Goal: Information Seeking & Learning: Check status

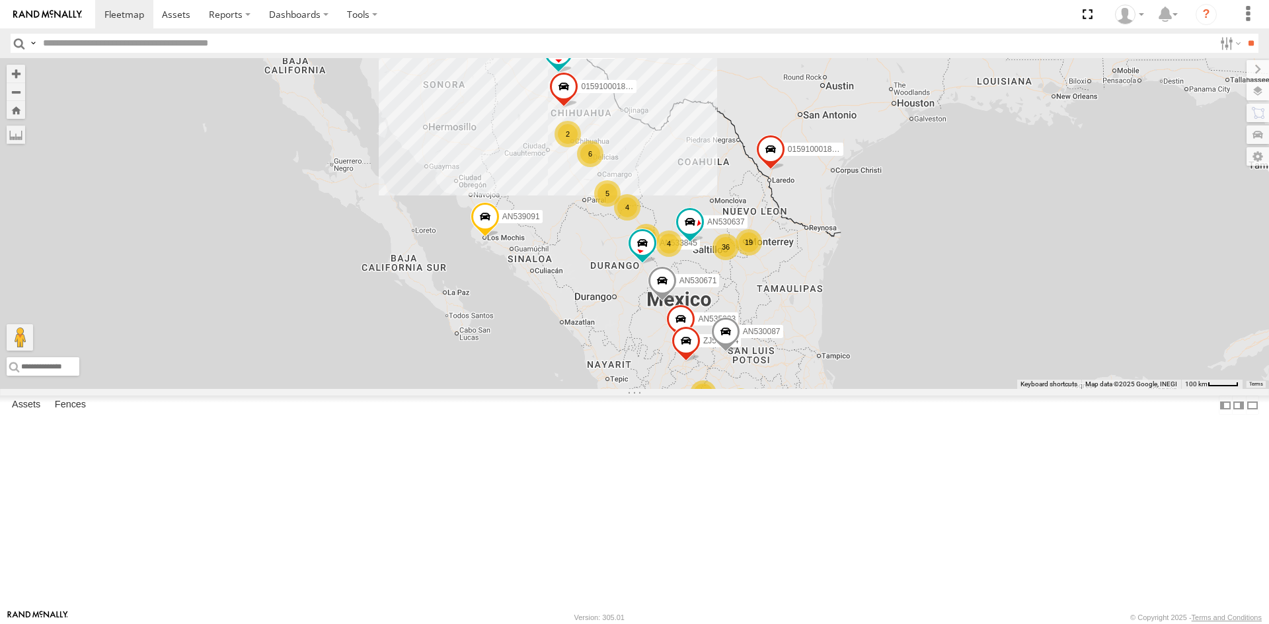
drag, startPoint x: 589, startPoint y: 180, endPoint x: 495, endPoint y: 221, distance: 103.0
click at [583, 197] on div "AN530087 AN533845 AN535203 015910001845018 AN535329 015910001811580 ZJ535914 F2…" at bounding box center [634, 223] width 1269 height 331
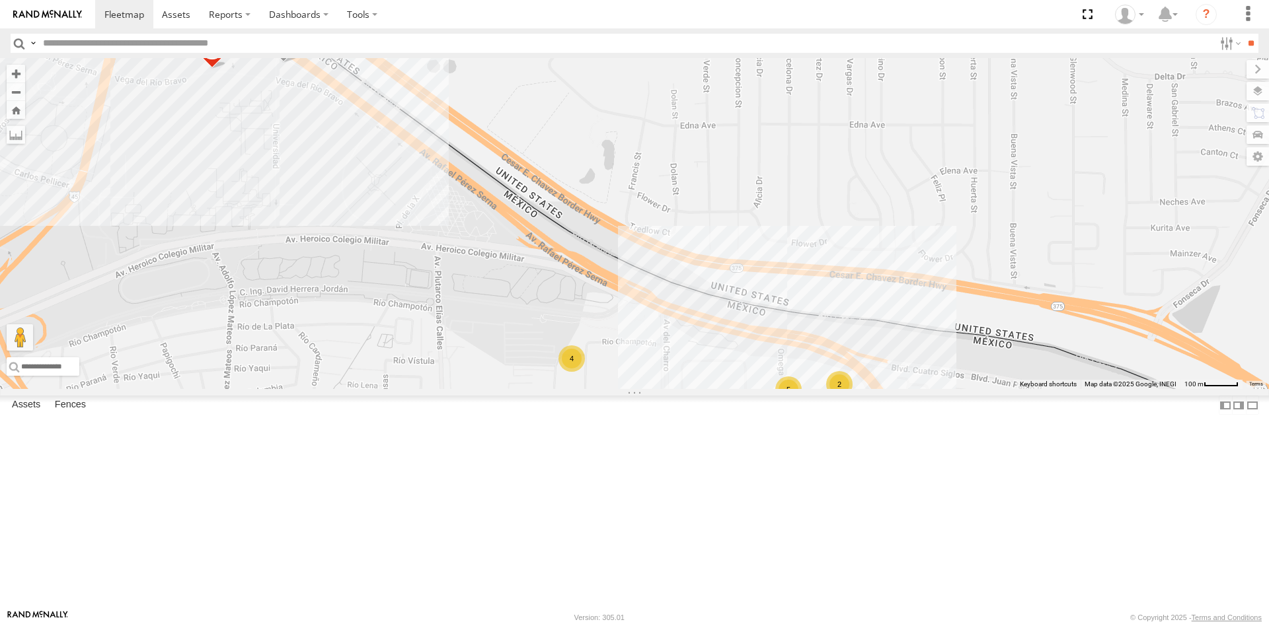
drag, startPoint x: 258, startPoint y: 308, endPoint x: 332, endPoint y: 360, distance: 90.6
click at [326, 367] on div "AN530087 AN533845 AN535203 015910001845018 AN535329 015910001811580 ZJ535914 F2…" at bounding box center [634, 223] width 1269 height 331
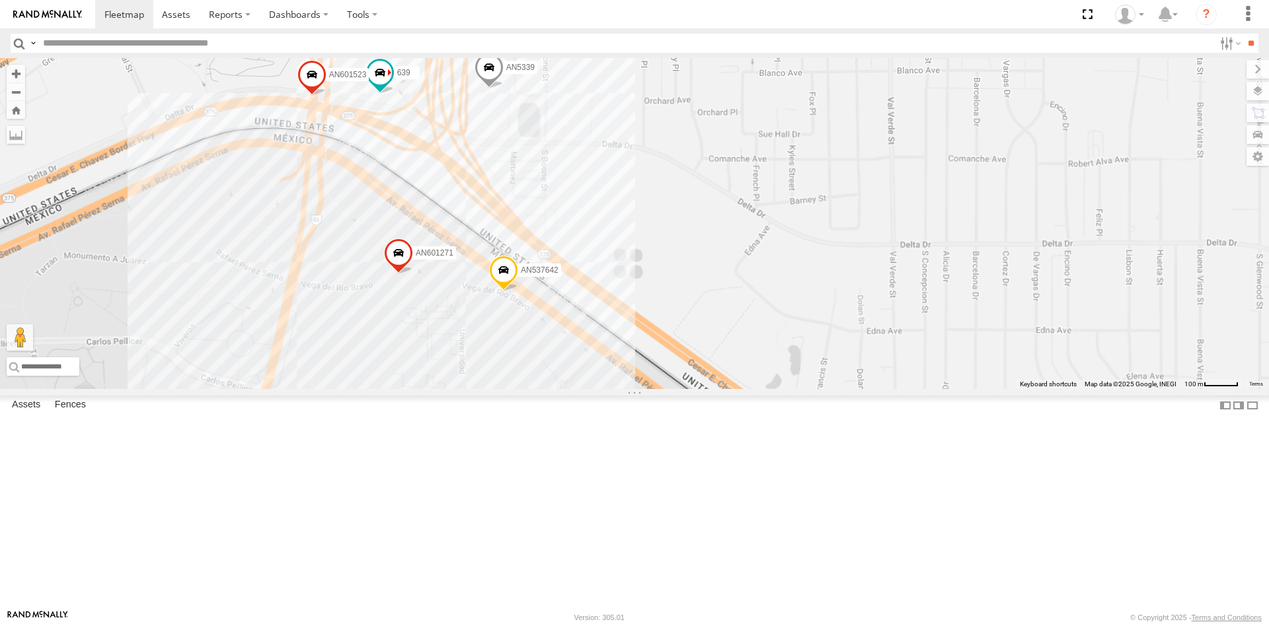
drag, startPoint x: 496, startPoint y: 448, endPoint x: 409, endPoint y: 315, distance: 158.9
click at [411, 316] on div "AN537642 AN601271 639 AN601523 1109 AN5339" at bounding box center [634, 223] width 1269 height 331
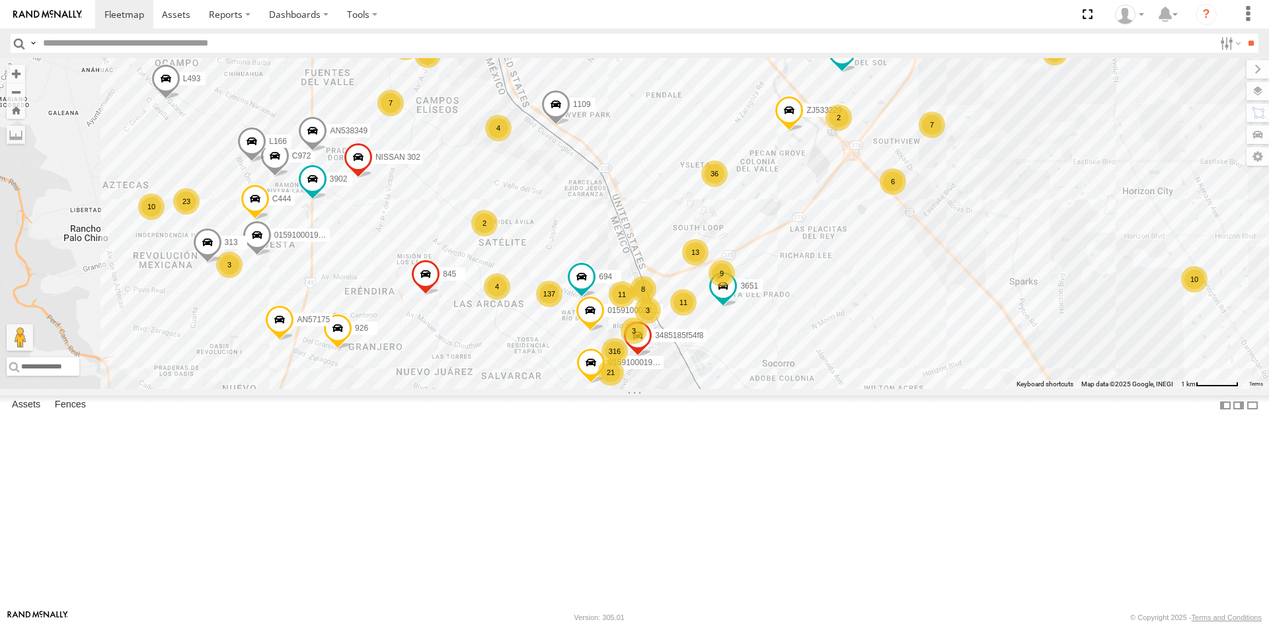
drag, startPoint x: 535, startPoint y: 361, endPoint x: 577, endPoint y: 218, distance: 149.5
click at [563, 232] on div "AN530087 AN533845 AN535203 015910001845018 AN535329 015910001811580 ZJ535914 F2…" at bounding box center [634, 223] width 1269 height 331
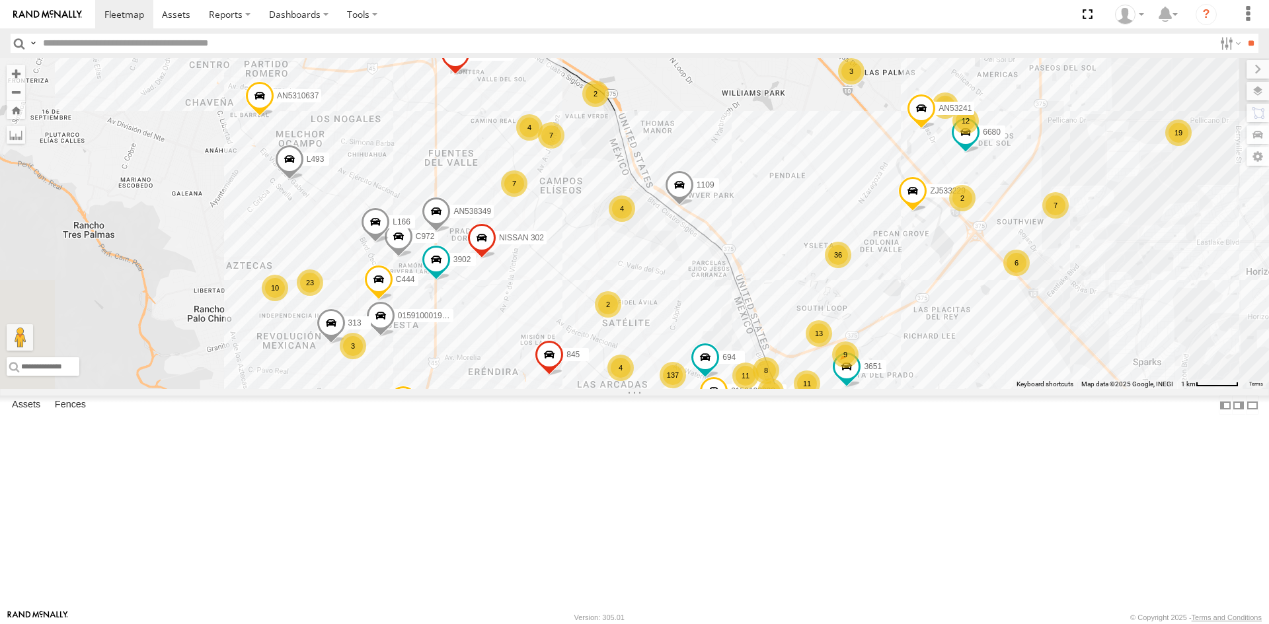
drag, startPoint x: 520, startPoint y: 281, endPoint x: 576, endPoint y: 430, distance: 158.7
click at [576, 389] on div "AN530087 AN533845 AN535203 015910001845018 AN535329 015910001811580 ZJ535914 F2…" at bounding box center [634, 223] width 1269 height 331
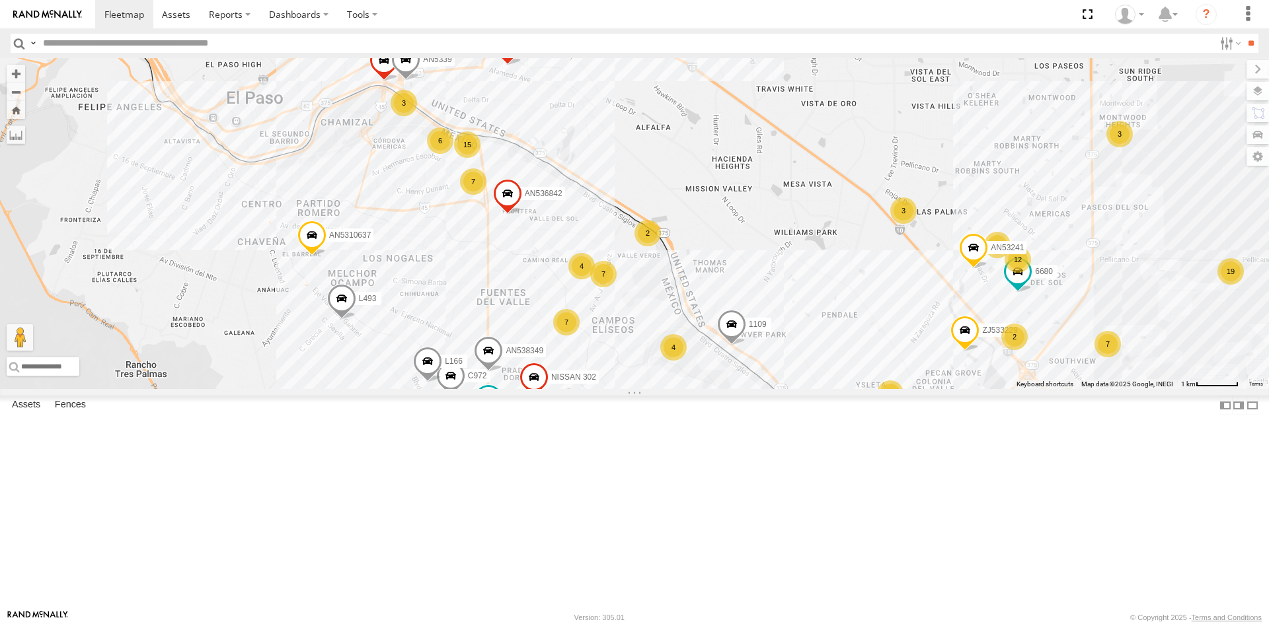
drag, startPoint x: 422, startPoint y: 243, endPoint x: 467, endPoint y: 297, distance: 70.0
click at [453, 154] on div "6" at bounding box center [440, 141] width 26 height 26
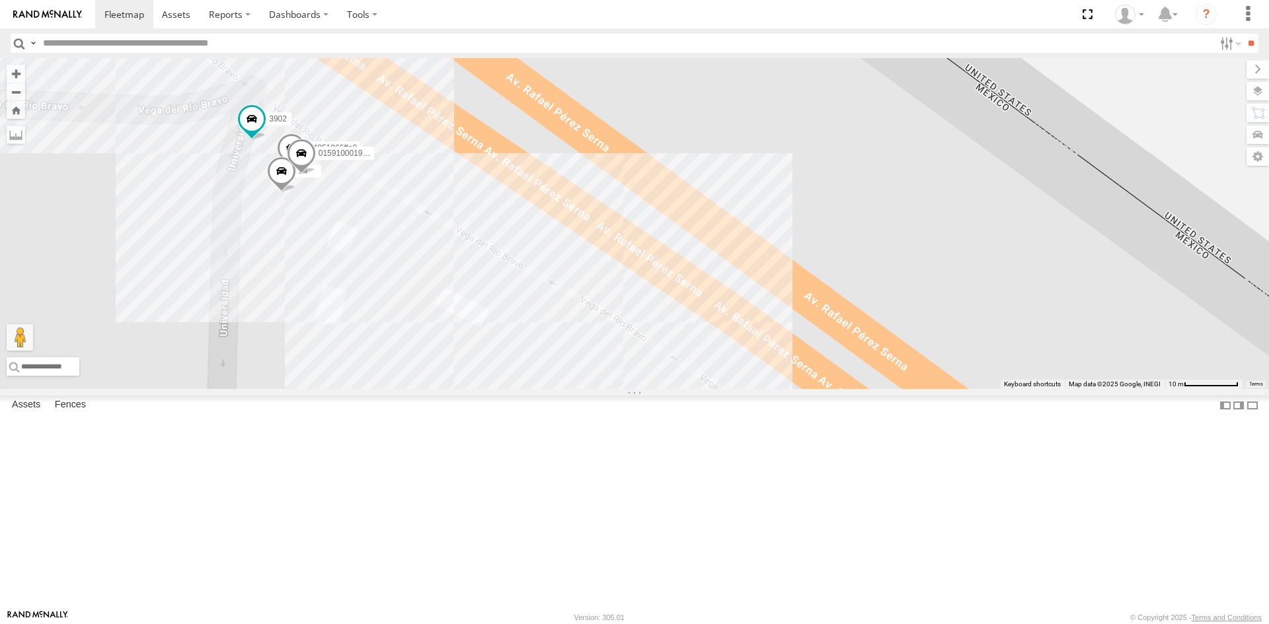
click at [284, 192] on span at bounding box center [281, 174] width 29 height 36
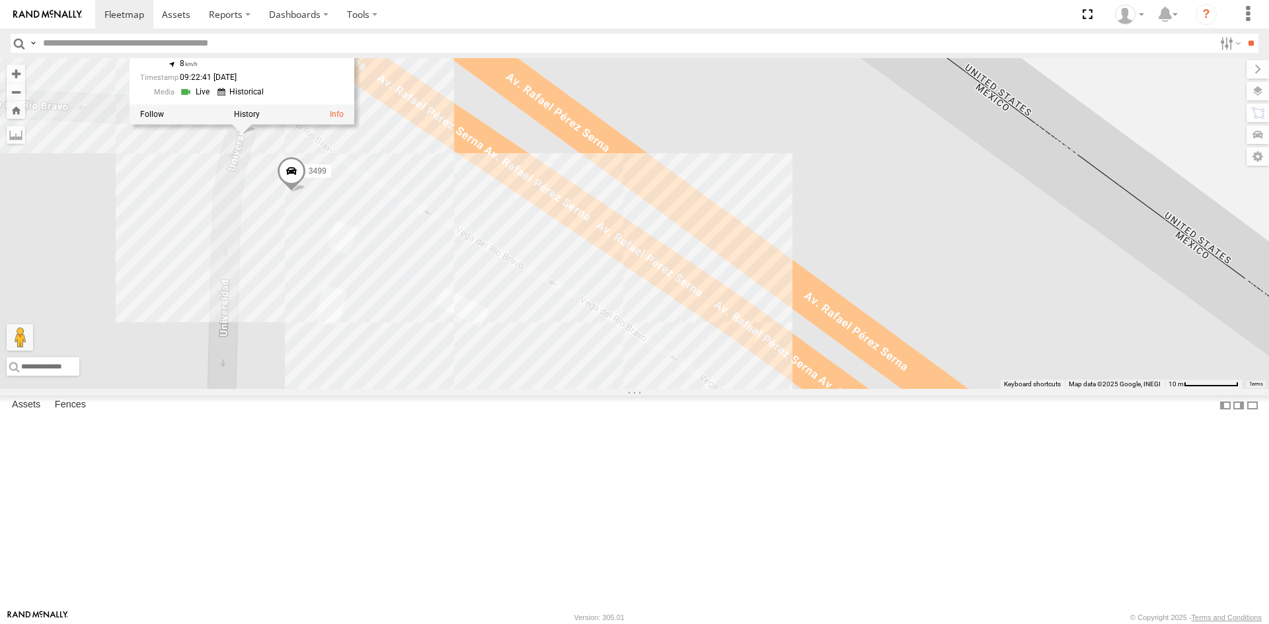
drag, startPoint x: 237, startPoint y: 278, endPoint x: 288, endPoint y: 242, distance: 63.1
click at [282, 251] on div "34851866ffa8 3499 94 3902 015910001990871 94 FLEX NORTE PUNTO REVISION K9 CORDO…" at bounding box center [634, 223] width 1269 height 331
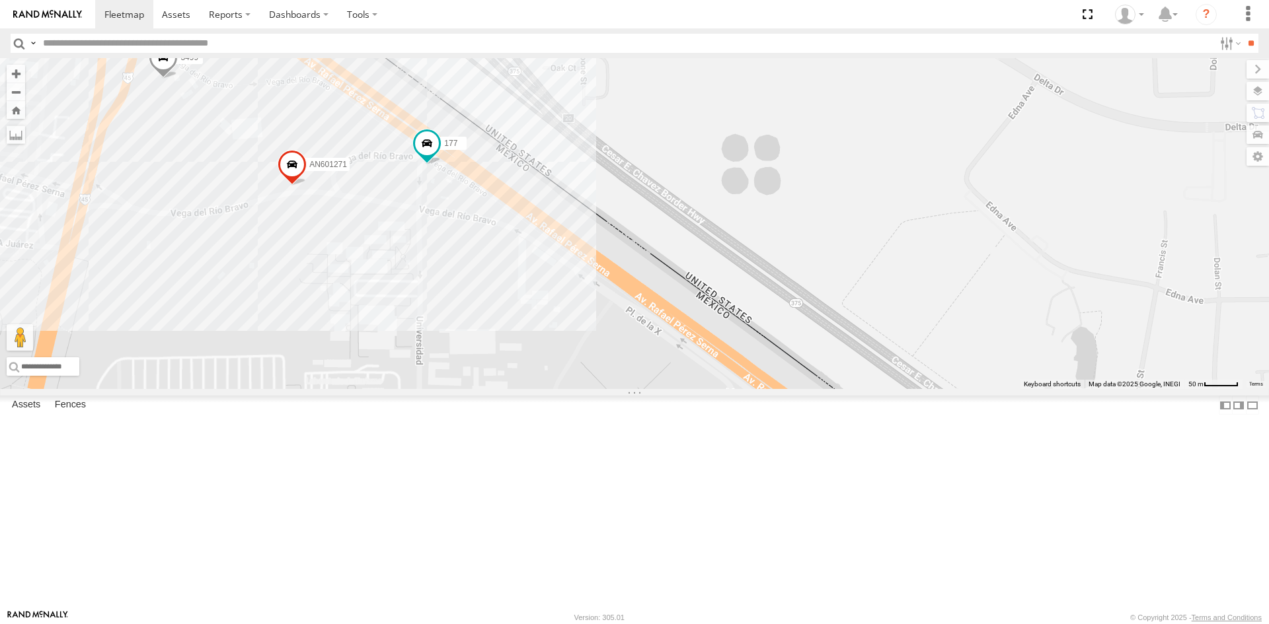
drag, startPoint x: 341, startPoint y: 306, endPoint x: 394, endPoint y: 332, distance: 58.8
click at [394, 332] on div "3499 94 AN601271 177" at bounding box center [634, 223] width 1269 height 331
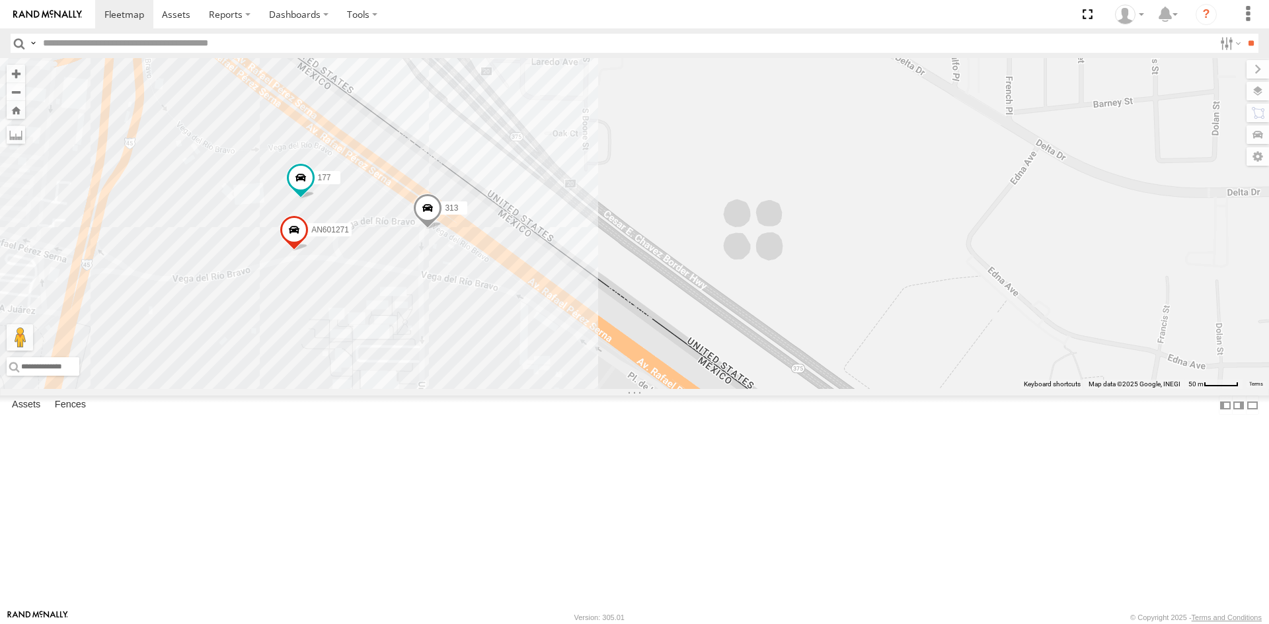
drag, startPoint x: 364, startPoint y: 429, endPoint x: 451, endPoint y: 399, distance: 92.2
click at [449, 389] on div "AN601271 2909 177 313" at bounding box center [634, 223] width 1269 height 331
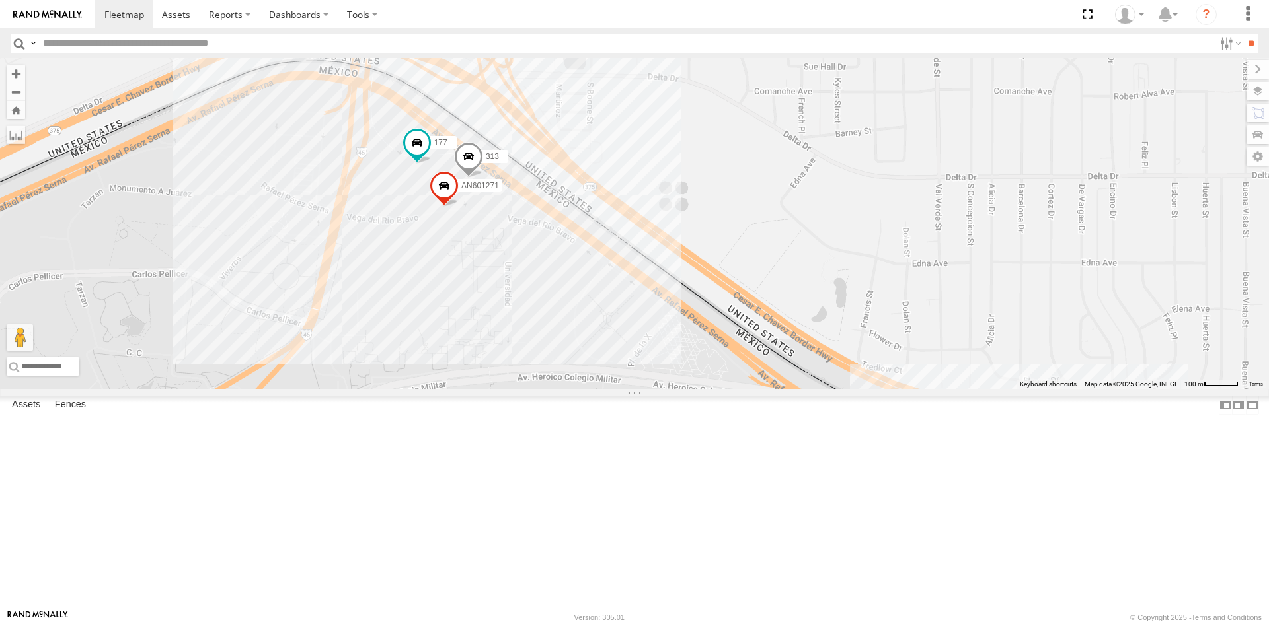
drag, startPoint x: 496, startPoint y: 437, endPoint x: 482, endPoint y: 385, distance: 54.0
click at [484, 388] on div "AN601271 177 313 2 AN601523 3499 AN5339" at bounding box center [634, 223] width 1269 height 331
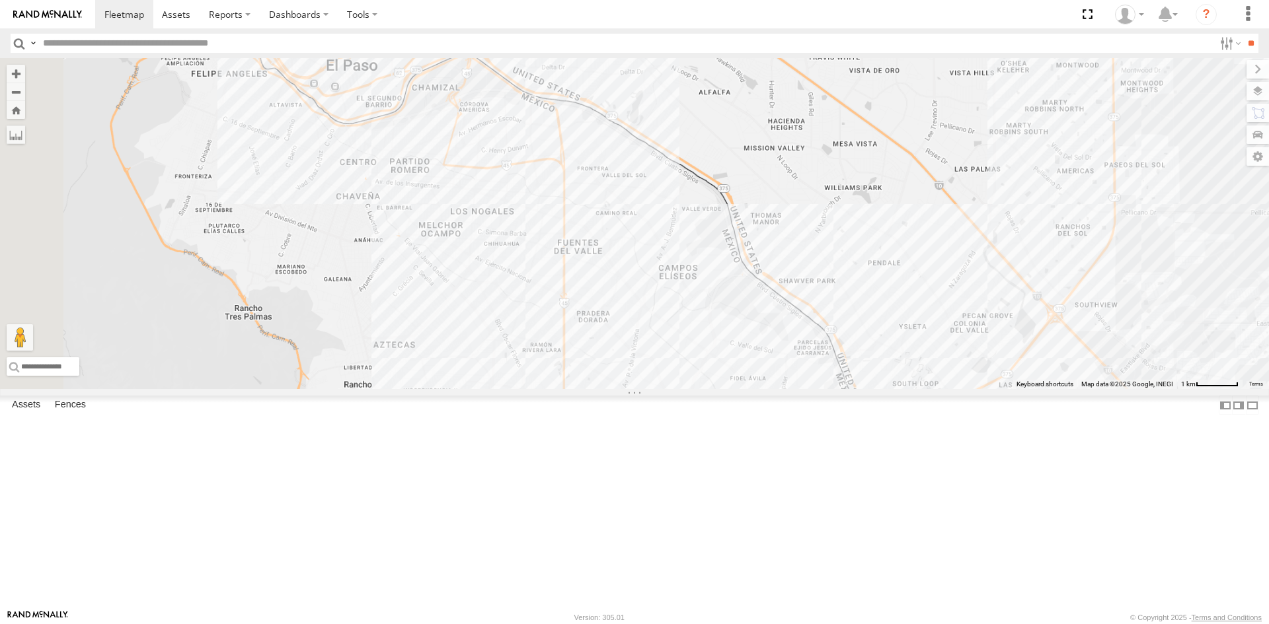
drag, startPoint x: 490, startPoint y: 241, endPoint x: 496, endPoint y: 268, distance: 27.0
click at [496, 267] on div "015910001845018 015910001811580 ZJ535914 F2771 AN539091 4668" at bounding box center [634, 223] width 1269 height 331
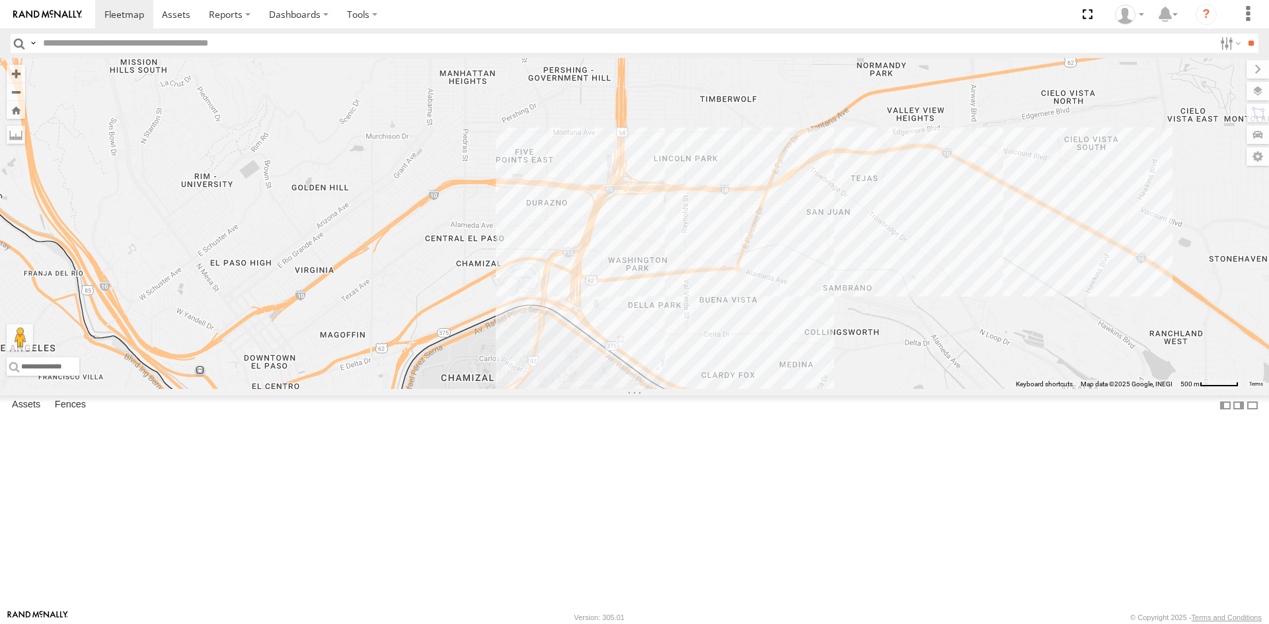
drag, startPoint x: 622, startPoint y: 361, endPoint x: 619, endPoint y: 340, distance: 21.4
click at [619, 344] on div "015910001845018 015910001811580 ZJ535914 F2771 AN539091" at bounding box center [634, 223] width 1269 height 331
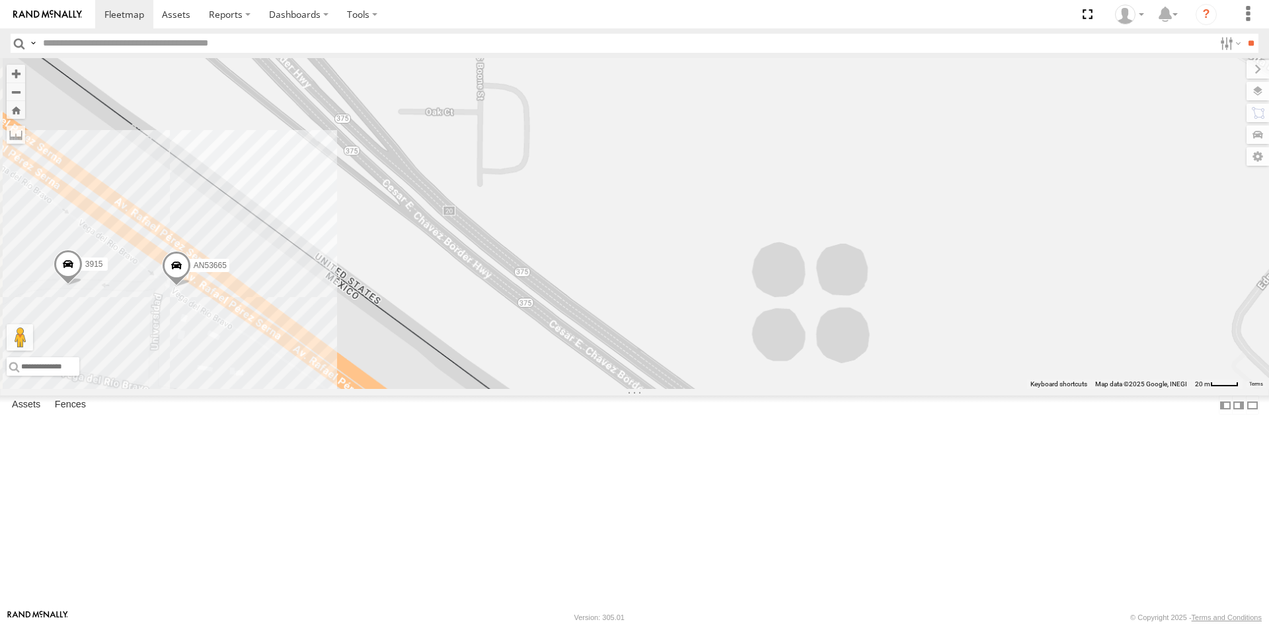
drag, startPoint x: 558, startPoint y: 433, endPoint x: 652, endPoint y: 309, distance: 155.7
click at [647, 317] on div "015910001845018 015910001811580 ZJ535914 F2771 AN539091 8662 AN601271 136 AN601…" at bounding box center [634, 223] width 1269 height 331
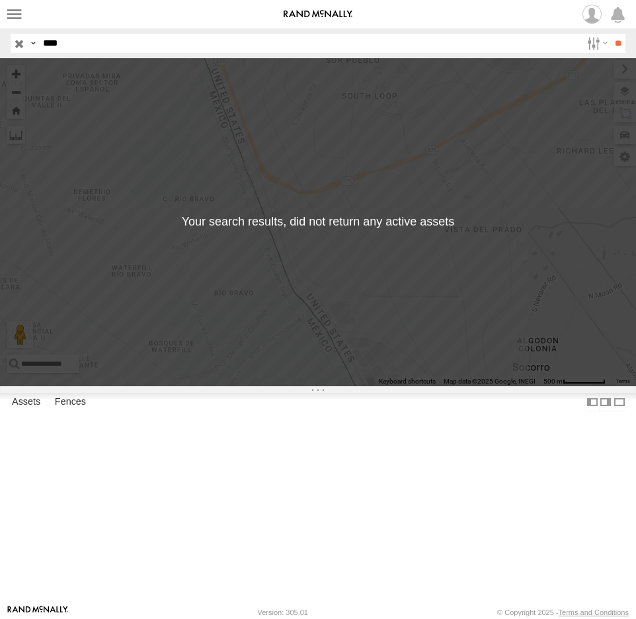
drag, startPoint x: 78, startPoint y: 45, endPoint x: -34, endPoint y: 42, distance: 111.7
click at [0, 42] on html at bounding box center [318, 309] width 636 height 619
type input "****"
click at [610, 34] on input "**" at bounding box center [617, 43] width 15 height 19
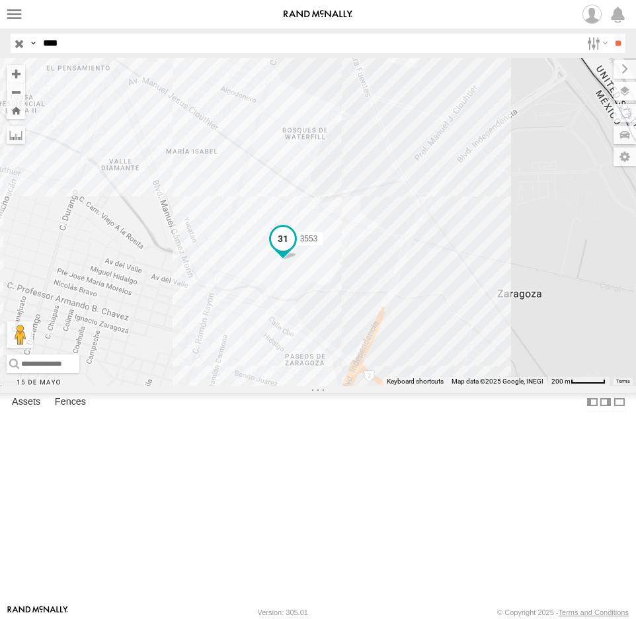
click at [286, 250] on span at bounding box center [283, 239] width 24 height 24
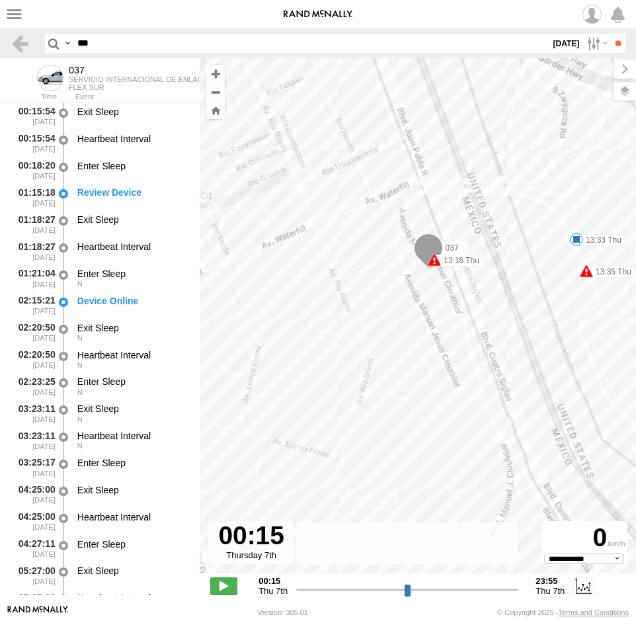
select select "**********"
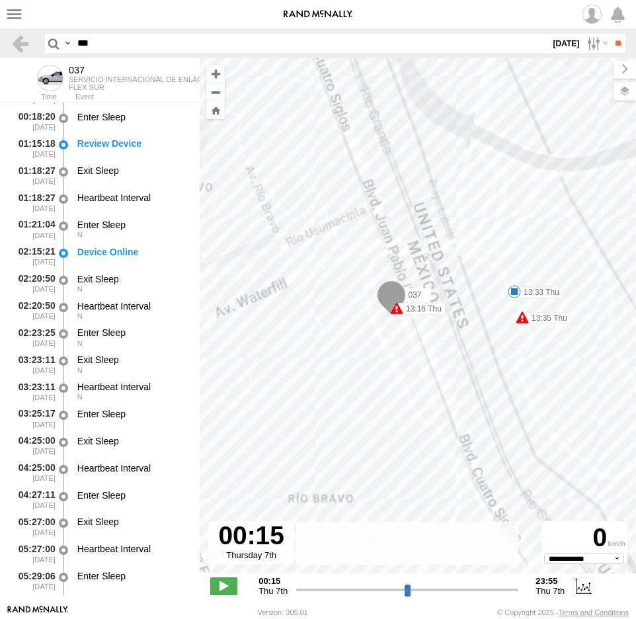
scroll to position [132, 0]
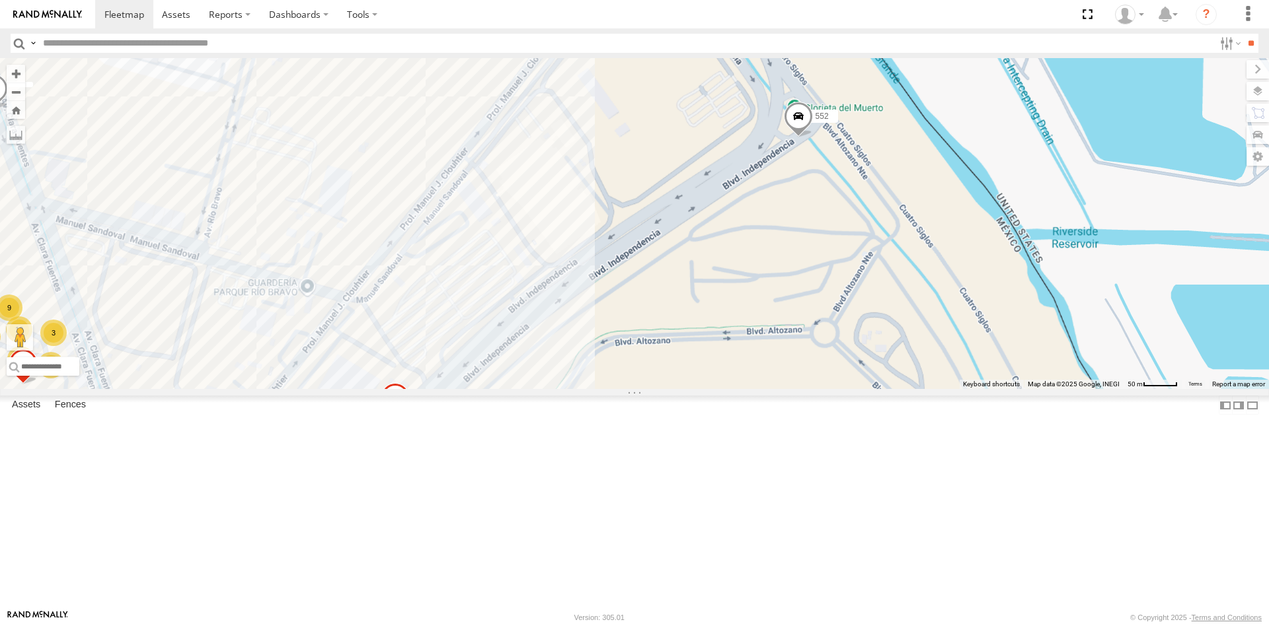
drag, startPoint x: 462, startPoint y: 266, endPoint x: 457, endPoint y: 361, distance: 95.3
click at [457, 361] on div "10 12 14 77 13 5 20 17 4 16 AN532390 9 8 10 3 6 12 8 AN601544 AN535409 AN53003 …" at bounding box center [634, 223] width 1269 height 331
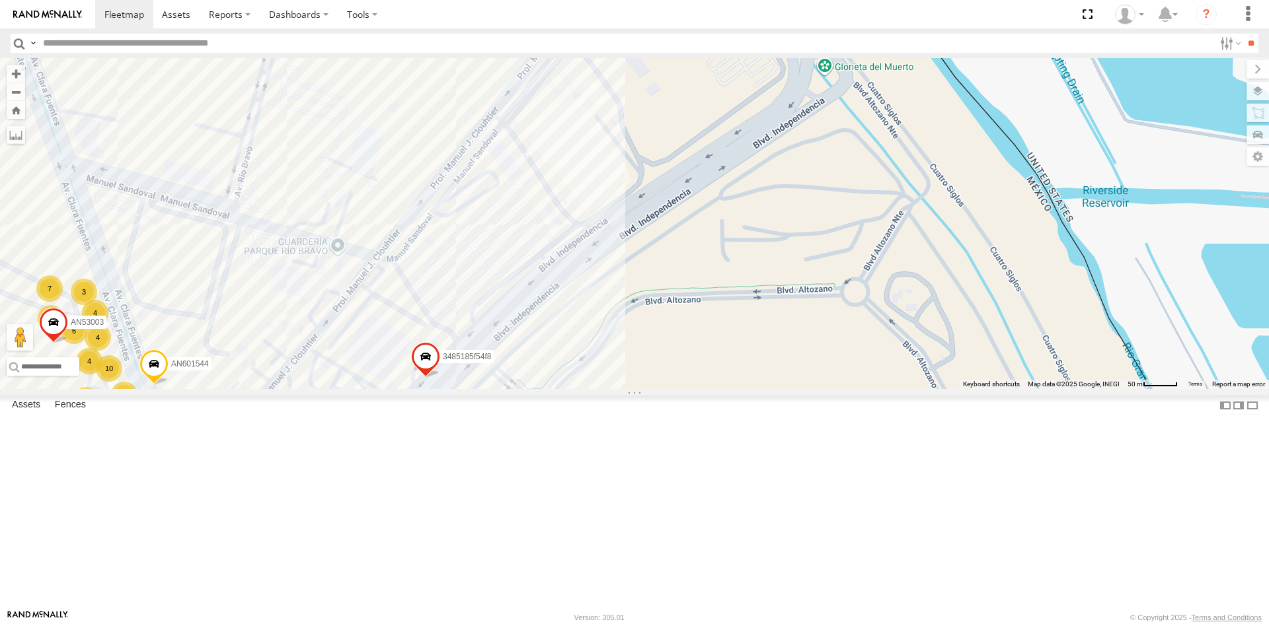
drag, startPoint x: 478, startPoint y: 346, endPoint x: 526, endPoint y: 335, distance: 49.4
click at [526, 335] on div "AN535409 552 2217 3485185f54f8 357660104096649 015910001986465 623 015910002866…" at bounding box center [634, 223] width 1269 height 331
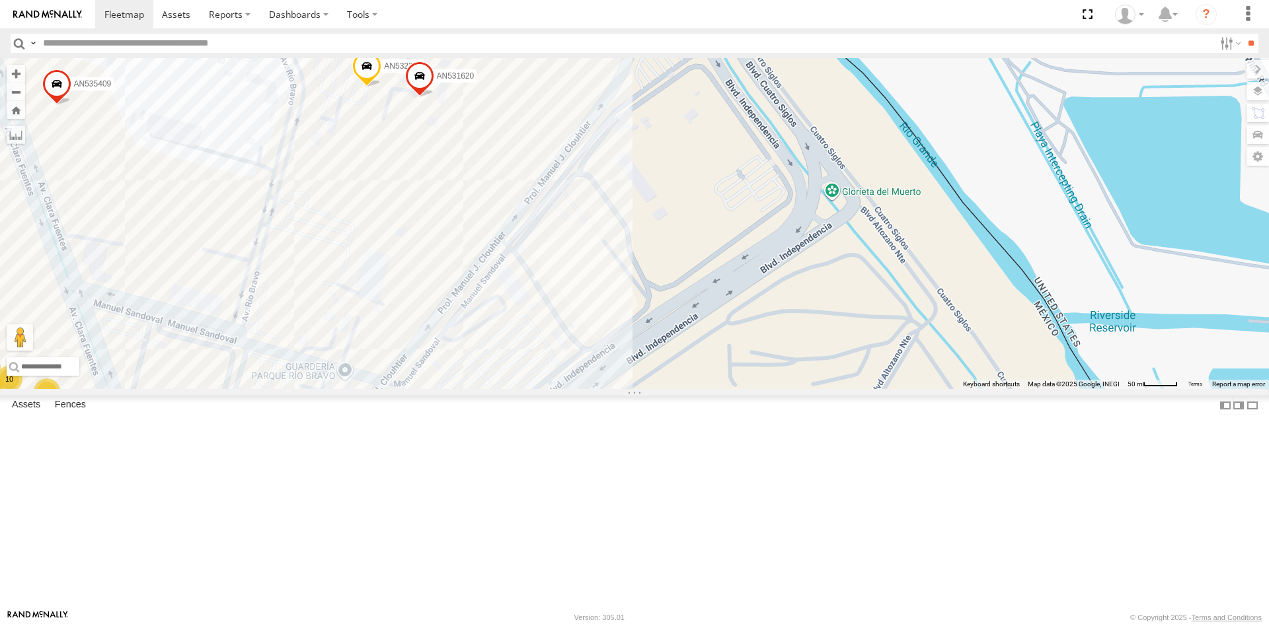
drag, startPoint x: 608, startPoint y: 347, endPoint x: 606, endPoint y: 491, distance: 144.1
click at [606, 389] on div "6892 F2775 AN532390 AN601544 AN535409 AN53003 AN531620 3485185f54f8 10 10 13 76…" at bounding box center [634, 223] width 1269 height 331
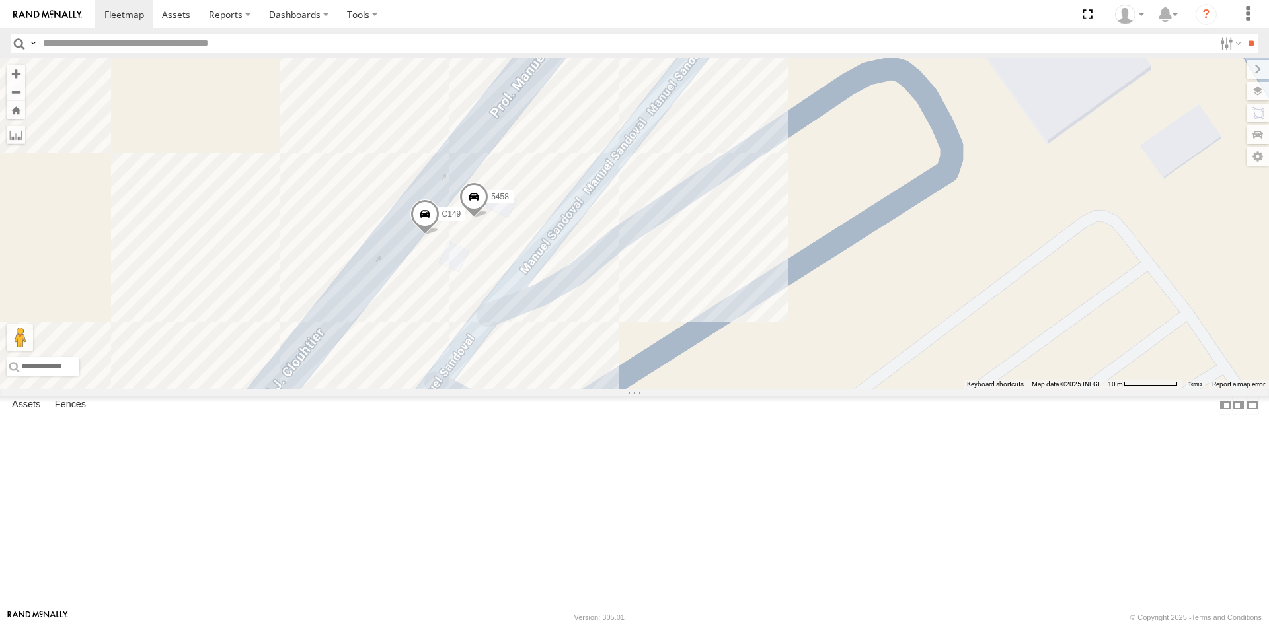
drag, startPoint x: 431, startPoint y: 457, endPoint x: 517, endPoint y: 368, distance: 123.4
click at [516, 370] on div "AN532390 AN535409 AN53003 623 AN531620 34851867152C 5458 C149" at bounding box center [634, 223] width 1269 height 331
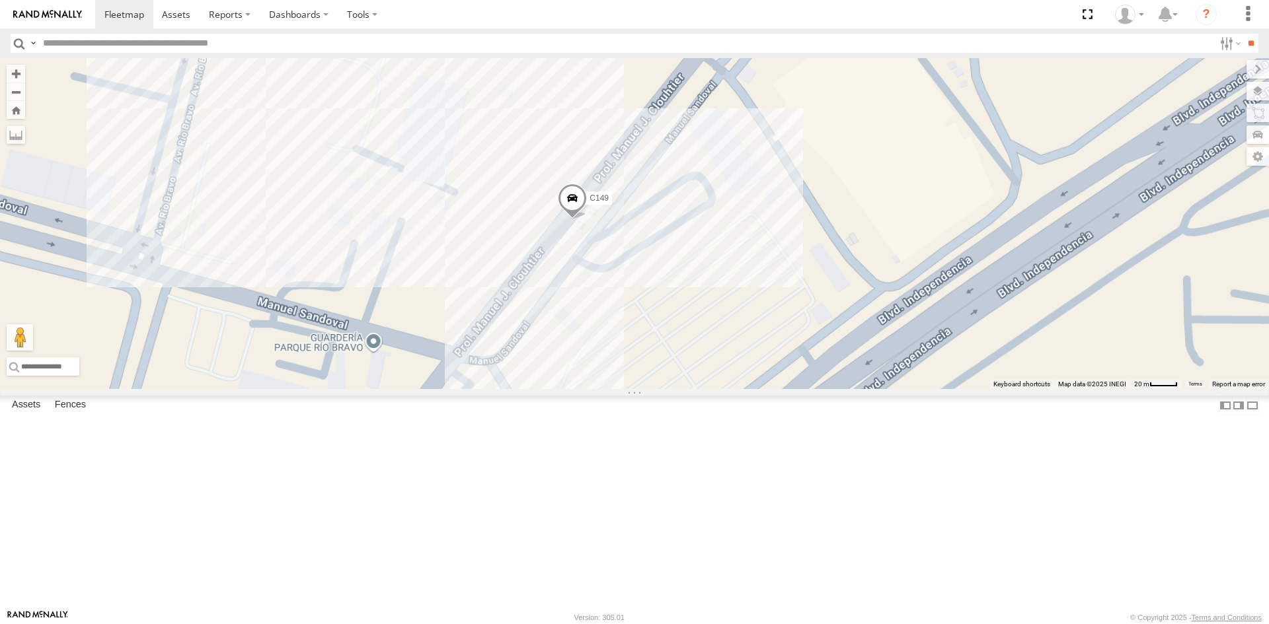
drag, startPoint x: 707, startPoint y: 338, endPoint x: 609, endPoint y: 423, distance: 130.2
click at [616, 389] on div "AN532390 AN535409 AN53003 623 AN531620 34851867152C 5458 C149" at bounding box center [634, 223] width 1269 height 331
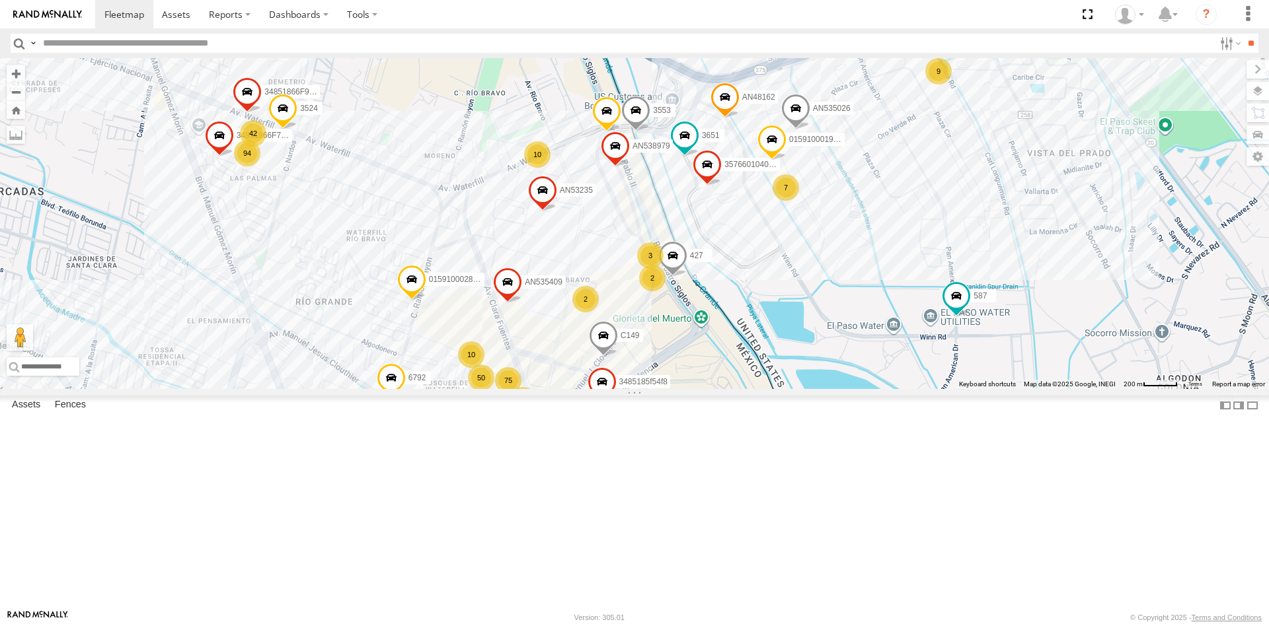
drag, startPoint x: 624, startPoint y: 341, endPoint x: 702, endPoint y: 412, distance: 105.7
click at [702, 389] on div "AN535409 3485185f54f8 C149 357660104096649 587 3651 015910001986465 427 0159100…" at bounding box center [634, 223] width 1269 height 331
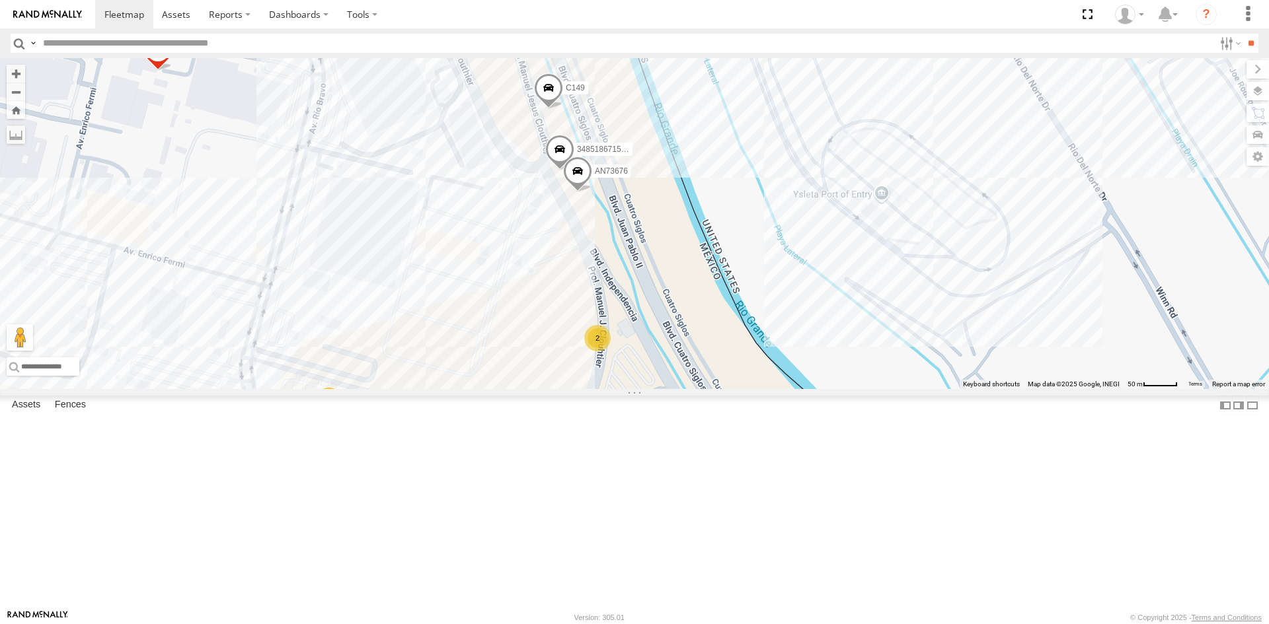
drag, startPoint x: 702, startPoint y: 348, endPoint x: 706, endPoint y: 387, distance: 38.5
click at [706, 387] on div "AN532390 C149 34851867152C AN535409 427 AN531620 AN73676 AN53235 2" at bounding box center [634, 223] width 1269 height 331
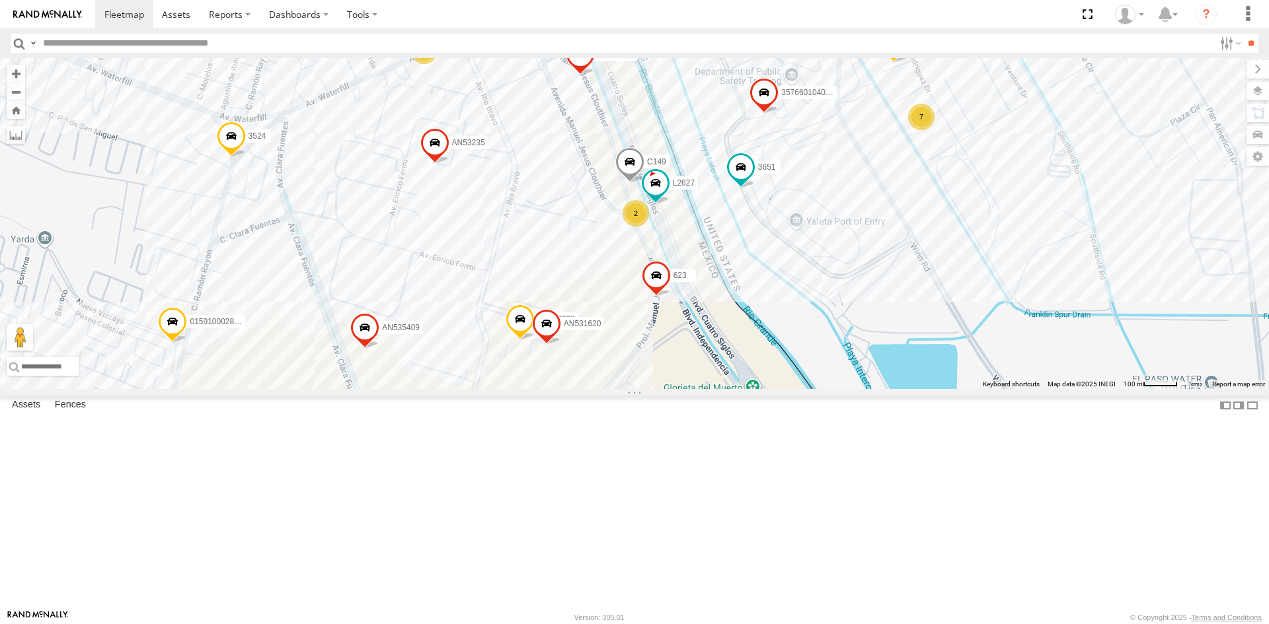
drag, startPoint x: 706, startPoint y: 375, endPoint x: 709, endPoint y: 341, distance: 33.8
click at [706, 357] on div "AN532390 C149 AN535409 427 AN531620 AN53235 10 17 7 357660104096649 14 5458 365…" at bounding box center [634, 223] width 1269 height 331
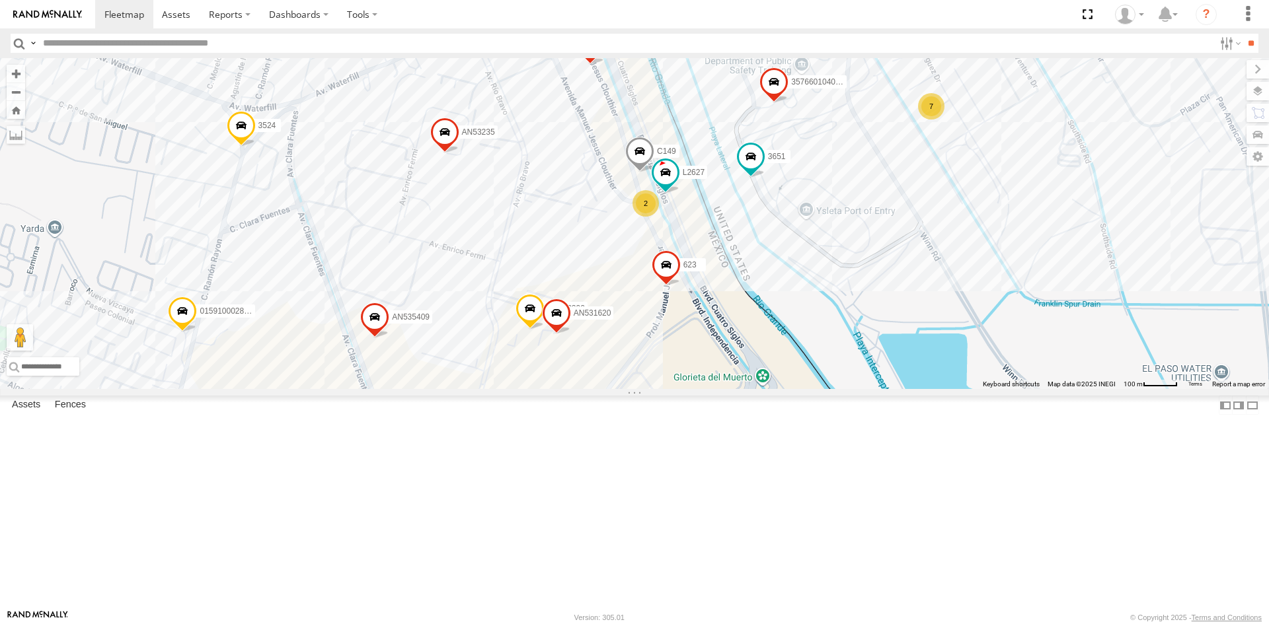
drag, startPoint x: 728, startPoint y: 469, endPoint x: 747, endPoint y: 455, distance: 24.2
click at [747, 389] on div "AN532390 C149 AN535409 427 AN531620 AN53235 10 18 7 357660104096649 18 5458 365…" at bounding box center [634, 223] width 1269 height 331
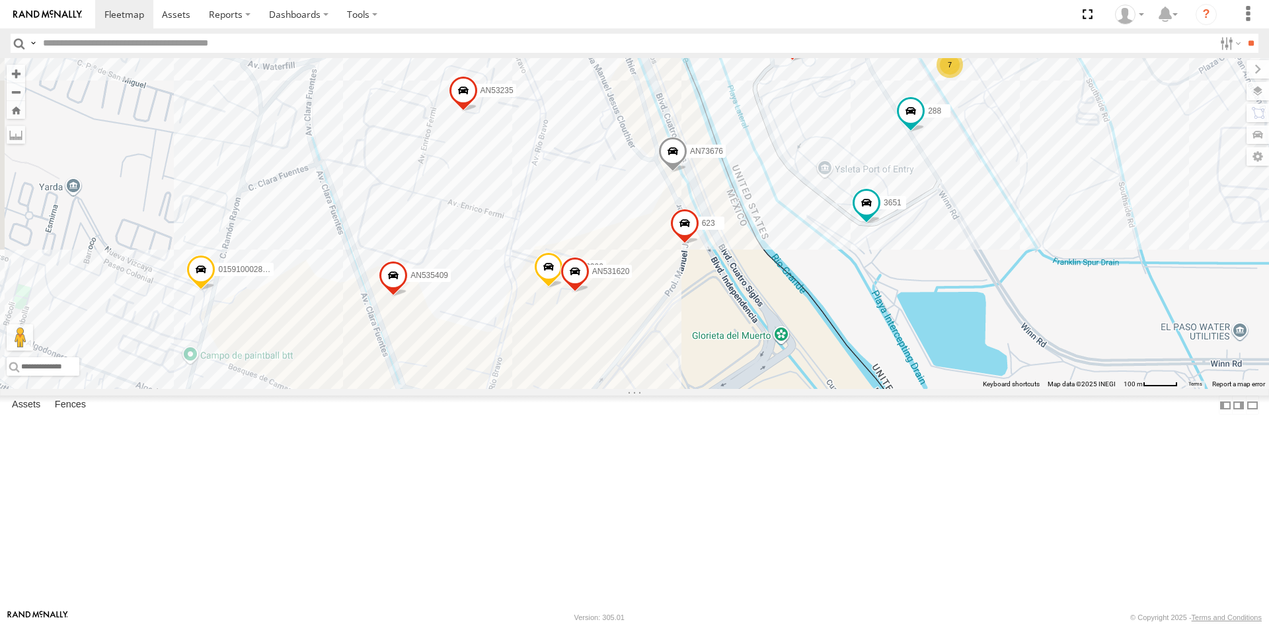
drag, startPoint x: 643, startPoint y: 464, endPoint x: 682, endPoint y: 366, distance: 105.3
click at [680, 371] on div "357660104096649 AN532390 3651 015910001986465 AN535409 288 623 9480 AN535026 01…" at bounding box center [634, 223] width 1269 height 331
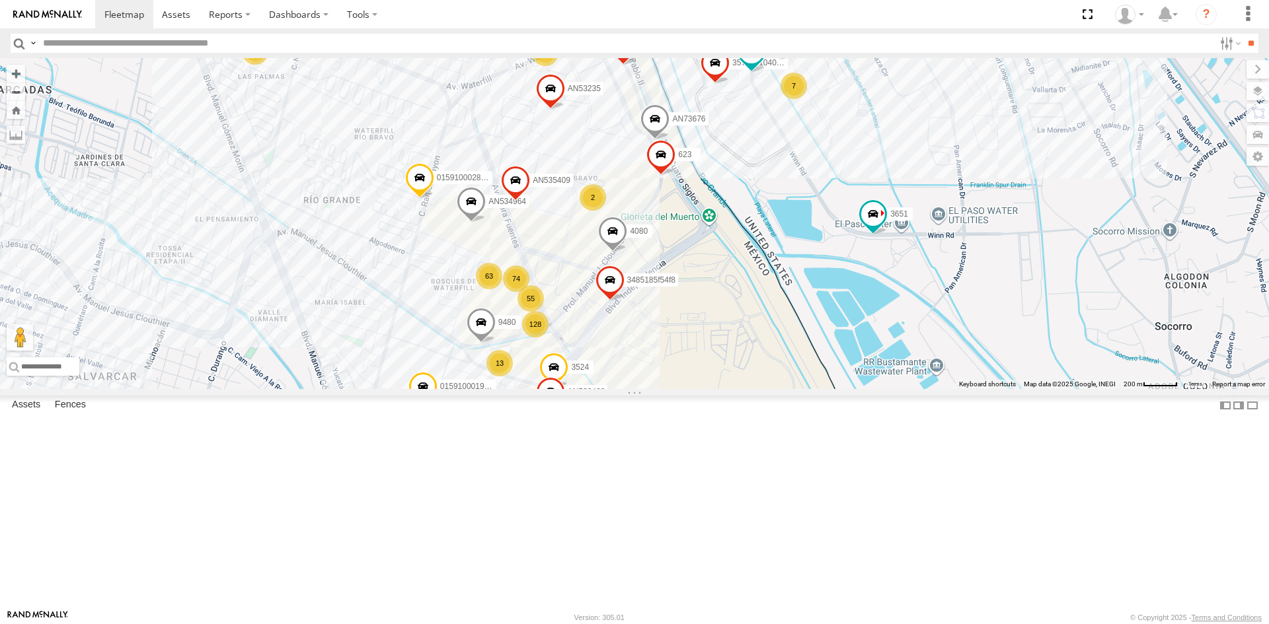
drag, startPoint x: 745, startPoint y: 367, endPoint x: 649, endPoint y: 402, distance: 102.9
click at [649, 285] on span "3485185f54f8" at bounding box center [651, 280] width 48 height 9
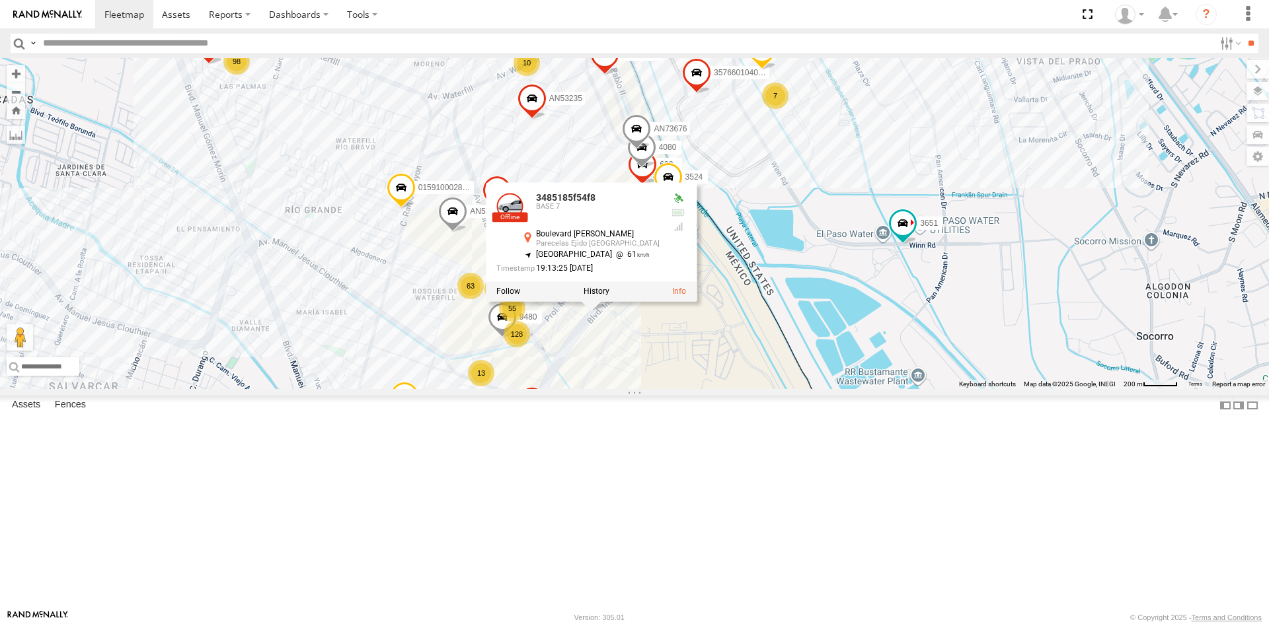
click at [789, 389] on div "357660104096649 3651 015910001986465 AN535409 288 623 9480 AN535026 01591000286…" at bounding box center [634, 223] width 1269 height 331
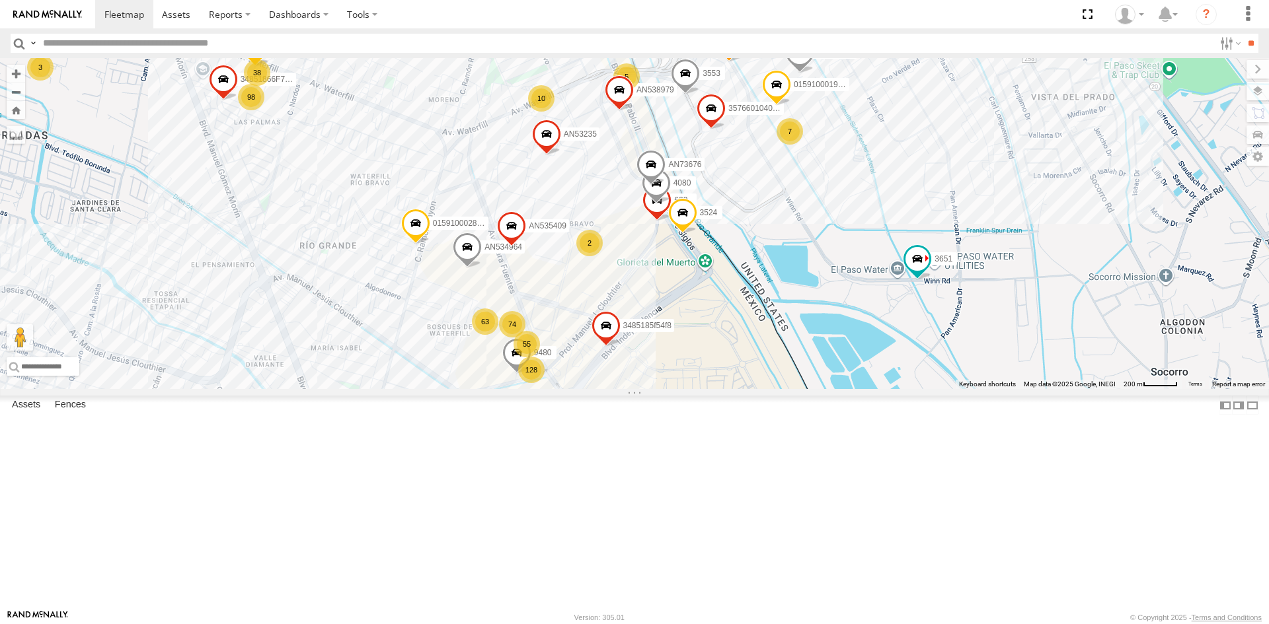
drag, startPoint x: 640, startPoint y: 293, endPoint x: 660, endPoint y: 348, distance: 58.5
click at [660, 221] on span at bounding box center [656, 204] width 29 height 36
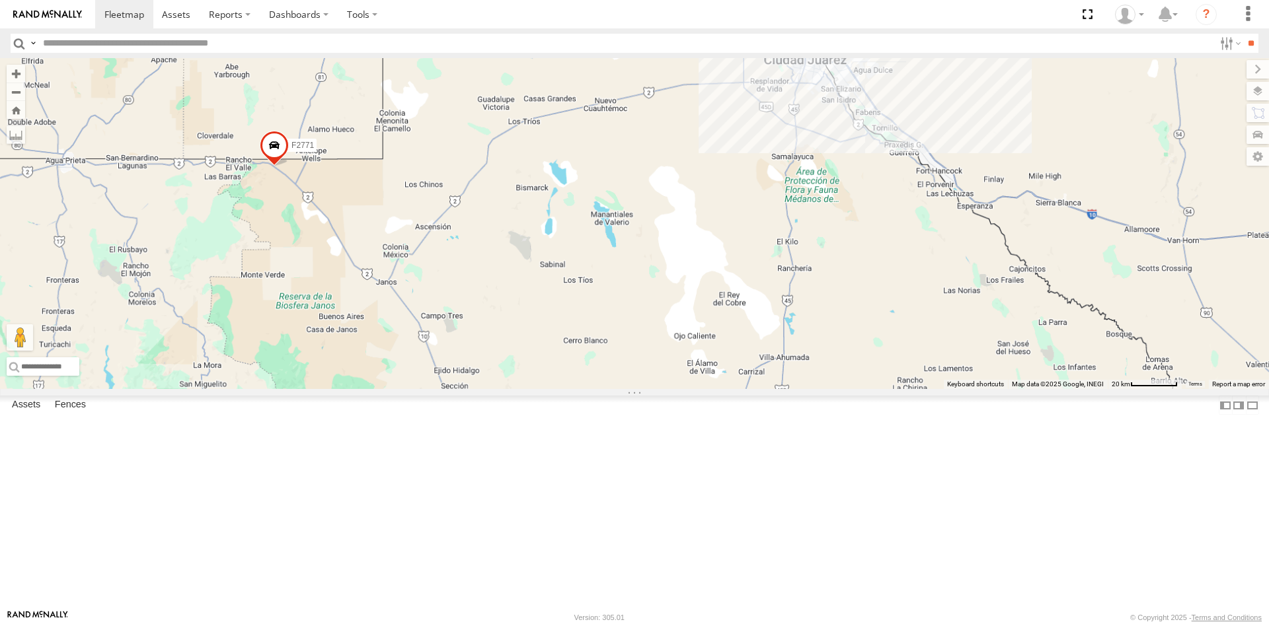
drag, startPoint x: 666, startPoint y: 163, endPoint x: 575, endPoint y: 225, distance: 110.0
click at [575, 225] on div "AN530087 AN533845 AN535203 015910001845018 AN535329 015910001811580 ZJ535914 F2…" at bounding box center [634, 223] width 1269 height 331
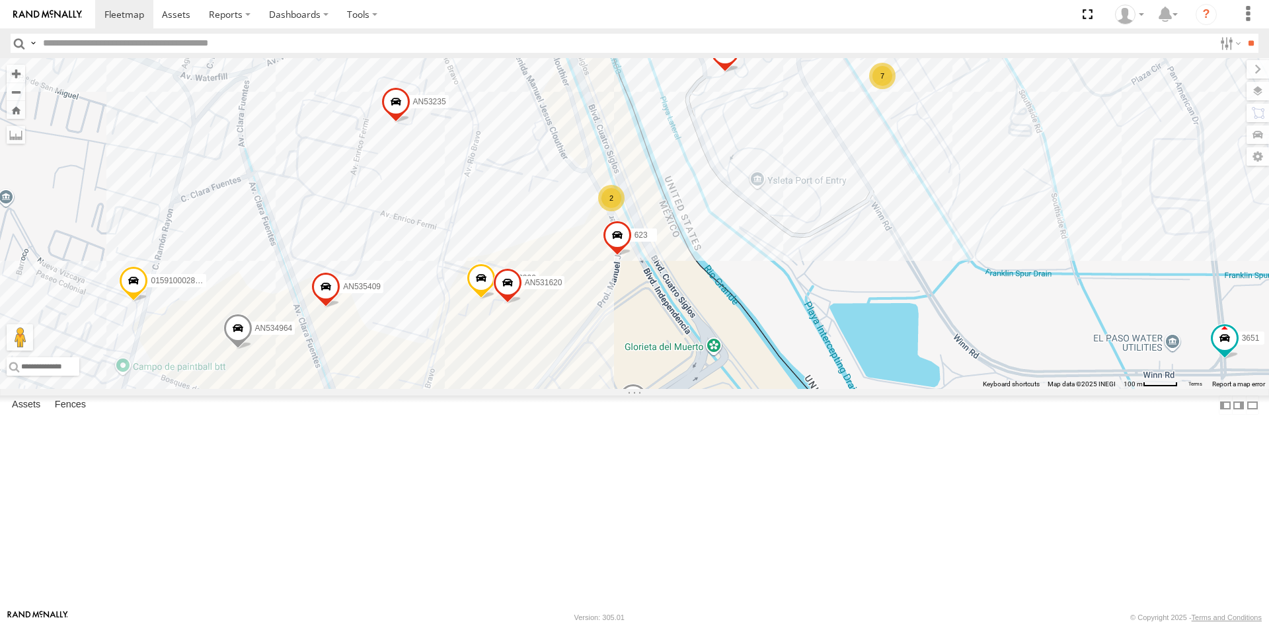
drag, startPoint x: 643, startPoint y: 354, endPoint x: 599, endPoint y: 451, distance: 106.5
click at [599, 389] on div "AN530087 AN533845 AN535203 015910001845018 AN535329 015910001811580 ZJ535914 F2…" at bounding box center [634, 223] width 1269 height 331
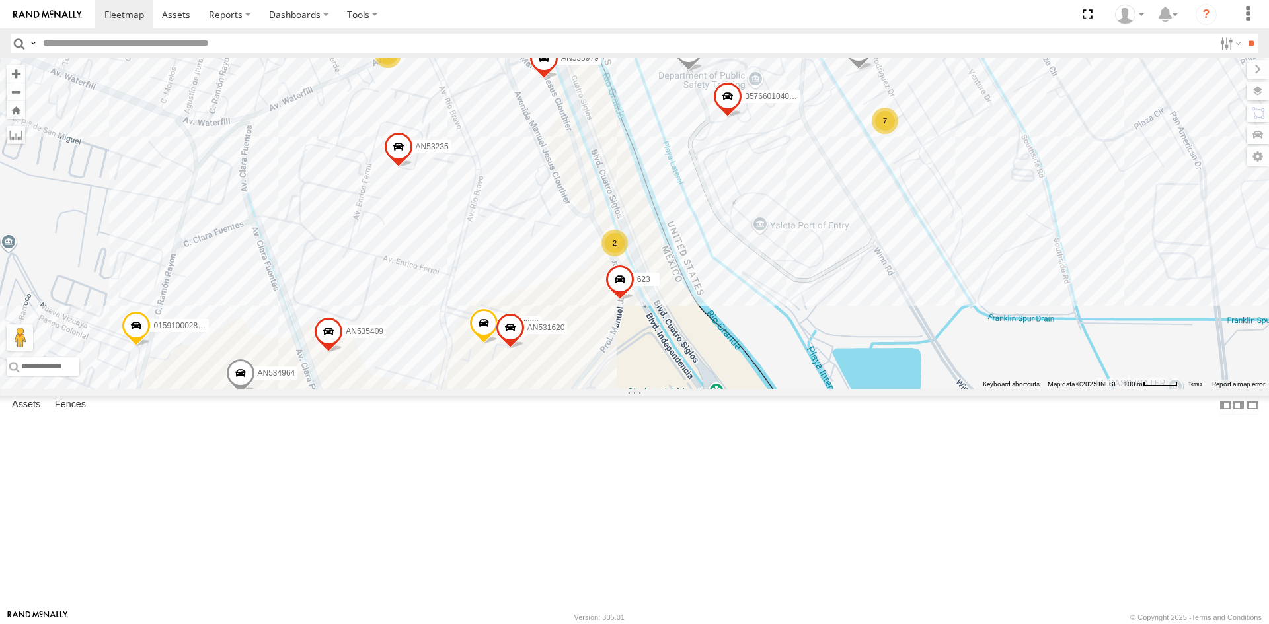
drag, startPoint x: 567, startPoint y: 400, endPoint x: 573, endPoint y: 443, distance: 43.4
click at [573, 389] on div "AN530087 AN533845 AN535203 015910001845018 AN535329 015910001811580 ZJ535914 F2…" at bounding box center [634, 223] width 1269 height 331
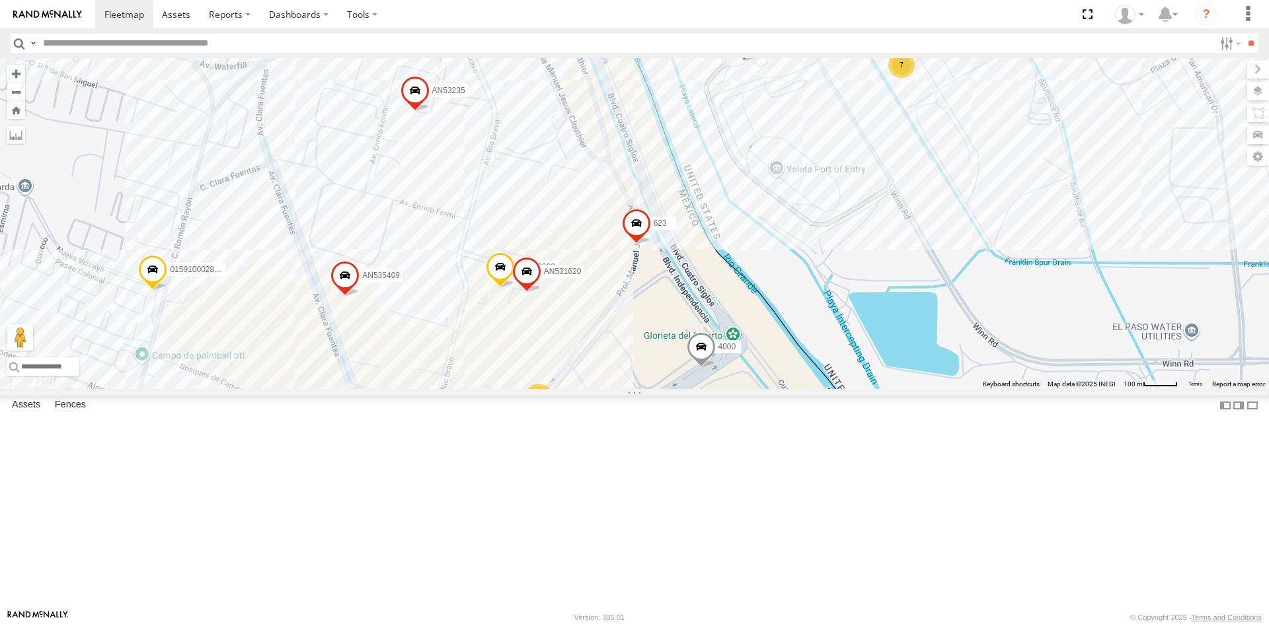
drag, startPoint x: 623, startPoint y: 531, endPoint x: 641, endPoint y: 502, distance: 33.6
click at [642, 389] on div "357660104096649 AN532390 4000 4093 AN535409 623 AN535026 015910002866344 AN5389…" at bounding box center [634, 223] width 1269 height 331
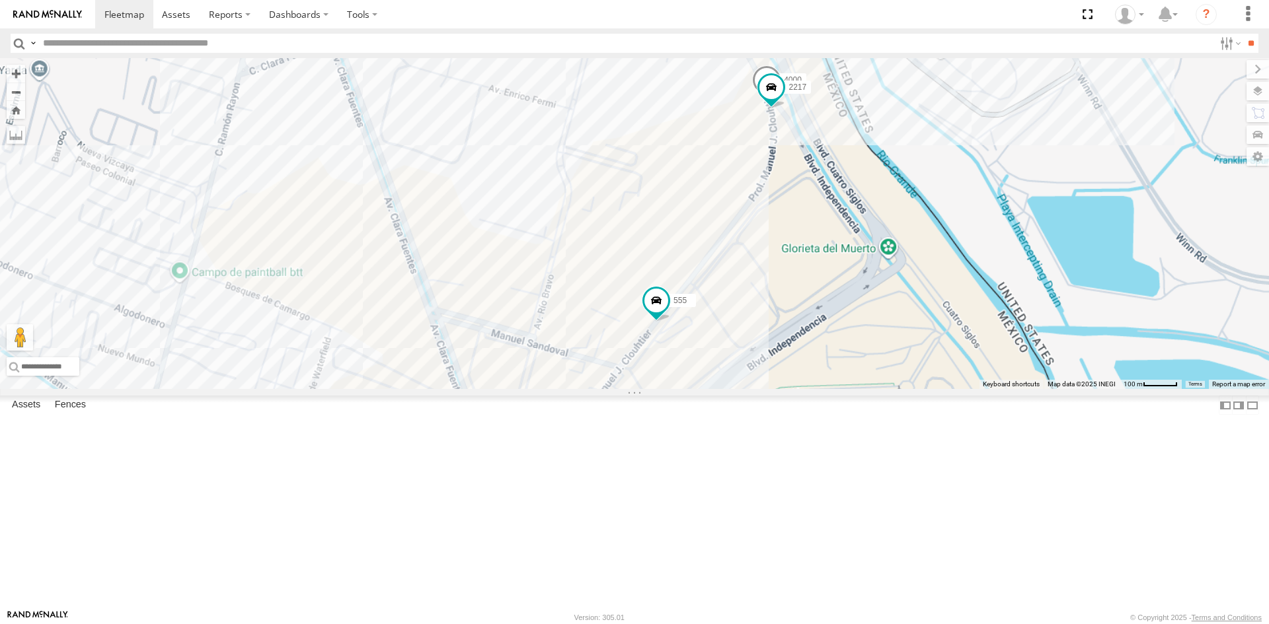
drag, startPoint x: 897, startPoint y: 402, endPoint x: 595, endPoint y: 406, distance: 302.0
click at [628, 389] on div "4000 555 2217" at bounding box center [634, 223] width 1269 height 331
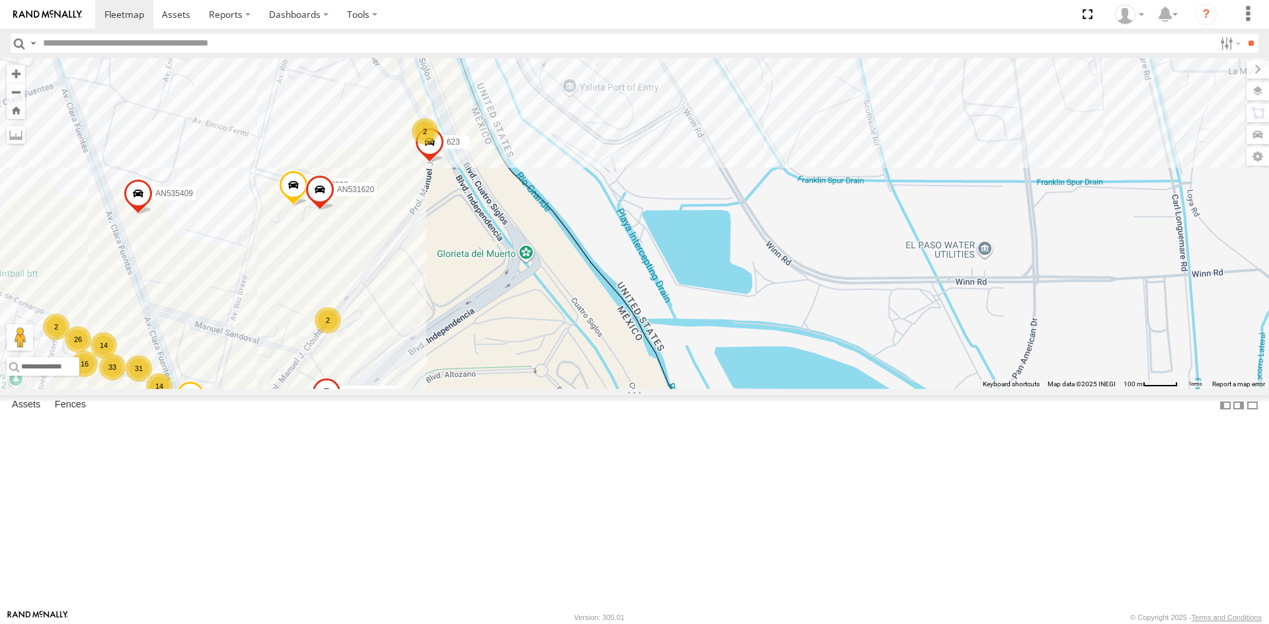
drag, startPoint x: 402, startPoint y: 373, endPoint x: 435, endPoint y: 376, distance: 32.5
click at [432, 377] on div "31 26 25 35 16 96 33 7 357660104096649 2 14 7 AN532390 2 2 14 17 3 AN601544 AN5…" at bounding box center [634, 223] width 1269 height 331
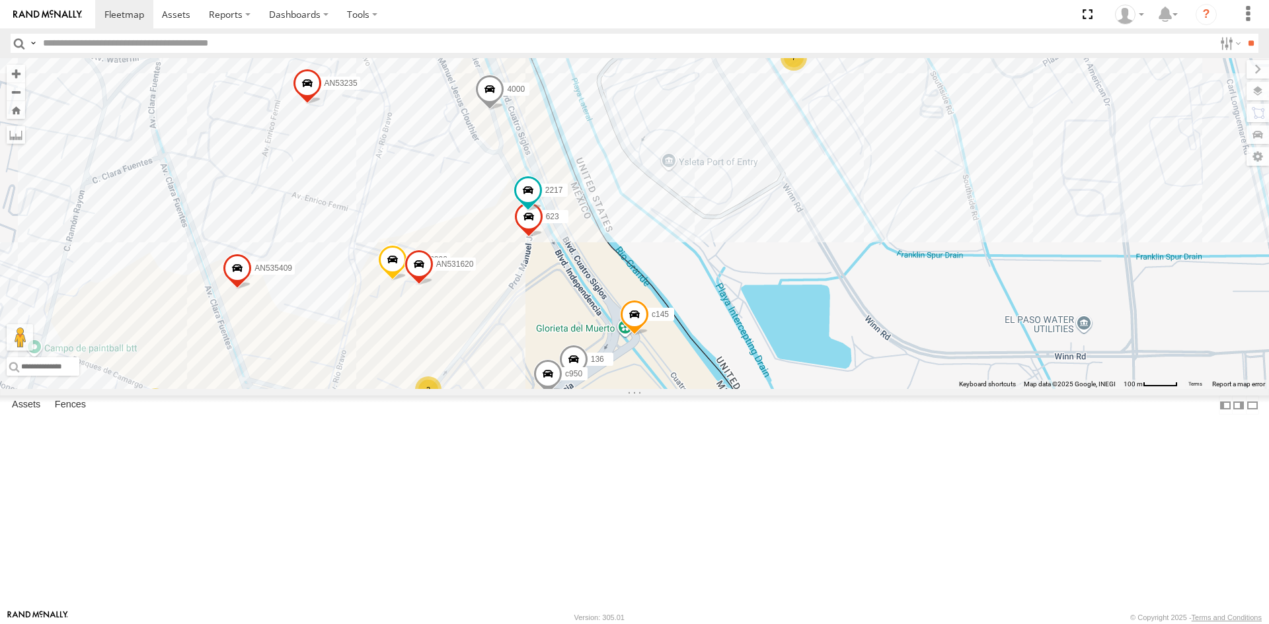
drag, startPoint x: 670, startPoint y: 404, endPoint x: 749, endPoint y: 464, distance: 99.1
click at [749, 389] on div "357660104096649 c145 AN532390 4000 136 AN535409 623 c950 2217 AN531620 AN53584 …" at bounding box center [634, 223] width 1269 height 331
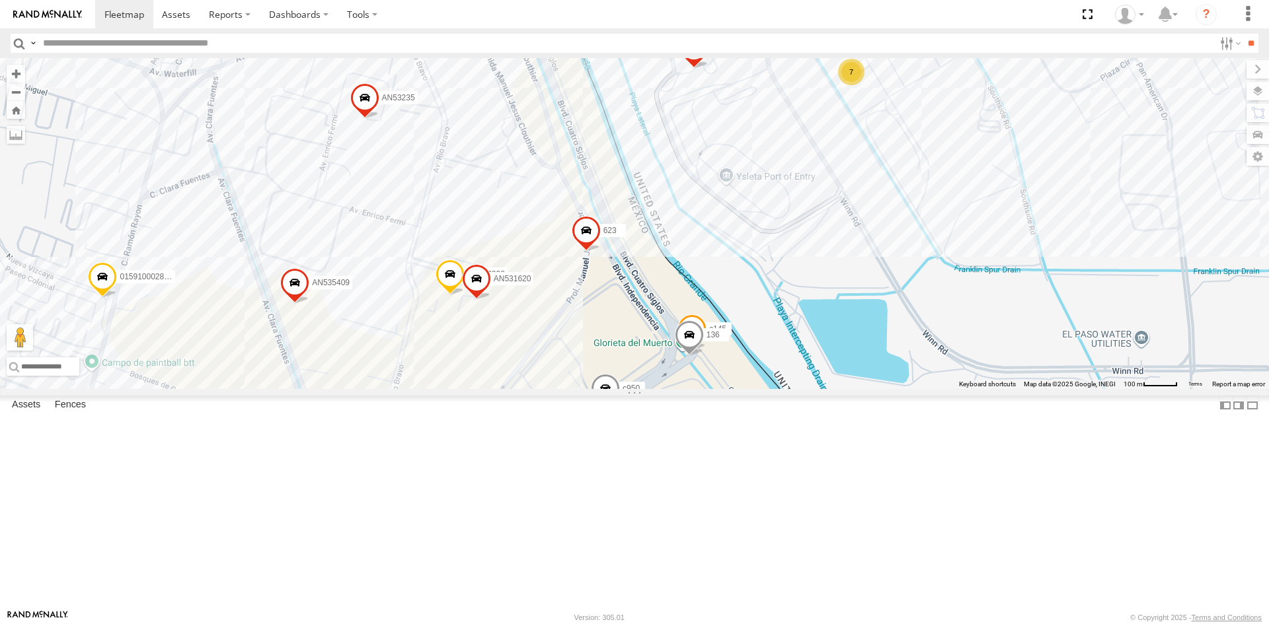
drag, startPoint x: 646, startPoint y: 377, endPoint x: 722, endPoint y: 416, distance: 84.8
click at [722, 389] on div "357660104096649 c145 AN532390 4000 136 AN535409 623 c950 2217 AN531620 AN53584 …" at bounding box center [634, 223] width 1269 height 331
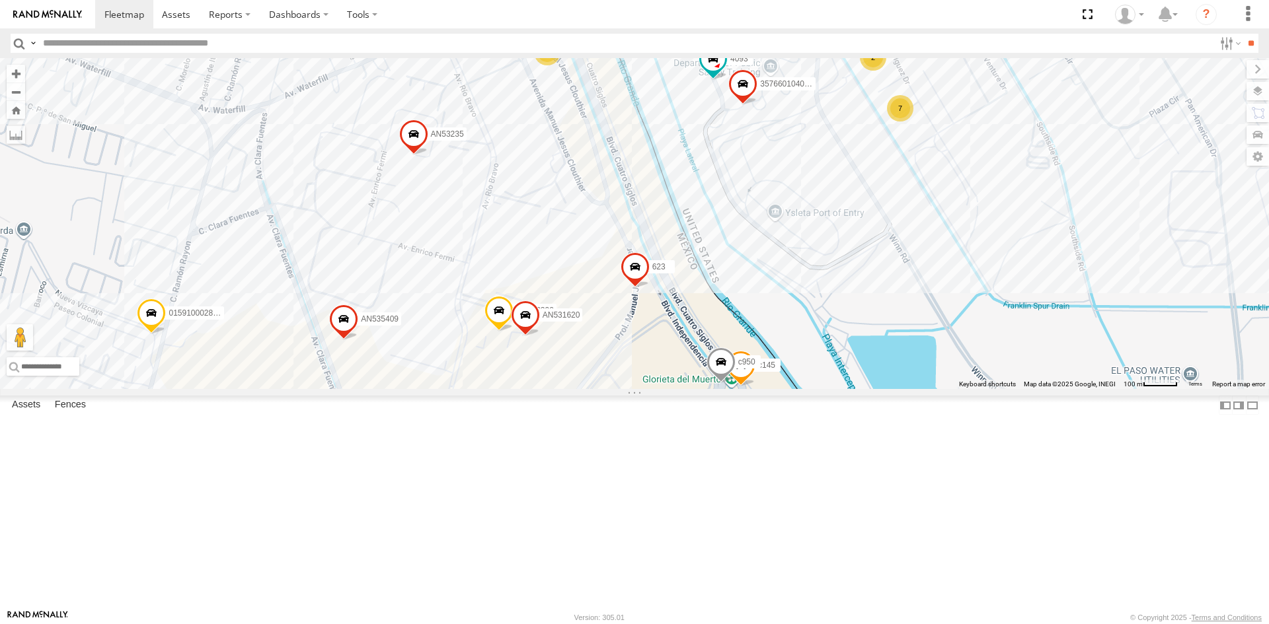
drag, startPoint x: 693, startPoint y: 366, endPoint x: 740, endPoint y: 373, distance: 47.4
click at [740, 373] on div "136 AN535409 623 AN53235 3485185f54f8 AN535026 015910002866344 8623 AN48162 866…" at bounding box center [634, 223] width 1269 height 331
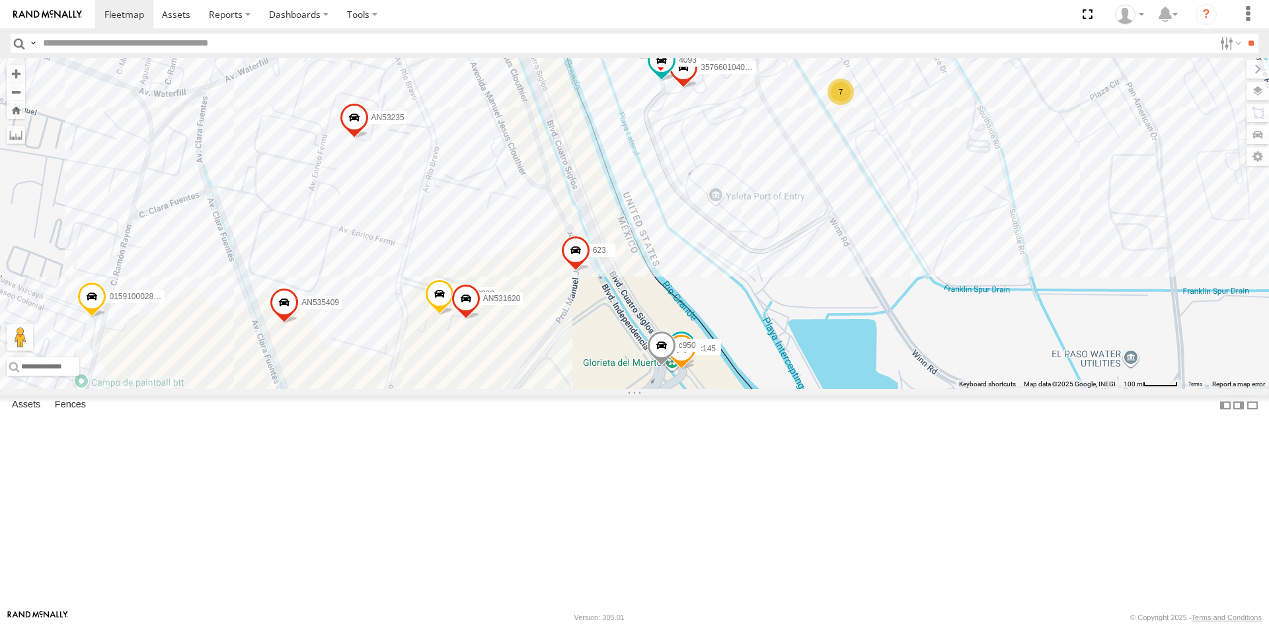
drag, startPoint x: 722, startPoint y: 365, endPoint x: 661, endPoint y: 349, distance: 63.0
click at [661, 349] on div "136 AN535409 623 AN53235 3485185f54f8 AN535026 015910002866344 8623 AN48162 866…" at bounding box center [634, 223] width 1269 height 331
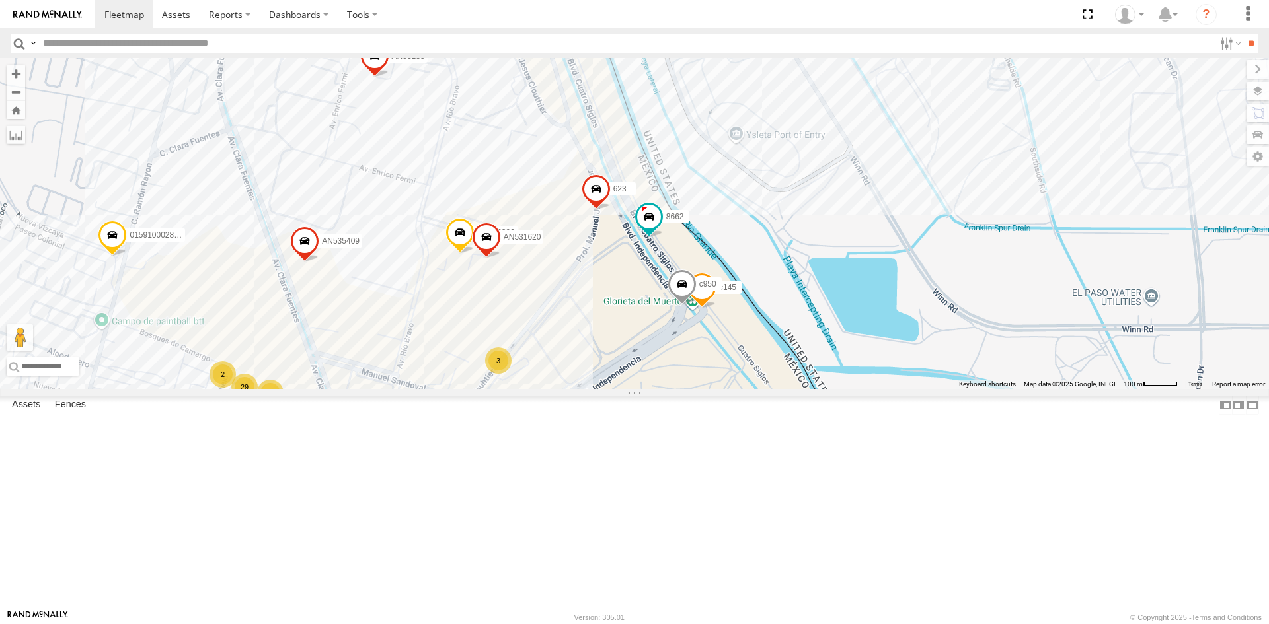
drag, startPoint x: 537, startPoint y: 462, endPoint x: 564, endPoint y: 379, distance: 87.1
click at [564, 379] on div "136 AN535409 623 AN53235 3485185f54f8 AN535026 015910002866344 8623 AN48162 866…" at bounding box center [634, 223] width 1269 height 331
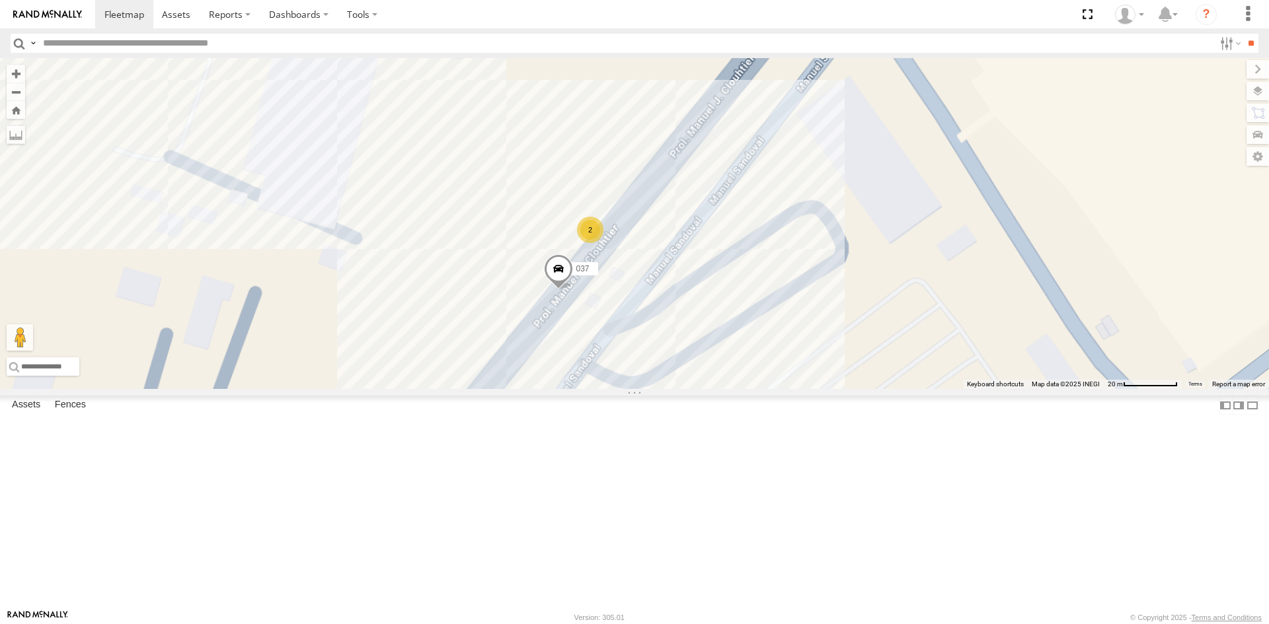
drag, startPoint x: 847, startPoint y: 325, endPoint x: 514, endPoint y: 382, distance: 337.9
click at [522, 382] on div "136 AN535409 623 AN53235 3485185f54f8 AN535026 015910002866344 8623 AN48162 866…" at bounding box center [634, 223] width 1269 height 331
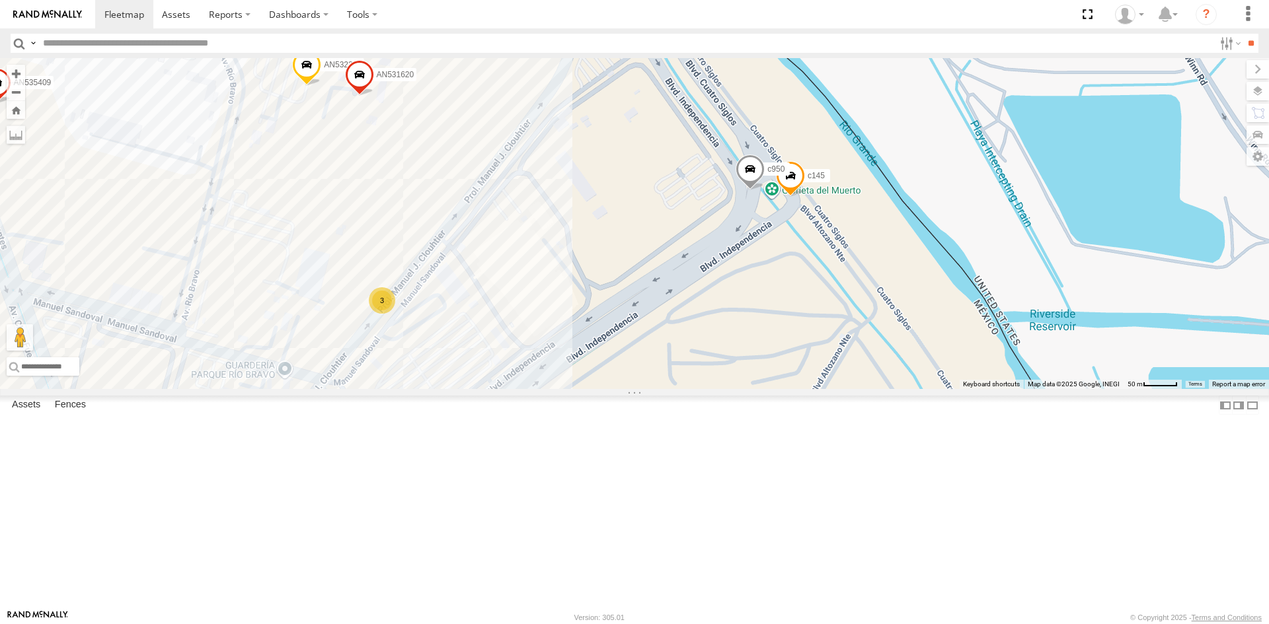
drag, startPoint x: 618, startPoint y: 311, endPoint x: 494, endPoint y: 404, distance: 155.7
click at [494, 389] on div "136 AN535409 623 AN53235 3485185f54f8 AN535026 015910002866344 8623 AN48162 866…" at bounding box center [634, 223] width 1269 height 331
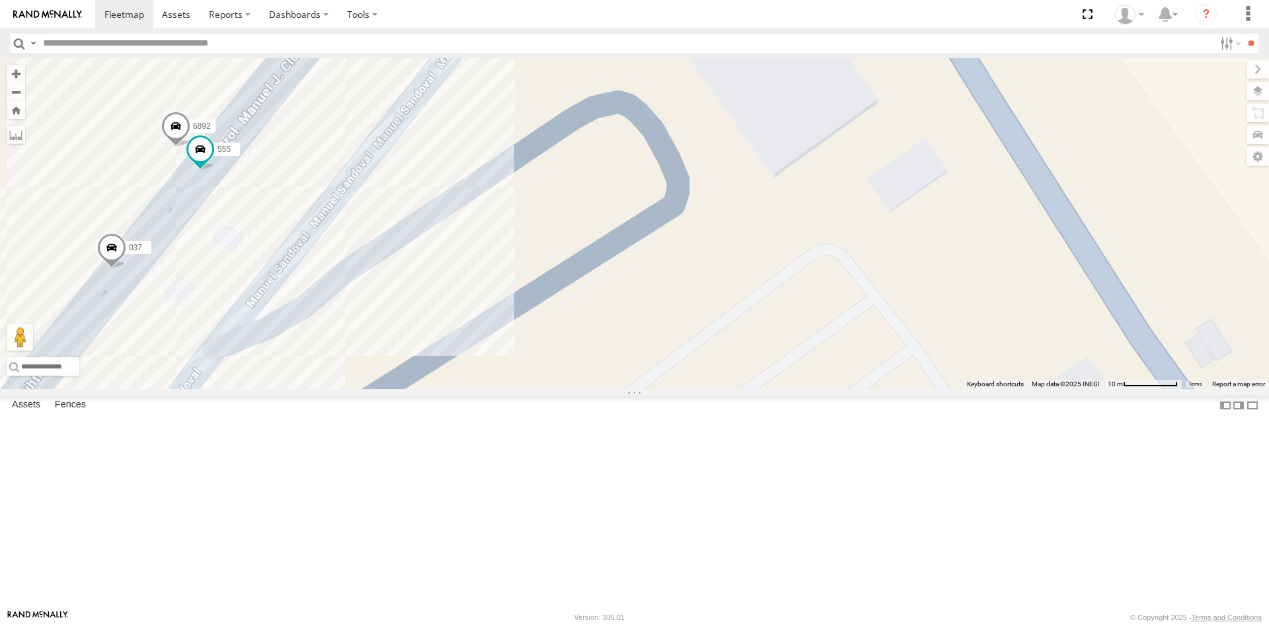
drag, startPoint x: 305, startPoint y: 340, endPoint x: 458, endPoint y: 324, distance: 153.5
click at [482, 337] on div "136 AN535409 623 AN53235 3485185f54f8 AN535026 015910002866344 8623 AN48162 866…" at bounding box center [634, 223] width 1269 height 331
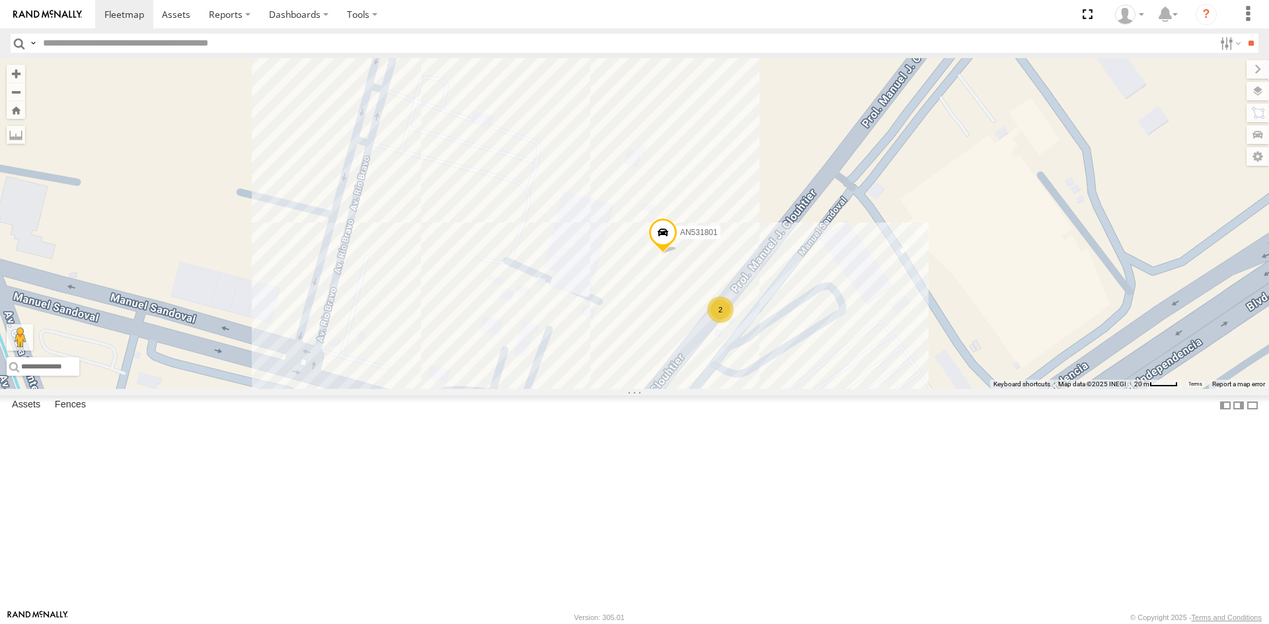
drag, startPoint x: 811, startPoint y: 437, endPoint x: 808, endPoint y: 447, distance: 10.7
click at [808, 389] on div "AN532390 AN601408 AN531801 AN535409 AN53003 623 AN531620 3487 2 2" at bounding box center [634, 223] width 1269 height 331
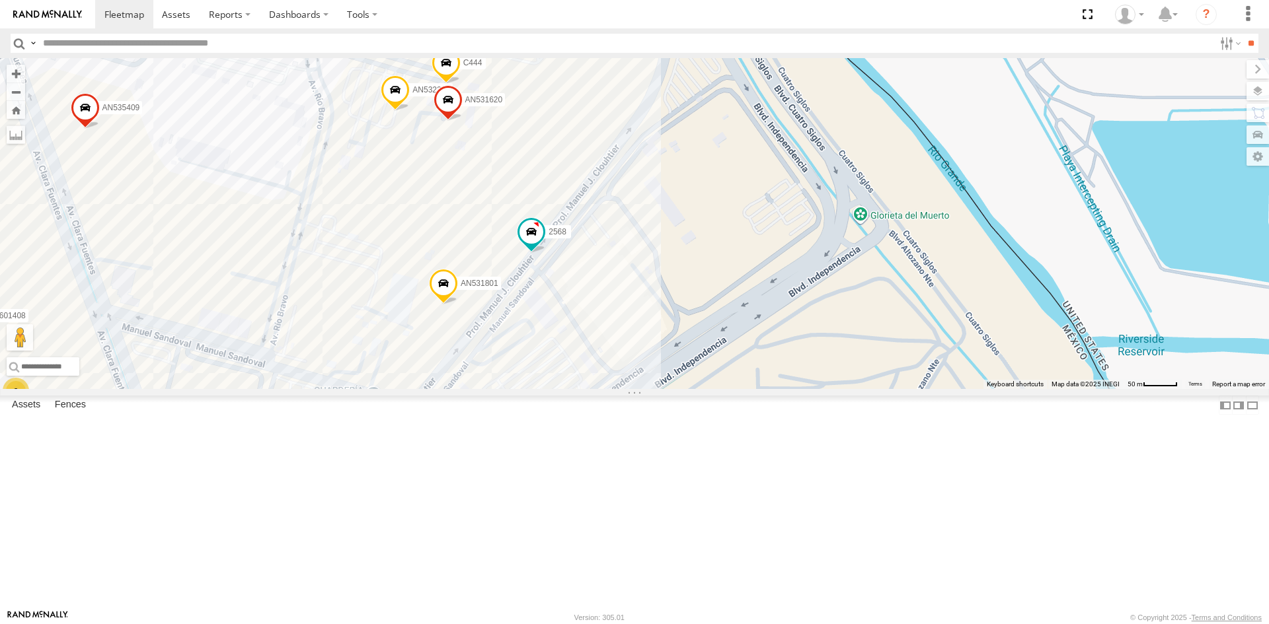
drag, startPoint x: 561, startPoint y: 365, endPoint x: 492, endPoint y: 434, distance: 98.1
click at [492, 389] on div "AN531801 2568 037 9 10 12 5 6 14 16 8 6 6 15 3 8 15 AN532390 6 9 AN601408 5 4 9…" at bounding box center [634, 223] width 1269 height 331
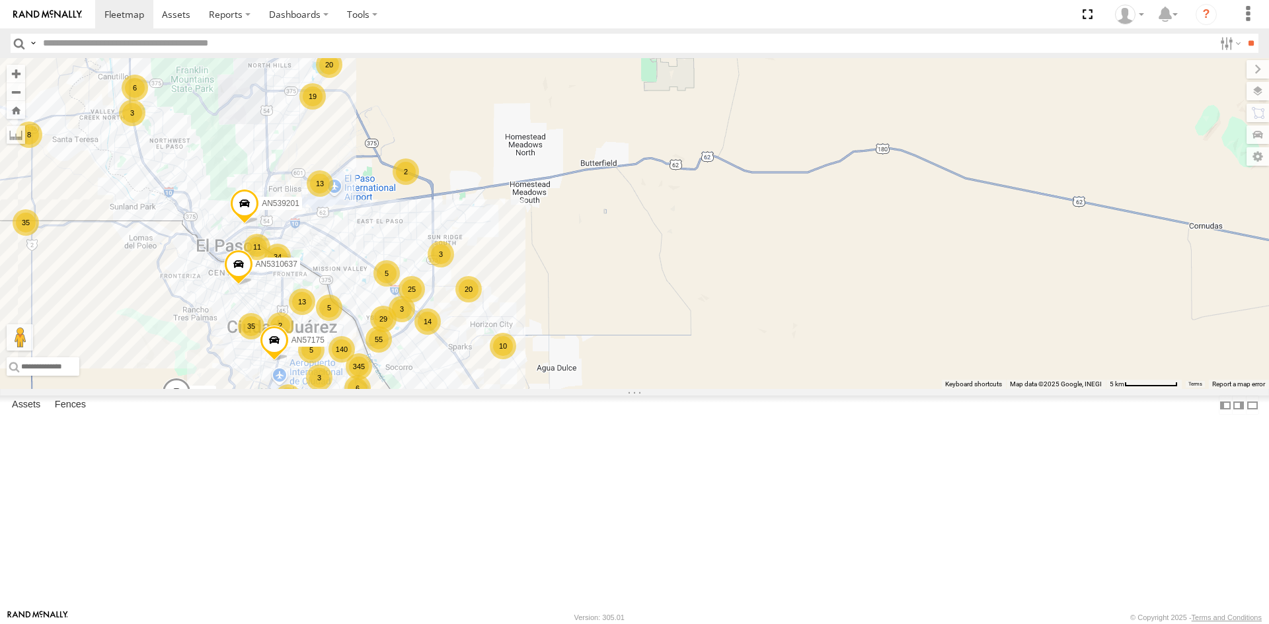
drag, startPoint x: 369, startPoint y: 404, endPoint x: 395, endPoint y: 322, distance: 86.1
click at [406, 305] on div "015910001845018 015910001811580 ZJ535914 F2771 AN539091 140 13 14 6 35 20 52 20…" at bounding box center [634, 223] width 1269 height 331
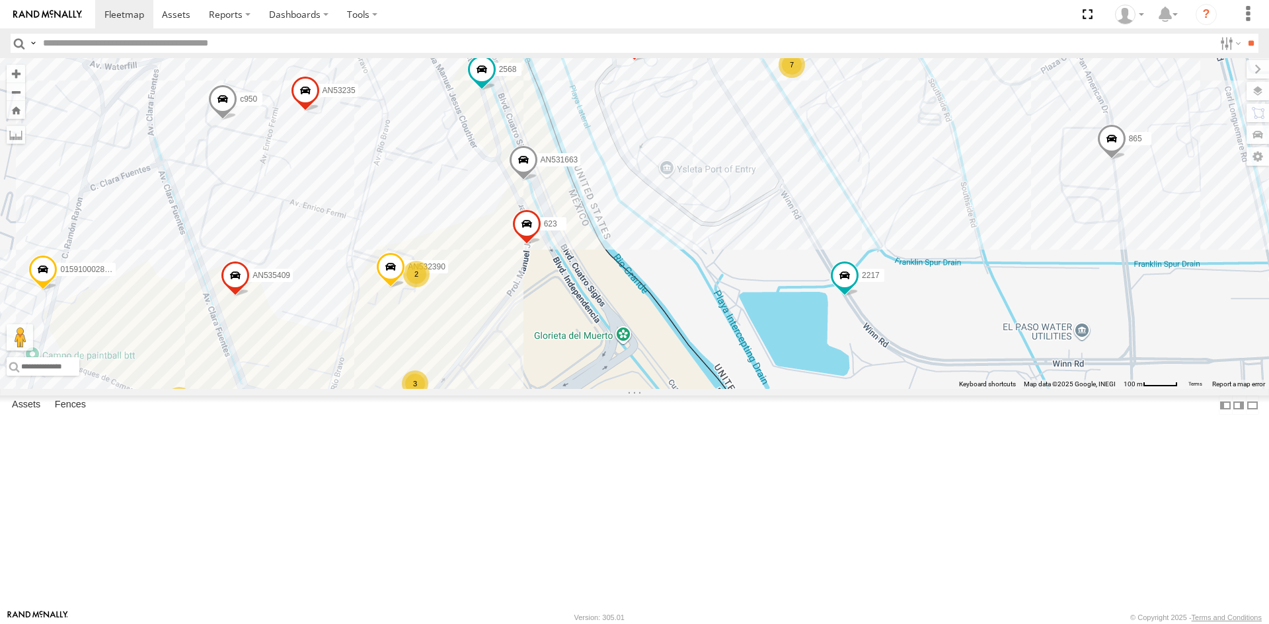
drag, startPoint x: 615, startPoint y: 303, endPoint x: 581, endPoint y: 369, distance: 75.1
click at [583, 369] on div "015910001845018 015910001811580 ZJ535914 F2771 AN539091 AN5310637 4668 AN57175 …" at bounding box center [634, 223] width 1269 height 331
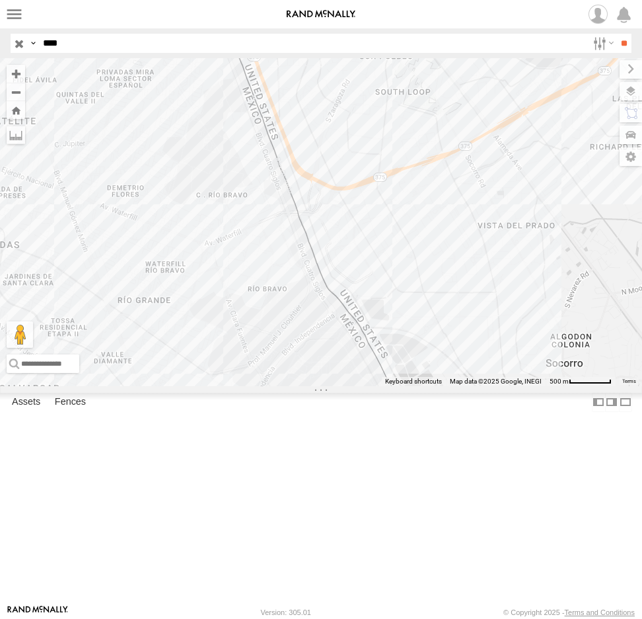
drag, startPoint x: 70, startPoint y: 44, endPoint x: -4, endPoint y: 50, distance: 74.3
click at [0, 50] on html at bounding box center [321, 309] width 642 height 619
type input "****"
click at [617, 34] on input "**" at bounding box center [624, 43] width 15 height 19
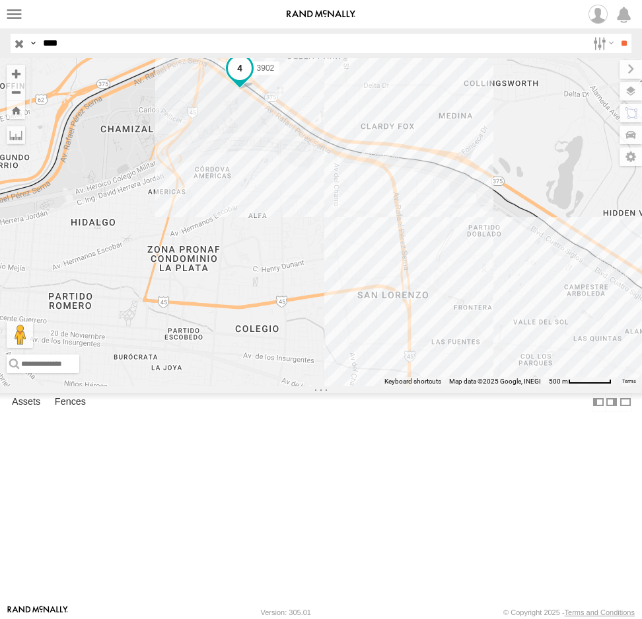
click at [241, 80] on span at bounding box center [240, 68] width 24 height 24
click at [242, 74] on label at bounding box center [245, 69] width 26 height 9
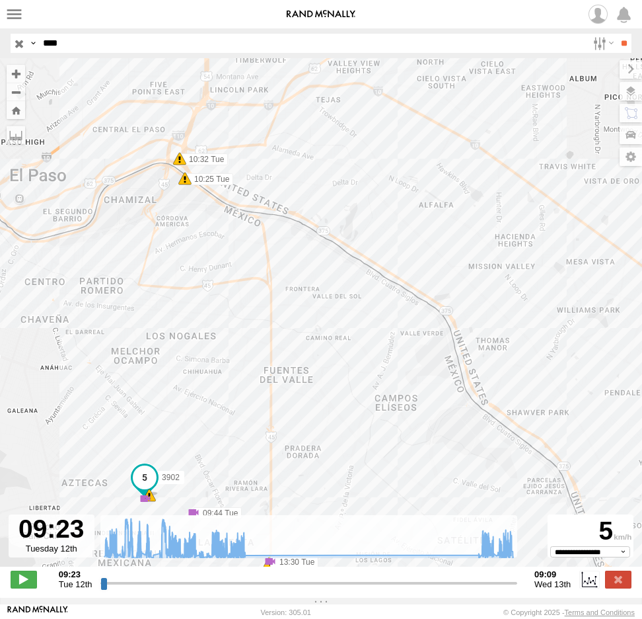
drag, startPoint x: 176, startPoint y: 314, endPoint x: 186, endPoint y: 329, distance: 18.1
click at [186, 329] on div "3902 10:25 Tue 10:32 Tue 11:04 Tue 11:19 Tue 11:19 Tue 12:36 Tue 12:36 Tue 13:3…" at bounding box center [321, 319] width 642 height 522
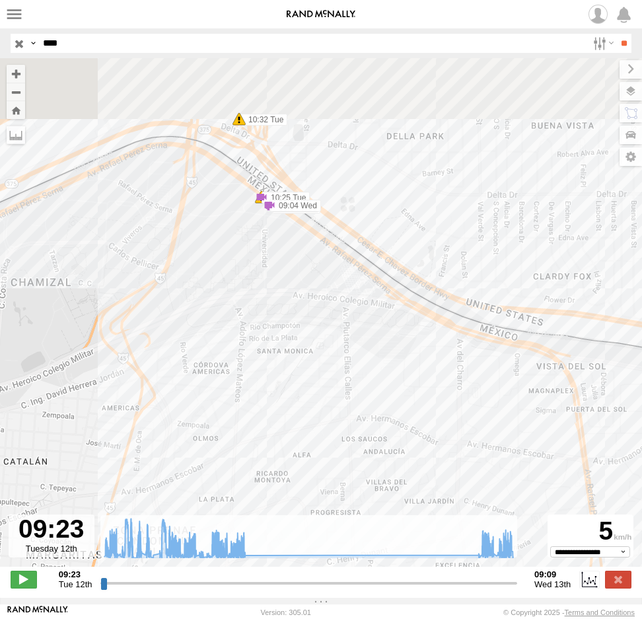
drag, startPoint x: 181, startPoint y: 206, endPoint x: 182, endPoint y: 345, distance: 139.4
click at [182, 345] on div "3902 10:25 Tue 10:32 Tue 11:04 Tue 11:19 Tue 11:19 Tue 12:36 Tue 12:36 Tue 13:3…" at bounding box center [321, 319] width 642 height 522
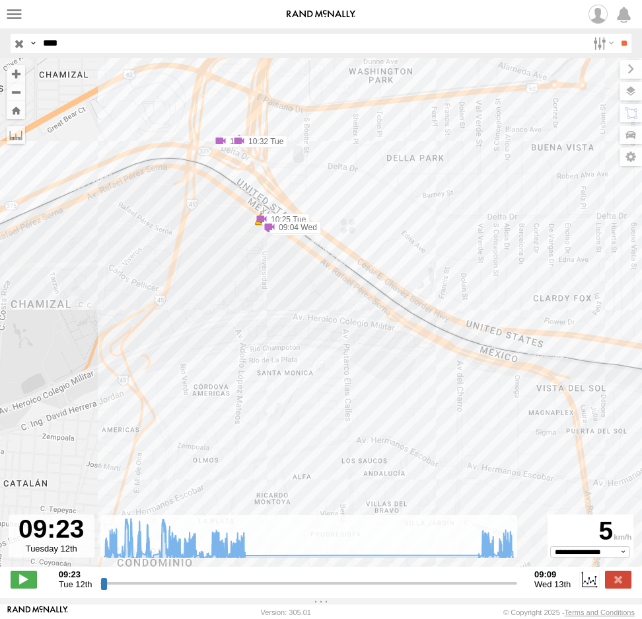
drag, startPoint x: 253, startPoint y: 308, endPoint x: 254, endPoint y: 274, distance: 33.7
click at [254, 284] on div "3902 10:25 Tue 10:32 Tue 11:04 Tue 11:19 Tue 11:19 Tue 12:36 Tue 12:36 Tue 13:3…" at bounding box center [321, 319] width 642 height 522
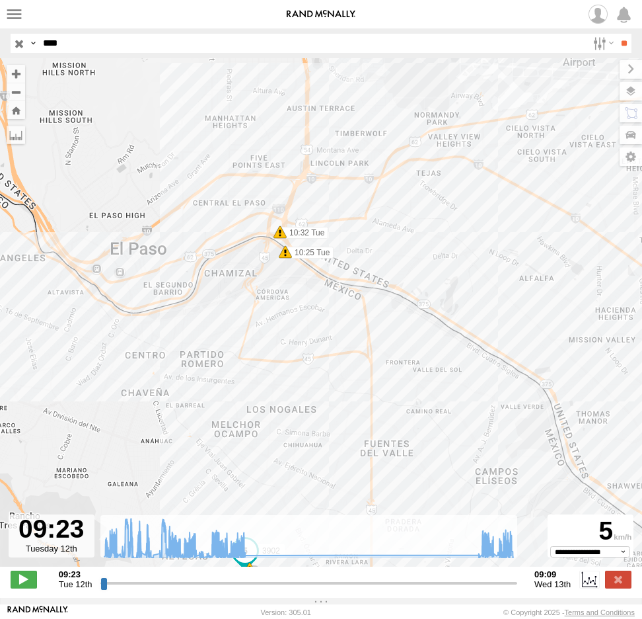
drag, startPoint x: 308, startPoint y: 350, endPoint x: 324, endPoint y: 249, distance: 102.4
click at [322, 257] on div "3902 10:25 Tue 10:32 Tue 11:04 Tue 11:19 Tue 11:19 Tue 12:36 Tue 12:36 Tue 13:3…" at bounding box center [321, 319] width 642 height 522
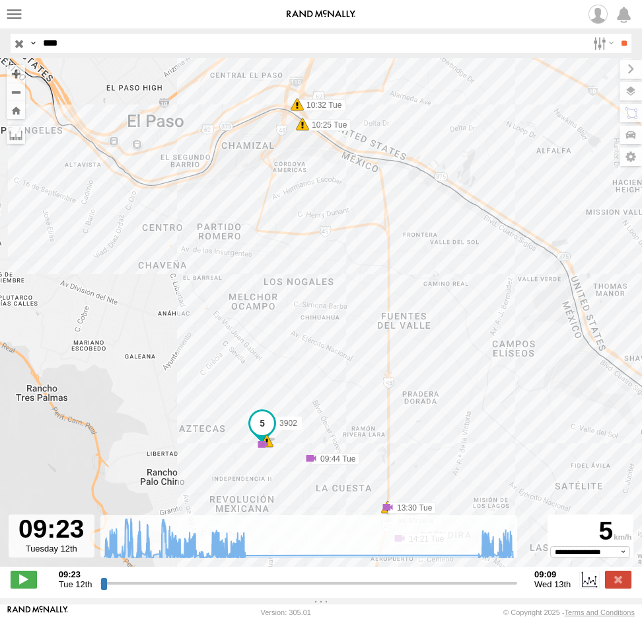
drag, startPoint x: 322, startPoint y: 335, endPoint x: 358, endPoint y: 217, distance: 122.9
click at [358, 218] on div "3902 10:25 Tue 10:32 Tue 11:04 Tue 11:19 Tue 11:19 Tue 12:36 Tue 12:36 Tue 13:3…" at bounding box center [321, 319] width 642 height 522
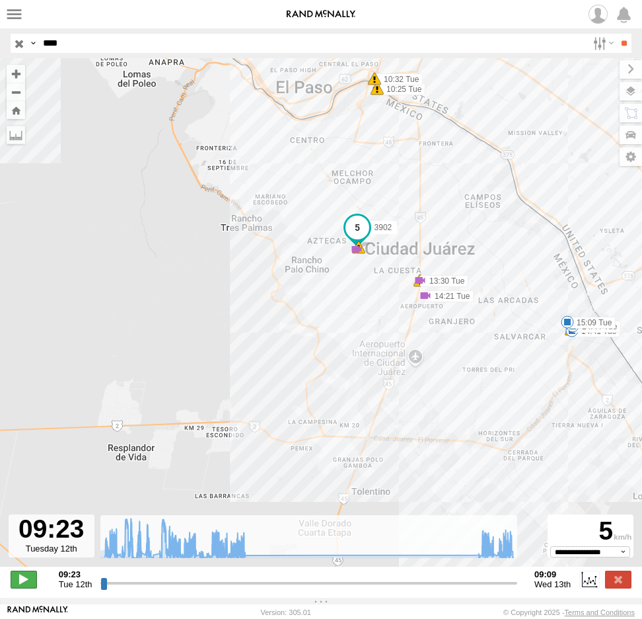
click at [27, 584] on span at bounding box center [24, 578] width 26 height 17
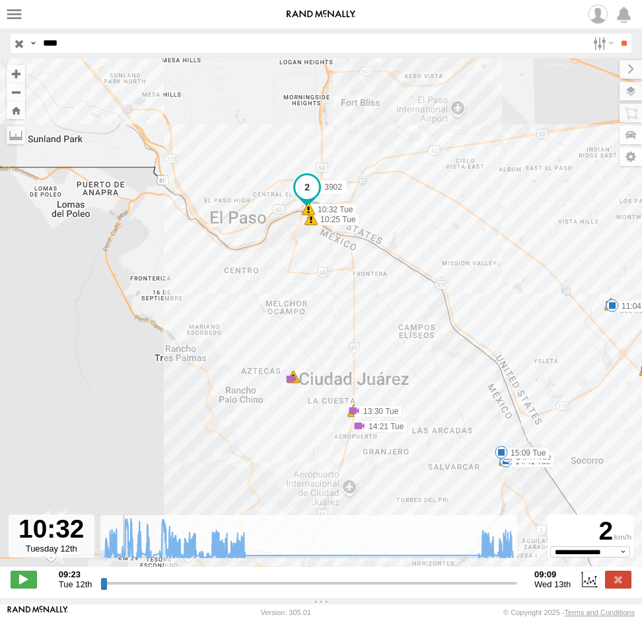
drag, startPoint x: 440, startPoint y: 420, endPoint x: 420, endPoint y: 343, distance: 79.3
click at [478, 347] on div "3902 10:25 Tue 10:32 Tue 11:04 Tue 11:19 Tue 11:19 Tue 12:36 Tue 12:36 Tue 13:3…" at bounding box center [321, 319] width 642 height 522
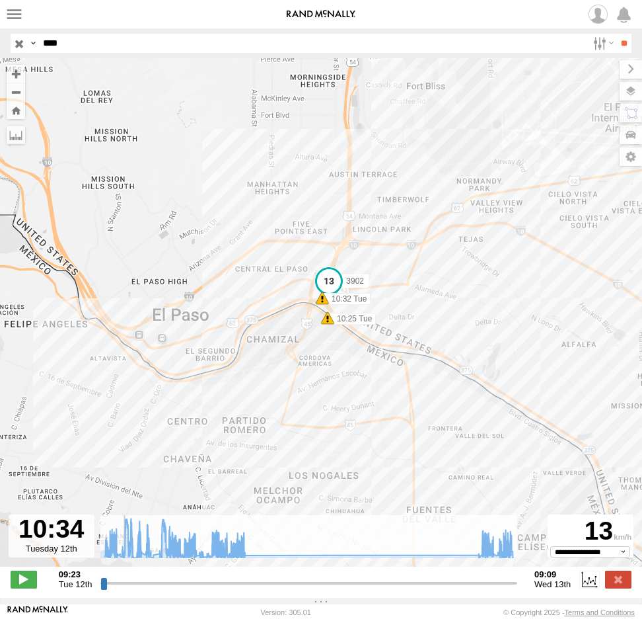
drag, startPoint x: 311, startPoint y: 371, endPoint x: 309, endPoint y: 225, distance: 146.7
click at [307, 233] on div "3902 10:25 Tue 10:32 Tue 11:04 Tue 11:19 Tue 11:19 Tue 12:36 Tue 12:36 Tue 13:3…" at bounding box center [321, 319] width 642 height 522
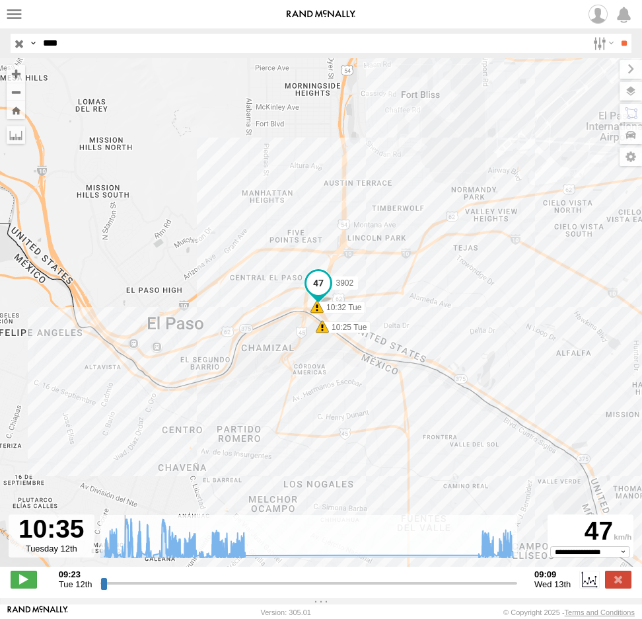
drag, startPoint x: 338, startPoint y: 459, endPoint x: 364, endPoint y: 283, distance: 177.7
click at [361, 290] on div "3902 10:25 Tue 10:32 Tue 11:04 Tue 11:19 Tue 11:19 Tue 12:36 Tue 12:36 Tue 13:3…" at bounding box center [321, 319] width 642 height 522
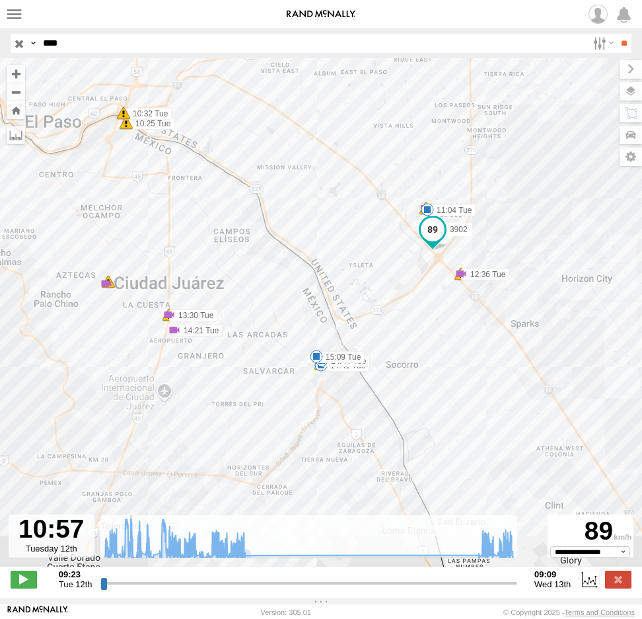
drag, startPoint x: 270, startPoint y: 414, endPoint x: 466, endPoint y: 408, distance: 195.7
click at [466, 408] on div "3902 10:25 Tue 10:32 Tue 11:04 Tue 11:19 Tue 11:19 Tue 12:36 Tue 12:36 Tue 13:3…" at bounding box center [321, 319] width 642 height 522
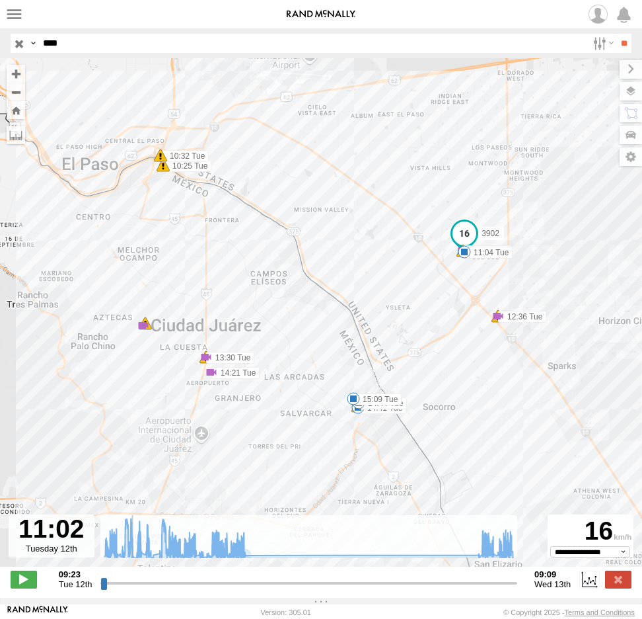
drag, startPoint x: 234, startPoint y: 429, endPoint x: 401, endPoint y: 385, distance: 172.8
click at [396, 393] on label "15:09 Tue" at bounding box center [378, 399] width 48 height 12
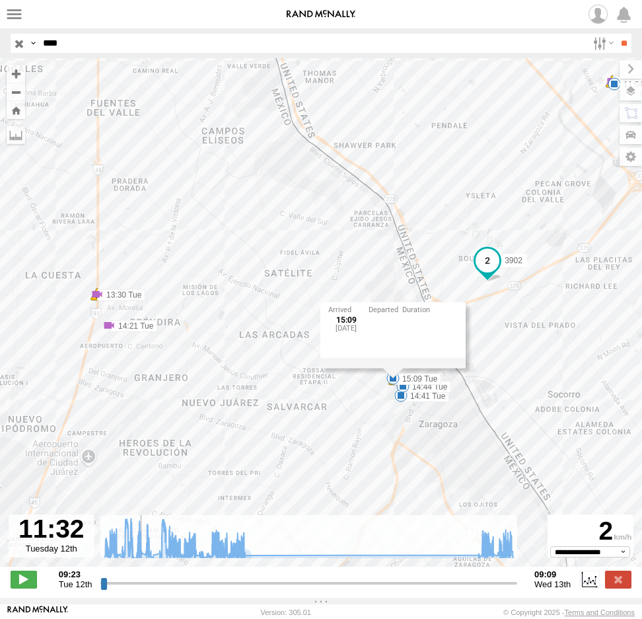
drag, startPoint x: 119, startPoint y: 202, endPoint x: 326, endPoint y: 163, distance: 211.1
click at [326, 163] on div "3902 10:25 Tue 10:32 Tue 11:04 Tue 11:19 Tue 11:19 Tue 12:36 Tue 12:36 Tue 13:3…" at bounding box center [321, 319] width 642 height 522
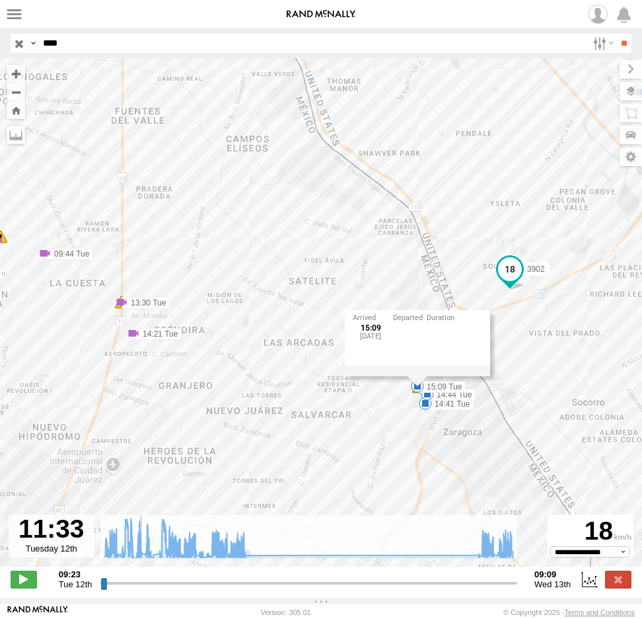
drag, startPoint x: 272, startPoint y: 219, endPoint x: 527, endPoint y: 248, distance: 256.1
click at [527, 248] on div "3902 10:25 Tue 10:32 Tue 11:04 Tue 11:19 Tue 11:19 Tue 12:36 Tue 12:36 Tue 13:3…" at bounding box center [321, 319] width 642 height 522
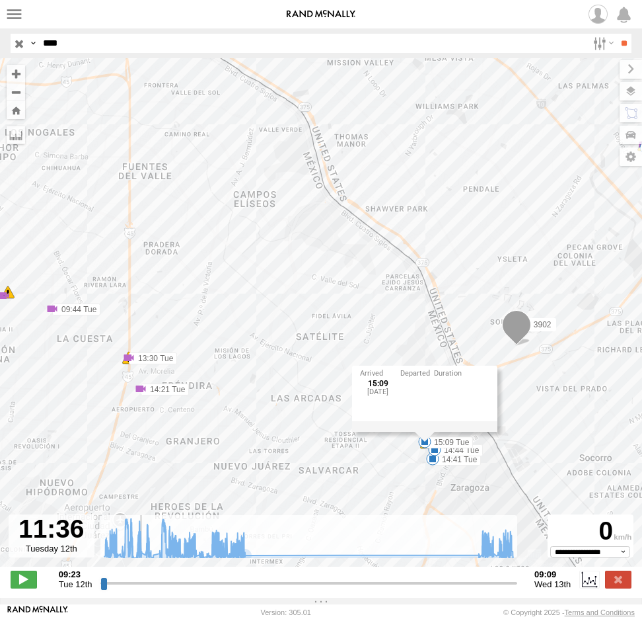
drag, startPoint x: 220, startPoint y: 221, endPoint x: 420, endPoint y: 247, distance: 201.3
click at [420, 247] on div "3902 10:25 Tue 10:32 Tue 11:04 Tue 11:19 Tue 11:19 Tue 12:36 Tue 12:36 Tue 13:3…" at bounding box center [321, 319] width 642 height 522
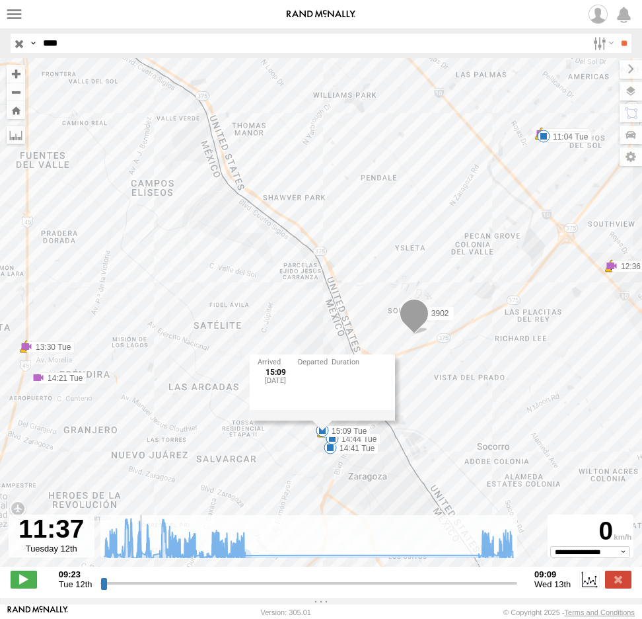
drag, startPoint x: 334, startPoint y: 248, endPoint x: 473, endPoint y: 284, distance: 143.3
click at [473, 284] on div "3902 10:25 Tue 10:32 Tue 11:04 Tue 11:19 Tue 11:19 Tue 12:36 Tue 12:36 Tue 13:3…" at bounding box center [321, 319] width 642 height 522
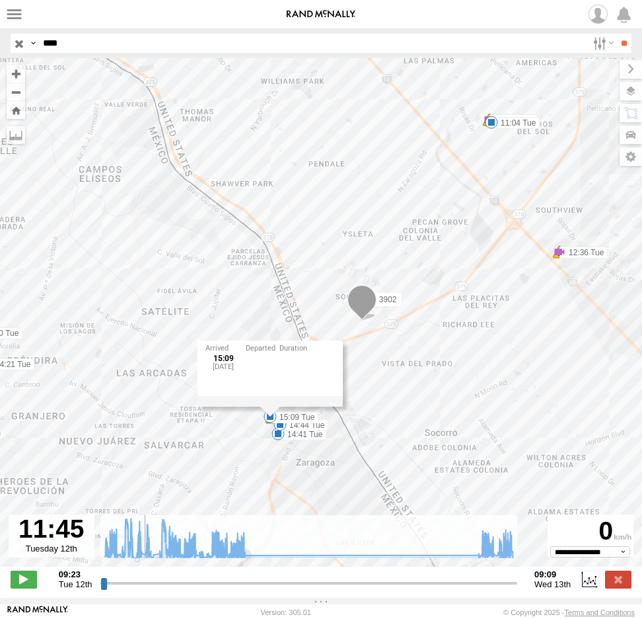
drag, startPoint x: 130, startPoint y: 276, endPoint x: 459, endPoint y: 359, distance: 339.3
click at [459, 359] on div "3902 10:25 Tue 10:32 Tue 11:04 Tue 11:19 Tue 11:19 Tue 12:36 Tue 12:36 Tue 13:3…" at bounding box center [321, 319] width 642 height 522
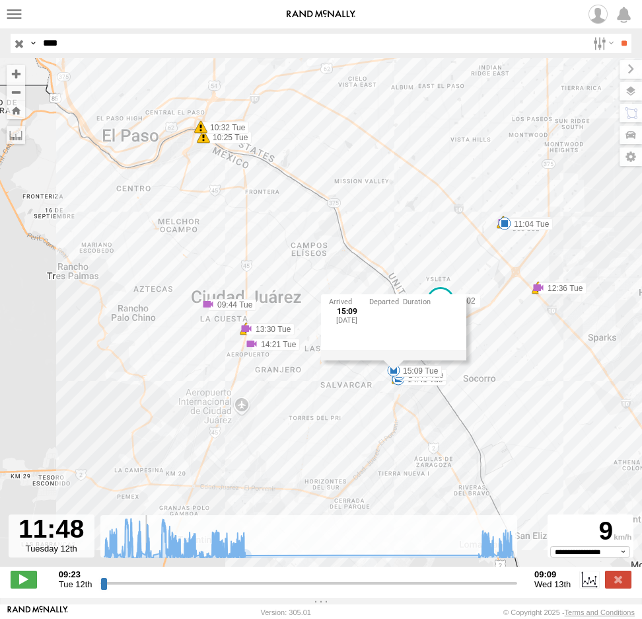
drag, startPoint x: 109, startPoint y: 266, endPoint x: 348, endPoint y: 297, distance: 240.5
click at [348, 297] on div "15:09 Tue 12th Aug YARDA CLOUTHIER" at bounding box center [393, 322] width 145 height 56
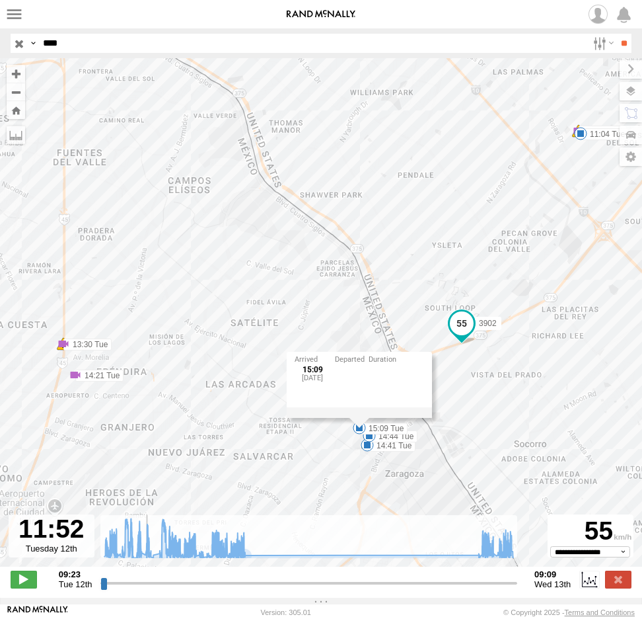
drag, startPoint x: 186, startPoint y: 289, endPoint x: 461, endPoint y: 328, distance: 278.3
click at [461, 328] on div "3902 10:25 Tue 10:32 Tue 11:04 Tue 11:19 Tue 11:19 Tue 12:36 Tue 12:36 Tue 13:3…" at bounding box center [321, 319] width 642 height 522
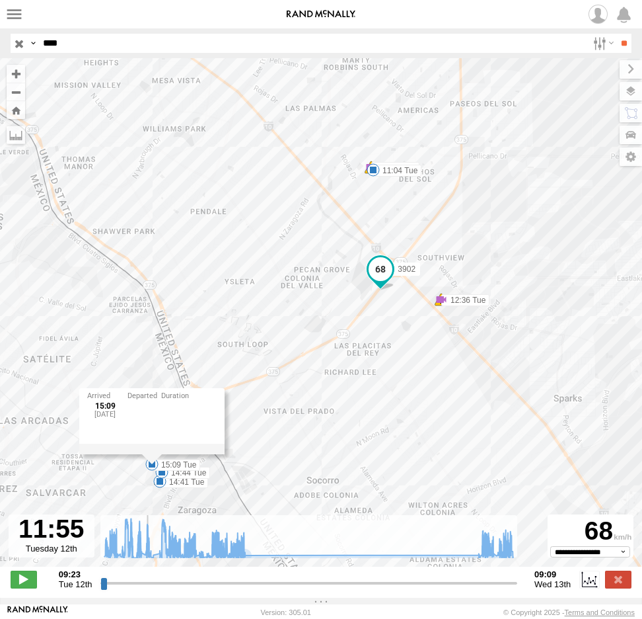
drag, startPoint x: 132, startPoint y: 284, endPoint x: 446, endPoint y: 318, distance: 315.7
click at [446, 318] on div "3902 10:25 Tue 10:32 Tue 11:04 Tue 11:19 Tue 11:19 Tue 12:36 Tue 12:36 Tue 13:3…" at bounding box center [321, 319] width 642 height 522
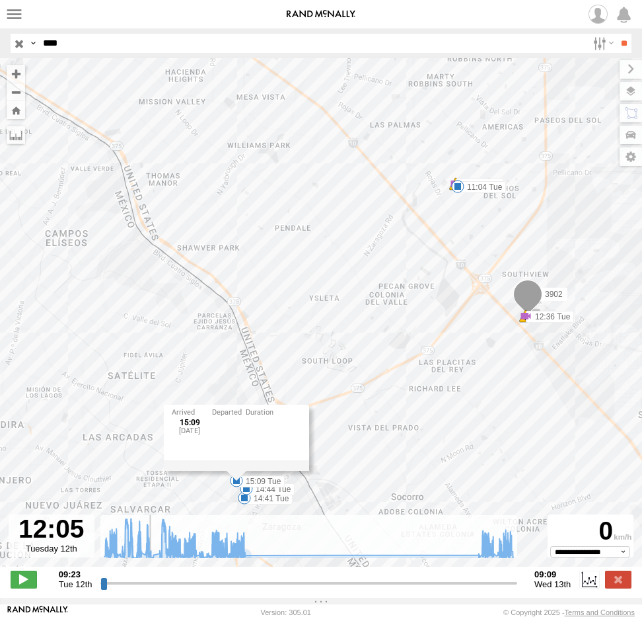
drag, startPoint x: 209, startPoint y: 322, endPoint x: 414, endPoint y: 309, distance: 205.3
click at [414, 309] on div "3902 10:25 Tue 10:32 Tue 11:04 Tue 11:19 Tue 11:19 Tue 12:36 Tue 12:36 Tue 14:4…" at bounding box center [321, 319] width 642 height 522
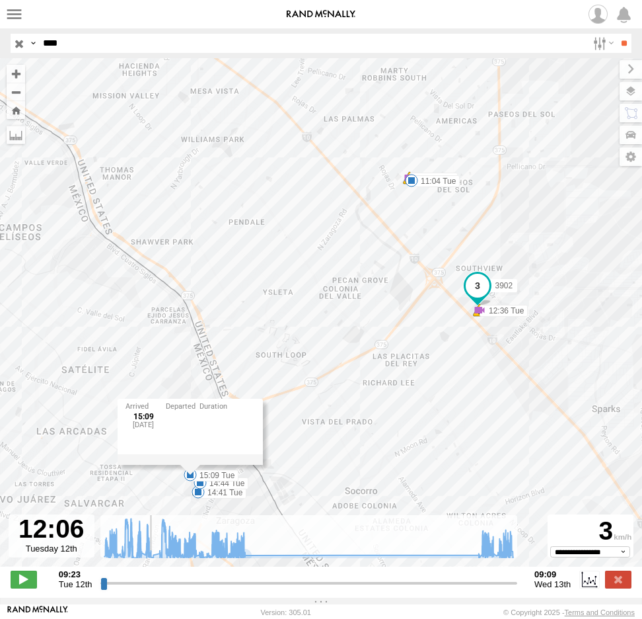
drag, startPoint x: 141, startPoint y: 347, endPoint x: 412, endPoint y: 295, distance: 275.8
click at [412, 295] on div "3902 10:25 Tue 10:32 Tue 11:04 Tue 11:19 Tue 11:19 Tue 12:36 Tue 12:36 Tue 14:4…" at bounding box center [321, 319] width 642 height 522
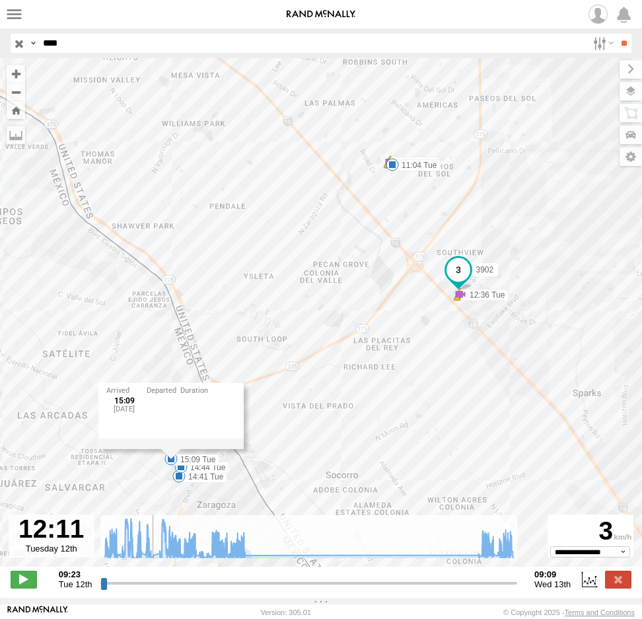
drag, startPoint x: 149, startPoint y: 309, endPoint x: 510, endPoint y: 219, distance: 372.5
click at [510, 219] on div "3902 10:25 Tue 10:32 Tue 11:04 Tue 11:19 Tue 11:19 Tue 12:36 Tue 12:36 Tue 14:4…" at bounding box center [321, 319] width 642 height 522
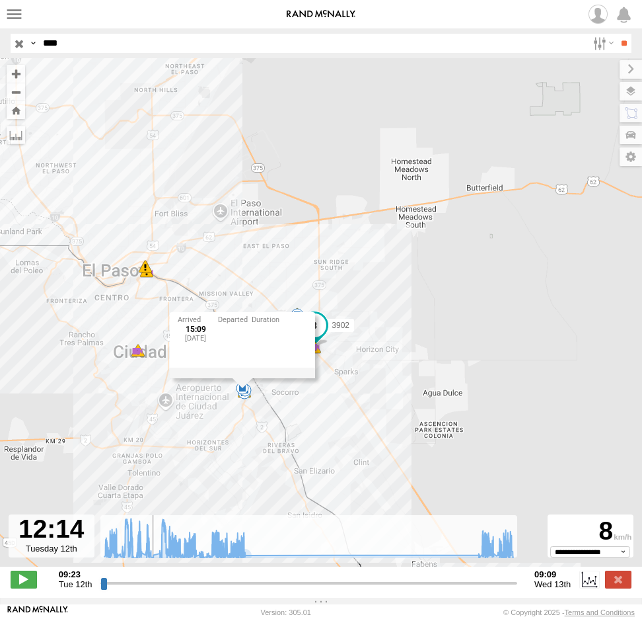
drag, startPoint x: 125, startPoint y: 402, endPoint x: 198, endPoint y: 368, distance: 81.0
click at [200, 375] on div "3902 10:25 Tue 10:32 Tue 11:04 Tue 11:19 Tue 11:19 Tue 12:36 Tue 12:36 Tue 14:4…" at bounding box center [321, 319] width 642 height 522
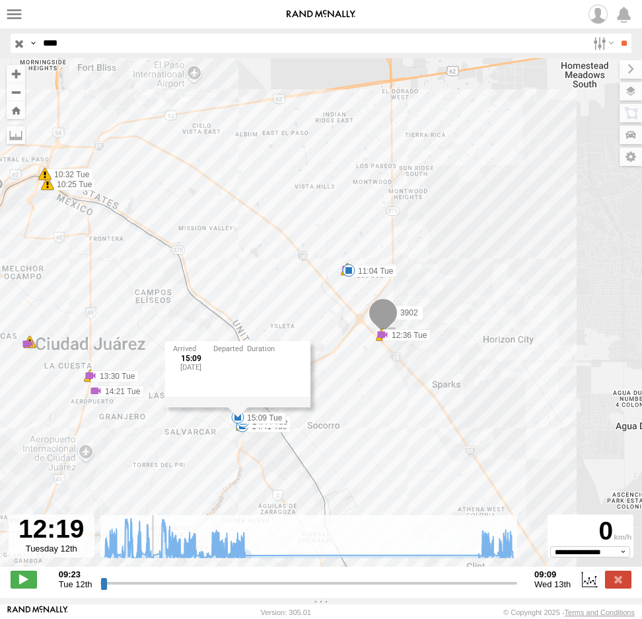
drag, startPoint x: 45, startPoint y: 384, endPoint x: 108, endPoint y: 398, distance: 65.1
click at [108, 398] on div "3902 10:25 Tue 10:32 Tue 11:04 Tue 11:19 Tue 11:19 Tue 12:36 Tue 12:36 Tue 14:4…" at bounding box center [321, 319] width 642 height 522
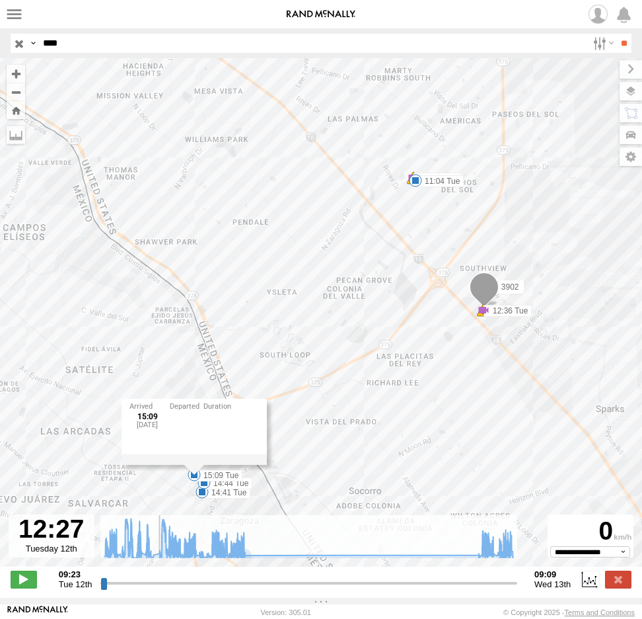
drag, startPoint x: 54, startPoint y: 349, endPoint x: 352, endPoint y: 330, distance: 298.6
click at [352, 330] on div "3902 10:25 Tue 10:32 Tue 11:04 Tue 11:19 Tue 11:19 Tue 12:36 Tue 12:36 Tue 14:4…" at bounding box center [321, 319] width 642 height 522
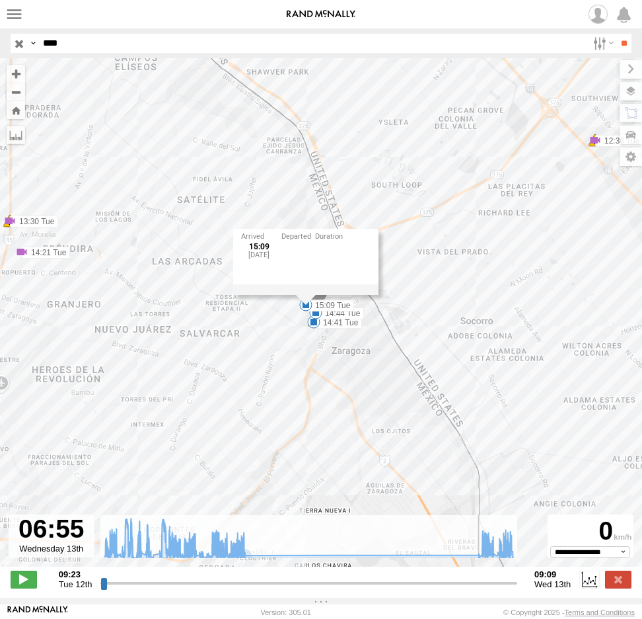
drag, startPoint x: 160, startPoint y: 585, endPoint x: 474, endPoint y: 577, distance: 314.6
click at [474, 577] on input "range" at bounding box center [308, 582] width 417 height 13
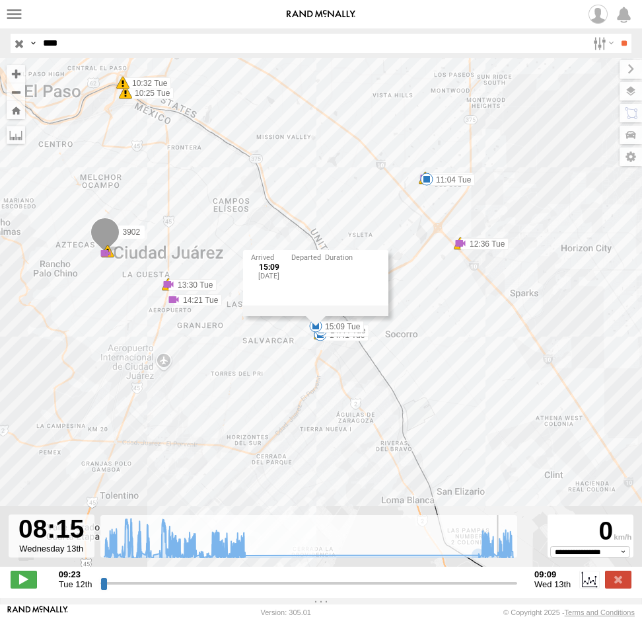
drag, startPoint x: 478, startPoint y: 584, endPoint x: 498, endPoint y: 584, distance: 19.8
click at [498, 584] on input "range" at bounding box center [308, 582] width 417 height 13
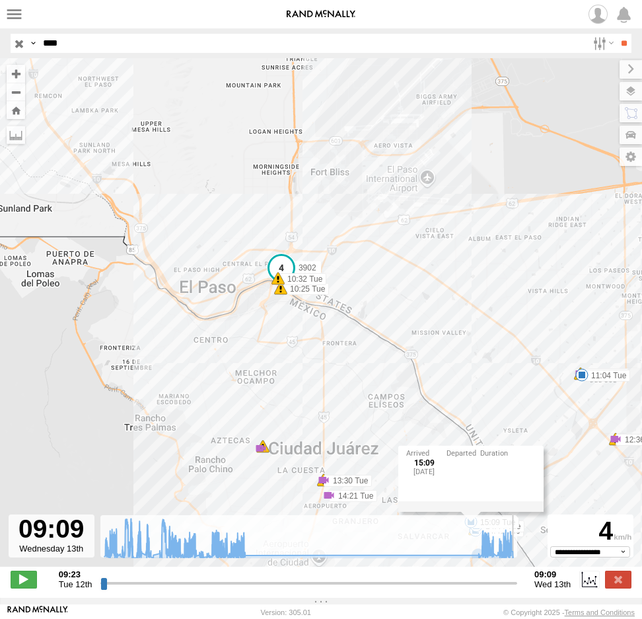
type input "**********"
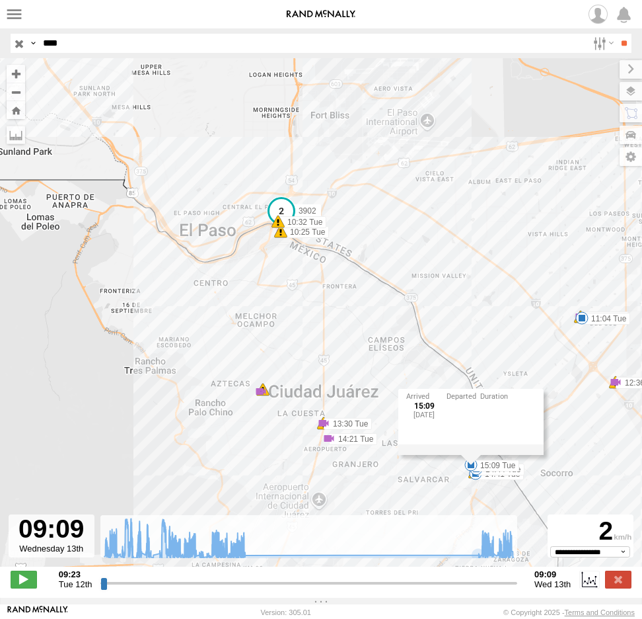
drag, startPoint x: 311, startPoint y: 389, endPoint x: 312, endPoint y: 319, distance: 70.7
click at [312, 319] on div "3902 10:25 Tue 10:32 Tue 11:04 Tue 11:19 Tue 11:19 Tue 12:36 Tue 12:36 Tue 14:4…" at bounding box center [321, 319] width 642 height 522
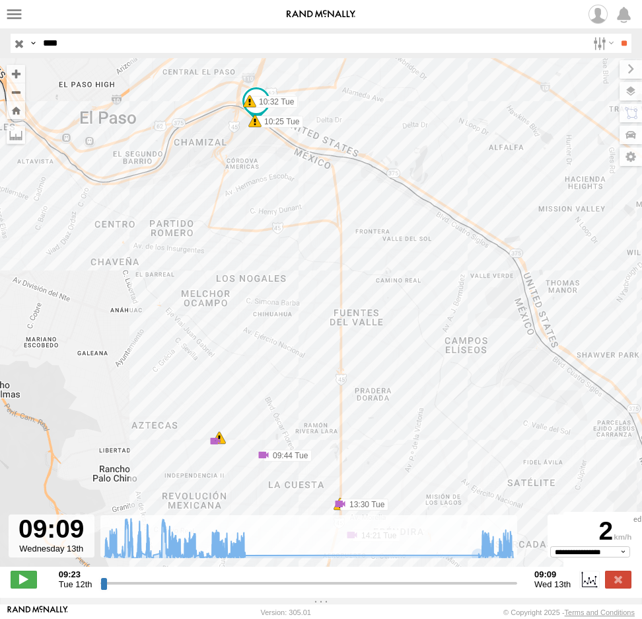
click at [16, 43] on input "button" at bounding box center [19, 43] width 17 height 19
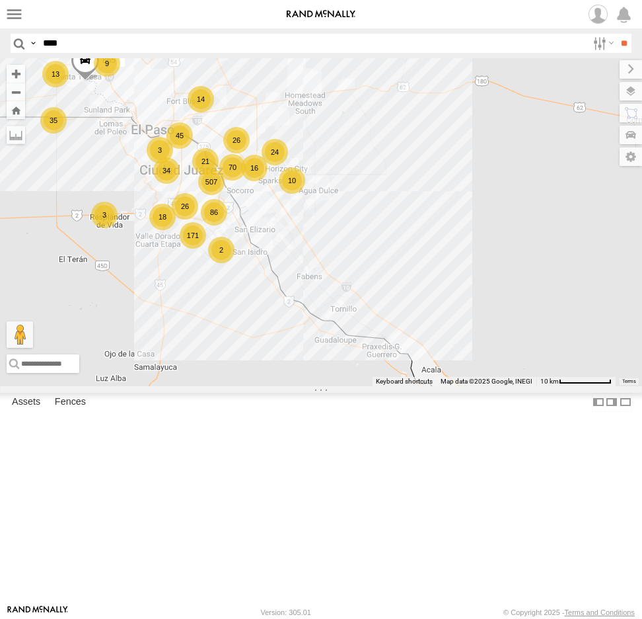
drag, startPoint x: 174, startPoint y: 258, endPoint x: 231, endPoint y: 272, distance: 57.9
click at [218, 174] on div "21" at bounding box center [205, 161] width 26 height 26
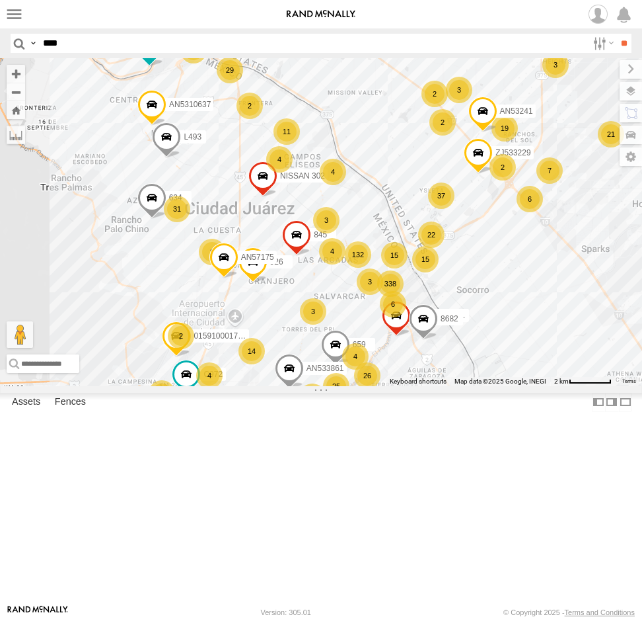
click at [194, 46] on input "****" at bounding box center [313, 43] width 550 height 19
click at [617, 34] on input "**" at bounding box center [624, 43] width 15 height 19
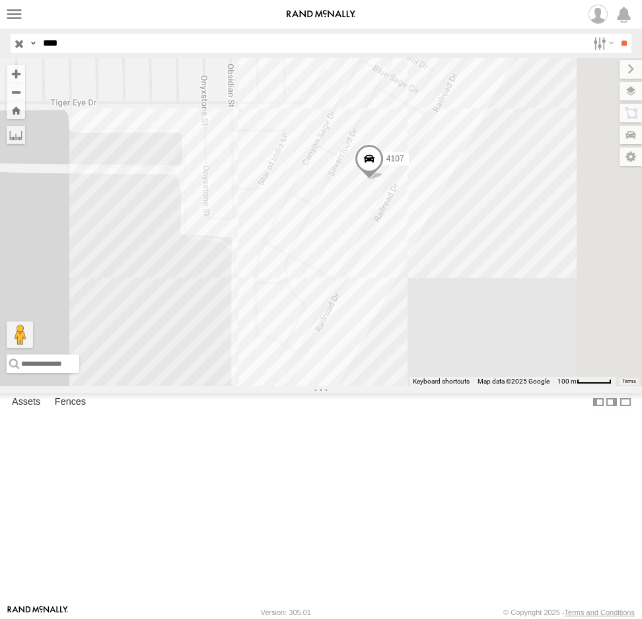
drag, startPoint x: 347, startPoint y: 179, endPoint x: 220, endPoint y: 295, distance: 172.1
click at [221, 295] on div "AN53566 4107 AN538164" at bounding box center [321, 222] width 642 height 328
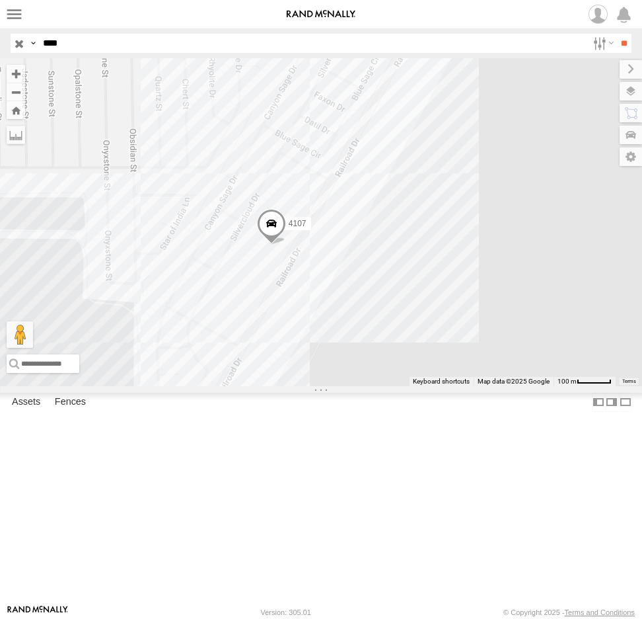
click at [274, 283] on div "AN53566 4107 AN538164" at bounding box center [321, 222] width 642 height 328
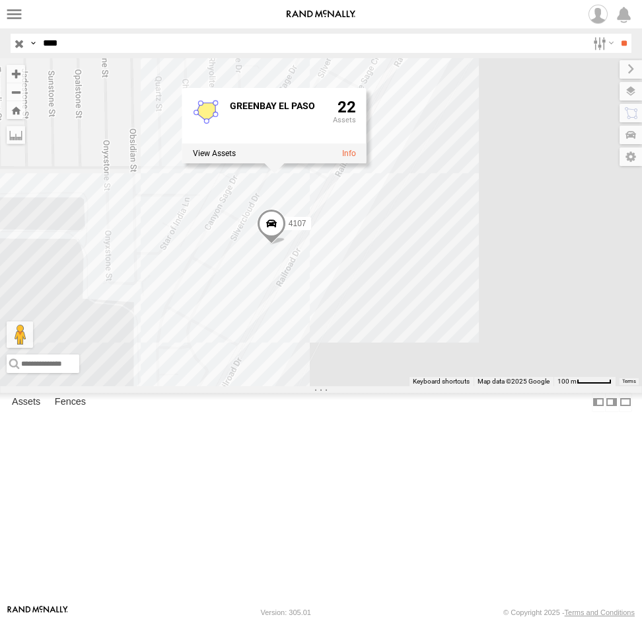
click at [424, 307] on div "AN53566 4107 AN538164 GREENBAY EL PASO 22" at bounding box center [321, 222] width 642 height 328
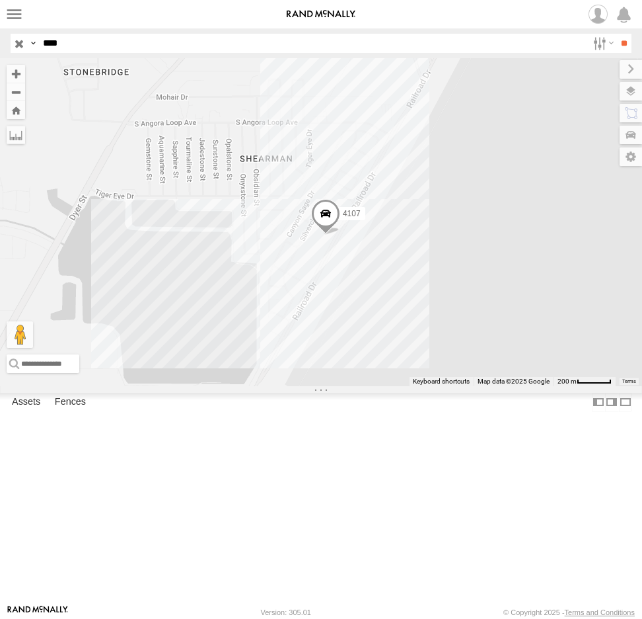
drag, startPoint x: 395, startPoint y: 357, endPoint x: 423, endPoint y: 282, distance: 80.5
click at [413, 305] on div "AN53566 4107 AN538164" at bounding box center [321, 222] width 642 height 328
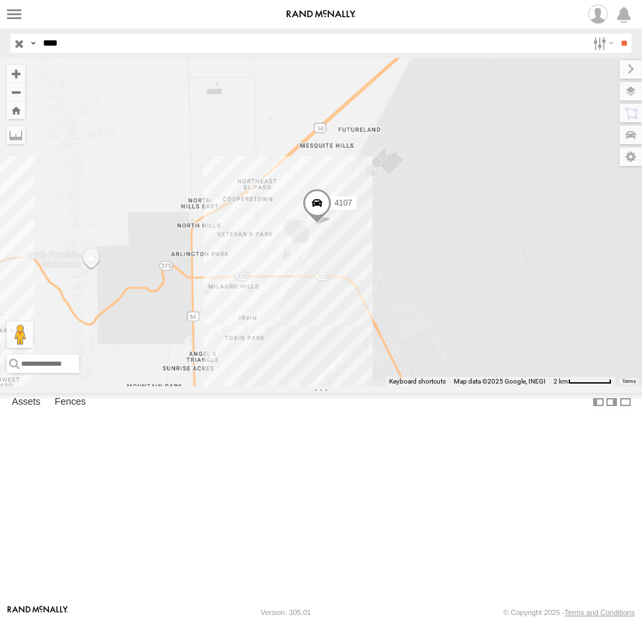
drag, startPoint x: 264, startPoint y: 517, endPoint x: 332, endPoint y: 356, distance: 175.3
click at [330, 366] on div "AN53566 4107 AN538164" at bounding box center [321, 222] width 642 height 328
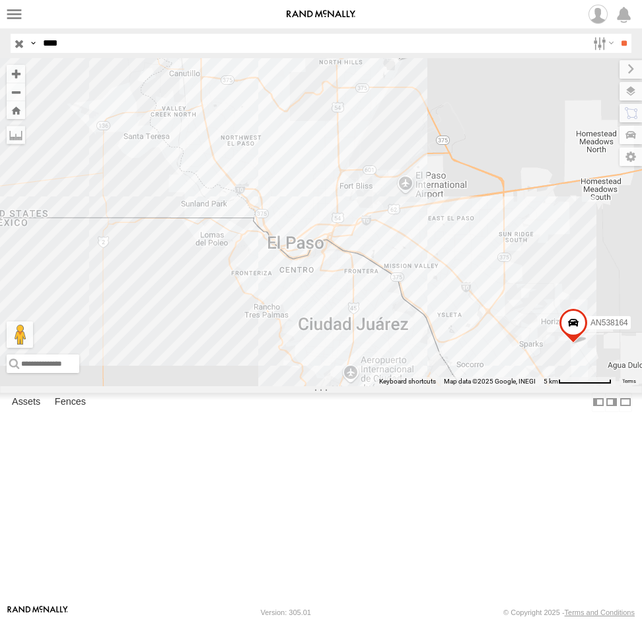
drag, startPoint x: 81, startPoint y: 44, endPoint x: 10, endPoint y: 32, distance: 72.4
click at [22, 39] on div "Search Query Asset ID Asset Label Registration Manufacturer Model VIN Job ID Dr…" at bounding box center [314, 43] width 606 height 19
type input "****"
click at [617, 34] on input "**" at bounding box center [624, 43] width 15 height 19
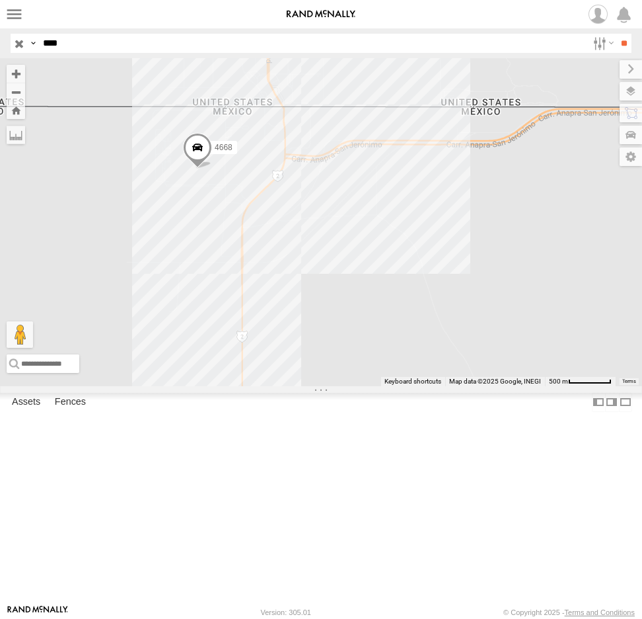
drag, startPoint x: 146, startPoint y: 243, endPoint x: 170, endPoint y: 308, distance: 69.2
click at [166, 299] on div "AN537119 4668" at bounding box center [321, 222] width 642 height 328
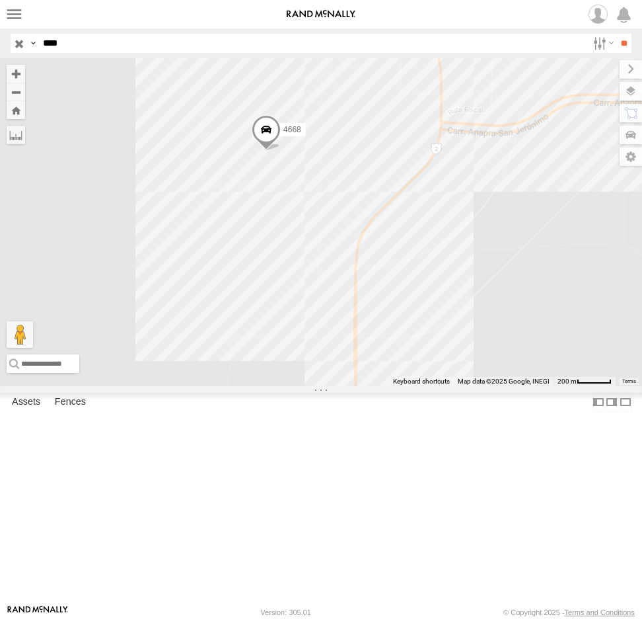
click at [269, 151] on span at bounding box center [266, 133] width 29 height 36
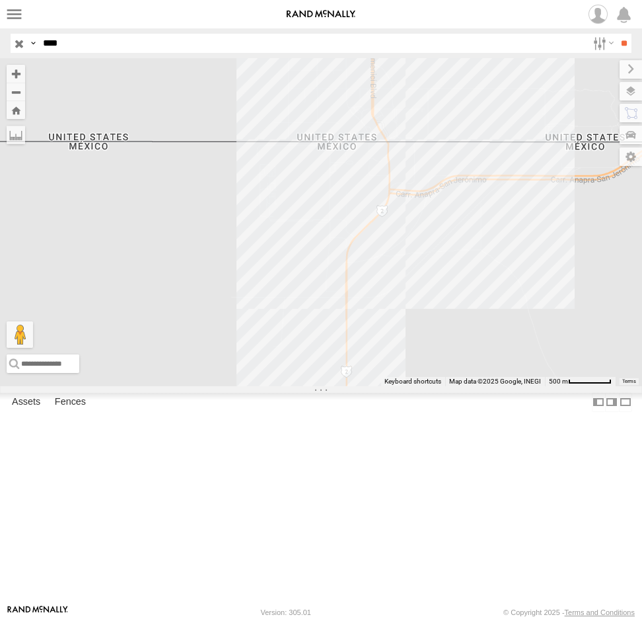
drag, startPoint x: 368, startPoint y: 418, endPoint x: 323, endPoint y: 276, distance: 148.4
click at [323, 278] on div at bounding box center [321, 222] width 642 height 328
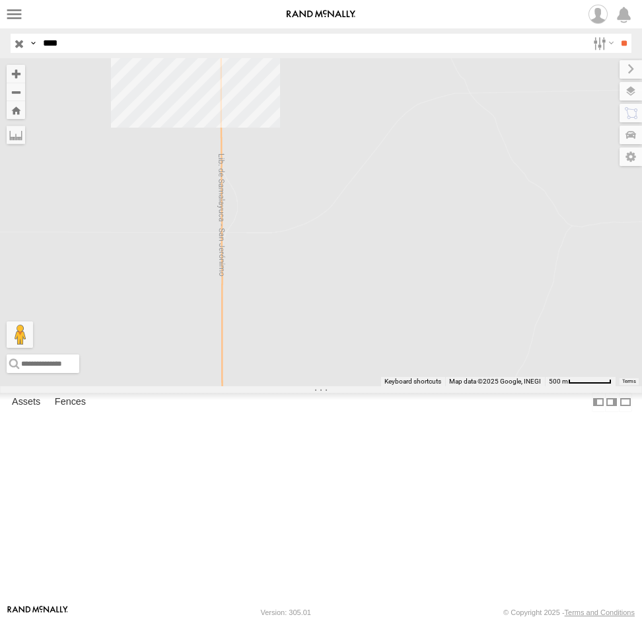
click at [16, 39] on input "button" at bounding box center [19, 43] width 17 height 19
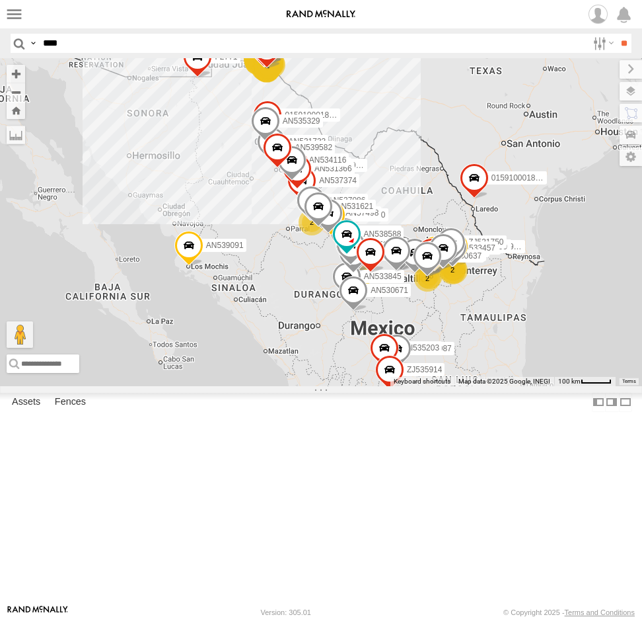
drag, startPoint x: 260, startPoint y: 334, endPoint x: 280, endPoint y: 356, distance: 29.0
click at [280, 356] on div "131 11 8 AN534101 58 112 26 14 7 AN537150 22 3 19 015910001987117 AN531630 18 A…" at bounding box center [321, 222] width 642 height 328
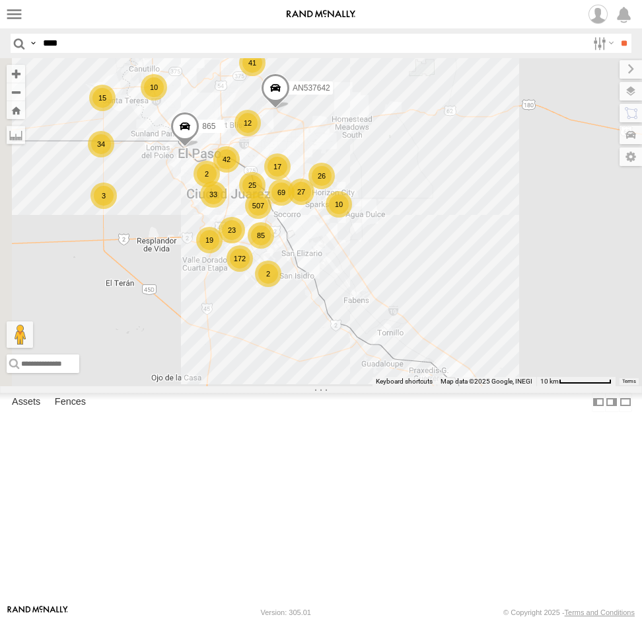
drag, startPoint x: 291, startPoint y: 332, endPoint x: 330, endPoint y: 321, distance: 41.2
click at [330, 324] on div "AN534101 AN537150 AN530087 FW531222 AN530042 AN531733 AN531619 AN531631 AN53262…" at bounding box center [321, 222] width 642 height 328
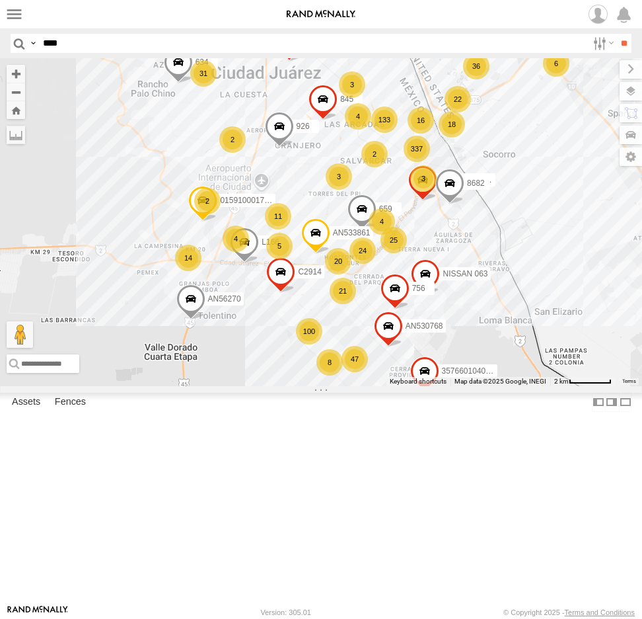
drag, startPoint x: 338, startPoint y: 303, endPoint x: 370, endPoint y: 401, distance: 102.8
click at [370, 386] on div "AN534101 AN537150 AN530087 FW531222 AN530042 AN531733 AN531619 AN531631 AN53262…" at bounding box center [321, 222] width 642 height 328
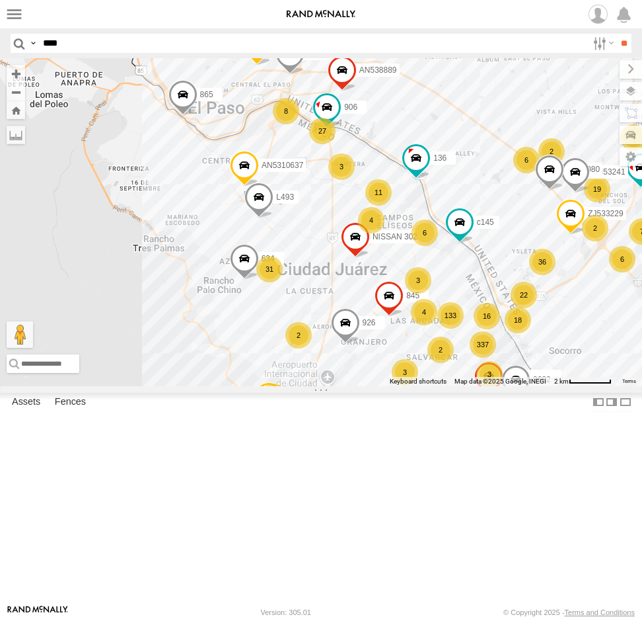
click at [102, 41] on input "****" at bounding box center [313, 43] width 550 height 19
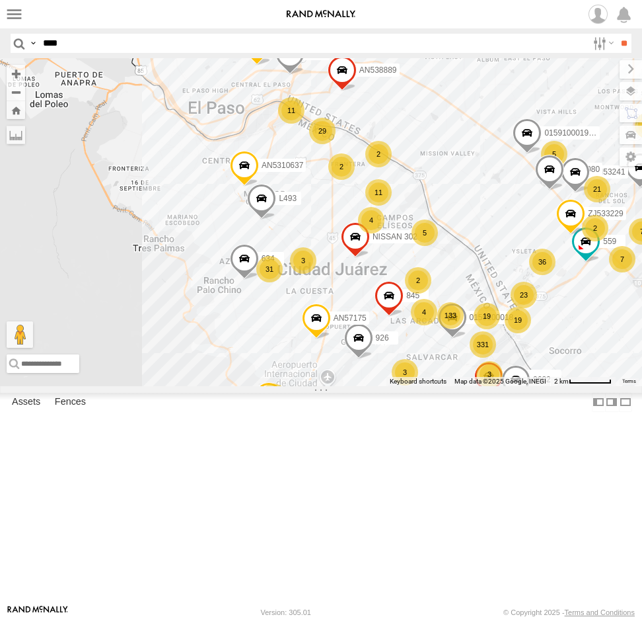
click at [91, 52] on input "****" at bounding box center [313, 43] width 550 height 19
click at [617, 34] on input "**" at bounding box center [624, 43] width 15 height 19
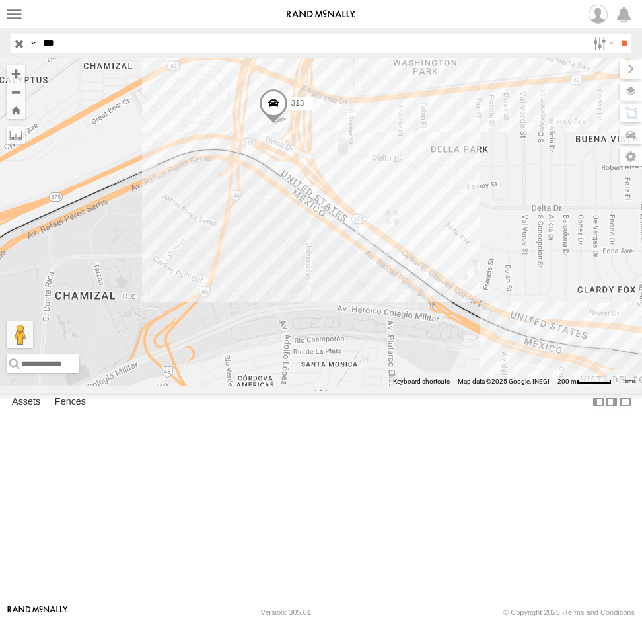
drag, startPoint x: 253, startPoint y: 396, endPoint x: 252, endPoint y: 404, distance: 8.0
click at [252, 386] on div "AN535313 AN531366 AN534304 AN537017 FW531310 313" at bounding box center [321, 222] width 642 height 328
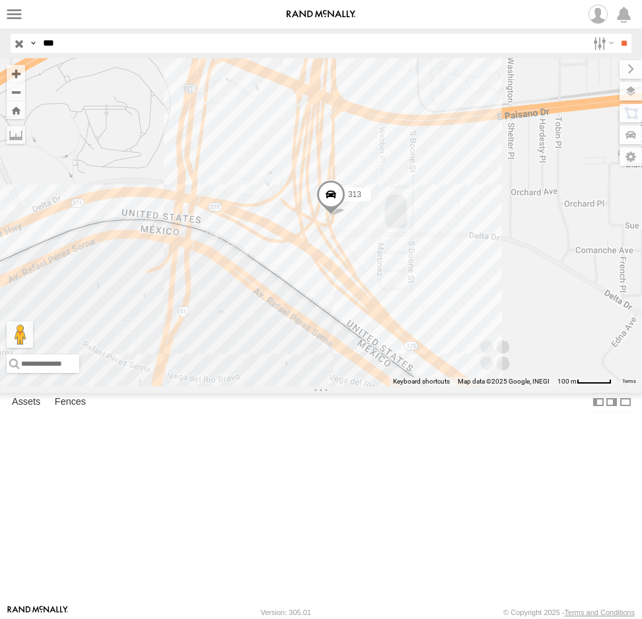
drag, startPoint x: 70, startPoint y: 42, endPoint x: 17, endPoint y: 48, distance: 53.2
click at [17, 48] on div "Search Query Asset ID Asset Label Registration Manufacturer Model VIN Job ID Dr…" at bounding box center [314, 43] width 606 height 19
type input "****"
click at [617, 34] on input "**" at bounding box center [624, 43] width 15 height 19
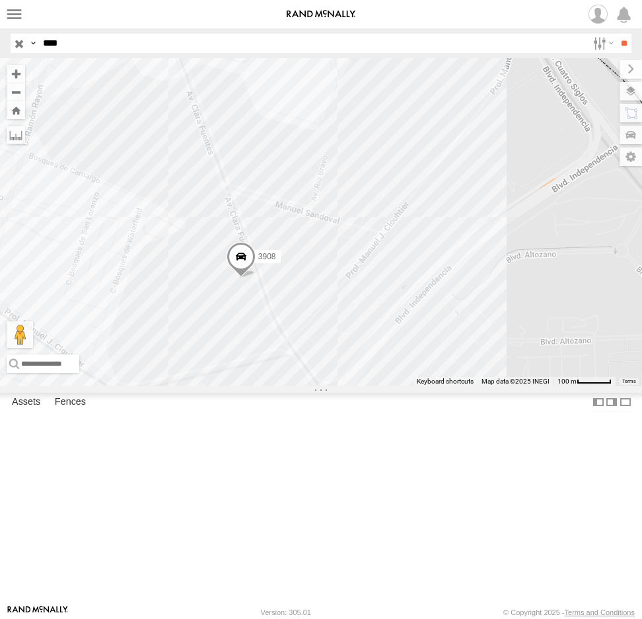
drag, startPoint x: 240, startPoint y: 434, endPoint x: 287, endPoint y: 395, distance: 61.4
click at [287, 386] on div "AN539080 AN539086 3908" at bounding box center [321, 222] width 642 height 328
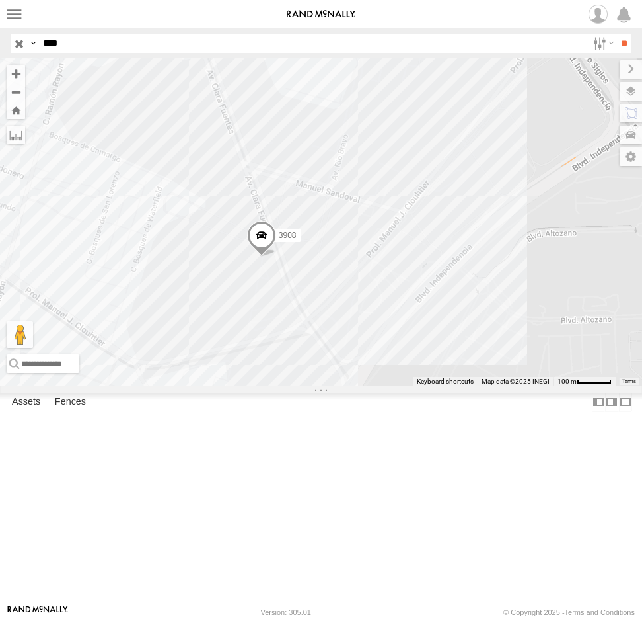
click at [264, 256] on span at bounding box center [261, 239] width 29 height 36
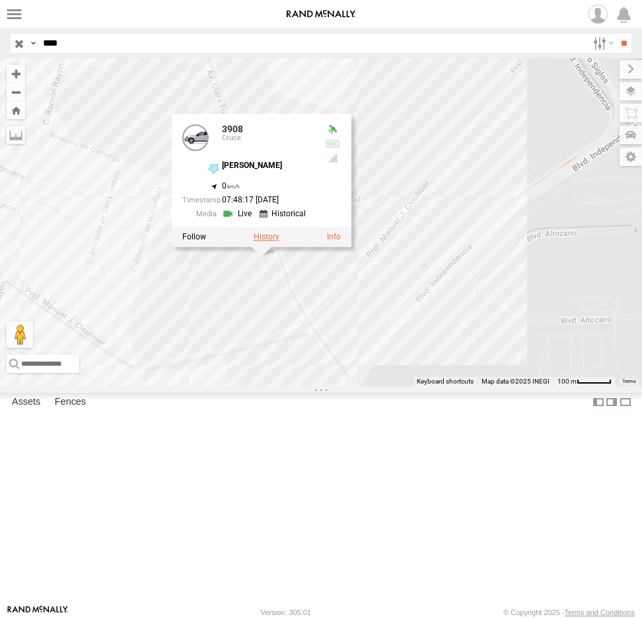
click at [264, 241] on label at bounding box center [267, 236] width 26 height 9
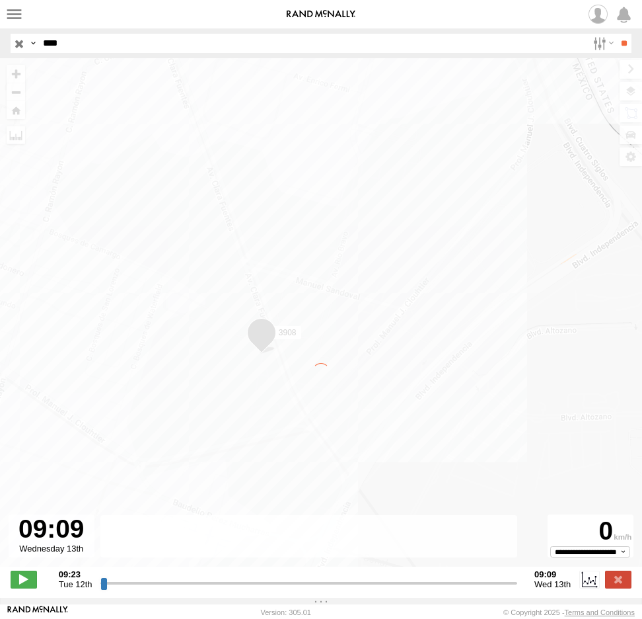
type input "**********"
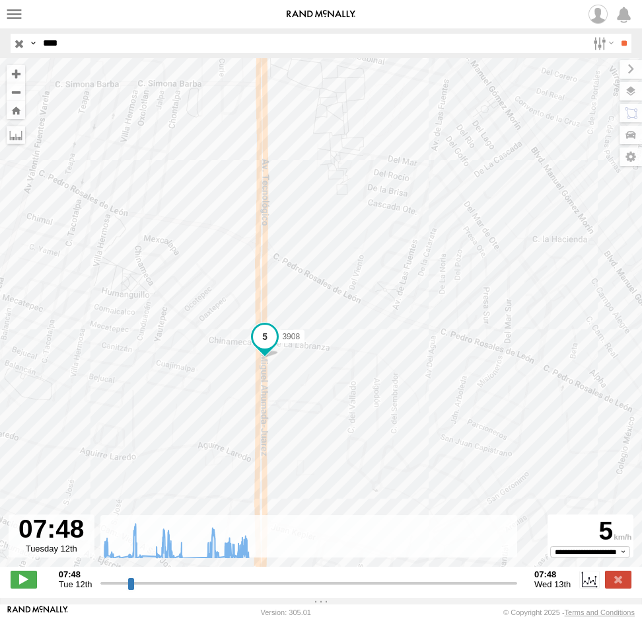
click at [266, 343] on span at bounding box center [265, 336] width 24 height 24
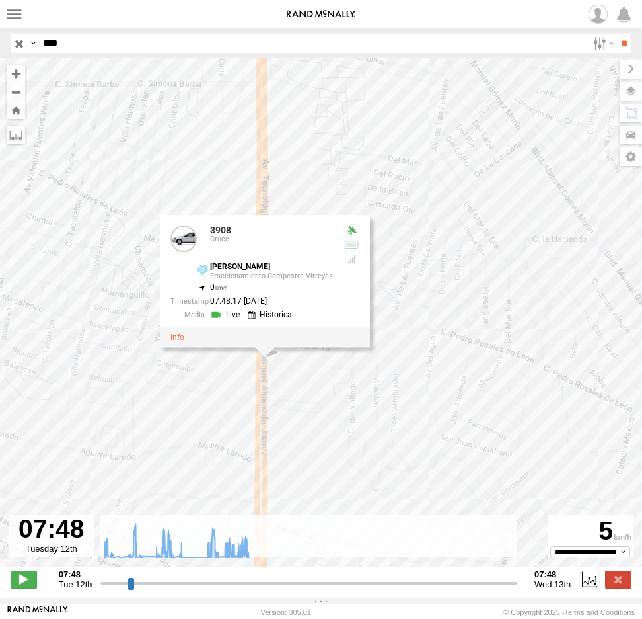
click at [454, 395] on div "3908 09:53 Tue 09:53 Tue 10:02 Tue 10:02 Tue 10:02 Tue 10:52 Tue 10:52 Tue 11:1…" at bounding box center [321, 319] width 642 height 522
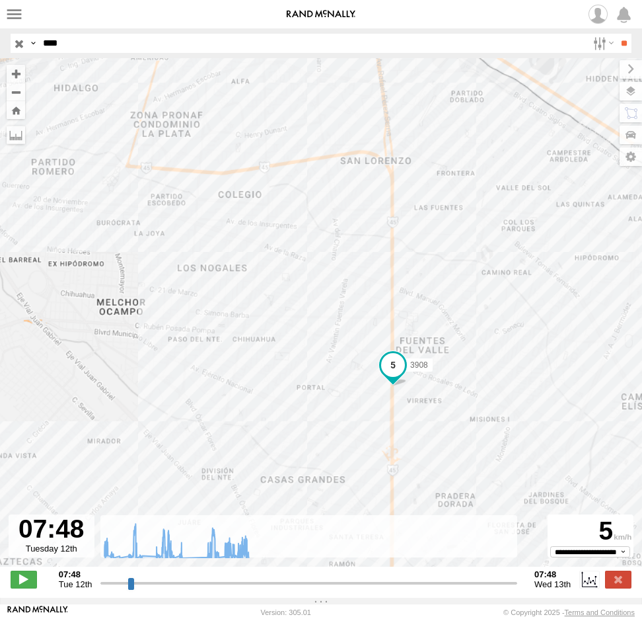
drag, startPoint x: 443, startPoint y: 393, endPoint x: 381, endPoint y: 317, distance: 98.7
click at [383, 321] on div "3908 09:53 Tue 09:53 Tue 10:02 Tue 10:02 Tue 10:02 Tue 10:52 Tue 10:52 Tue 11:1…" at bounding box center [321, 319] width 642 height 522
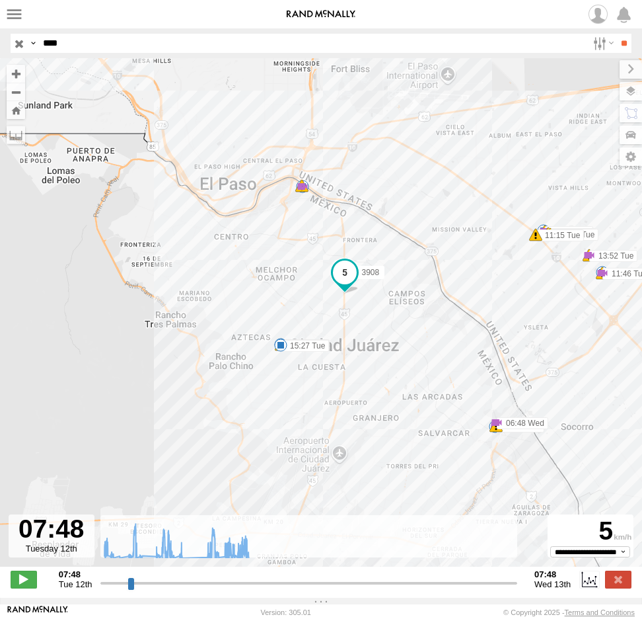
click at [0, 0] on label at bounding box center [0, 0] width 0 height 0
click at [0, 0] on span at bounding box center [0, 0] width 0 height 0
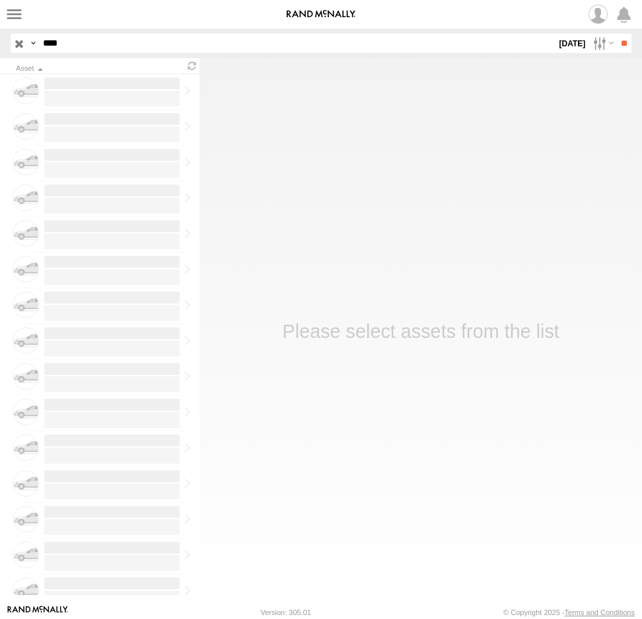
drag, startPoint x: 75, startPoint y: 44, endPoint x: 25, endPoint y: 42, distance: 49.6
click at [25, 42] on div "Search Query Asset ID Asset Label Registration Manufacturer Model VIN" at bounding box center [314, 43] width 606 height 19
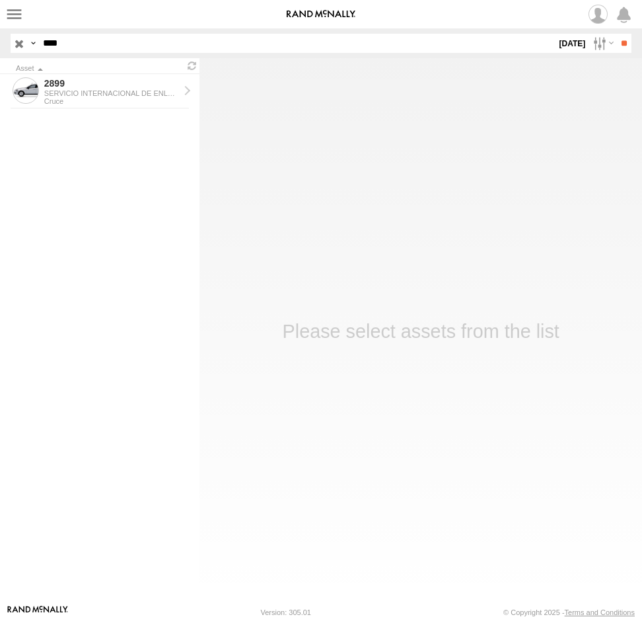
type input "****"
click at [617, 34] on input "**" at bounding box center [624, 43] width 15 height 19
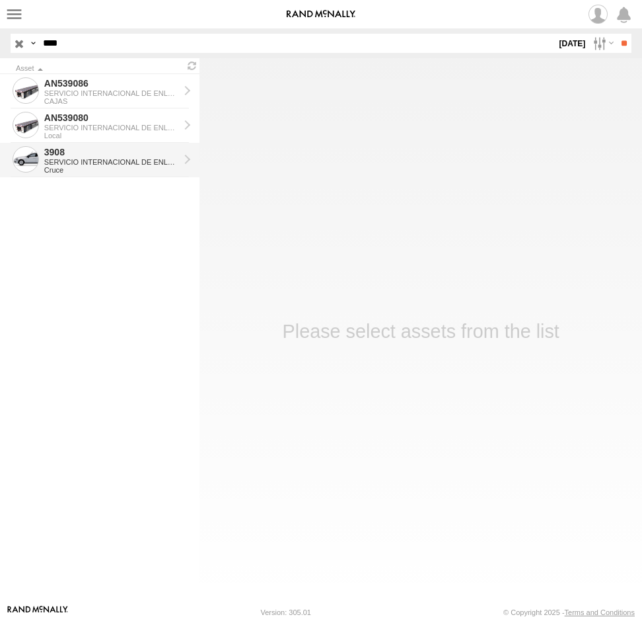
click at [56, 161] on div "SERVICIO INTERNACIONAL DE ENLACE TERRESTRE SA" at bounding box center [111, 162] width 135 height 8
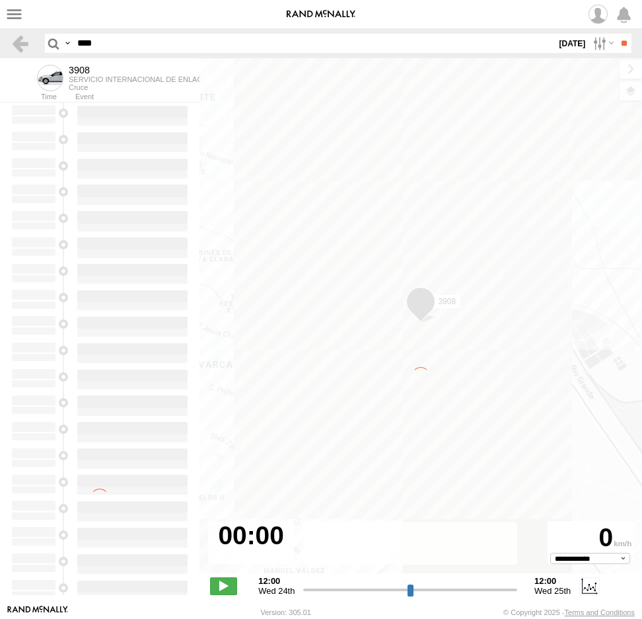
type input "**********"
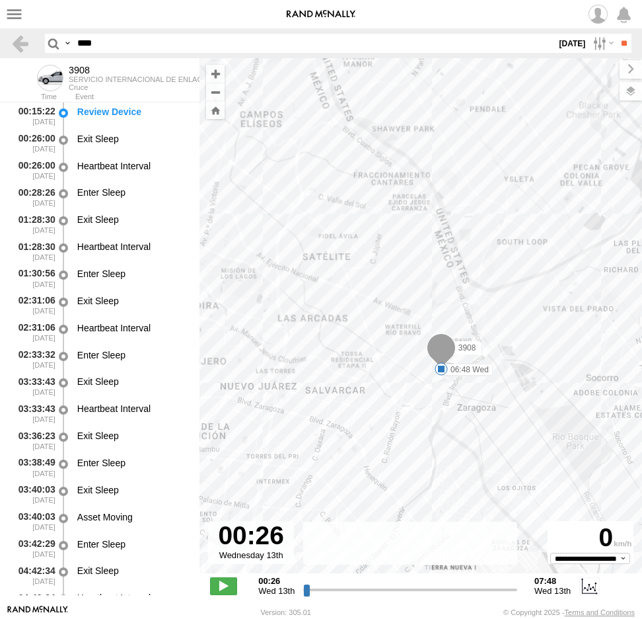
drag, startPoint x: 378, startPoint y: 387, endPoint x: 454, endPoint y: 357, distance: 81.8
click at [453, 360] on div "3908 06:48 Wed 06:48 Wed" at bounding box center [421, 322] width 443 height 529
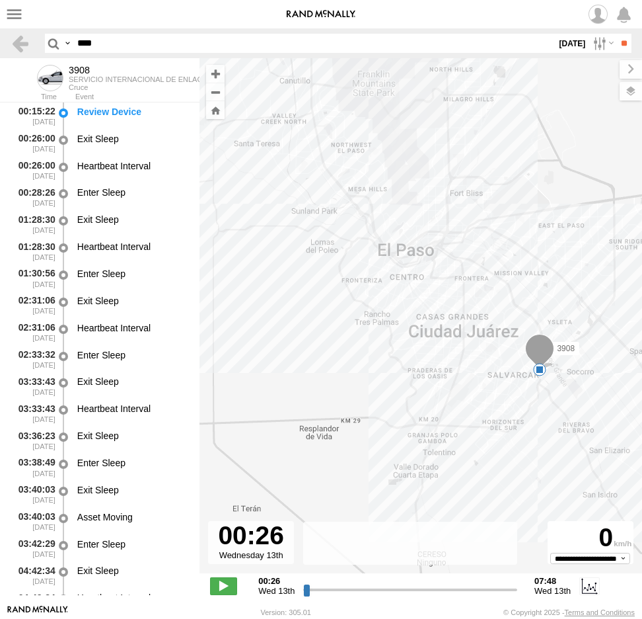
drag, startPoint x: 369, startPoint y: 307, endPoint x: 350, endPoint y: 288, distance: 26.6
click at [350, 288] on div "3908 06:48 Wed 06:48 Wed" at bounding box center [421, 322] width 443 height 529
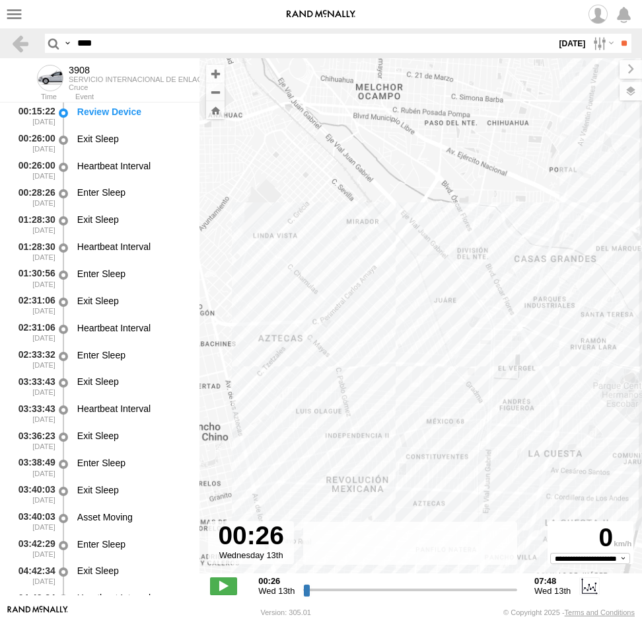
drag, startPoint x: 380, startPoint y: 304, endPoint x: 311, endPoint y: 190, distance: 133.7
click at [311, 190] on div "3908 06:48 Wed 06:48 Wed" at bounding box center [421, 322] width 443 height 529
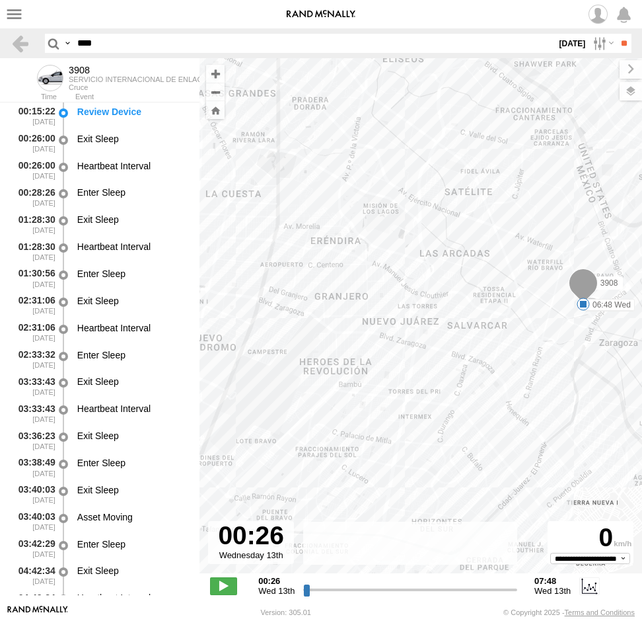
drag, startPoint x: 375, startPoint y: 240, endPoint x: 297, endPoint y: 299, distance: 98.1
click at [297, 299] on div "3908 06:48 Wed 06:48 Wed" at bounding box center [421, 322] width 443 height 529
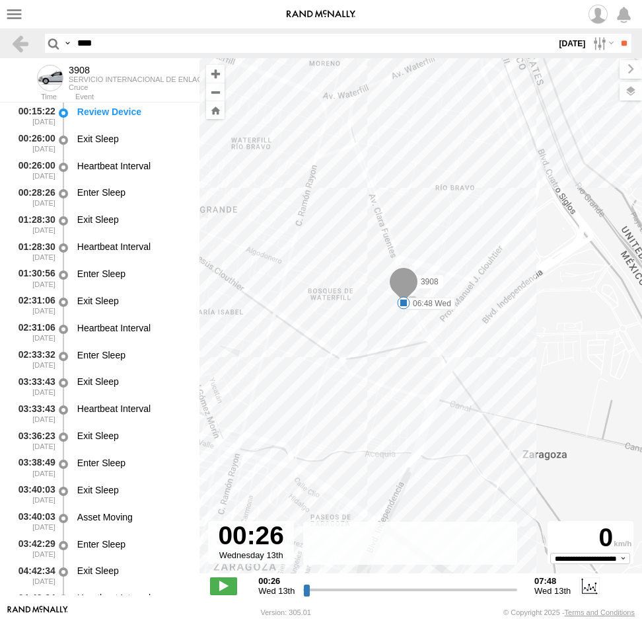
drag, startPoint x: 482, startPoint y: 350, endPoint x: 500, endPoint y: 343, distance: 19.0
click at [499, 344] on div "3908 06:48 Wed 06:48 Wed" at bounding box center [421, 322] width 443 height 529
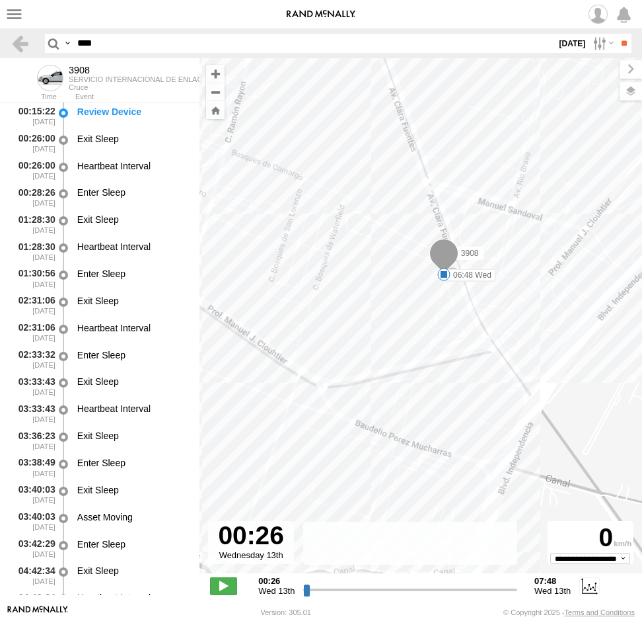
click at [0, 0] on span at bounding box center [0, 0] width 0 height 0
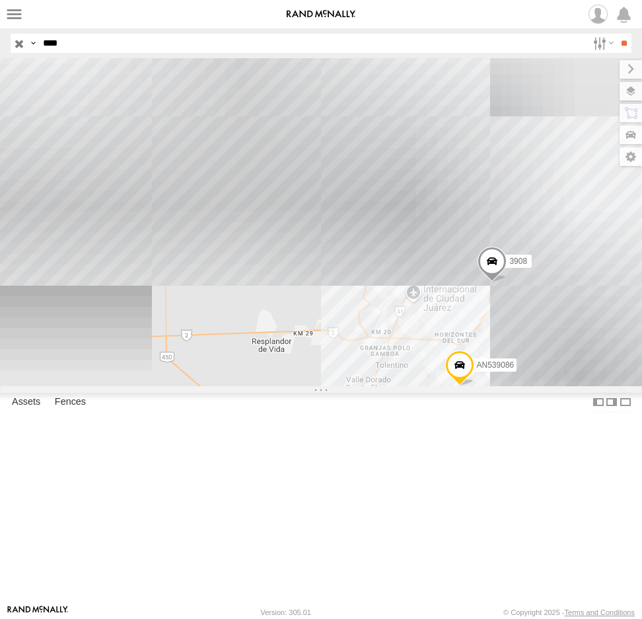
drag, startPoint x: 107, startPoint y: 41, endPoint x: -60, endPoint y: 37, distance: 167.2
click at [0, 37] on html at bounding box center [321, 309] width 642 height 619
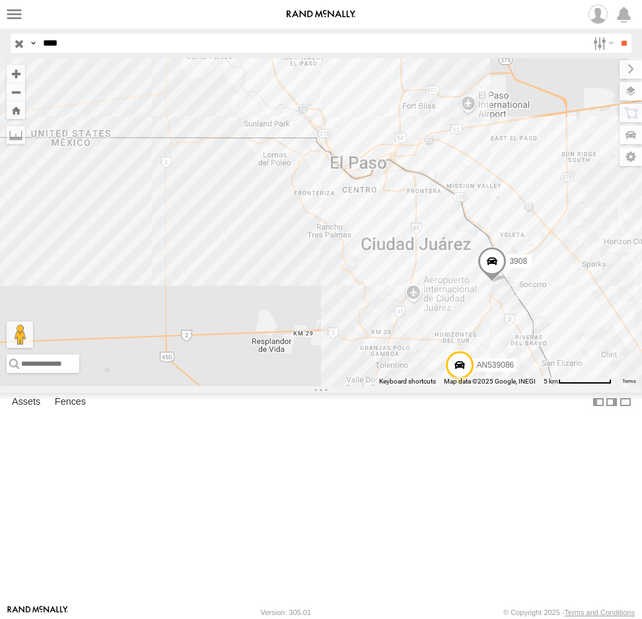
click at [617, 34] on input "**" at bounding box center [624, 43] width 15 height 19
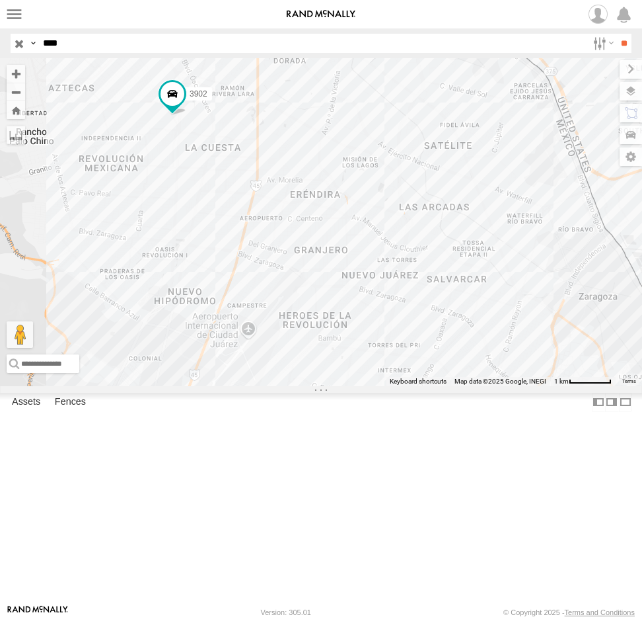
drag, startPoint x: 189, startPoint y: 156, endPoint x: 212, endPoint y: 239, distance: 85.8
click at [212, 239] on div "AN539025 3902 AN539029" at bounding box center [321, 222] width 642 height 328
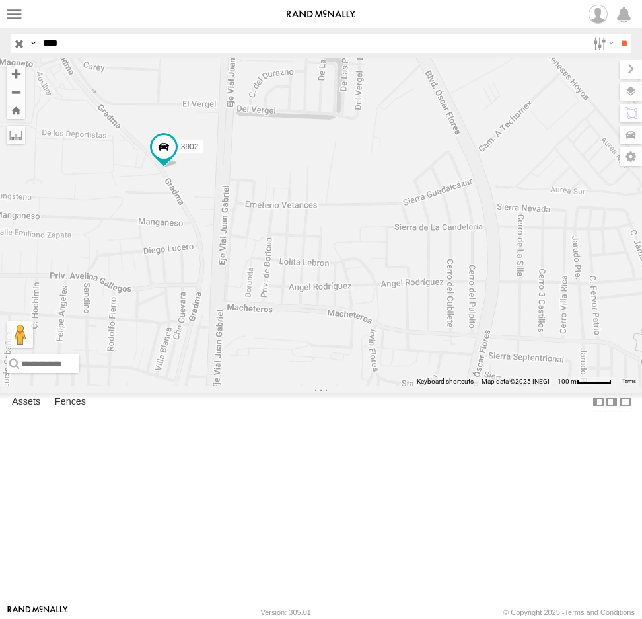
drag, startPoint x: 87, startPoint y: 44, endPoint x: 14, endPoint y: 42, distance: 73.4
click at [24, 42] on div "Search Query Asset ID Asset Label Registration Manufacturer Model VIN Job ID Dr…" at bounding box center [314, 43] width 606 height 19
click at [617, 34] on input "**" at bounding box center [624, 43] width 15 height 19
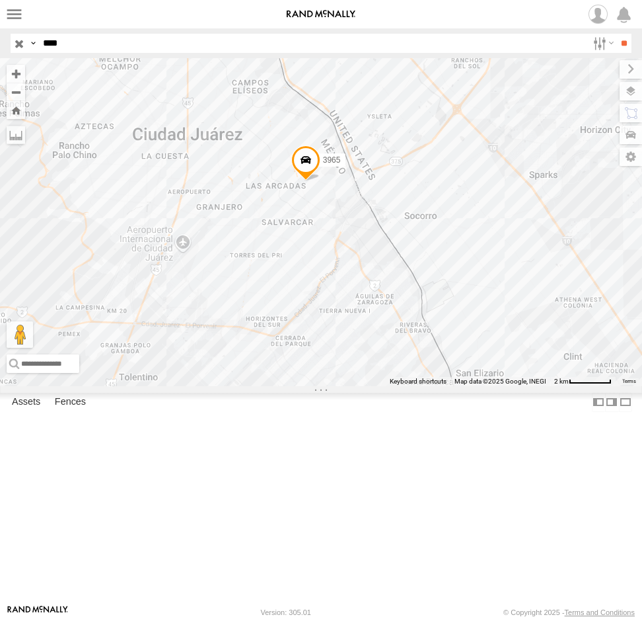
drag, startPoint x: 301, startPoint y: 212, endPoint x: 330, endPoint y: 276, distance: 70.4
click at [330, 276] on div "3965" at bounding box center [321, 222] width 642 height 328
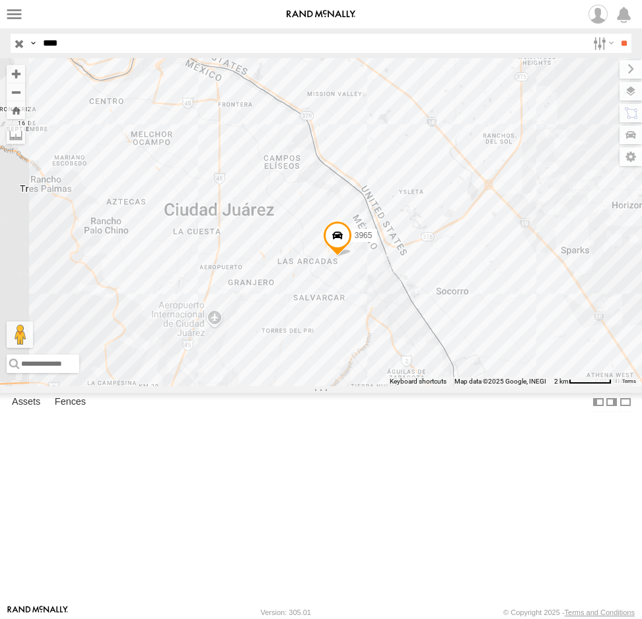
drag, startPoint x: 83, startPoint y: 40, endPoint x: -7, endPoint y: 43, distance: 89.3
click at [0, 43] on html at bounding box center [321, 309] width 642 height 619
click at [617, 34] on input "**" at bounding box center [624, 43] width 15 height 19
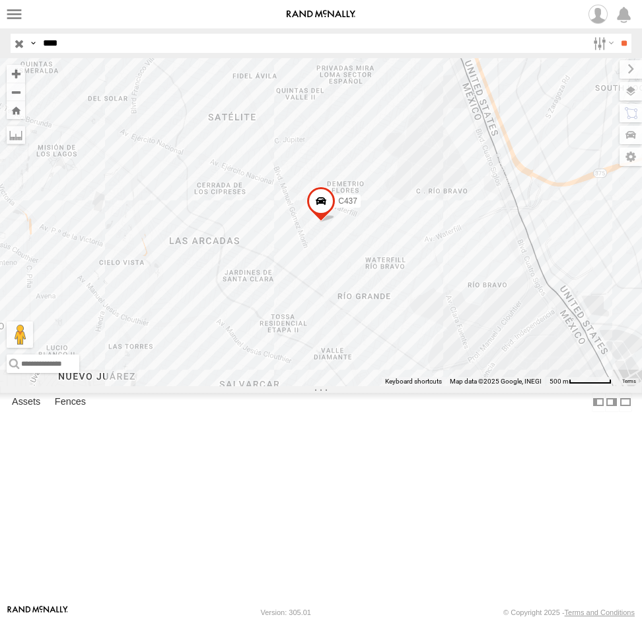
drag, startPoint x: 83, startPoint y: 44, endPoint x: 3, endPoint y: 56, distance: 81.6
click at [3, 56] on header "Search Query Asset ID Asset Label Registration Manufacturer Model VIN Job ID IP" at bounding box center [321, 43] width 642 height 30
type input "****"
click at [617, 34] on input "**" at bounding box center [624, 43] width 15 height 19
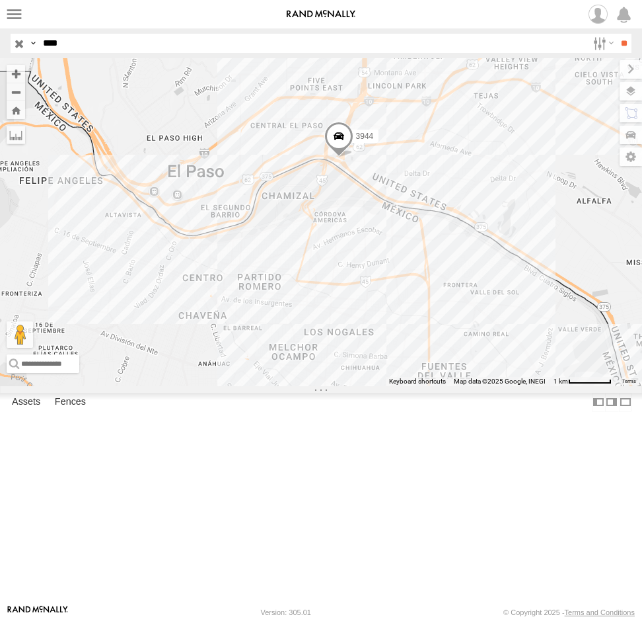
drag, startPoint x: 359, startPoint y: 299, endPoint x: 345, endPoint y: 262, distance: 39.1
click at [351, 269] on div "3944" at bounding box center [321, 222] width 642 height 328
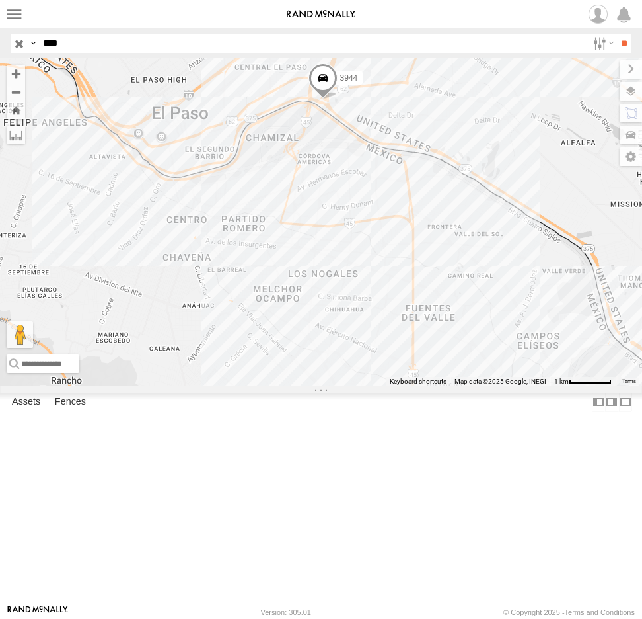
click at [19, 45] on input "button" at bounding box center [19, 43] width 17 height 19
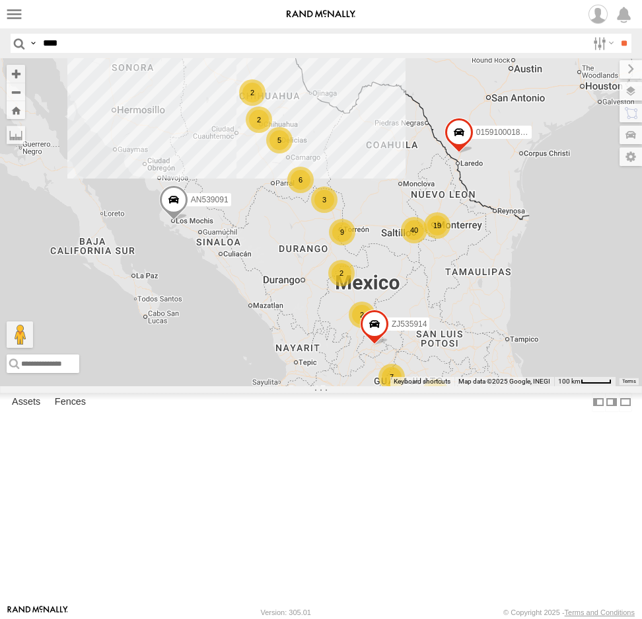
click at [67, 44] on input "****" at bounding box center [313, 43] width 550 height 19
click at [617, 34] on input "**" at bounding box center [624, 43] width 15 height 19
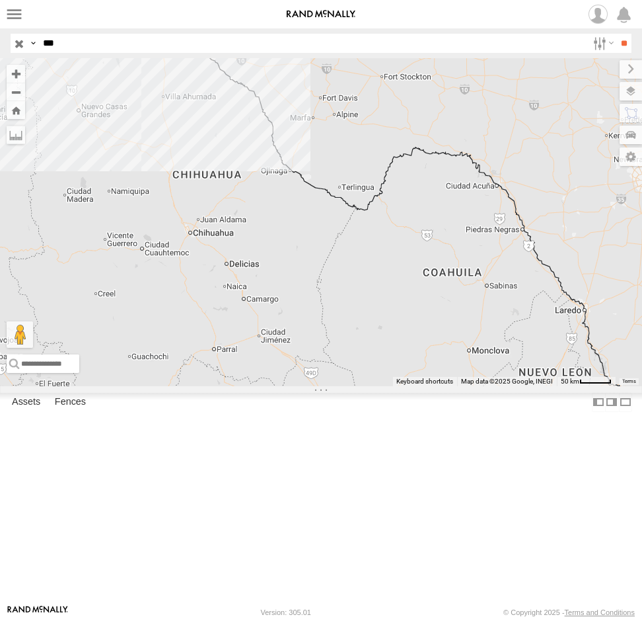
drag, startPoint x: 220, startPoint y: 220, endPoint x: 274, endPoint y: 282, distance: 81.9
click at [278, 286] on div "2 3" at bounding box center [321, 222] width 642 height 328
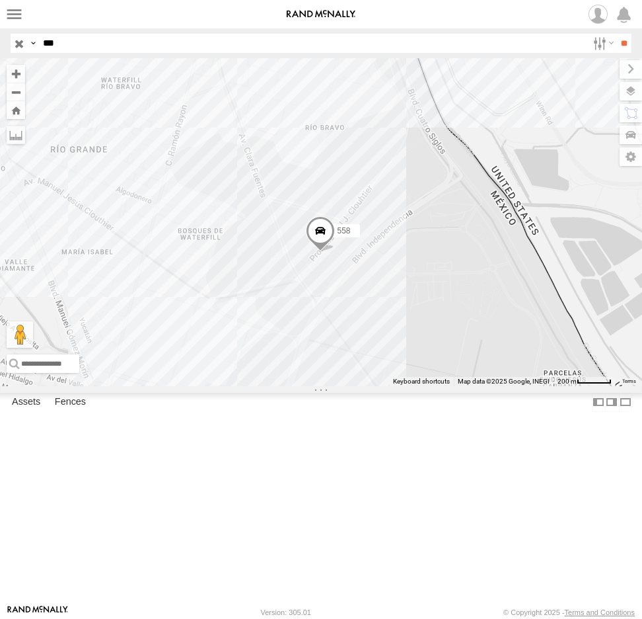
click at [323, 252] on span at bounding box center [320, 234] width 29 height 36
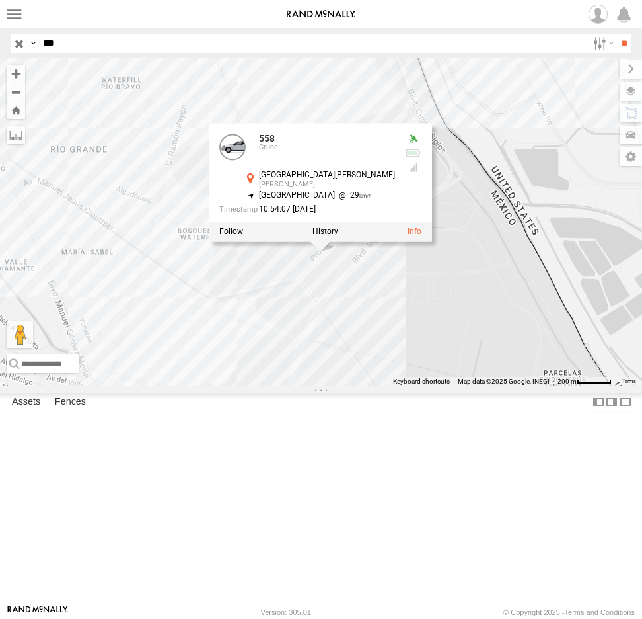
drag, startPoint x: 73, startPoint y: 40, endPoint x: -61, endPoint y: 43, distance: 134.8
click at [0, 43] on html at bounding box center [321, 309] width 642 height 619
type input "****"
click at [617, 34] on input "**" at bounding box center [624, 43] width 15 height 19
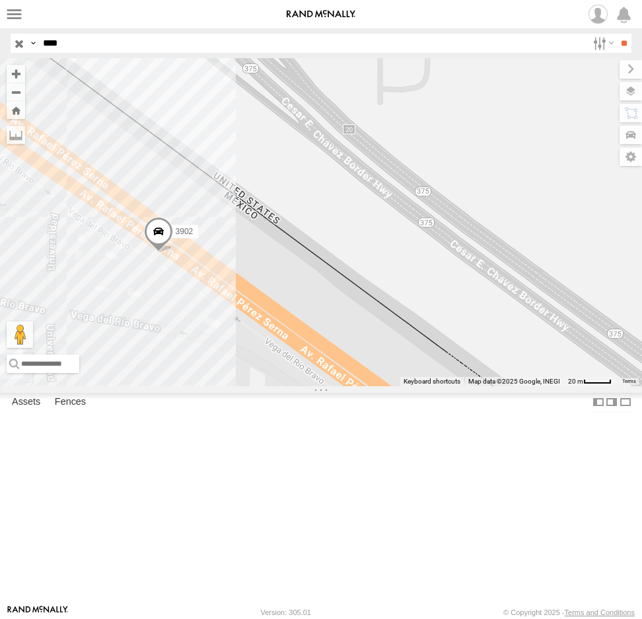
click at [157, 252] on span at bounding box center [158, 235] width 29 height 36
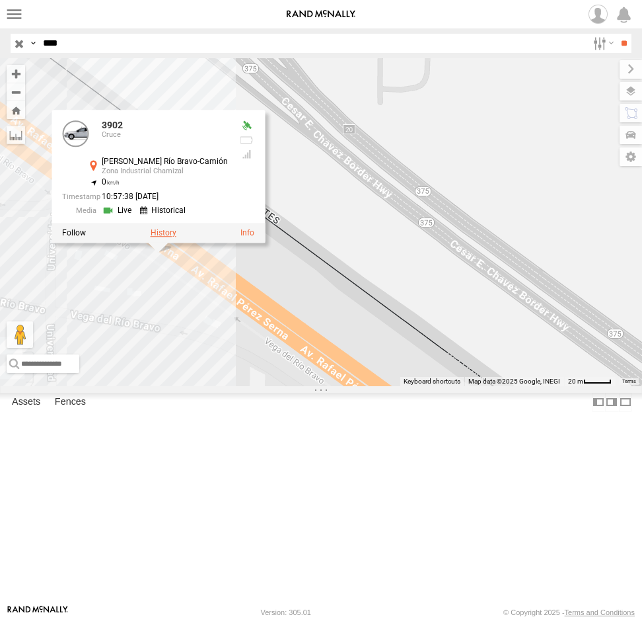
click at [156, 237] on label at bounding box center [164, 232] width 26 height 9
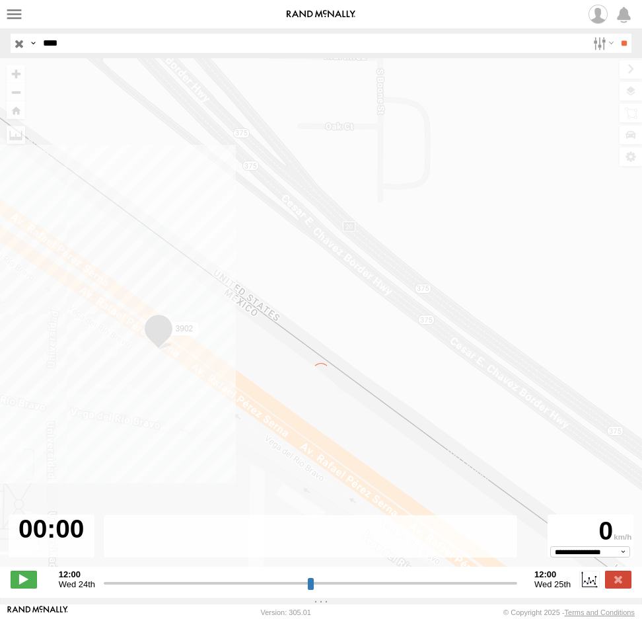
type input "**********"
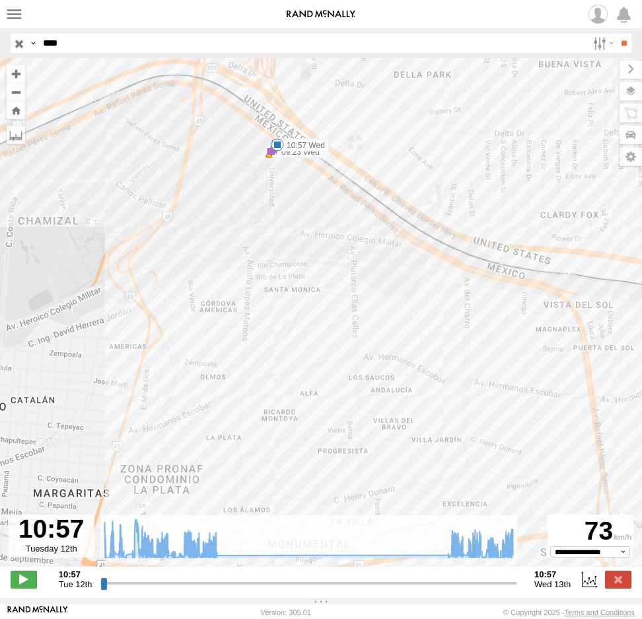
click at [0, 0] on label at bounding box center [0, 0] width 0 height 0
click at [0, 0] on span at bounding box center [0, 0] width 0 height 0
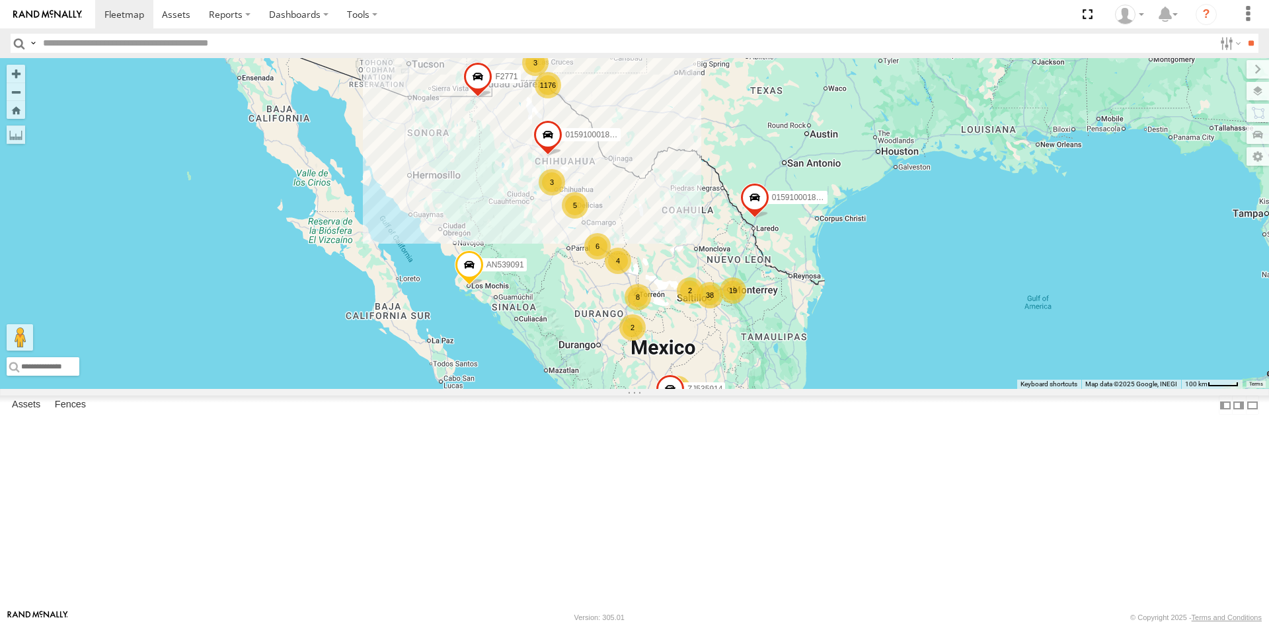
drag, startPoint x: 708, startPoint y: 266, endPoint x: 633, endPoint y: 323, distance: 94.4
click at [683, 362] on div "1176 4 2 7 38 5 3 5 5 19 3 8 2 015910001845018 2 6 015910001811580 ZJ535914 F27…" at bounding box center [634, 223] width 1269 height 331
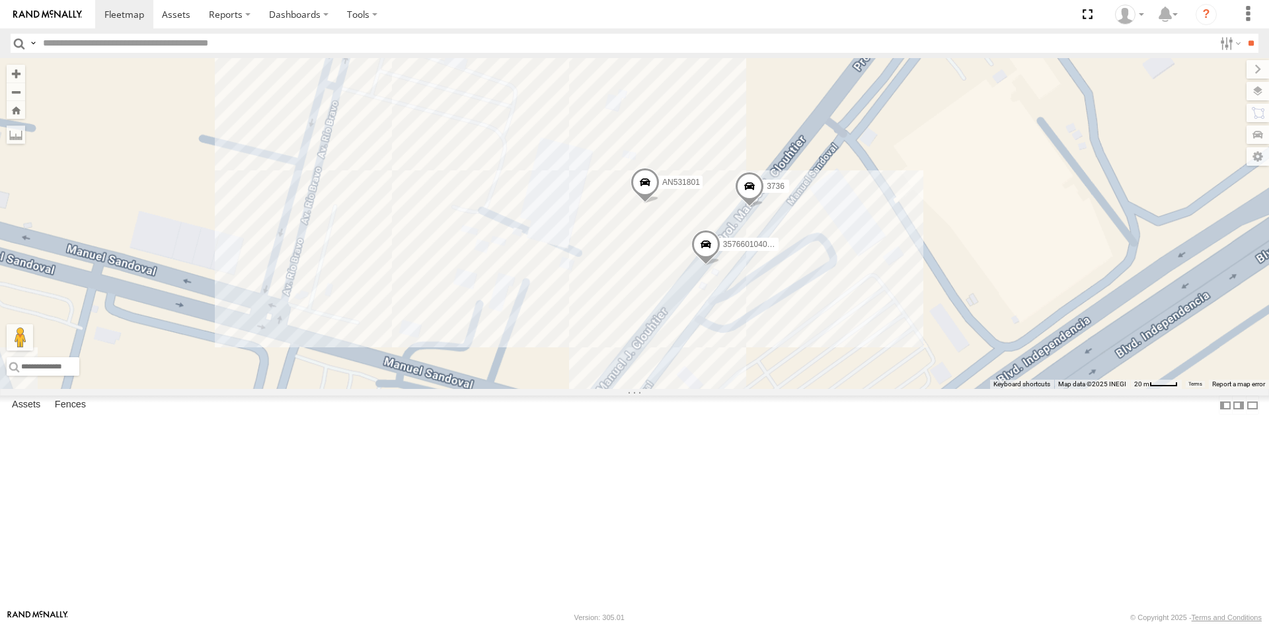
drag, startPoint x: 888, startPoint y: 370, endPoint x: 714, endPoint y: 437, distance: 186.4
click at [715, 389] on div "015910001845018 015910001811580 ZJ535914 F2771 AN539091 AN5310637 4668 107 0159…" at bounding box center [634, 223] width 1269 height 331
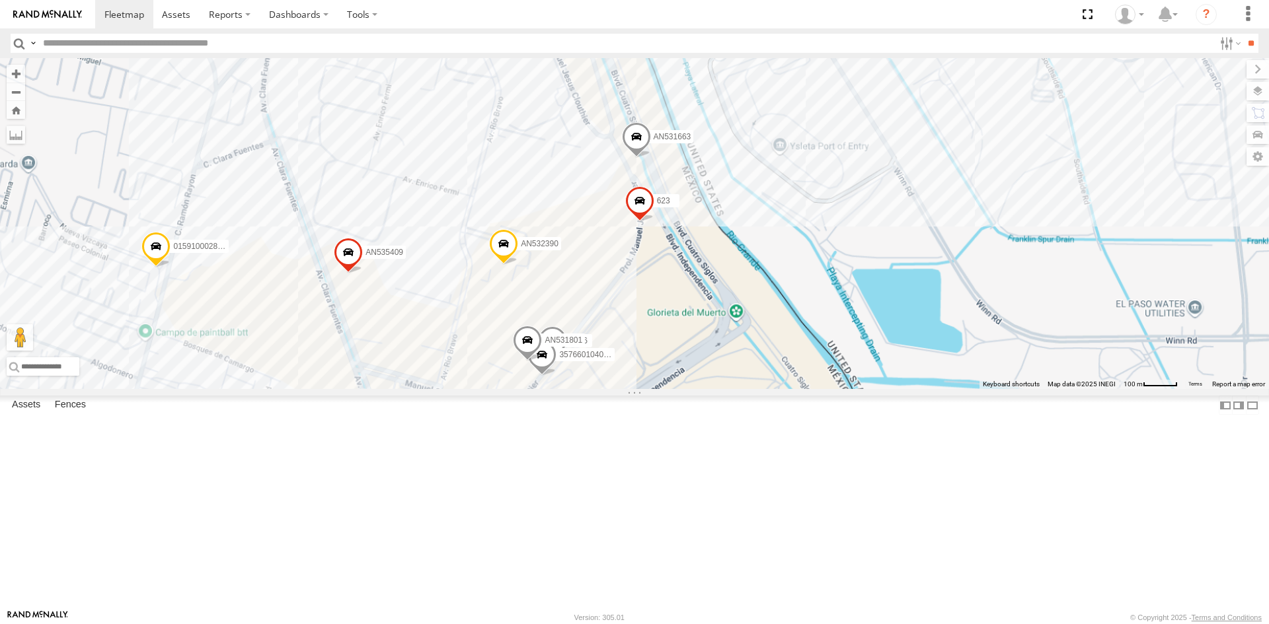
drag, startPoint x: 685, startPoint y: 425, endPoint x: 637, endPoint y: 441, distance: 50.8
click at [643, 389] on div "015910001845018 015910001811580 ZJ535914 F2771 AN539091 AN5310637 4668 107 0159…" at bounding box center [634, 223] width 1269 height 331
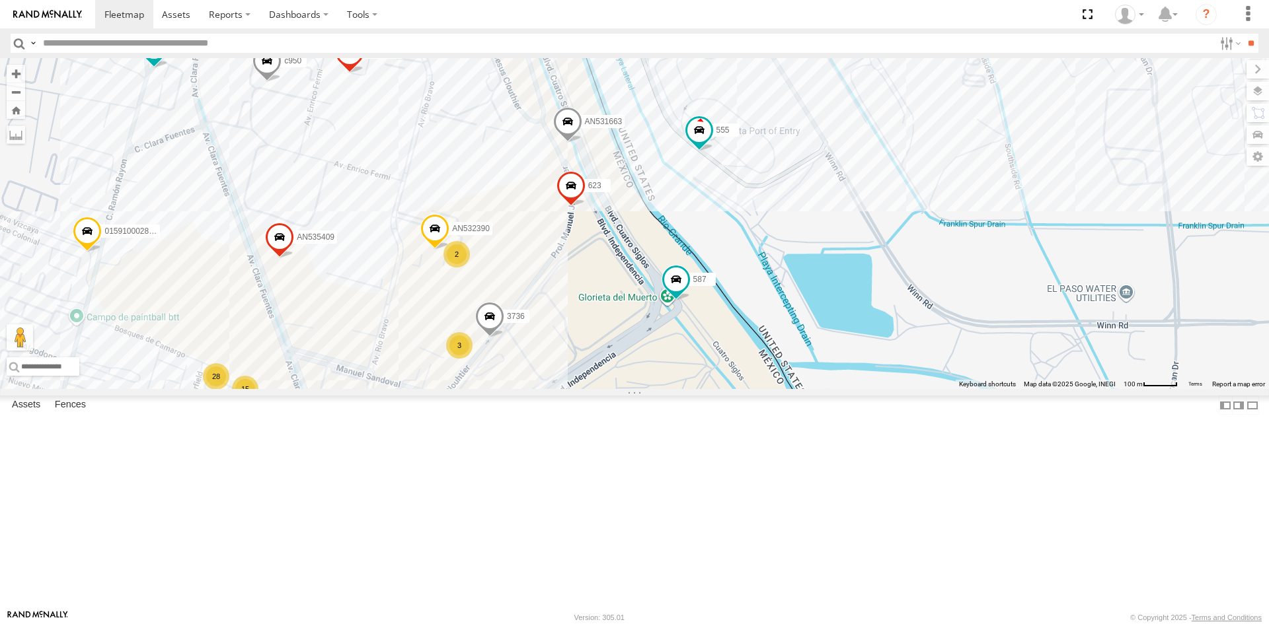
drag, startPoint x: 555, startPoint y: 380, endPoint x: 519, endPoint y: 438, distance: 68.6
click at [524, 389] on div "AN532390 587 AN535409 555 623 3736 AN531663 32 21 28 24 3944 14 95 33 33 7 3576…" at bounding box center [634, 223] width 1269 height 331
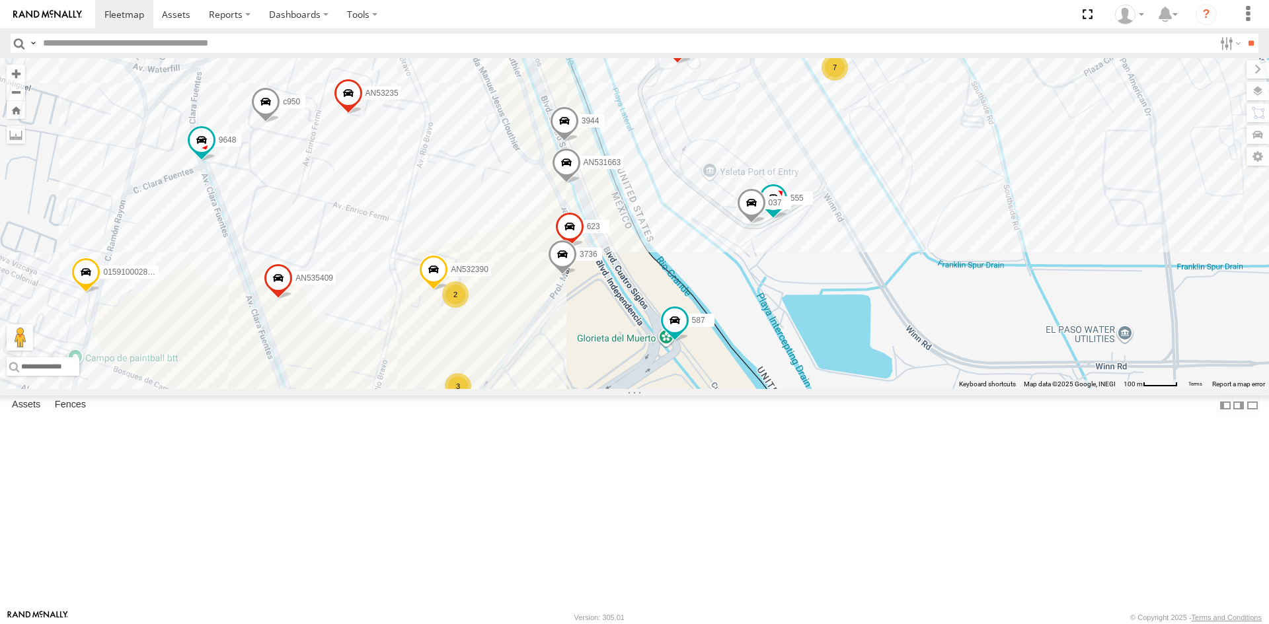
click at [628, 389] on div "AN532390 587 AN535409 555 623 3736 AN531663 32 21 28 24 3944 14 95 33 33 7 3576…" at bounding box center [634, 223] width 1269 height 331
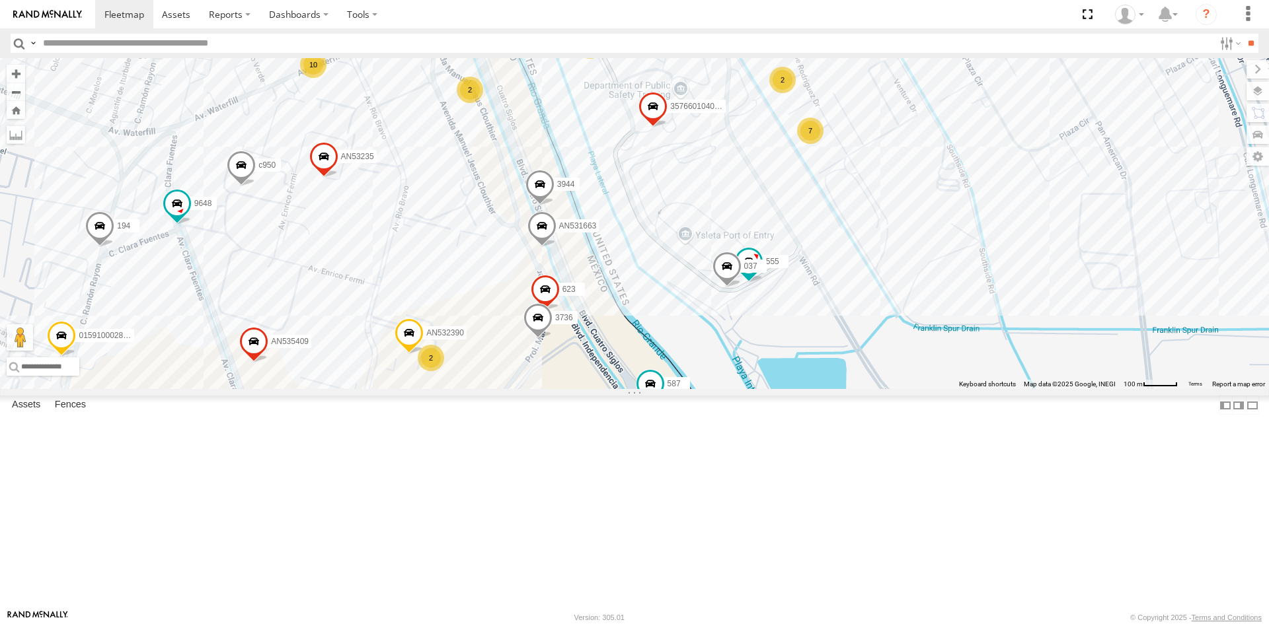
drag, startPoint x: 653, startPoint y: 416, endPoint x: 626, endPoint y: 483, distance: 71.8
click at [626, 389] on div "AN532390 587 AN535409 555 623 3736 AN531663 32 21 28 24 3944 14 95 33 33 7 3576…" at bounding box center [634, 223] width 1269 height 331
drag, startPoint x: 554, startPoint y: 512, endPoint x: 553, endPoint y: 387, distance: 125.6
click at [553, 387] on div "AN532390 587 AN535409 555 623 3736 AN531663 32 21 28 24 3944 14 95 33 33 7 3576…" at bounding box center [634, 223] width 1269 height 331
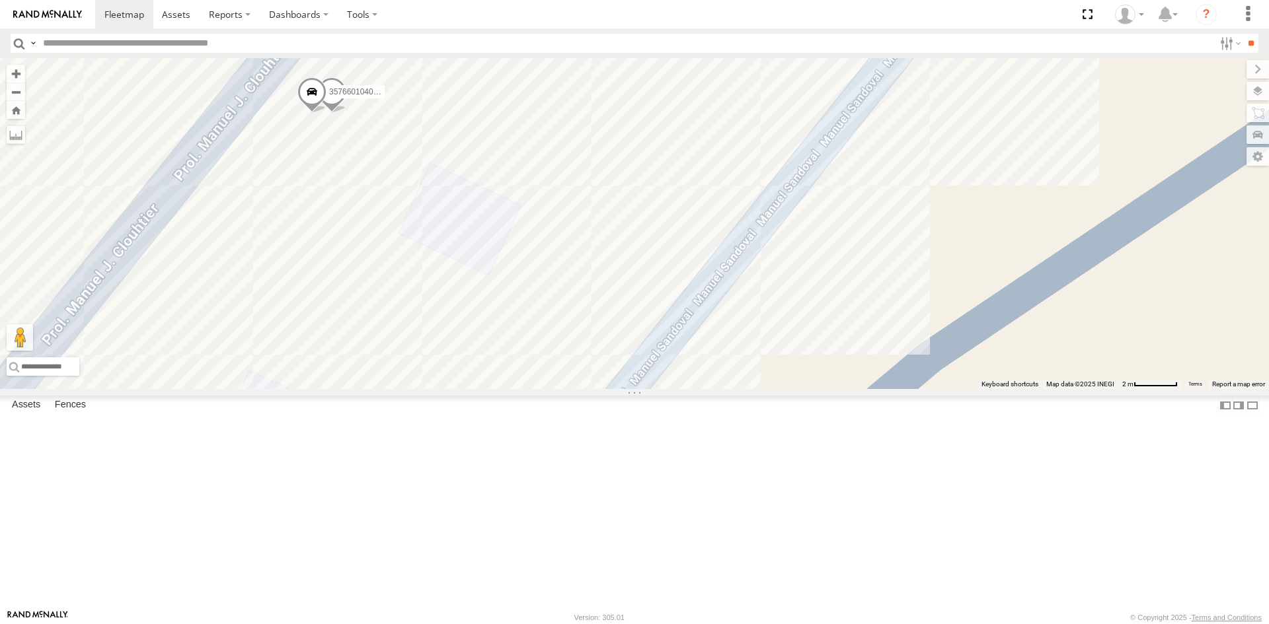
click at [331, 113] on span at bounding box center [331, 95] width 29 height 36
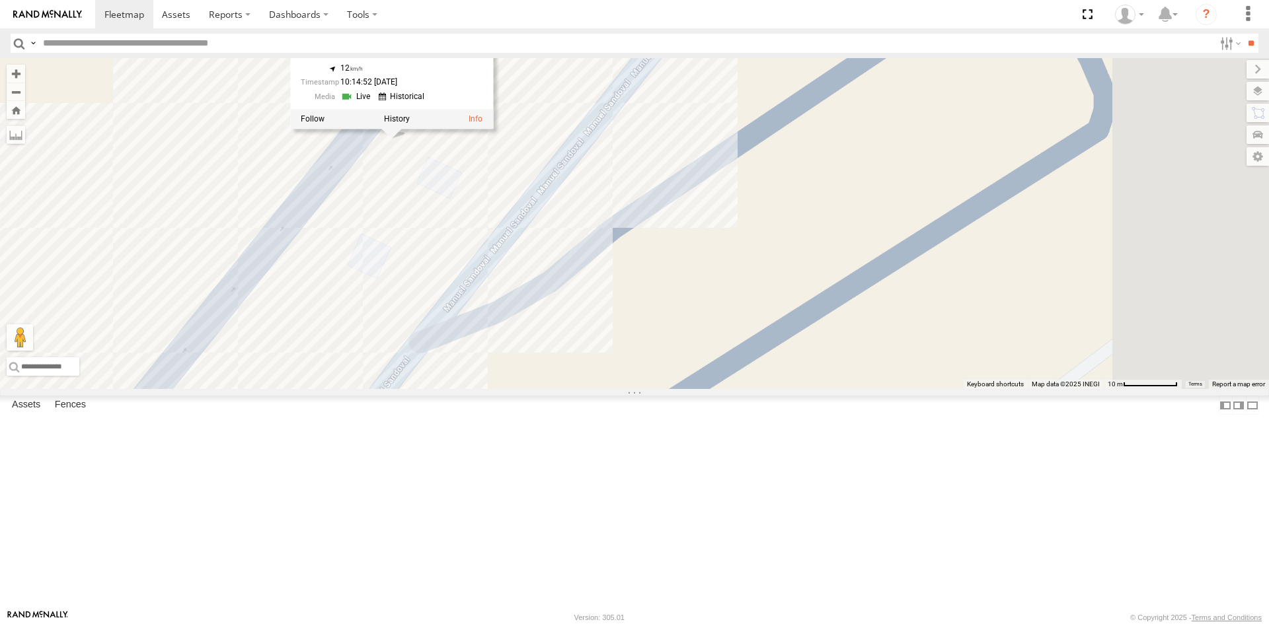
click at [496, 389] on div "AN532390 587 AN535409 555 623 3736 AN531663 3944 357660104096649 9648 c950 0159…" at bounding box center [634, 223] width 1269 height 331
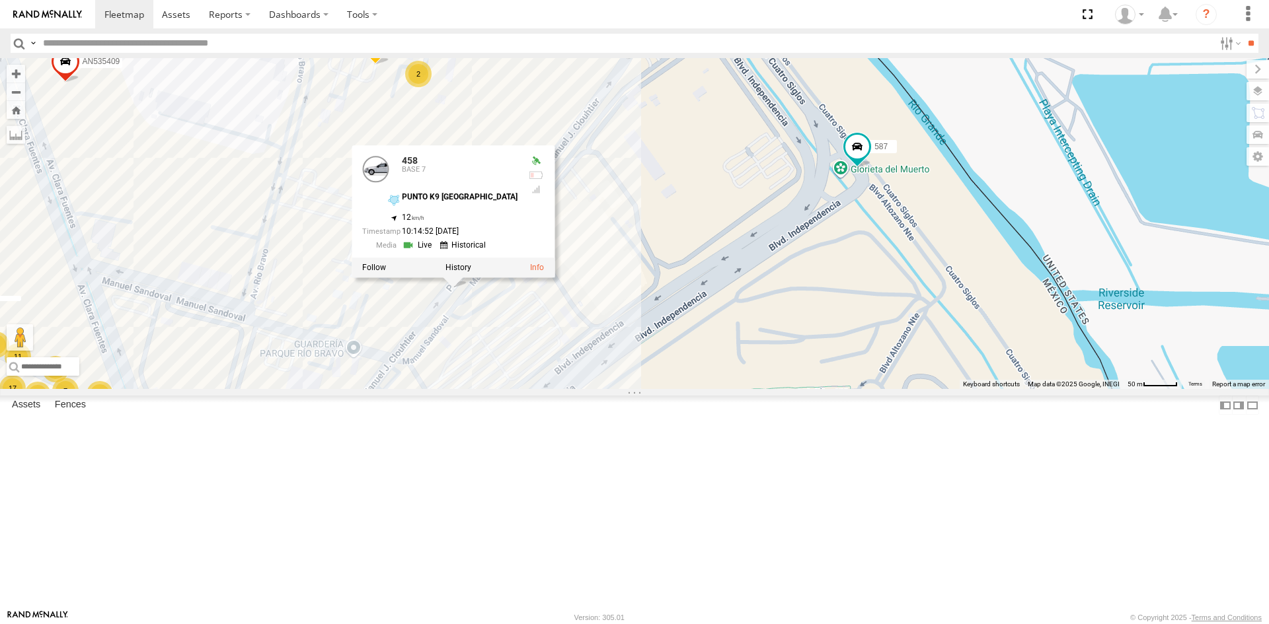
click at [623, 348] on div "AN532390 587 AN535409 555 AN531663 3944 357660104096649 9648 c950 0159100028663…" at bounding box center [634, 223] width 1269 height 331
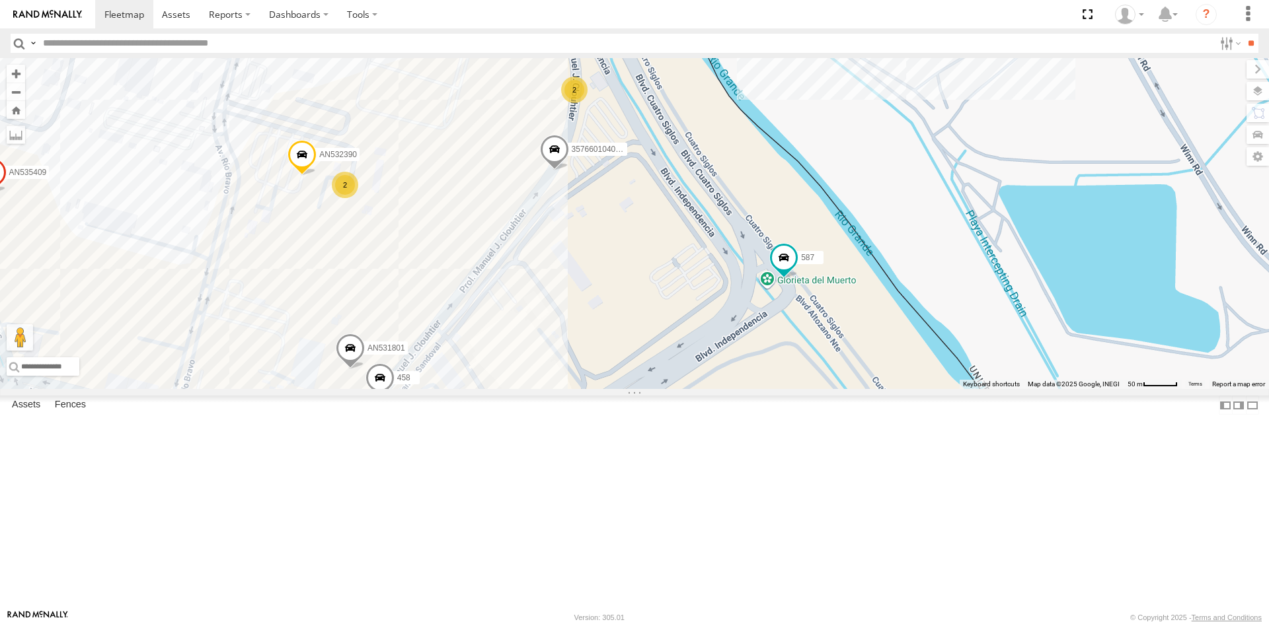
drag, startPoint x: 652, startPoint y: 312, endPoint x: 577, endPoint y: 429, distance: 139.1
click at [577, 389] on div "AN532390 587 AN535409 555 AN531663 3944 357660104096649 9648 c950 0159100028663…" at bounding box center [634, 223] width 1269 height 331
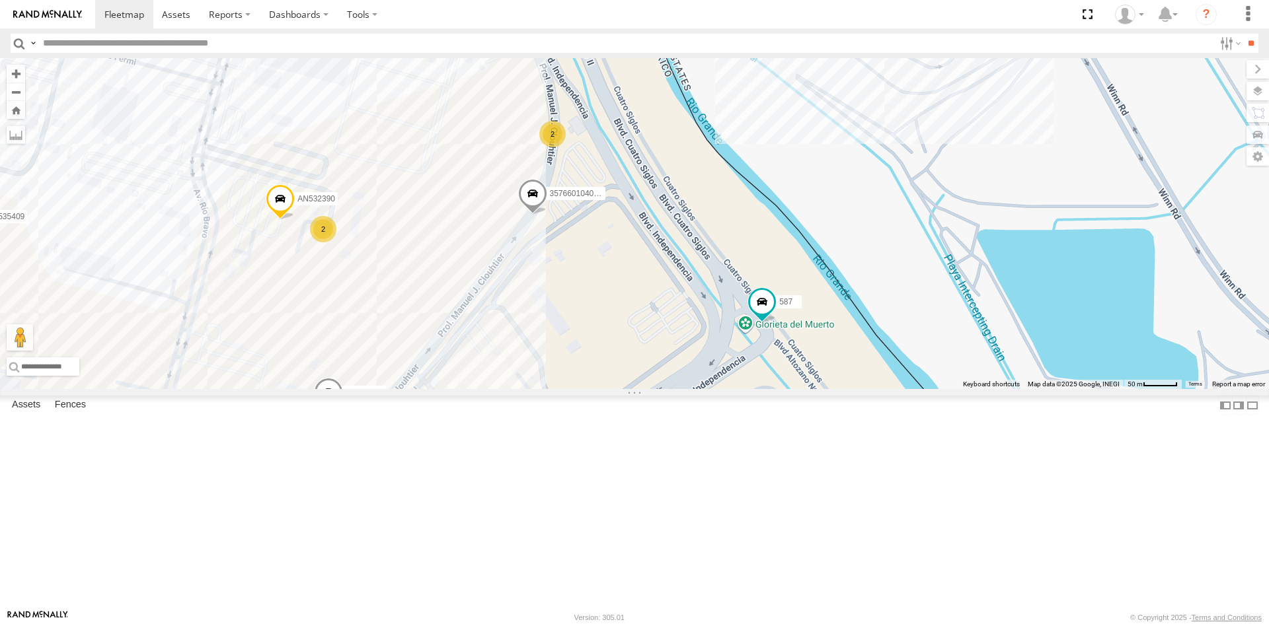
drag, startPoint x: 580, startPoint y: 379, endPoint x: 562, endPoint y: 395, distance: 24.4
click at [566, 389] on div "AN532390 587 AN535409 555 AN531663 3944 357660104096649 9648 c950 0159100028663…" at bounding box center [634, 223] width 1269 height 331
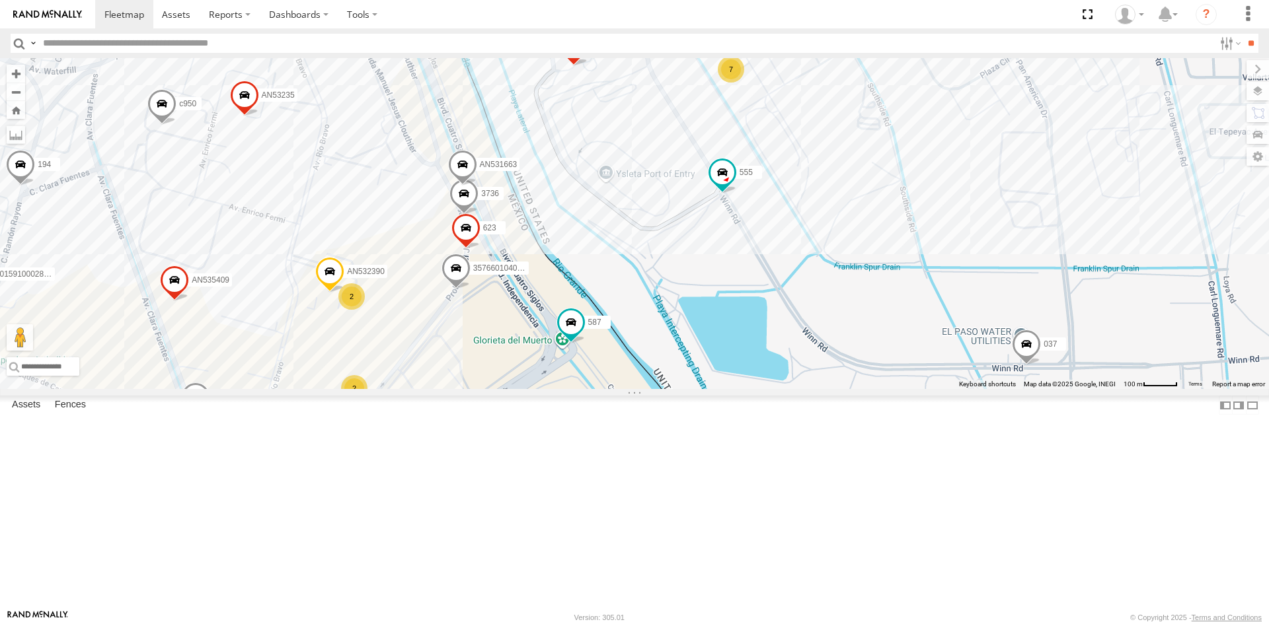
drag, startPoint x: 589, startPoint y: 363, endPoint x: 511, endPoint y: 387, distance: 81.3
click at [511, 387] on div "AN532390 587 AN535409 555 AN531663 3944 357660104096649 9648 c950 0159100028663…" at bounding box center [634, 223] width 1269 height 331
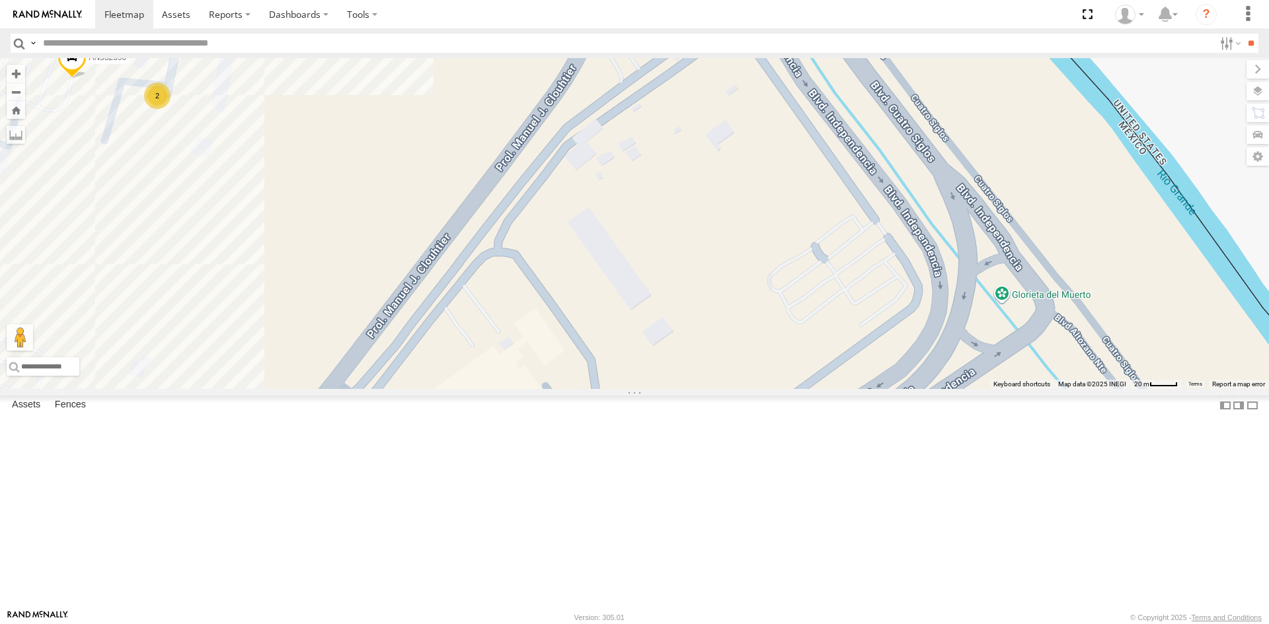
drag, startPoint x: 451, startPoint y: 472, endPoint x: 477, endPoint y: 336, distance: 138.0
click at [477, 336] on div "357660104096649 6892 3487 443 AN532390 005 357660104095757 AN531801 AN535409 16…" at bounding box center [634, 223] width 1269 height 331
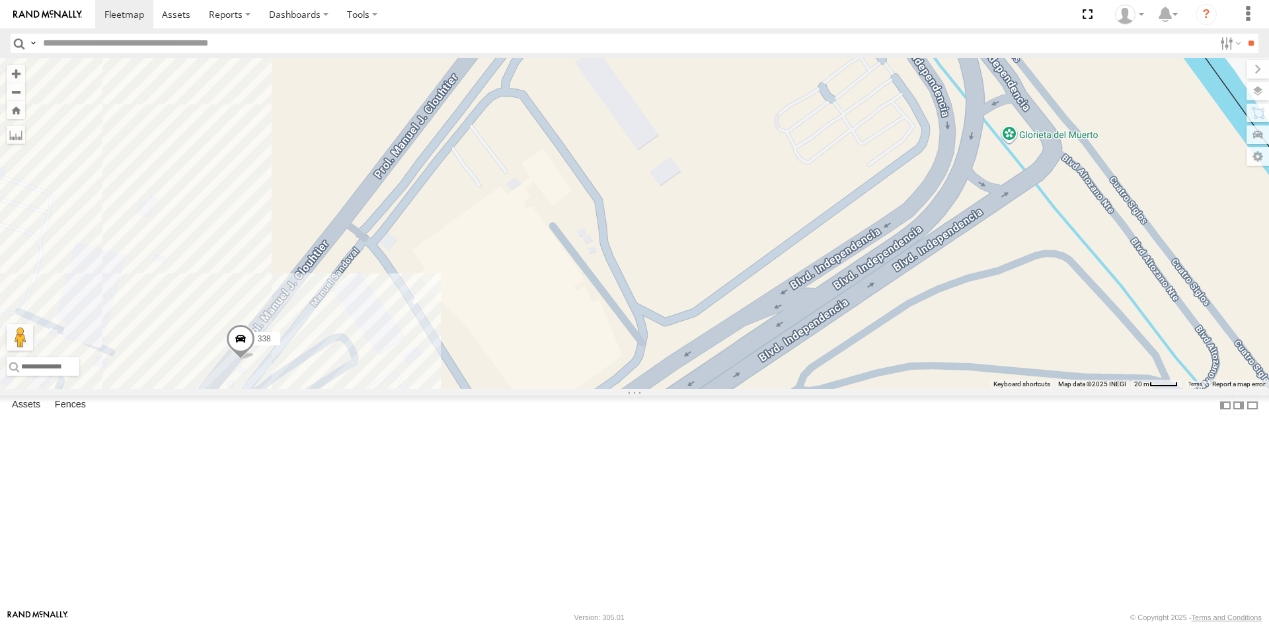
drag, startPoint x: 472, startPoint y: 347, endPoint x: 461, endPoint y: 361, distance: 17.9
click at [461, 361] on div "357660104096649 6892 3487 443 AN532390 005 357660104095757 AN531801 AN535409 16…" at bounding box center [634, 223] width 1269 height 331
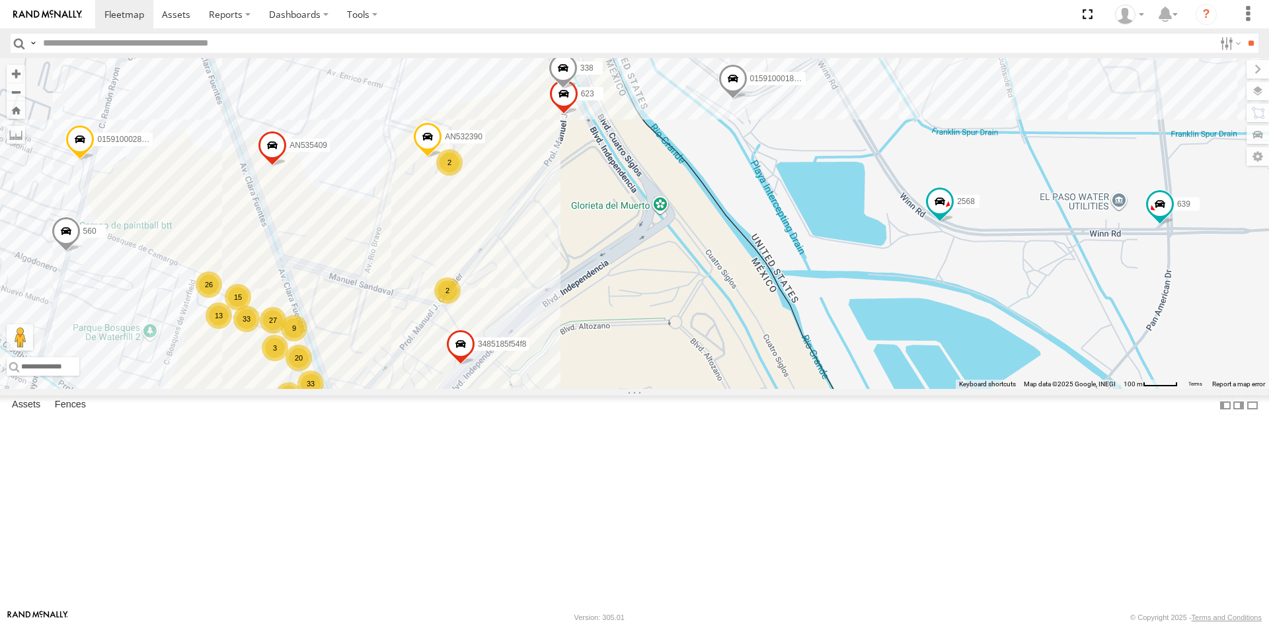
drag, startPoint x: 564, startPoint y: 349, endPoint x: 625, endPoint y: 471, distance: 136.5
click at [625, 389] on div "27 20 26 24 13 95 33 33 7 15 560 639 12 AN532390 9 2 2 AN535409 3 623 338 c950 …" at bounding box center [634, 223] width 1269 height 331
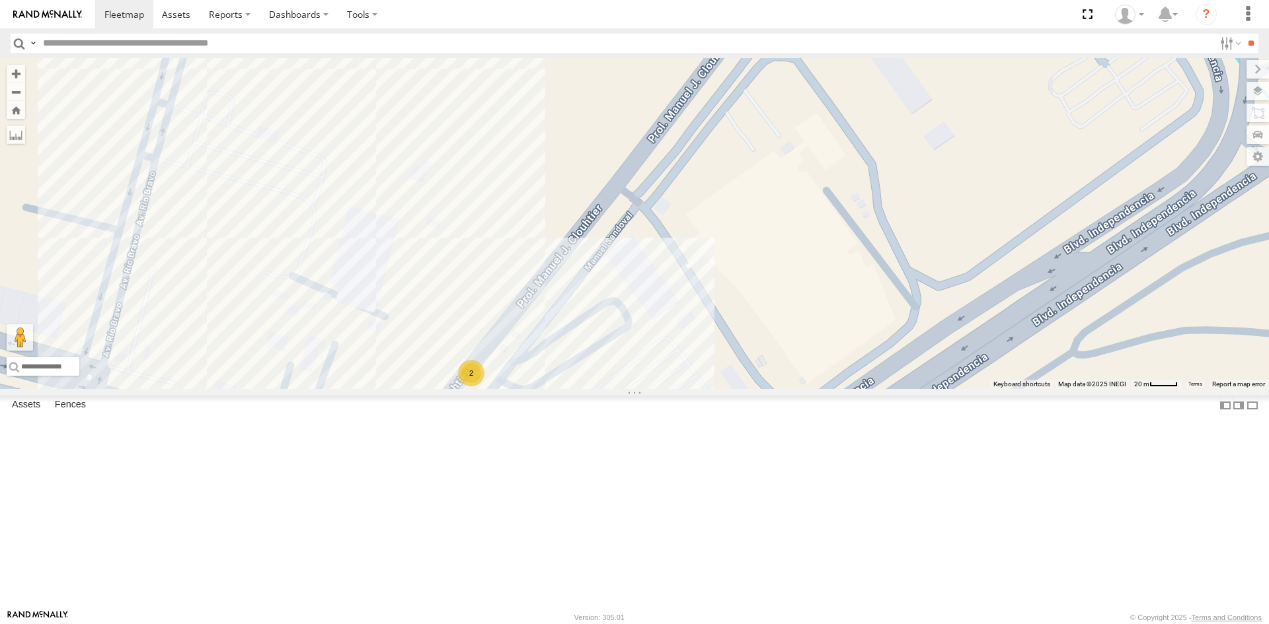
drag, startPoint x: 552, startPoint y: 509, endPoint x: 593, endPoint y: 408, distance: 109.3
click at [591, 389] on div "357660104096649 560 639 AN532390 2909 AN535409 623 338 c950 2568 01591000286634…" at bounding box center [634, 223] width 1269 height 331
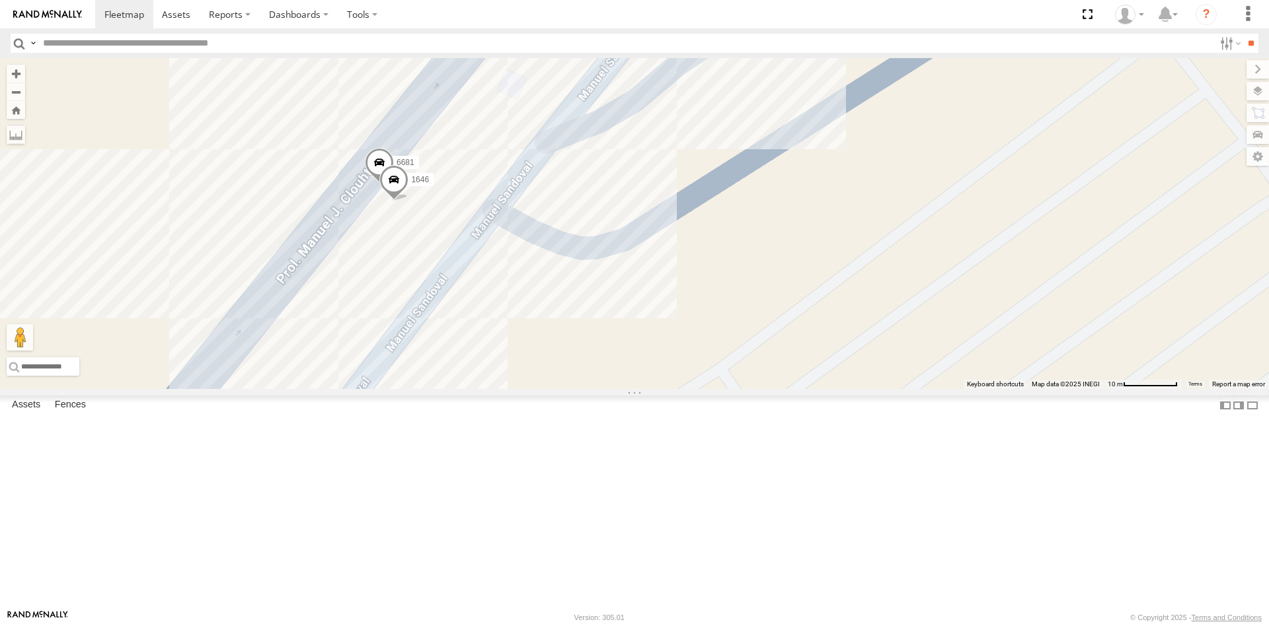
drag, startPoint x: 593, startPoint y: 341, endPoint x: 484, endPoint y: 471, distance: 169.3
click at [484, 389] on div "357660104096649 560 639 AN532390 2909 AN535409 623 338 c950 2568 01591000286634…" at bounding box center [634, 223] width 1269 height 331
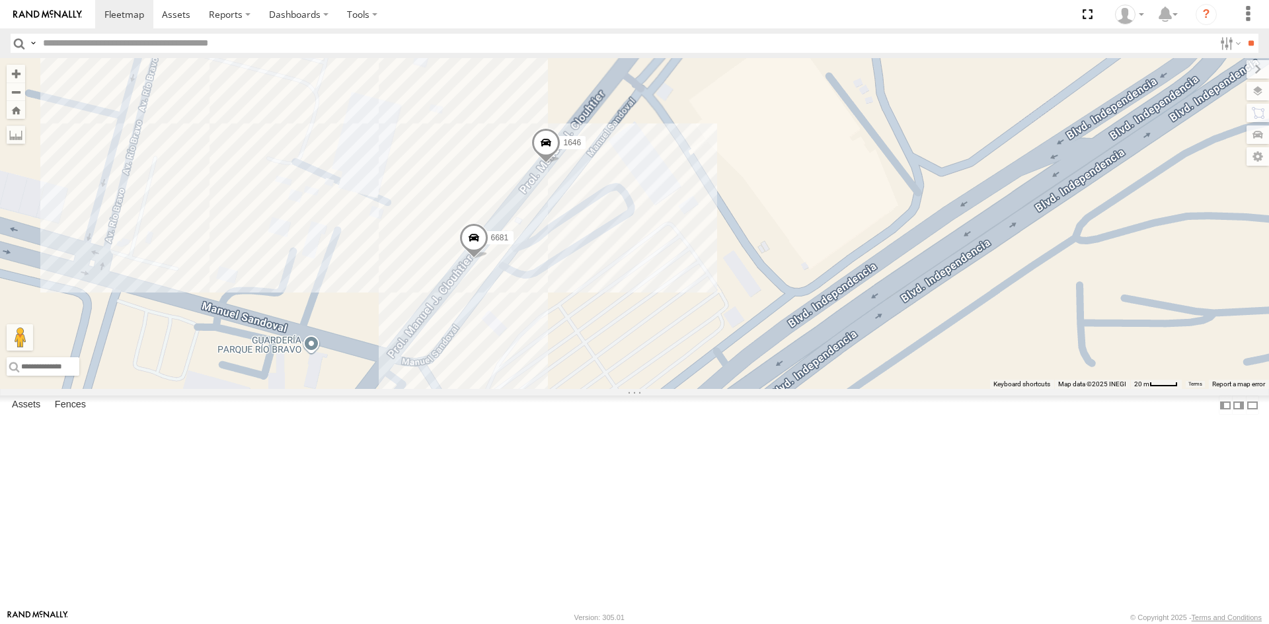
drag, startPoint x: 680, startPoint y: 329, endPoint x: 601, endPoint y: 360, distance: 85.2
click at [601, 360] on div "6681 1646" at bounding box center [634, 223] width 1269 height 331
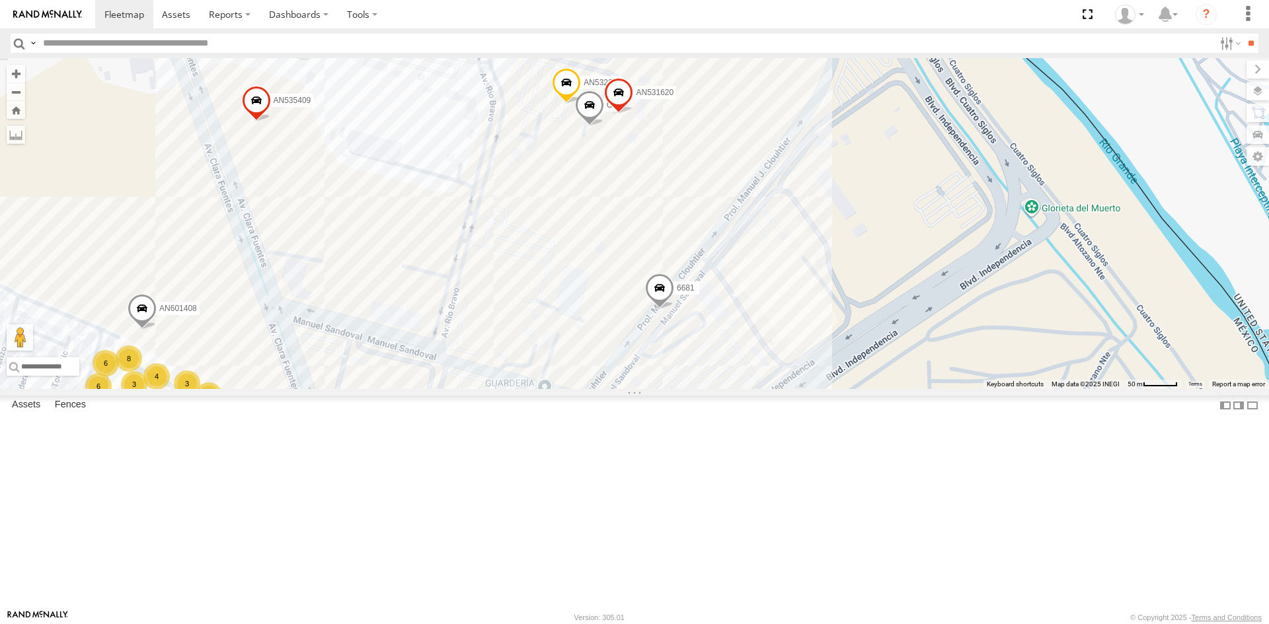
drag, startPoint x: 832, startPoint y: 331, endPoint x: 767, endPoint y: 508, distance: 188.6
click at [768, 389] on div "6681 7 7 8 8 5 3 77 11 16 6 4 6 14 22 3 F2775 4 7 16 AN532390 7 11 3 AN601408 7…" at bounding box center [634, 223] width 1269 height 331
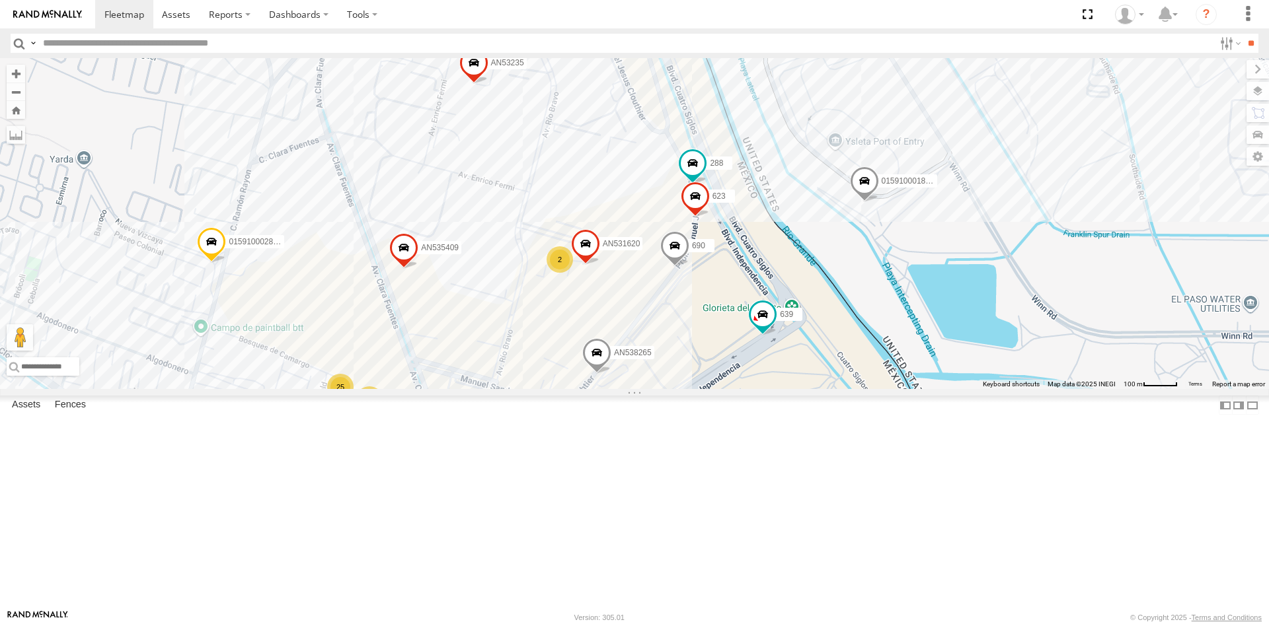
drag, startPoint x: 714, startPoint y: 424, endPoint x: 691, endPoint y: 433, distance: 25.5
click at [691, 389] on div "639 690 AN535409 288 623 AN531620 AN538265 015910001843096 33 20 25 21 13 10 95…" at bounding box center [634, 223] width 1269 height 331
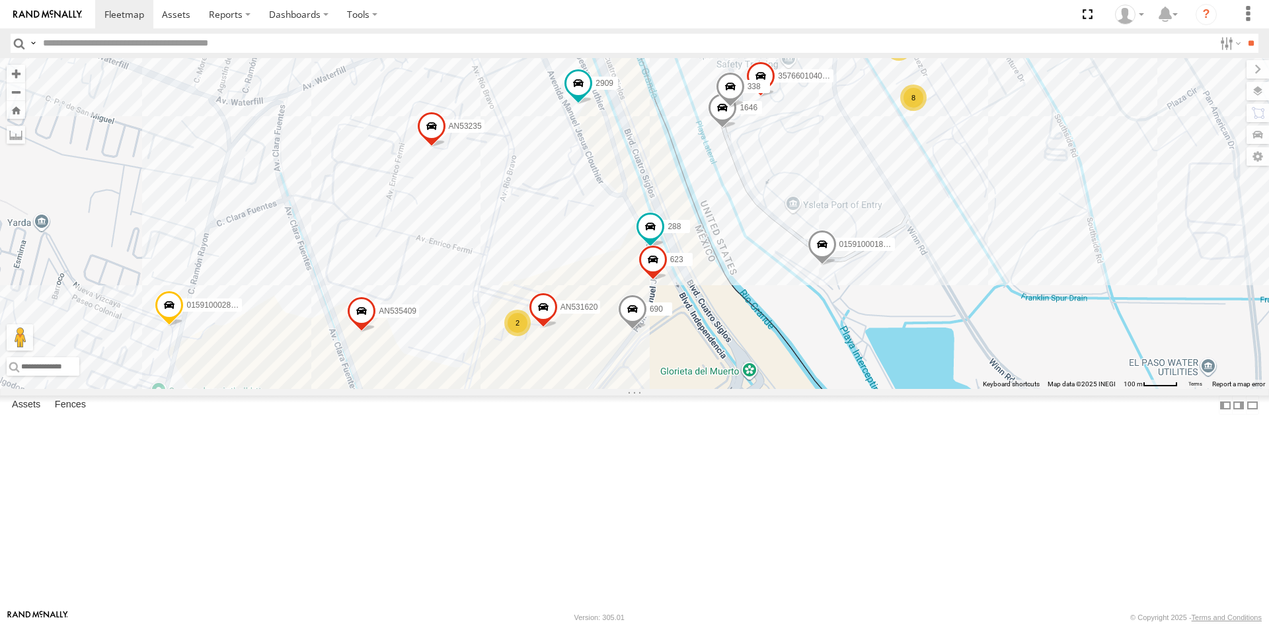
drag, startPoint x: 754, startPoint y: 383, endPoint x: 710, endPoint y: 448, distance: 78.1
click at [710, 389] on div "639 690 AN535409 288 623 AN531620 AN538265 015910001843096 33 20 25 21 13 10 95…" at bounding box center [634, 223] width 1269 height 331
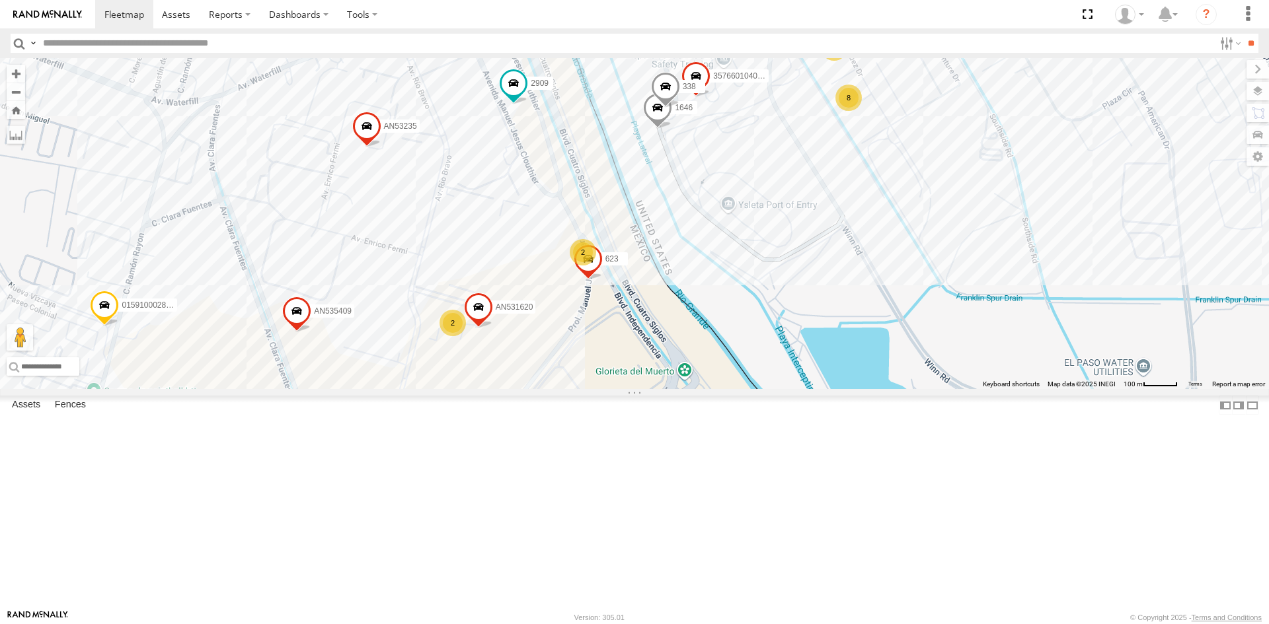
drag, startPoint x: 747, startPoint y: 377, endPoint x: 683, endPoint y: 377, distance: 64.1
click at [683, 377] on div "357660104096649 2909 3524 AN535409 1646 623 AN537642 338 AN535026 0159100028663…" at bounding box center [634, 223] width 1269 height 331
drag, startPoint x: 595, startPoint y: 513, endPoint x: 608, endPoint y: 447, distance: 68.0
click at [608, 389] on div "357660104096649 2909 3524 AN535409 1646 623 AN537642 338 AN535026 0159100028663…" at bounding box center [634, 223] width 1269 height 331
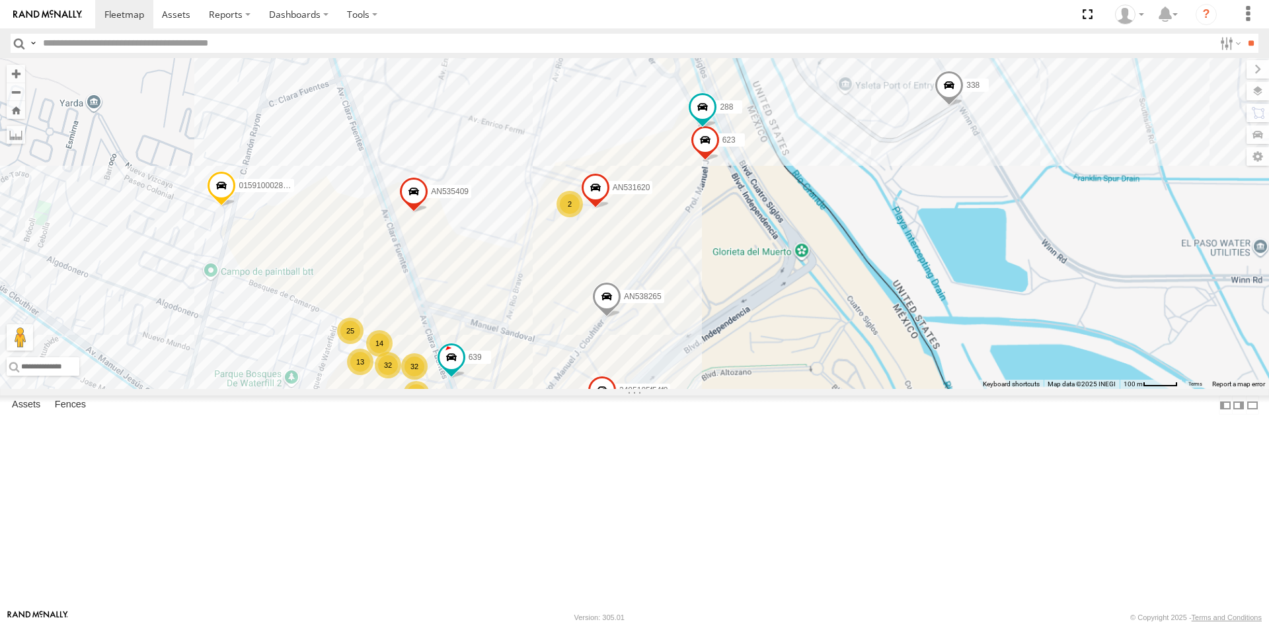
drag, startPoint x: 718, startPoint y: 370, endPoint x: 648, endPoint y: 428, distance: 90.6
click at [648, 389] on div "357660104096649 2909 3524 AN535409 1646 623 AN537642 338 AN535026 0159100028663…" at bounding box center [634, 223] width 1269 height 331
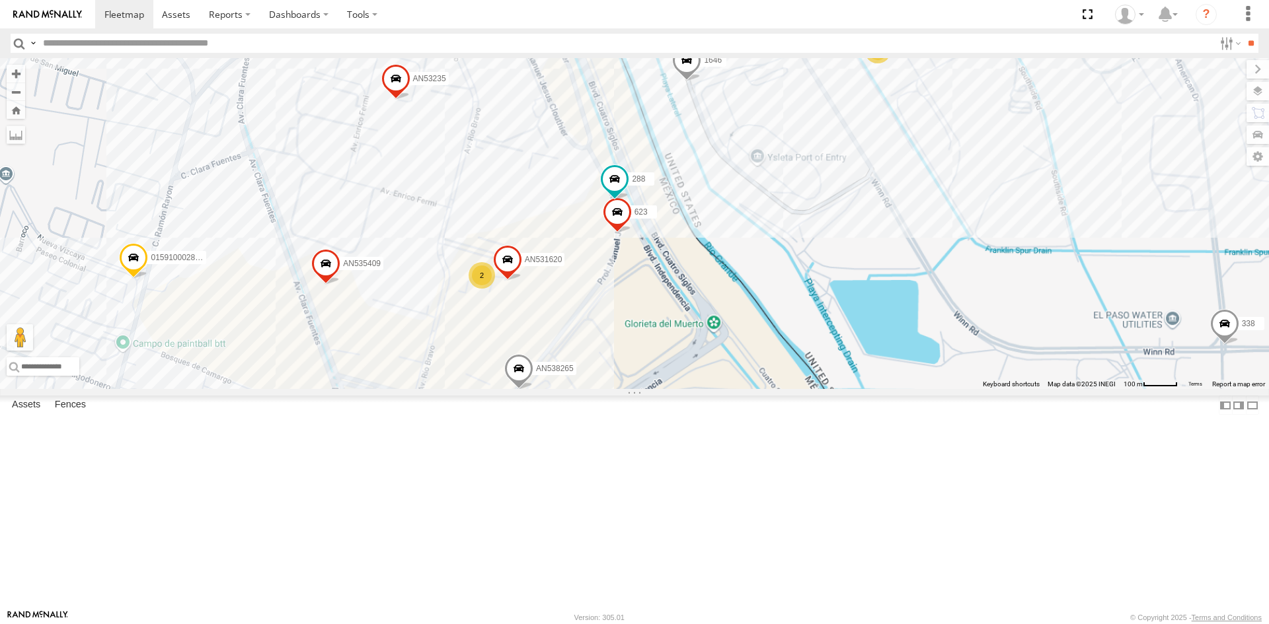
drag, startPoint x: 704, startPoint y: 453, endPoint x: 669, endPoint y: 508, distance: 65.1
click at [667, 389] on div "357660104096649 2909 3524 AN535409 1646 623 AN537642 338 AN535026 0159100028663…" at bounding box center [634, 223] width 1269 height 331
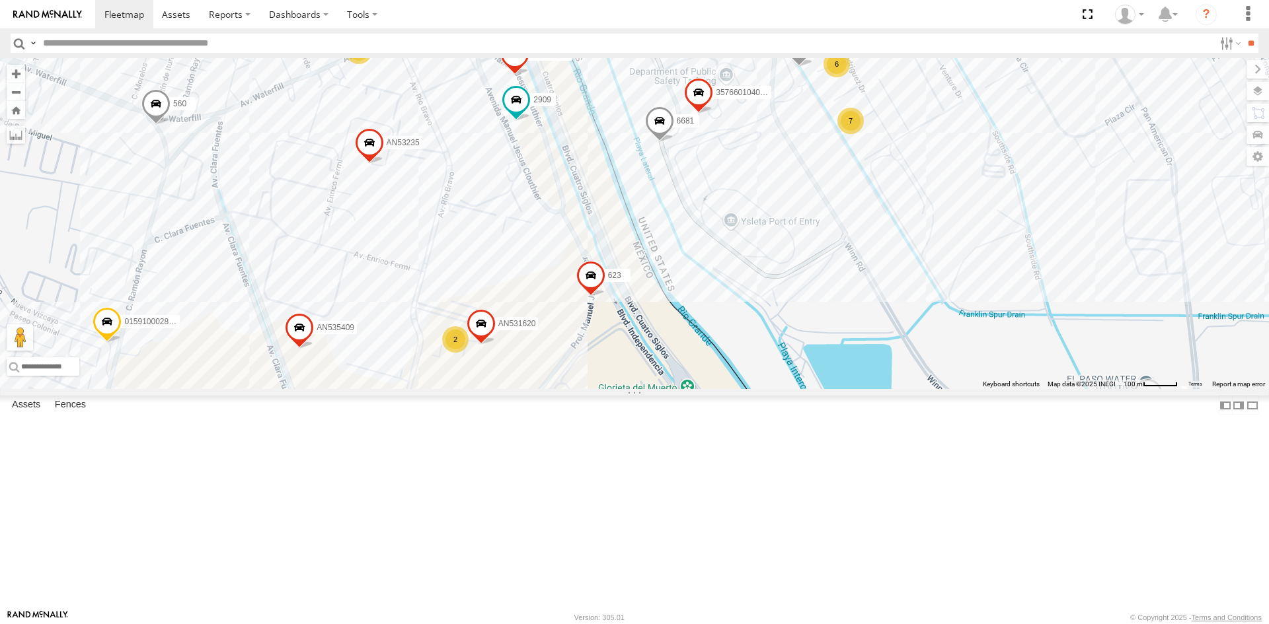
drag, startPoint x: 725, startPoint y: 358, endPoint x: 700, endPoint y: 401, distance: 50.0
click at [700, 389] on div "357660104096649 560 690 2909 6681 3524 AN535409 288 1646 623 AN537642 338 AN535…" at bounding box center [634, 223] width 1269 height 331
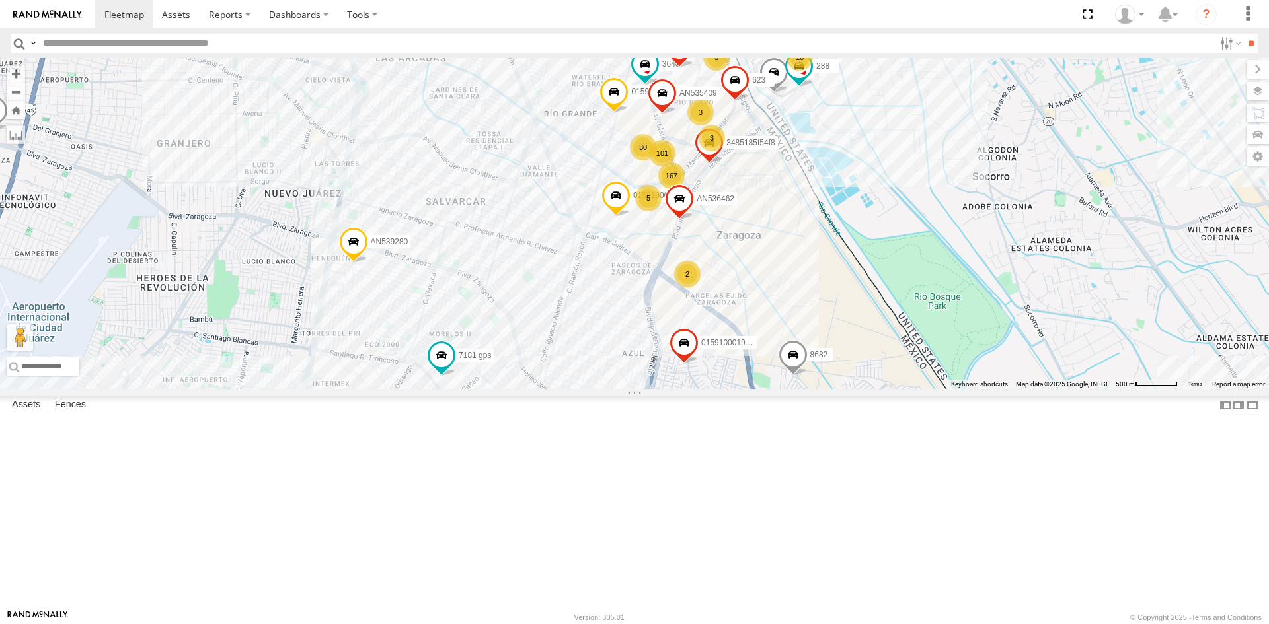
drag, startPoint x: 646, startPoint y: 172, endPoint x: 648, endPoint y: 280, distance: 107.7
click at [648, 280] on div "AN533845 AN56270 015910001811580 ZJ535914 F2771 AN530671 AN539091 AN5310637 793…" at bounding box center [634, 223] width 1269 height 331
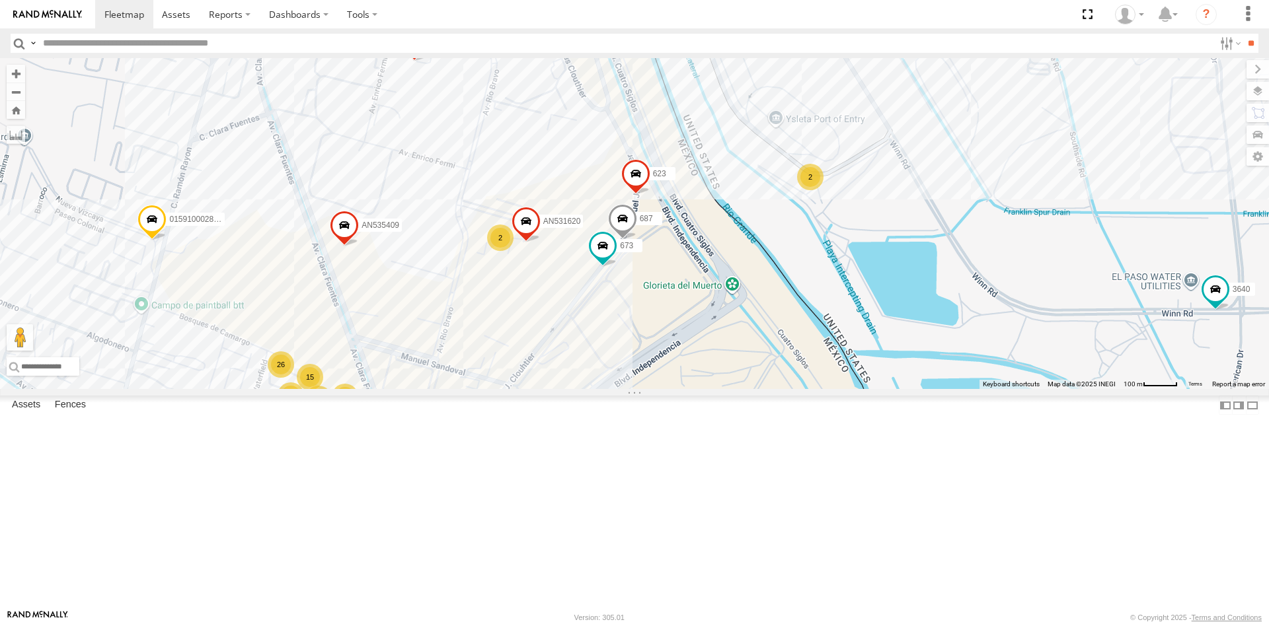
drag, startPoint x: 650, startPoint y: 384, endPoint x: 628, endPoint y: 490, distance: 108.0
click at [628, 389] on div "673 AN535409 623 687 AN532625 AN531620 3485185f54f8 28 22 26 20 13 95 33 30 357…" at bounding box center [634, 223] width 1269 height 331
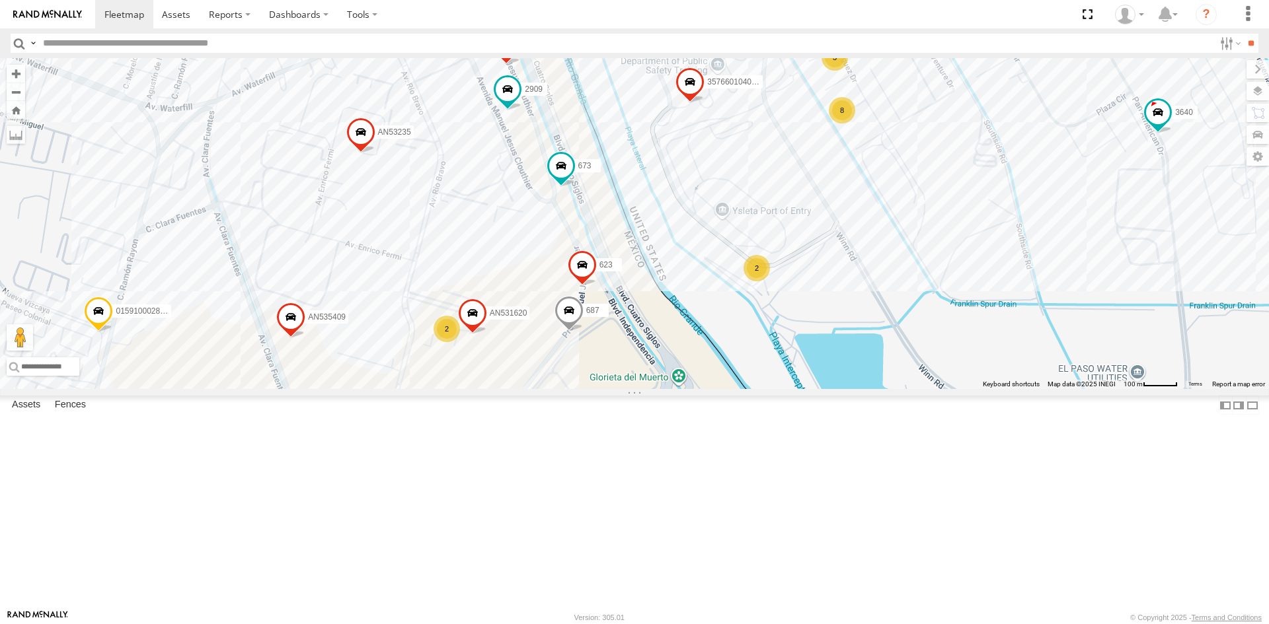
drag, startPoint x: 723, startPoint y: 346, endPoint x: 700, endPoint y: 387, distance: 47.6
click at [700, 387] on div "673 AN535409 623 687 AN532625 AN531620 3485185f54f8 28 22 26 20 13 95 33 30 357…" at bounding box center [634, 223] width 1269 height 331
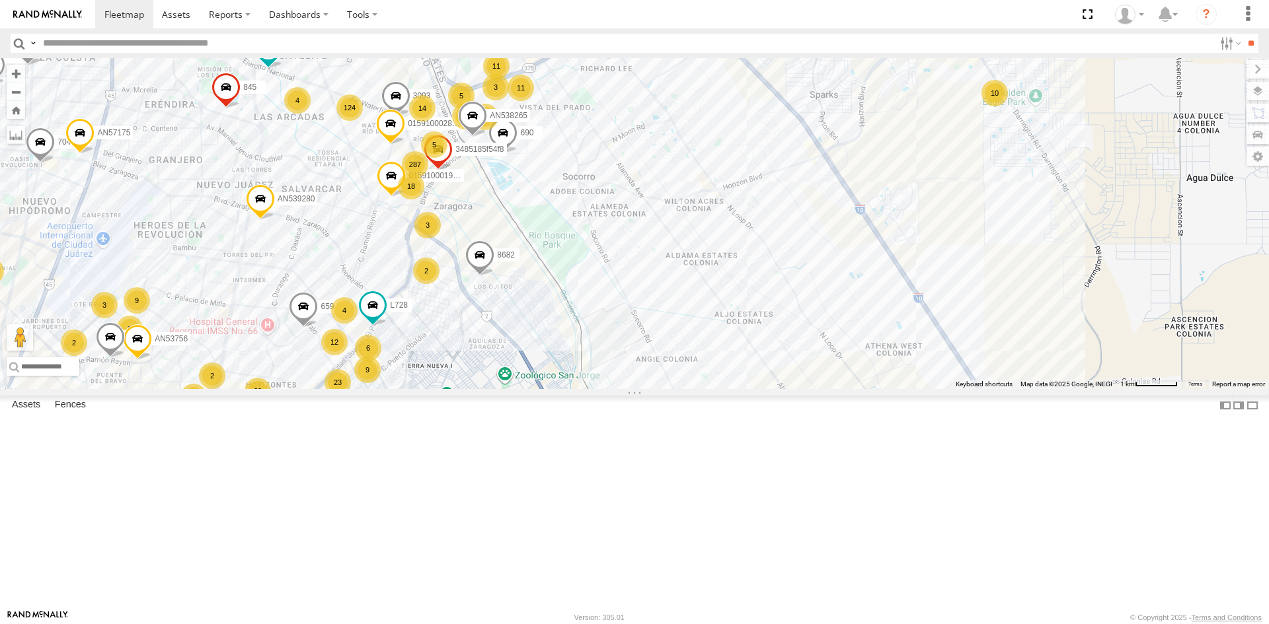
drag, startPoint x: 474, startPoint y: 241, endPoint x: 483, endPoint y: 288, distance: 48.3
click at [483, 288] on div "AN56270 015910001811580 ZJ535914 F2771 AN539091 AN531733 015910001845018 7937 8…" at bounding box center [634, 223] width 1269 height 331
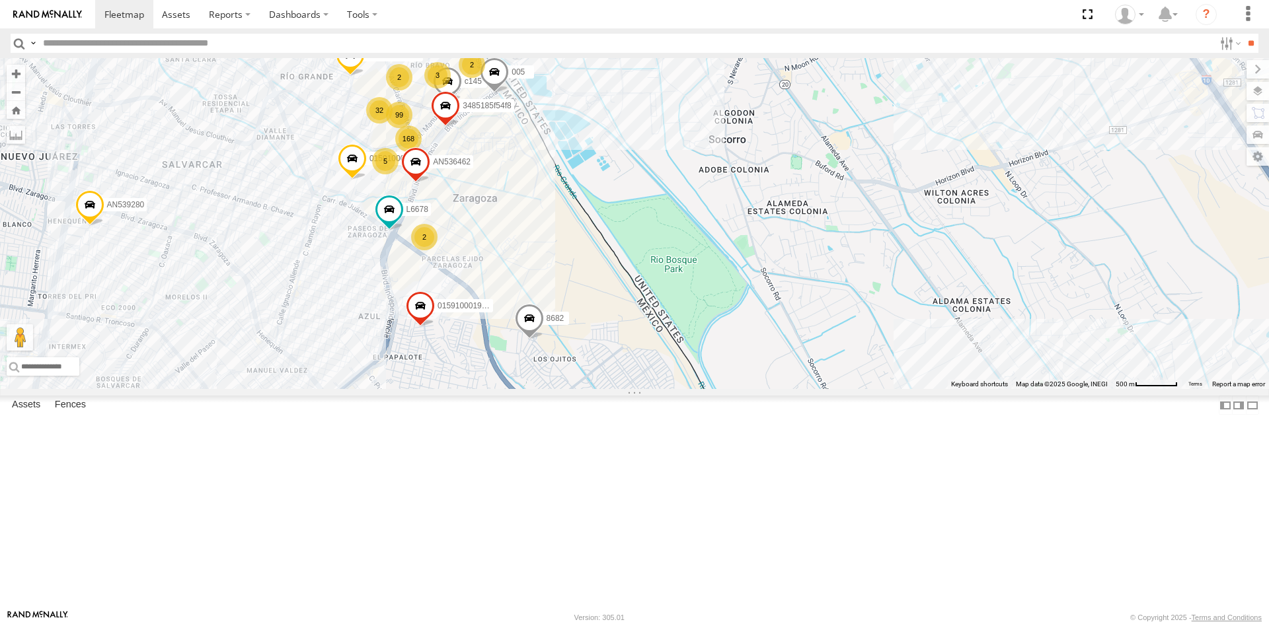
drag, startPoint x: 486, startPoint y: 283, endPoint x: 474, endPoint y: 348, distance: 65.7
click at [475, 346] on div "AN535203 015910001845018 015910001811580 ZJ535914 F2771 AN539091 AN56270 7937 8…" at bounding box center [634, 223] width 1269 height 331
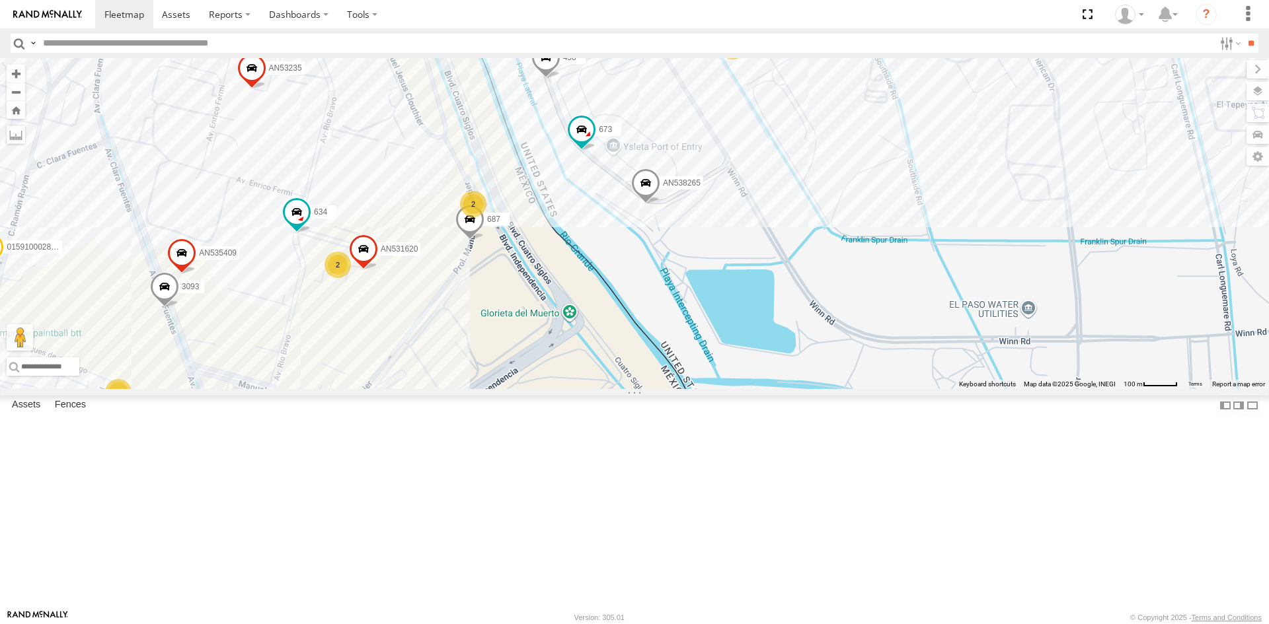
drag, startPoint x: 452, startPoint y: 465, endPoint x: 543, endPoint y: 283, distance: 203.3
click at [543, 292] on div "AN535203 015910001845018 015910001811580 ZJ535914 F2771 AN539091 AN56270 7937 8…" at bounding box center [634, 223] width 1269 height 331
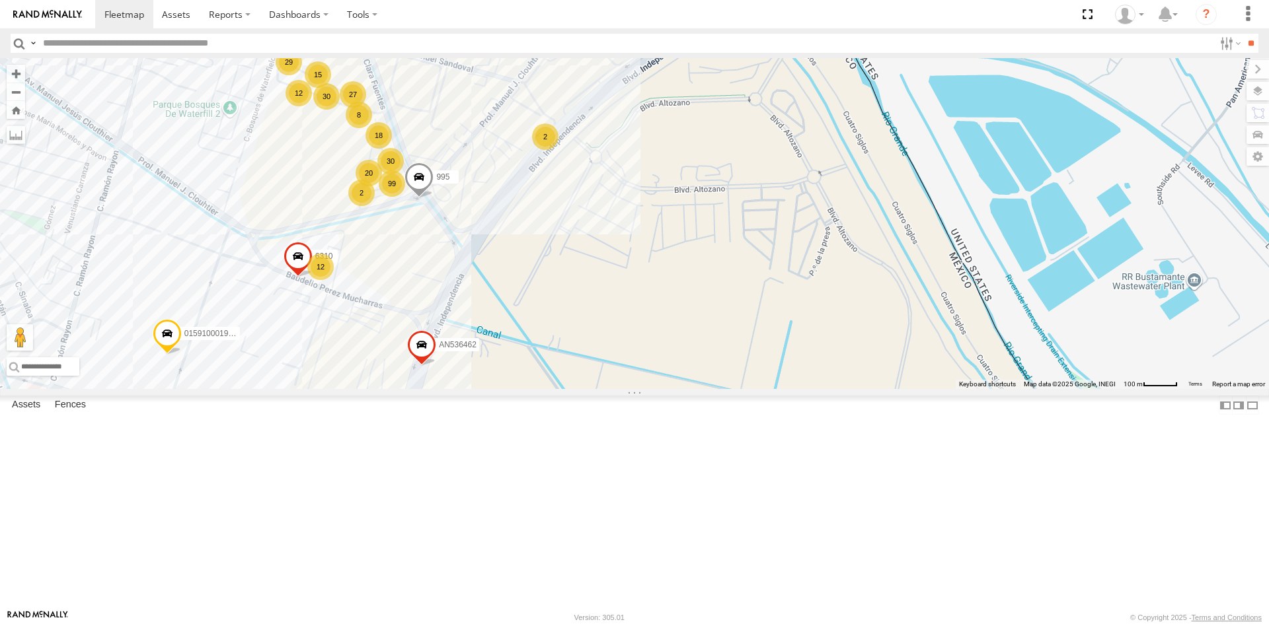
drag, startPoint x: 642, startPoint y: 165, endPoint x: 558, endPoint y: 321, distance: 177.1
click at [558, 320] on div "AN535203 015910001845018 015910001811580 ZJ535914 F2771 AN539091 AN56270 7937 8…" at bounding box center [634, 223] width 1269 height 331
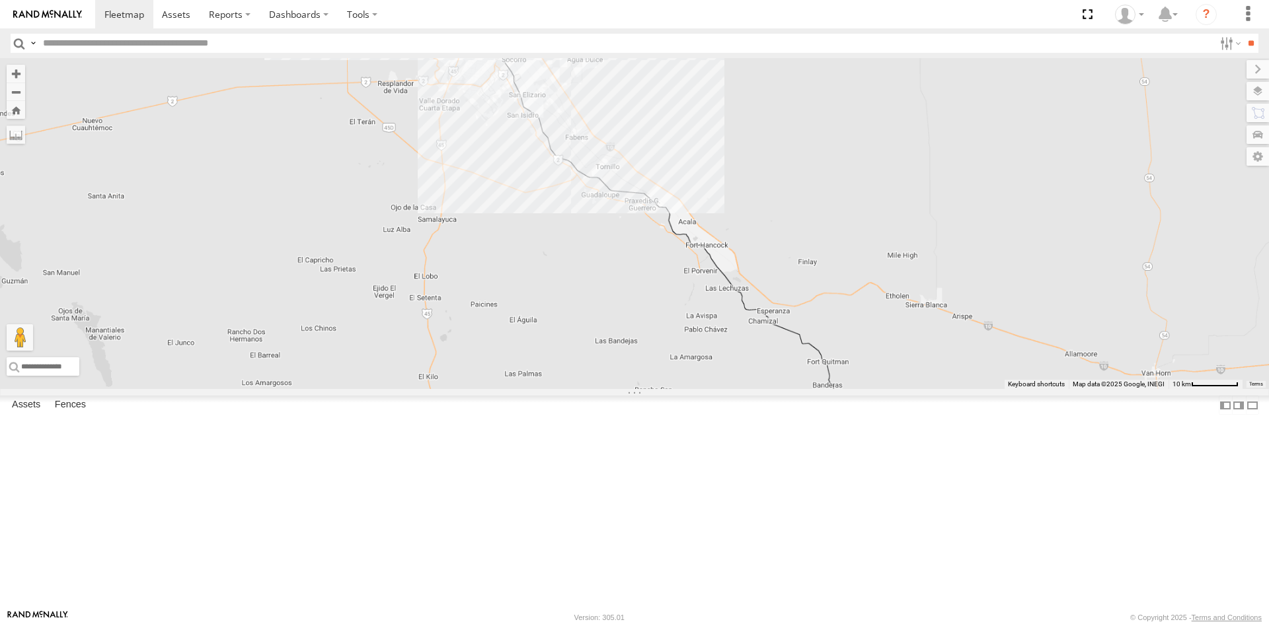
drag, startPoint x: 698, startPoint y: 225, endPoint x: 623, endPoint y: 358, distance: 151.8
click at [706, 348] on div "AN535203 015910001845018 015910001811580 ZJ535914 F2771 AN539091" at bounding box center [634, 223] width 1269 height 331
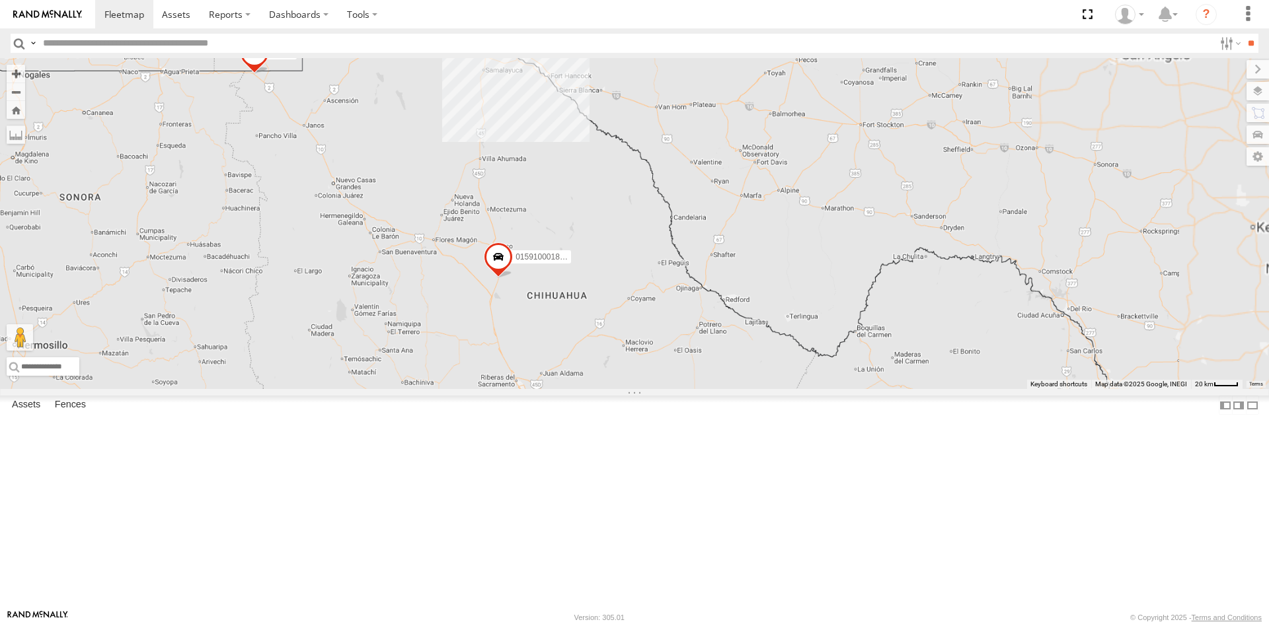
drag, startPoint x: 529, startPoint y: 138, endPoint x: 547, endPoint y: 217, distance: 80.6
click at [547, 217] on div "AN535203 015910001845018 015910001811580 ZJ535914 F2771 AN539091" at bounding box center [634, 223] width 1269 height 331
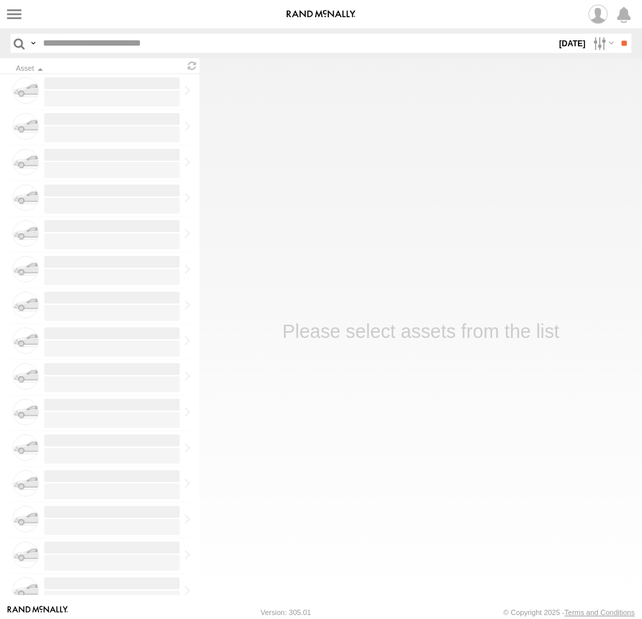
type input "****"
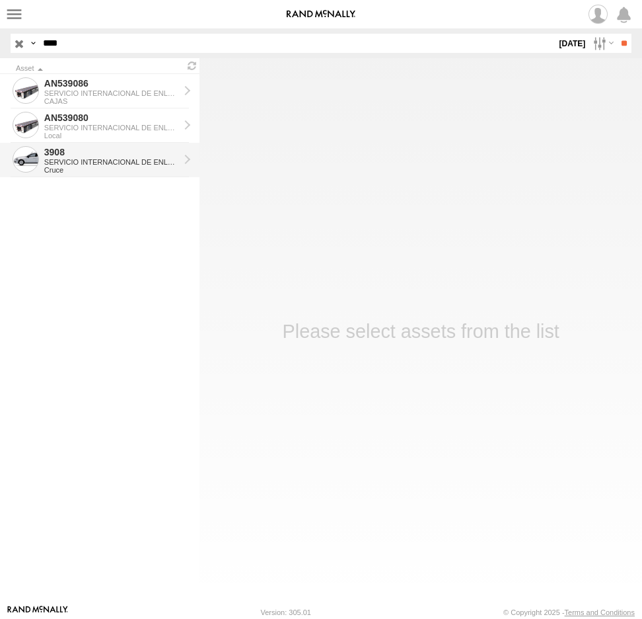
click at [107, 162] on div "SERVICIO INTERNACIONAL DE ENLACE TERRESTRE SA" at bounding box center [111, 162] width 135 height 8
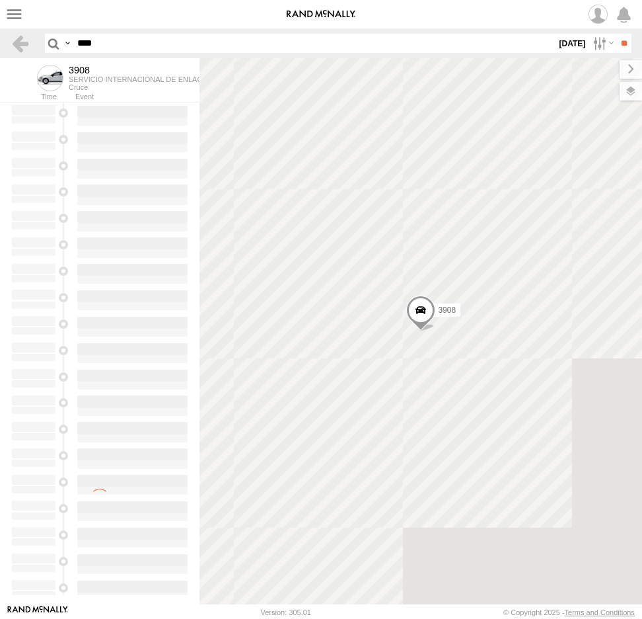
type input "**********"
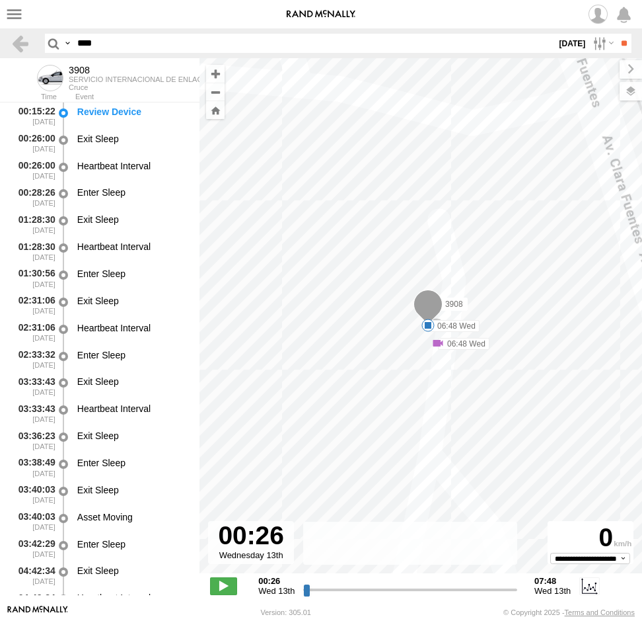
click at [114, 40] on input "****" at bounding box center [314, 43] width 484 height 19
type input "****"
click at [617, 34] on input "**" at bounding box center [624, 43] width 15 height 19
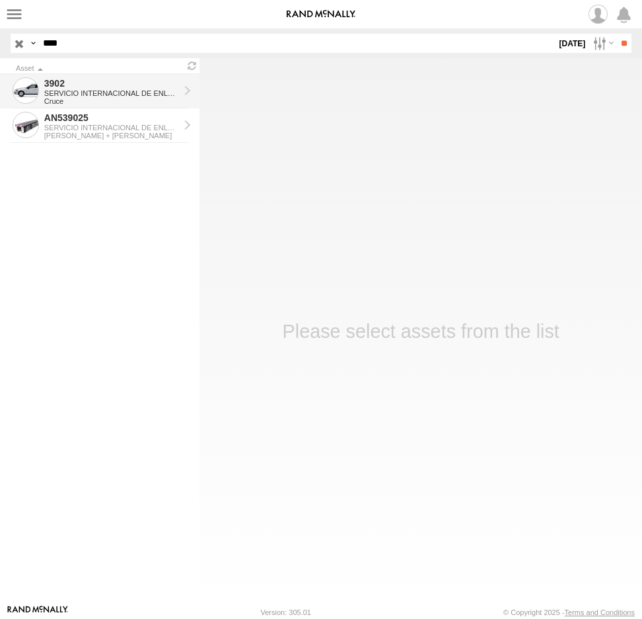
click at [82, 91] on div "SERVICIO INTERNACIONAL DE ENLACE TERRESTRE SA" at bounding box center [111, 93] width 135 height 8
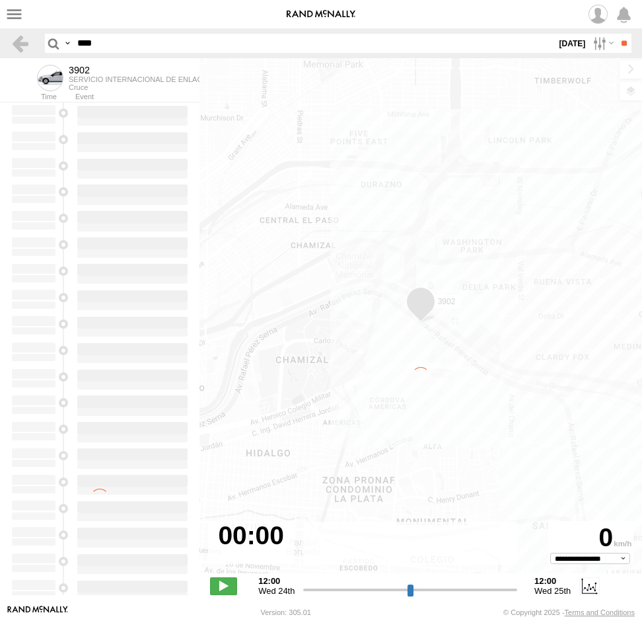
type input "**********"
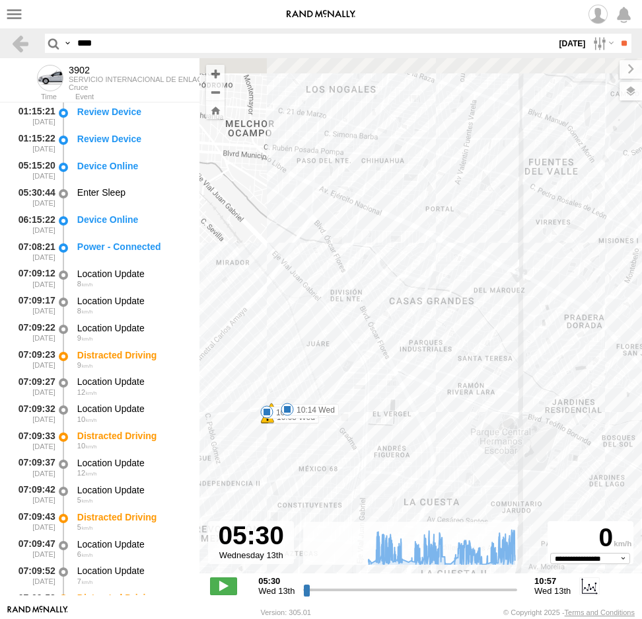
drag, startPoint x: 404, startPoint y: 391, endPoint x: 404, endPoint y: 496, distance: 104.4
click at [404, 496] on div "3902 07:09 Wed 07:13 Wed 07:21 Wed 08:16 Wed 08:21 Wed 09:04 Wed 09:23 Wed 09:2…" at bounding box center [421, 322] width 443 height 529
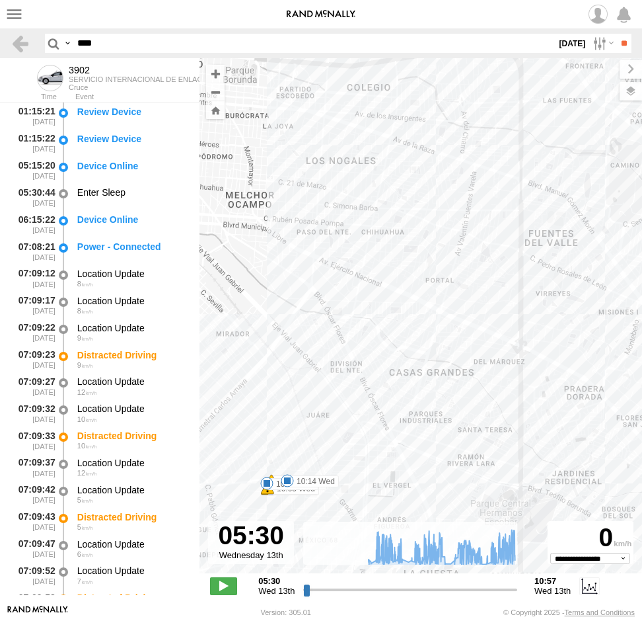
drag, startPoint x: 428, startPoint y: 274, endPoint x: 426, endPoint y: 451, distance: 177.1
click at [422, 432] on div "3902 07:09 Wed 07:13 Wed 07:21 Wed 08:16 Wed 08:21 Wed 09:04 Wed 09:23 Wed 09:2…" at bounding box center [421, 322] width 443 height 529
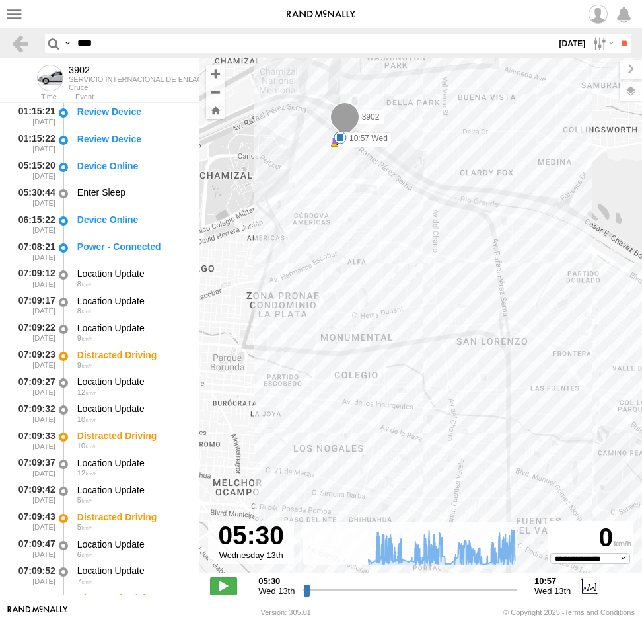
drag, startPoint x: 431, startPoint y: 308, endPoint x: 451, endPoint y: 377, distance: 71.5
click at [451, 377] on div "3902 07:09 Wed 07:13 Wed 07:21 Wed 08:16 Wed 08:21 Wed 09:04 Wed 09:23 Wed 09:2…" at bounding box center [421, 322] width 443 height 529
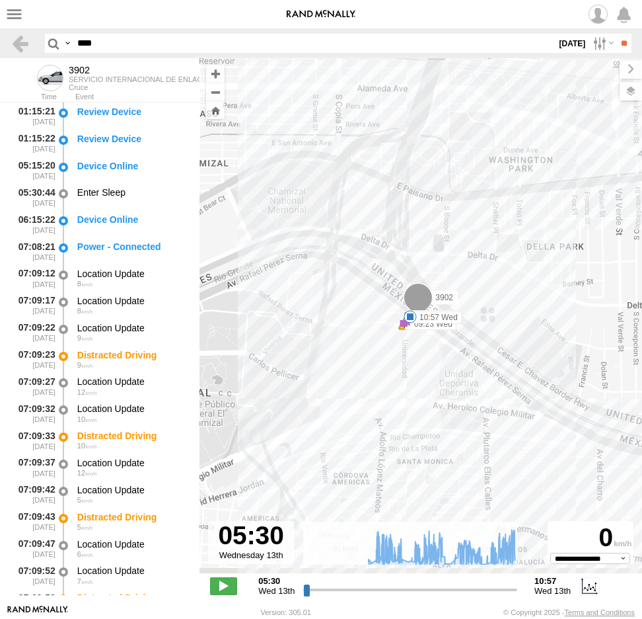
drag, startPoint x: 369, startPoint y: 292, endPoint x: 346, endPoint y: 184, distance: 110.2
click at [346, 185] on div "3902 07:09 Wed 07:13 Wed 07:21 Wed 08:16 Wed 08:21 Wed 09:04 Wed 09:23 Wed 09:2…" at bounding box center [421, 322] width 443 height 529
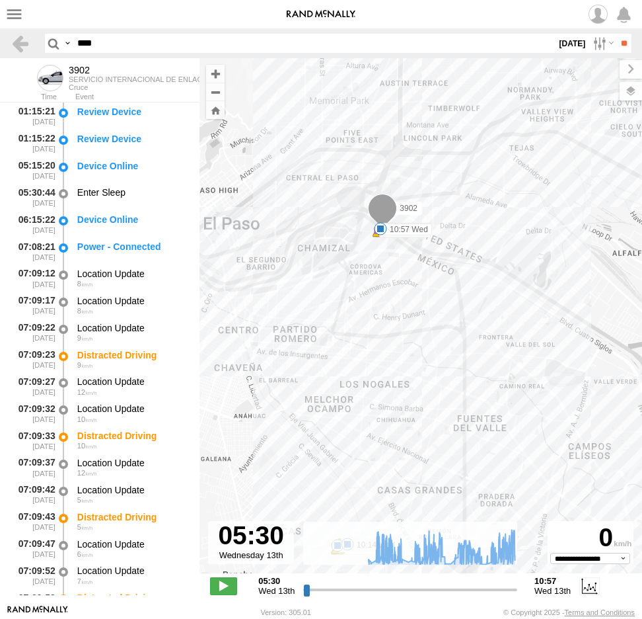
drag, startPoint x: 429, startPoint y: 372, endPoint x: 424, endPoint y: 293, distance: 78.8
click at [424, 302] on div "3902 07:09 Wed 07:13 Wed 07:21 Wed 08:16 Wed 08:21 Wed 09:04 Wed 09:23 Wed 09:2…" at bounding box center [421, 322] width 443 height 529
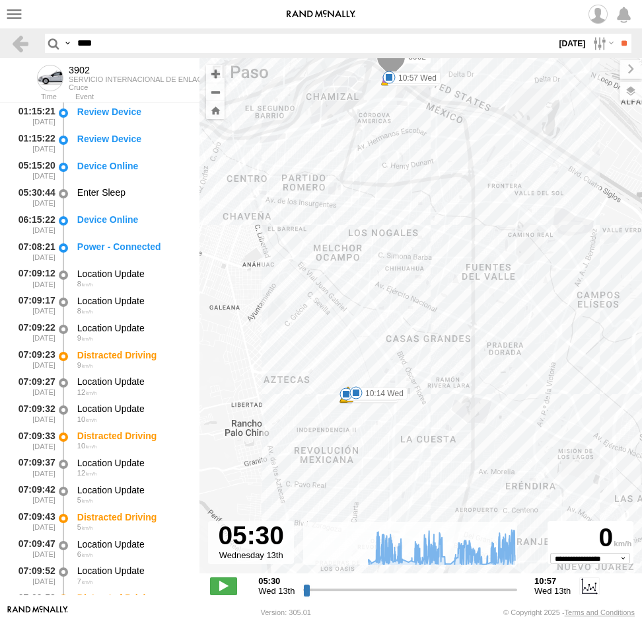
drag, startPoint x: 423, startPoint y: 383, endPoint x: 449, endPoint y: 369, distance: 30.2
click at [449, 369] on div "3902 07:09 Wed 07:13 Wed 07:21 Wed 08:16 Wed 08:21 Wed 09:04 Wed 09:23 Wed 09:2…" at bounding box center [421, 322] width 443 height 529
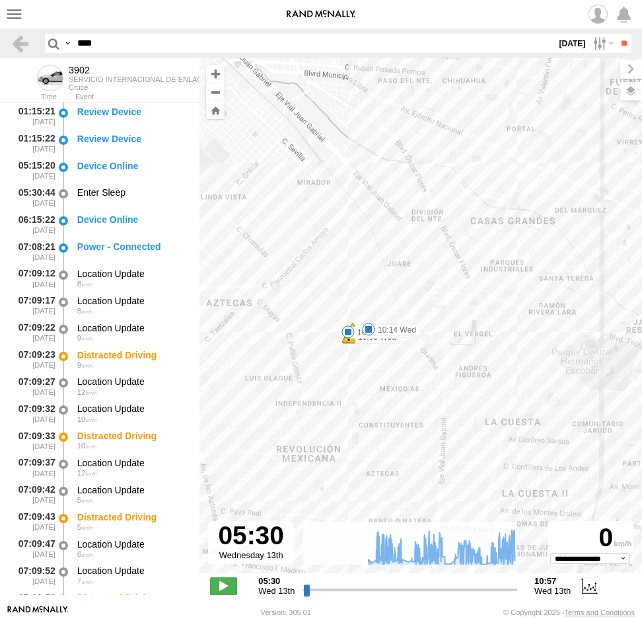
drag, startPoint x: 488, startPoint y: 324, endPoint x: 463, endPoint y: 410, distance: 90.1
click at [463, 410] on div "3902 07:09 Wed 07:13 Wed 07:21 Wed 08:16 Wed 08:21 Wed 09:04 Wed 09:23 Wed 09:2…" at bounding box center [421, 322] width 443 height 529
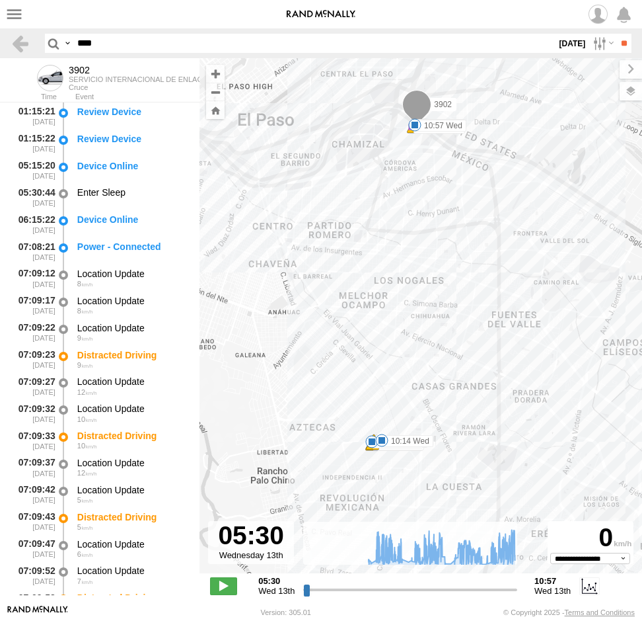
drag, startPoint x: 116, startPoint y: 50, endPoint x: 69, endPoint y: 50, distance: 46.9
click at [69, 50] on div "Search Query Asset ID Asset Label Registration Manufacturer Model VIN Job ID OOS" at bounding box center [331, 43] width 572 height 19
click at [0, 0] on span at bounding box center [0, 0] width 0 height 0
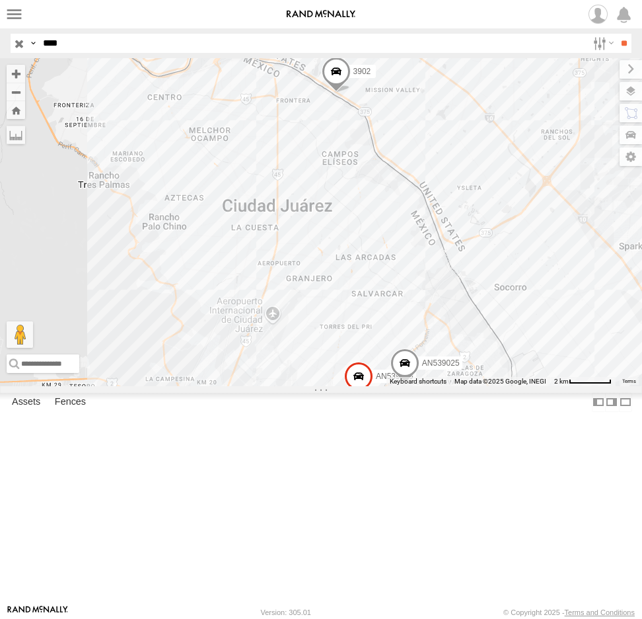
drag, startPoint x: 69, startPoint y: 47, endPoint x: 3, endPoint y: 36, distance: 66.9
click at [7, 42] on header "Search Query Asset ID Asset Label Registration Manufacturer Model VIN Job ID IP" at bounding box center [321, 43] width 642 height 30
click at [617, 34] on input "**" at bounding box center [624, 43] width 15 height 19
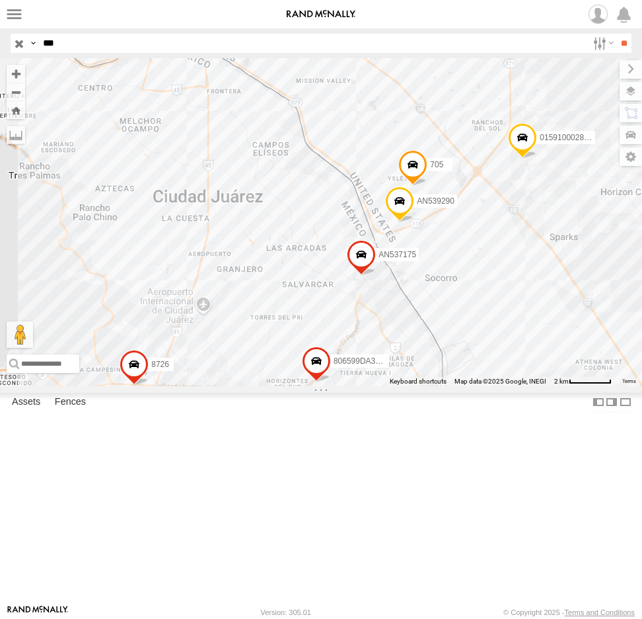
drag, startPoint x: 272, startPoint y: 457, endPoint x: 285, endPoint y: 428, distance: 31.9
click at [285, 386] on div "AN531366 015910002826579 8726 AN539290 AN538705 705 806599DA380C AN537175" at bounding box center [321, 222] width 642 height 328
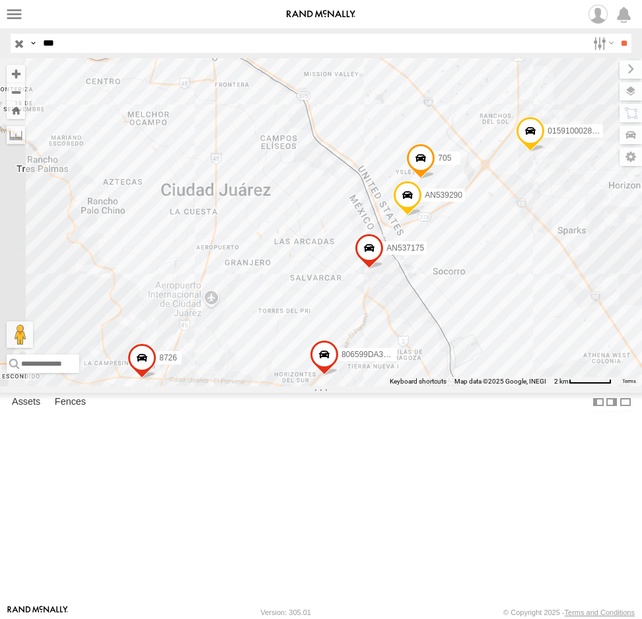
drag, startPoint x: 83, startPoint y: 43, endPoint x: -30, endPoint y: 59, distance: 114.9
click at [0, 59] on html at bounding box center [321, 309] width 642 height 619
click at [617, 34] on input "**" at bounding box center [624, 43] width 15 height 19
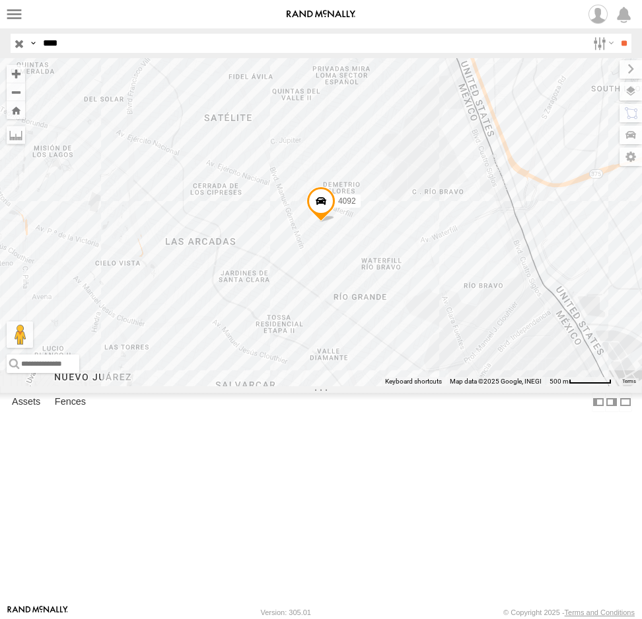
drag, startPoint x: 75, startPoint y: 39, endPoint x: -23, endPoint y: 41, distance: 98.5
click at [0, 41] on html at bounding box center [321, 309] width 642 height 619
click at [617, 34] on input "**" at bounding box center [624, 43] width 15 height 19
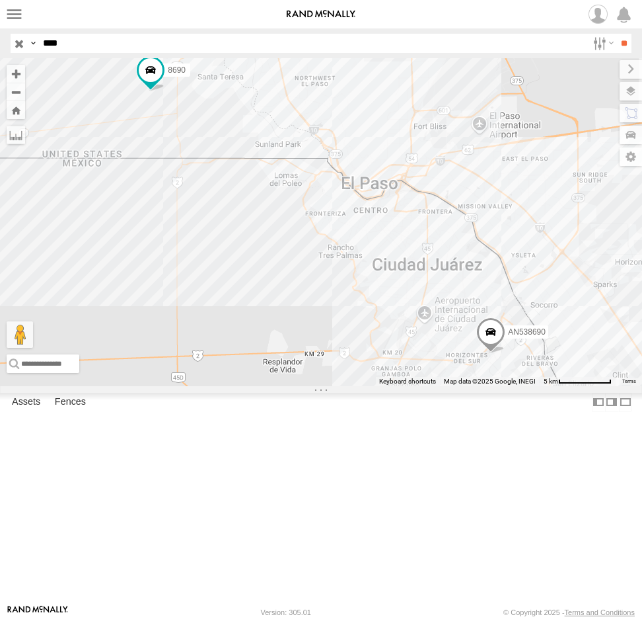
drag, startPoint x: 79, startPoint y: 40, endPoint x: -29, endPoint y: 36, distance: 107.8
click at [0, 36] on html at bounding box center [321, 309] width 642 height 619
click at [617, 34] on input "**" at bounding box center [624, 43] width 15 height 19
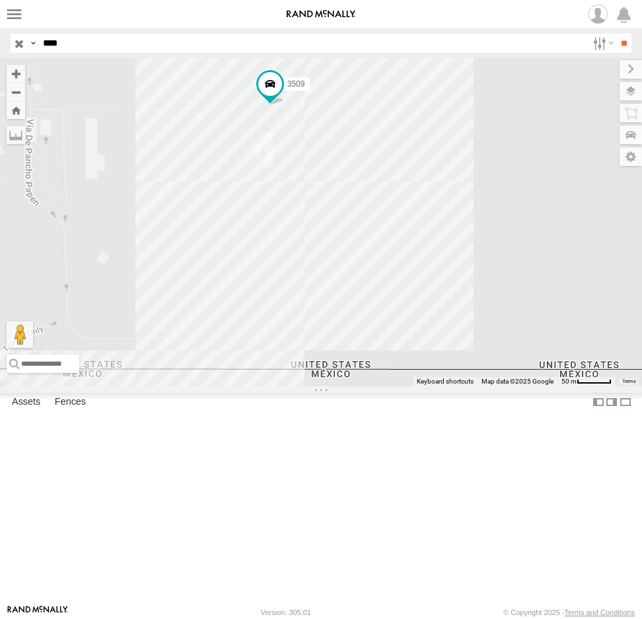
drag, startPoint x: 80, startPoint y: 48, endPoint x: 14, endPoint y: 48, distance: 66.1
click at [14, 48] on div "Search Query Asset ID Asset Label Registration Manufacturer Model VIN Job ID Dr…" at bounding box center [314, 43] width 606 height 19
click at [617, 34] on input "**" at bounding box center [624, 43] width 15 height 19
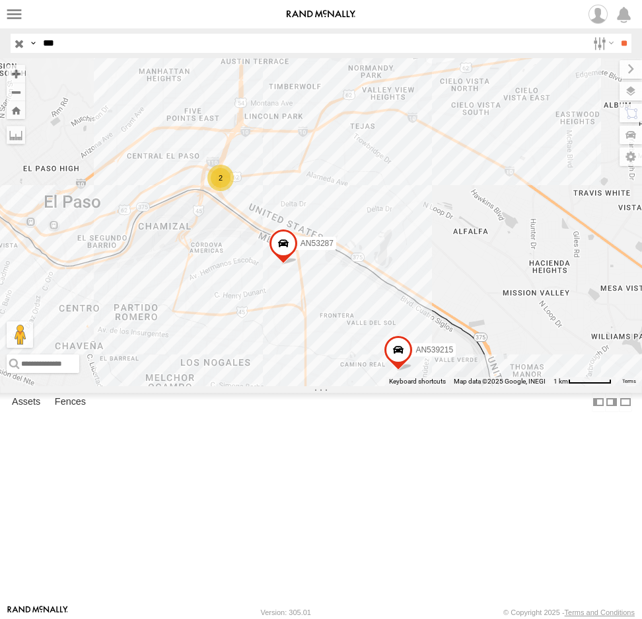
drag, startPoint x: 139, startPoint y: 348, endPoint x: 291, endPoint y: 314, distance: 155.7
click at [282, 317] on div "AN56270 AN531522 AN539225 AN539250 4399 AN539174 AN539281 AN539128 AN539215 AN5…" at bounding box center [321, 222] width 642 height 328
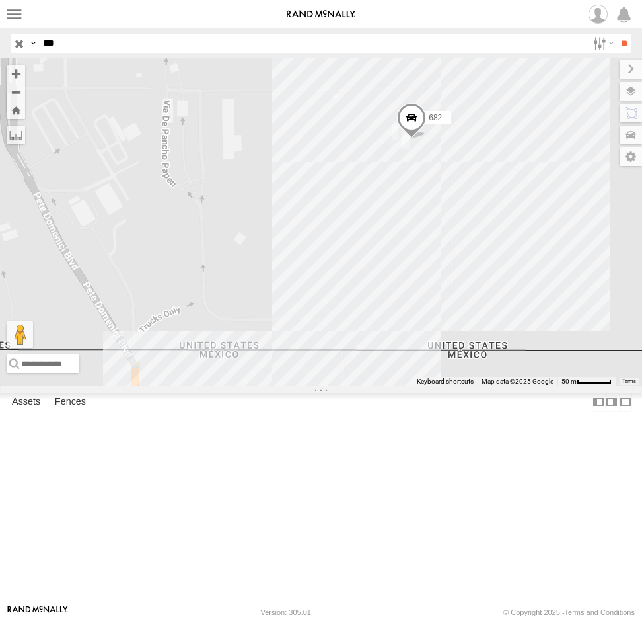
drag, startPoint x: 77, startPoint y: 44, endPoint x: 0, endPoint y: 44, distance: 77.3
click at [0, 44] on header "Search Query Asset ID Asset Label Registration Manufacturer Model VIN Job ID IP" at bounding box center [321, 43] width 642 height 30
click at [617, 34] on input "**" at bounding box center [624, 43] width 15 height 19
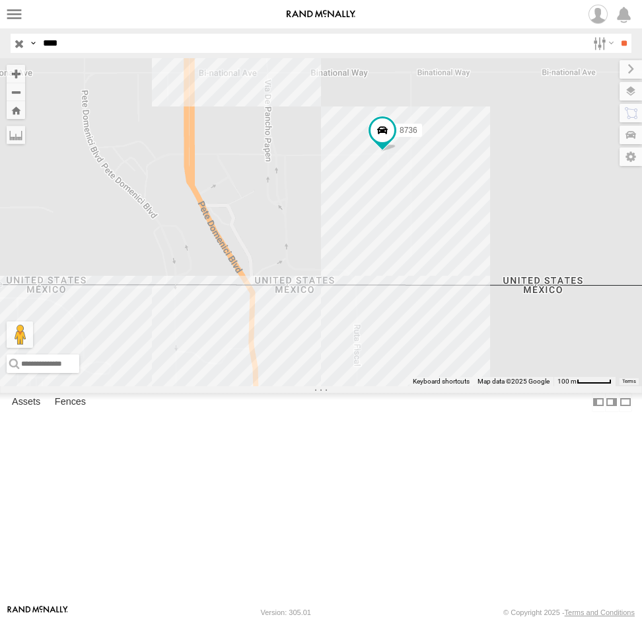
drag, startPoint x: 283, startPoint y: 264, endPoint x: 232, endPoint y: 272, distance: 52.2
click at [232, 272] on div "141 8736" at bounding box center [321, 222] width 642 height 328
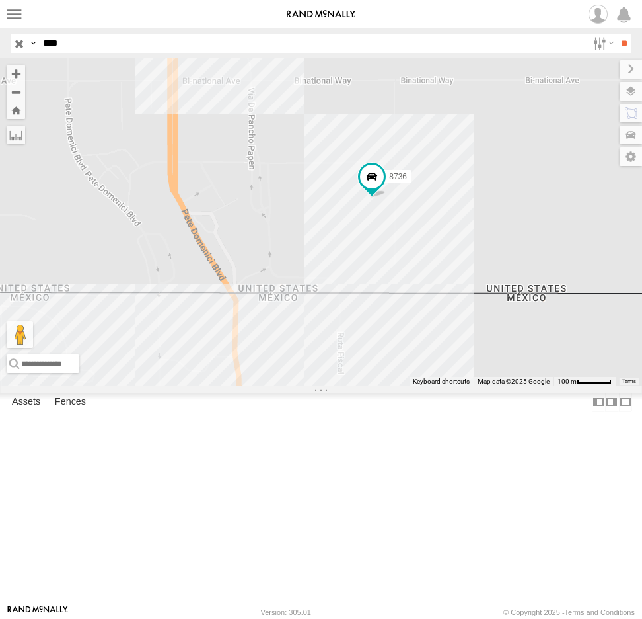
drag, startPoint x: 69, startPoint y: 40, endPoint x: -31, endPoint y: 38, distance: 99.8
click at [0, 38] on html at bounding box center [321, 309] width 642 height 619
type input "****"
click at [617, 34] on input "**" at bounding box center [624, 43] width 15 height 19
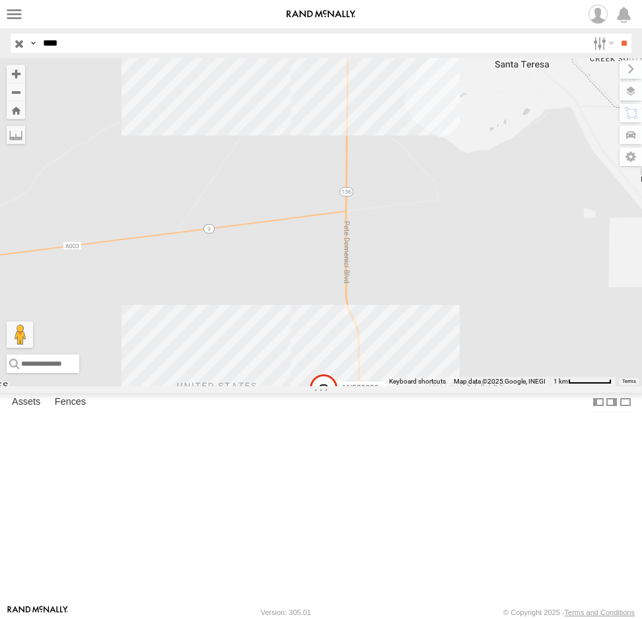
click at [0, 0] on label at bounding box center [0, 0] width 0 height 0
click at [0, 0] on span at bounding box center [0, 0] width 0 height 0
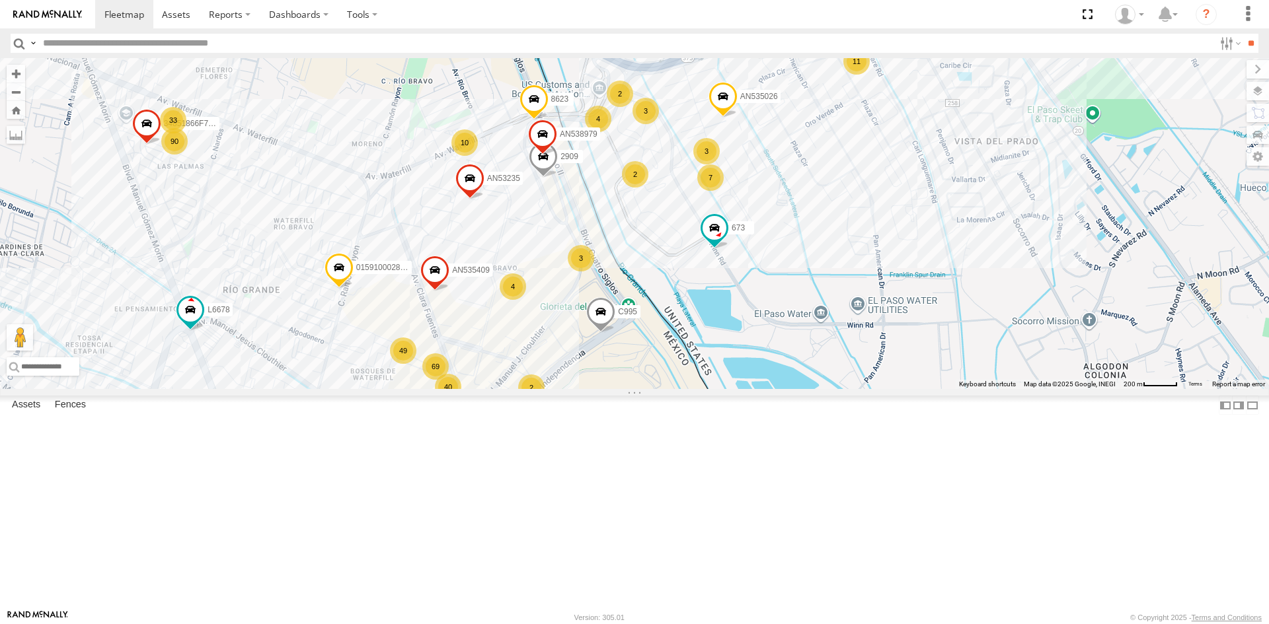
drag, startPoint x: 597, startPoint y: 414, endPoint x: 589, endPoint y: 369, distance: 45.7
click at [589, 333] on span at bounding box center [600, 315] width 29 height 36
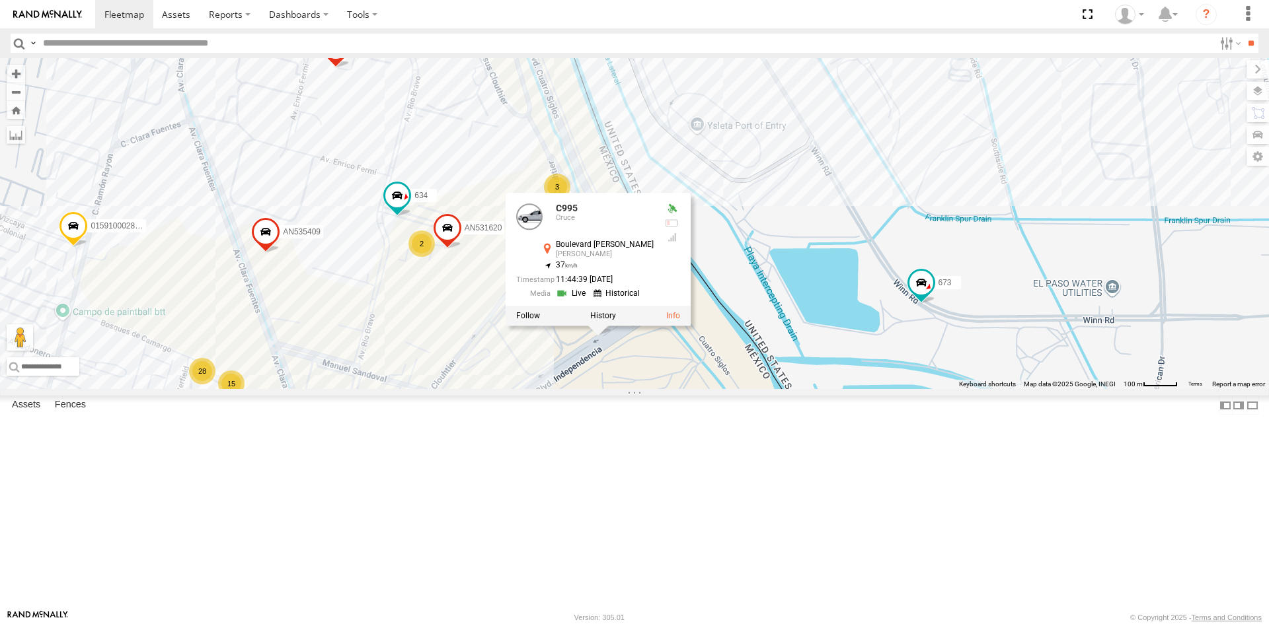
click at [782, 389] on div "AN535203 015910001845018 015910001811580 ZJ535914 F2771 AN539091 2217 845 AN531…" at bounding box center [634, 223] width 1269 height 331
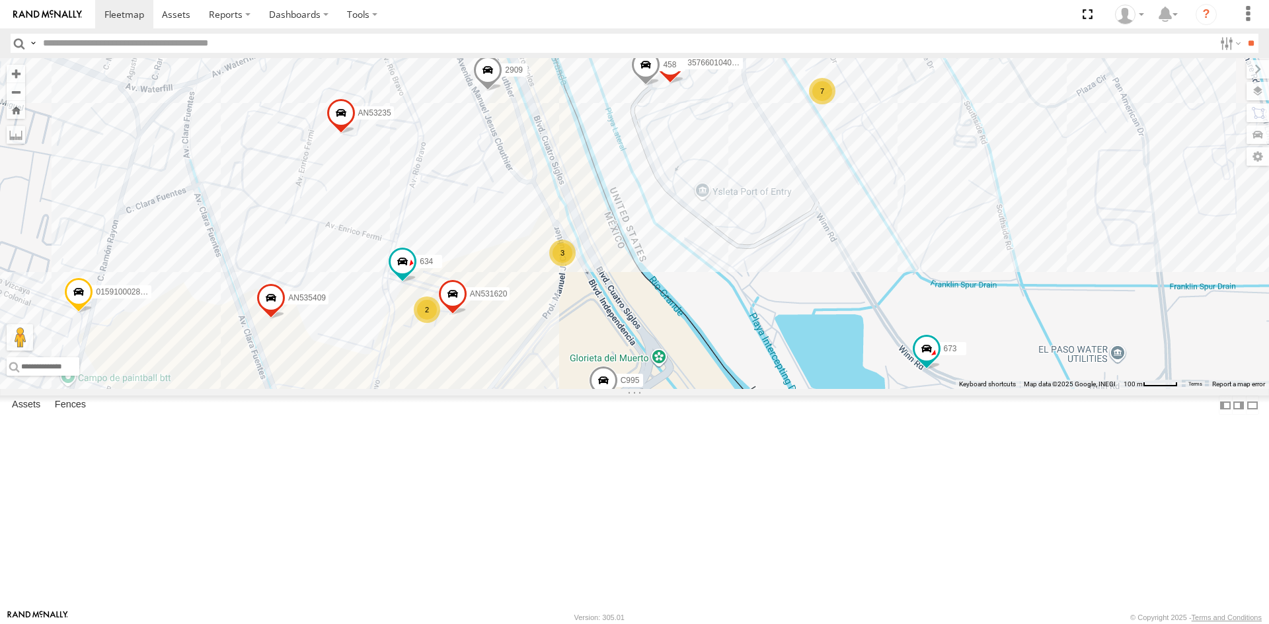
drag, startPoint x: 718, startPoint y: 362, endPoint x: 727, endPoint y: 449, distance: 87.6
click at [727, 389] on div "AN535203 015910001845018 015910001811580 ZJ535914 F2771 AN539091 2217 845 AN531…" at bounding box center [634, 223] width 1269 height 331
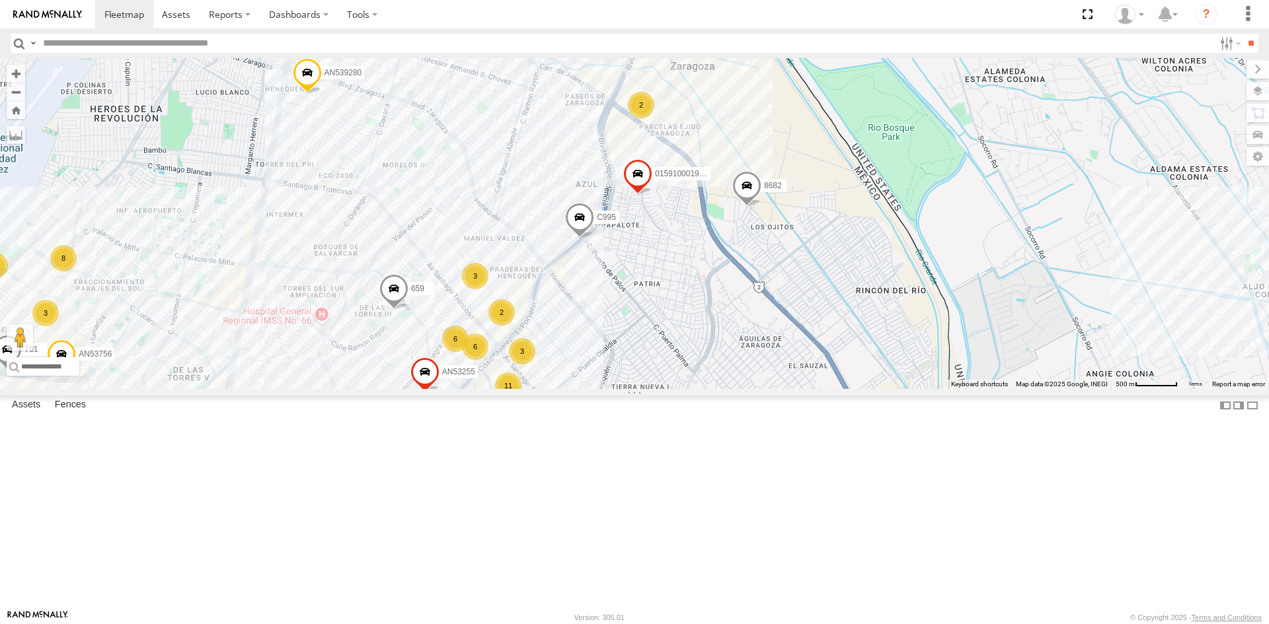
drag, startPoint x: 578, startPoint y: 266, endPoint x: 563, endPoint y: 301, distance: 37.6
click at [563, 301] on div "AN535203 015910001845018 015910001811580 ZJ535914 F2771 AN539091 01591000199093…" at bounding box center [634, 223] width 1269 height 331
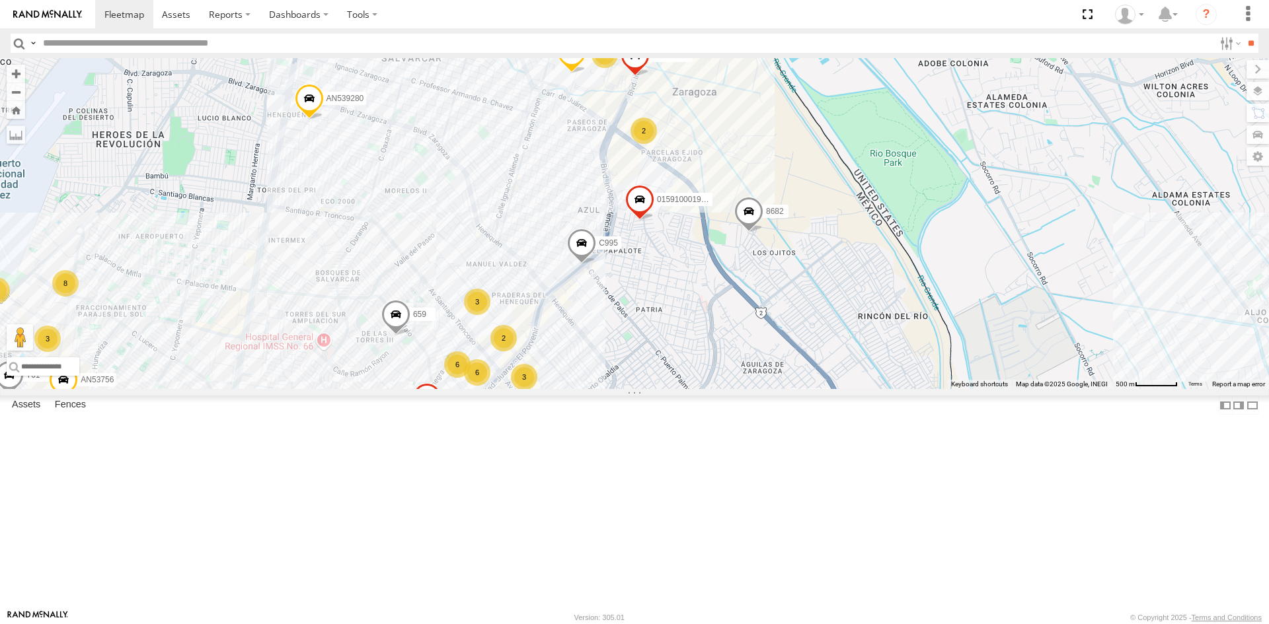
drag, startPoint x: 642, startPoint y: 197, endPoint x: 626, endPoint y: 352, distance: 155.4
click at [628, 348] on div "AN535203 015910001845018 015910001811580 ZJ535914 F2771 AN539091 01591000199093…" at bounding box center [634, 223] width 1269 height 331
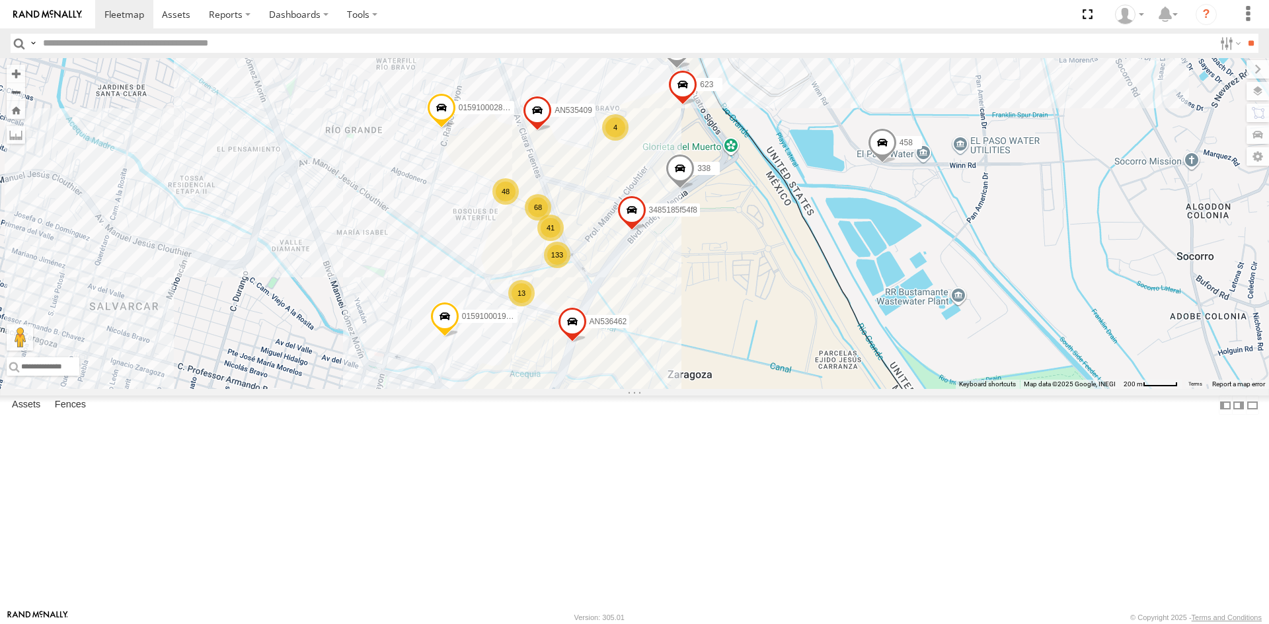
drag, startPoint x: 665, startPoint y: 255, endPoint x: 653, endPoint y: 331, distance: 77.0
click at [654, 329] on div "AN535203 015910001845018 015910001811580 ZJ535914 F2771 AN539091 01591000199093…" at bounding box center [634, 223] width 1269 height 331
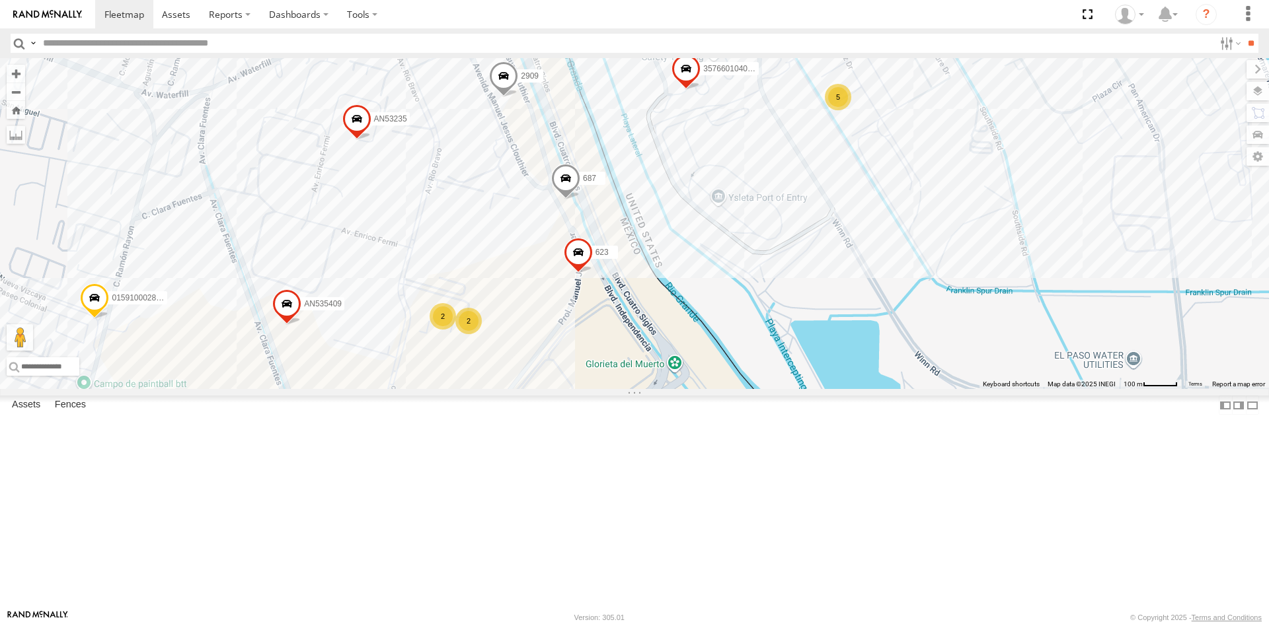
drag, startPoint x: 703, startPoint y: 393, endPoint x: 629, endPoint y: 457, distance: 97.9
click at [629, 389] on div "AN535203 015910001845018 015910001811580 ZJ535914 F2771 AN539091 01591000199093…" at bounding box center [634, 223] width 1269 height 331
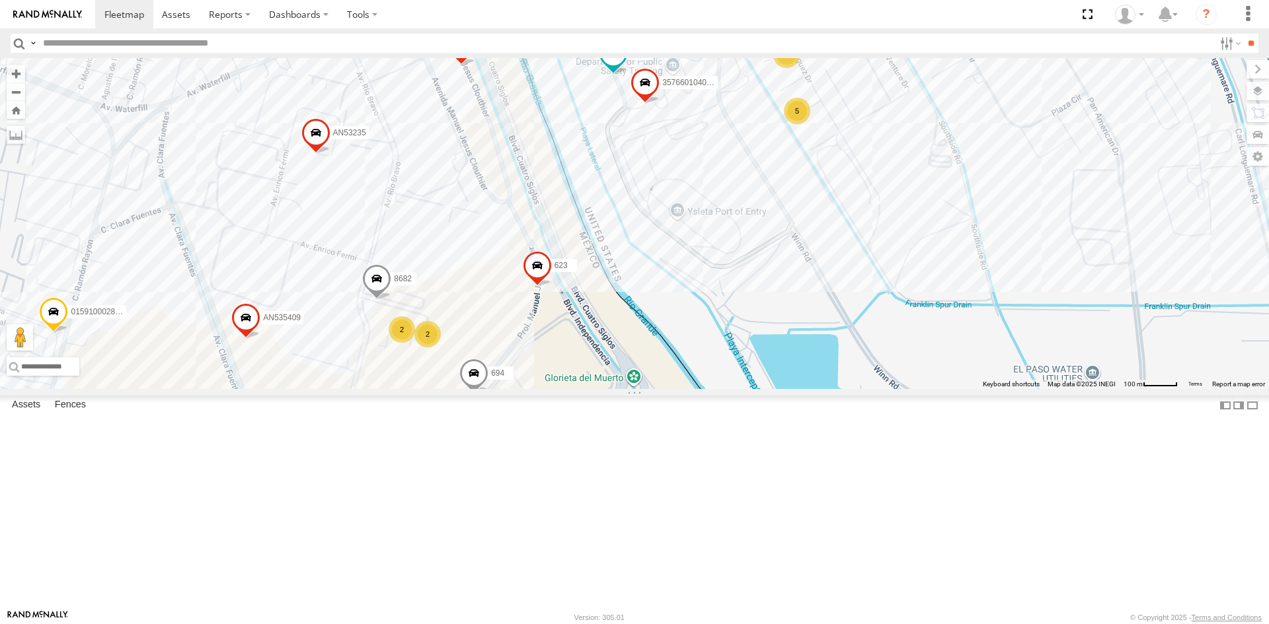
drag, startPoint x: 641, startPoint y: 336, endPoint x: 605, endPoint y: 350, distance: 38.3
click at [605, 350] on div "357660104096649 c145 694 AN601408 AN531625 8682 AN535409 623 AN535026 015910002…" at bounding box center [634, 223] width 1269 height 331
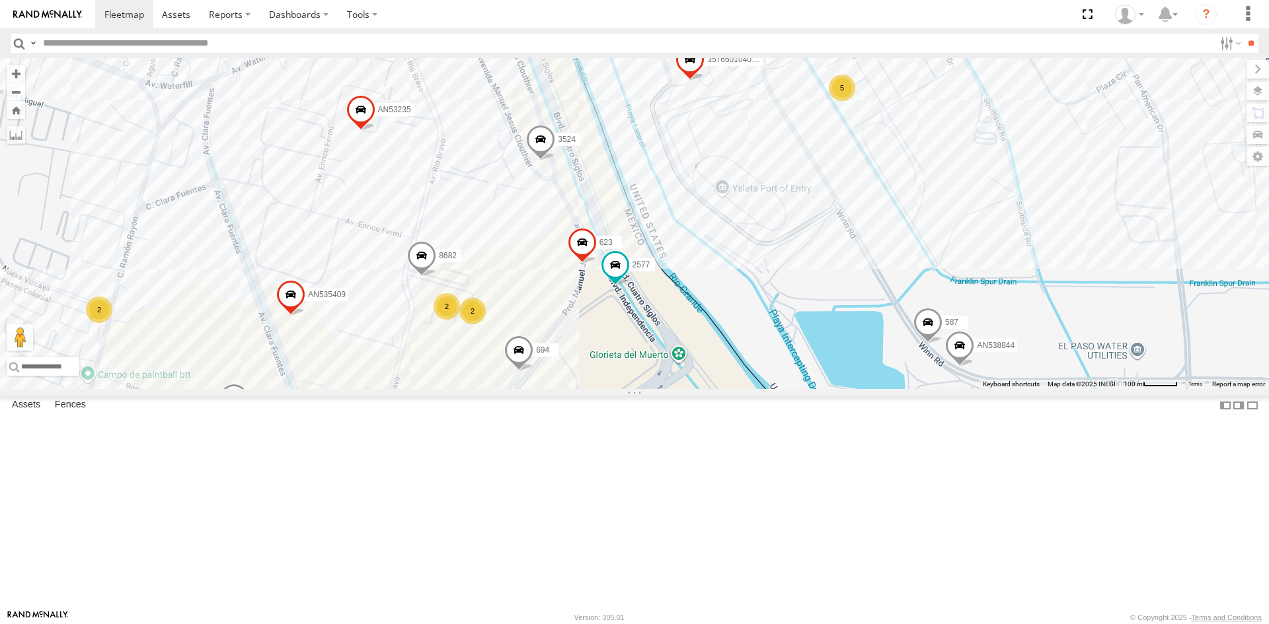
drag, startPoint x: 509, startPoint y: 414, endPoint x: 556, endPoint y: 391, distance: 52.3
click at [556, 389] on div "357660104096649 694 AN601408 AN530128 587 8682 C144 3524 AN535409 623 687 AN535…" at bounding box center [634, 223] width 1269 height 331
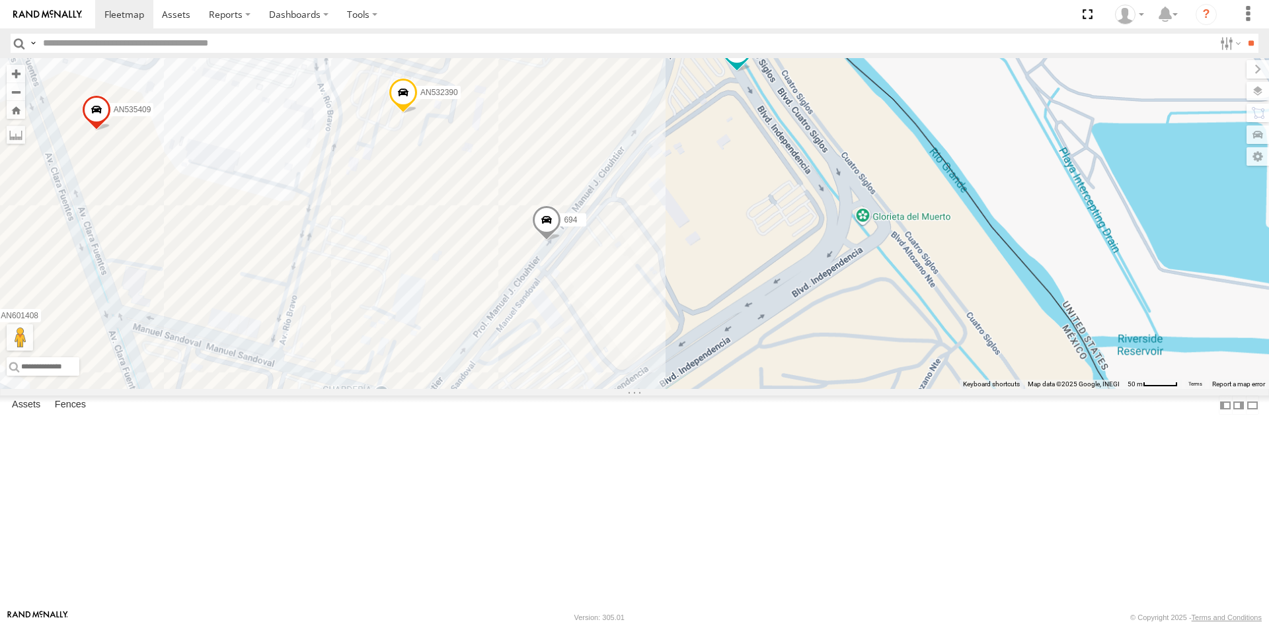
drag, startPoint x: 660, startPoint y: 393, endPoint x: 685, endPoint y: 354, distance: 46.9
click at [683, 357] on div "357660104096649 AN532390 694 AN601408 587 3524 AN535409 555 623 687 AN535026 AN…" at bounding box center [634, 223] width 1269 height 331
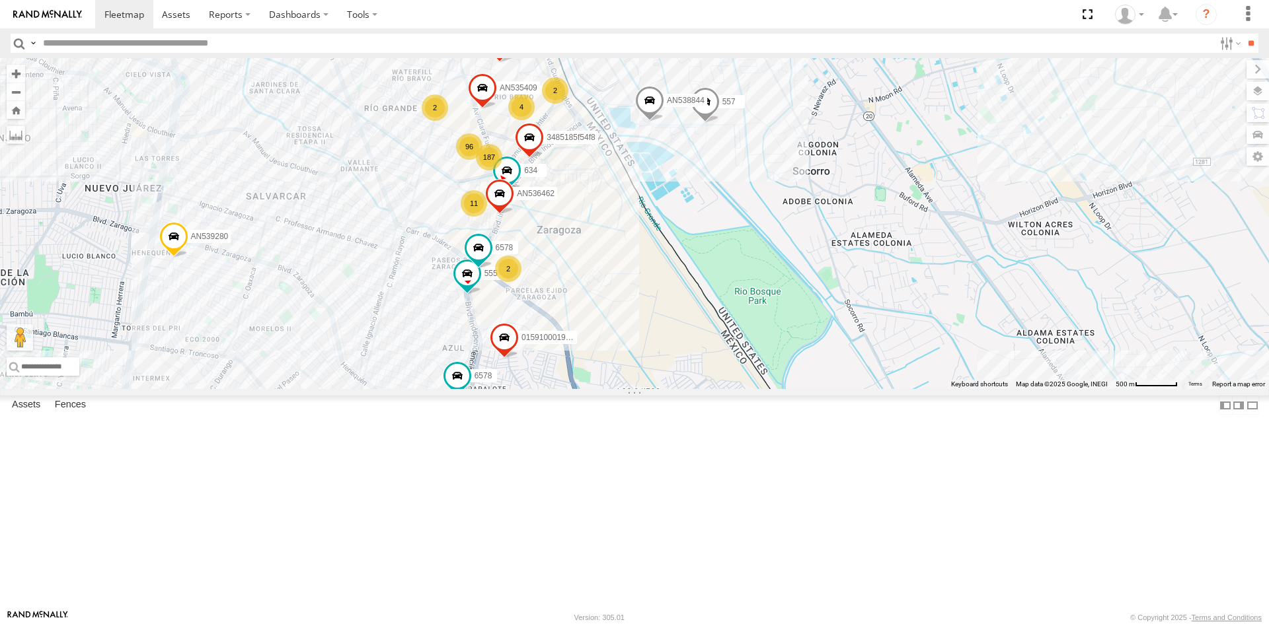
drag, startPoint x: 559, startPoint y: 221, endPoint x: 559, endPoint y: 287, distance: 66.1
click at [559, 287] on div "AN530087 AN531733 015910001811580 ZJ535914 F2771 AN539091 AN538662 2909 6806 TS…" at bounding box center [634, 223] width 1269 height 331
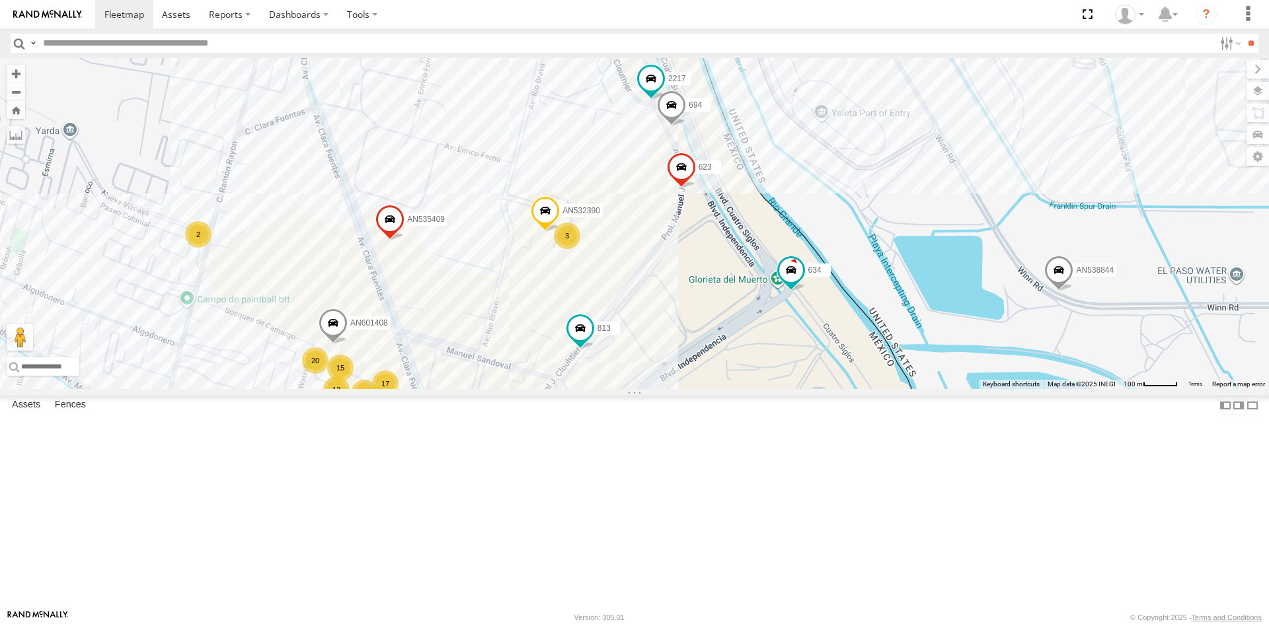
drag, startPoint x: 605, startPoint y: 391, endPoint x: 582, endPoint y: 294, distance: 99.2
click at [586, 296] on div "357660104096649 813 015910002826579 AN532390 694 AN601408 AN535409 623 AN535026…" at bounding box center [634, 223] width 1269 height 331
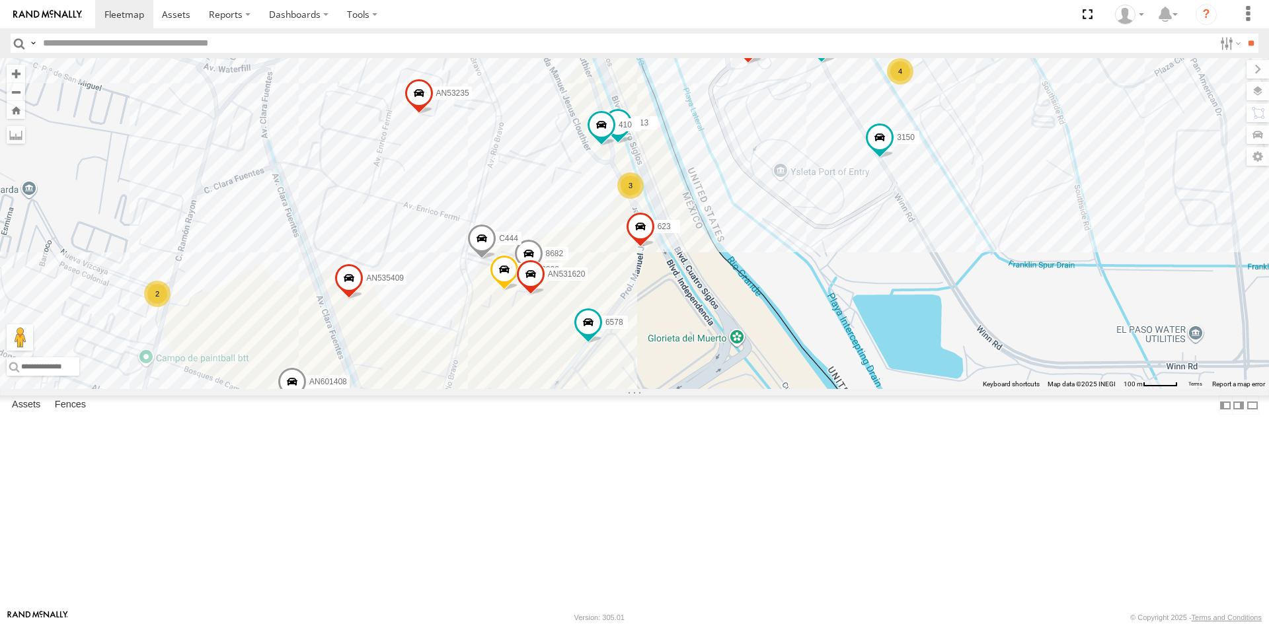
drag, startPoint x: 776, startPoint y: 237, endPoint x: 734, endPoint y: 315, distance: 89.0
click at [734, 315] on div "357660104096649 559 813 AN532390 AN601408 8682 C444 6578 410 3150 AN535409 623 …" at bounding box center [634, 223] width 1269 height 331
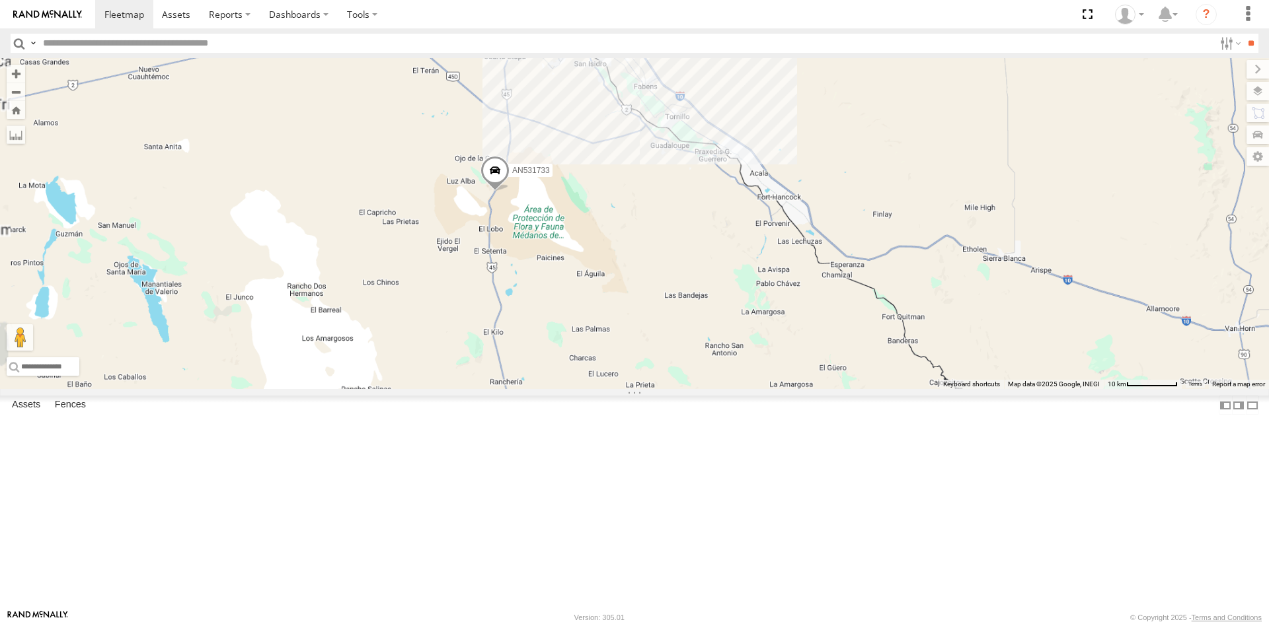
drag, startPoint x: 544, startPoint y: 157, endPoint x: 498, endPoint y: 315, distance: 165.0
click at [498, 315] on div "AN530087 015910001811580 ZJ535914 F2771 AN539091 AN531733 015910001845018 AN562…" at bounding box center [634, 223] width 1269 height 331
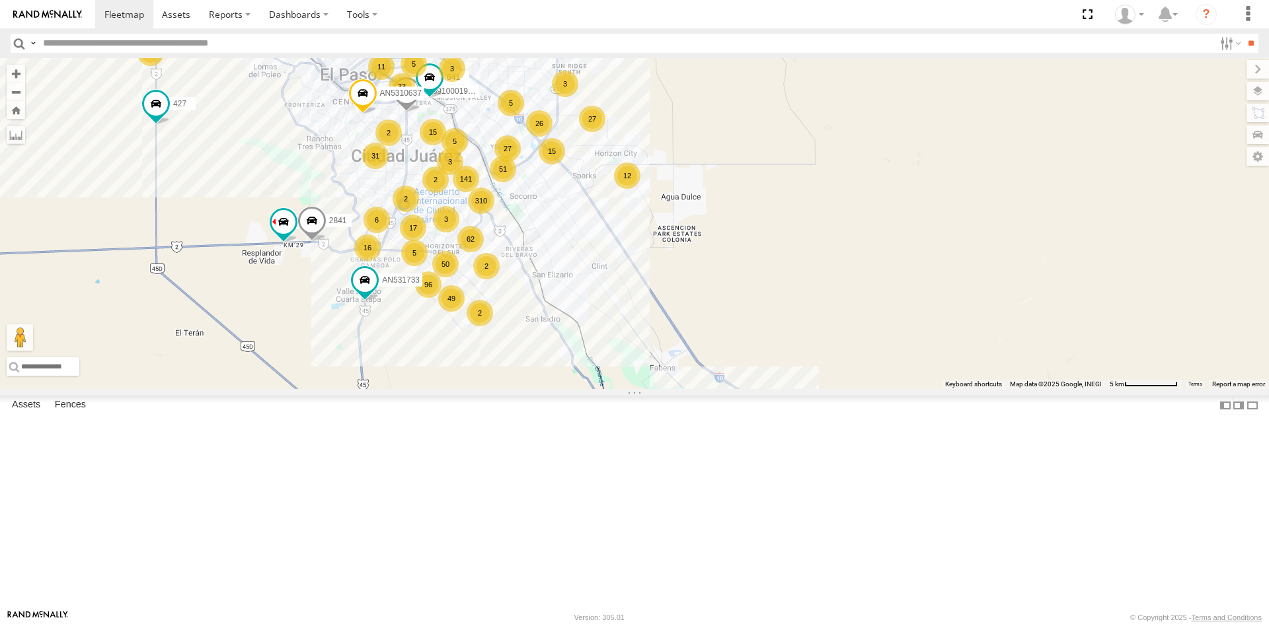
drag, startPoint x: 508, startPoint y: 188, endPoint x: 575, endPoint y: 211, distance: 71.0
click at [577, 207] on div "015910001811580 ZJ535914 F2771 AN539091 4088 141 18 96 15 49 50 5 41 62 27 310 …" at bounding box center [634, 223] width 1269 height 331
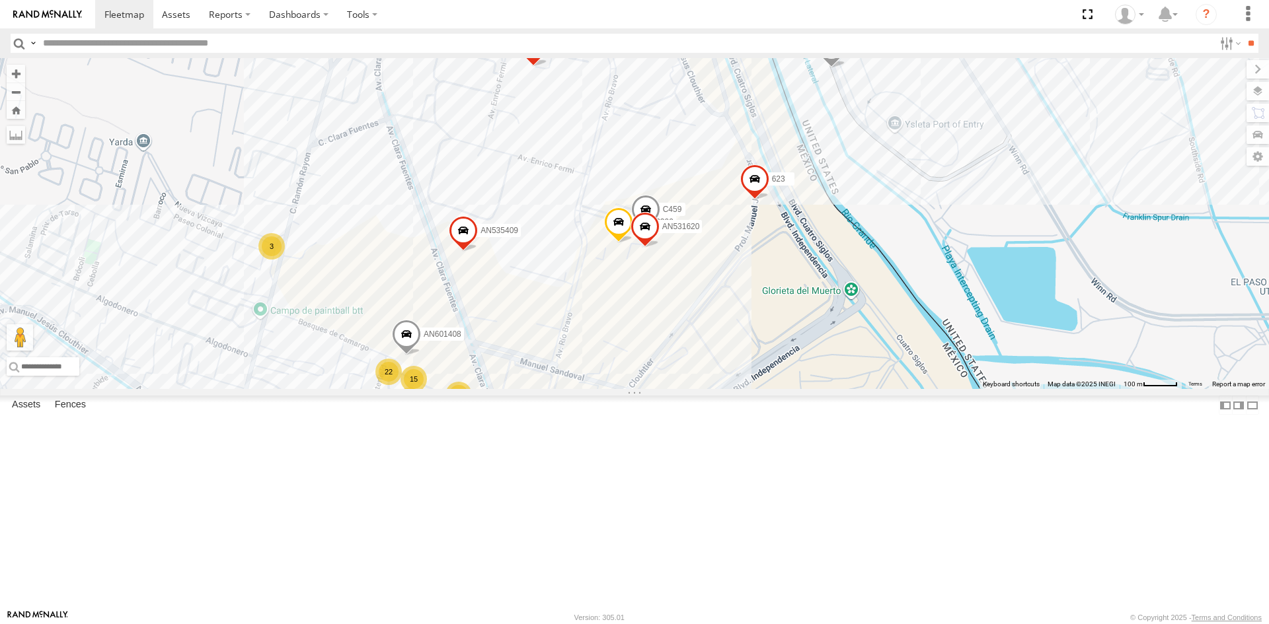
drag, startPoint x: 708, startPoint y: 393, endPoint x: 712, endPoint y: 434, distance: 41.1
click at [712, 389] on div "C143 ZJ538884 845 9648 6424 AN53756 ZJ533229 659 AN539407 AN535545 4668 0758 AN…" at bounding box center [634, 223] width 1269 height 331
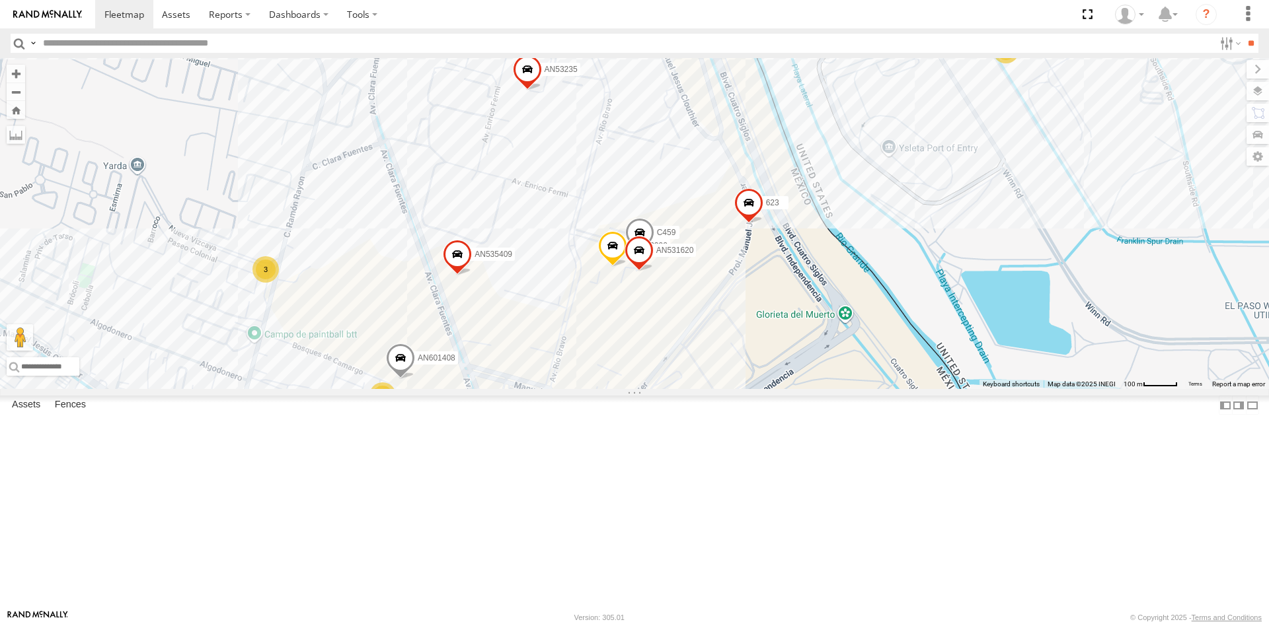
drag, startPoint x: 739, startPoint y: 434, endPoint x: 708, endPoint y: 504, distance: 76.0
click at [708, 389] on div "C143 ZJ538884 845 9648 6424 AN53756 ZJ533229 659 AN539407 AN535545 4668 0758 AN…" at bounding box center [634, 223] width 1269 height 331
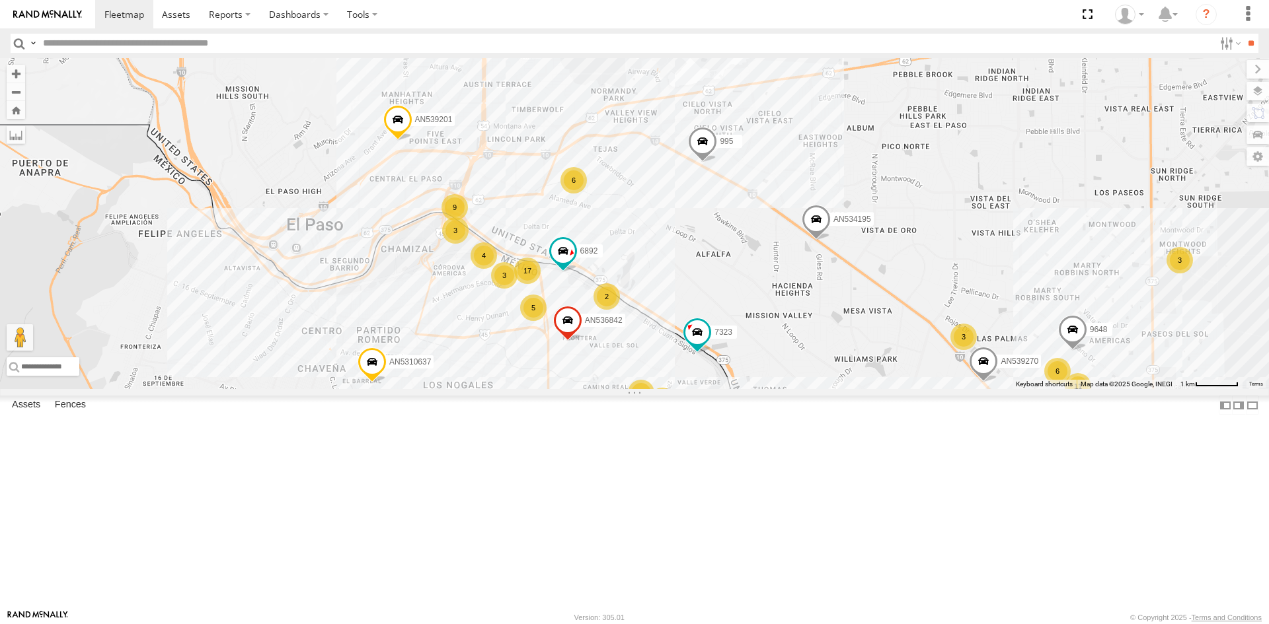
drag, startPoint x: 574, startPoint y: 397, endPoint x: 476, endPoint y: 202, distance: 217.8
click at [476, 202] on div "AN530087 015910001811580 ZJ535914 F2771 AN539091 AN538662 845 141 ZJ533229 7323…" at bounding box center [634, 223] width 1269 height 331
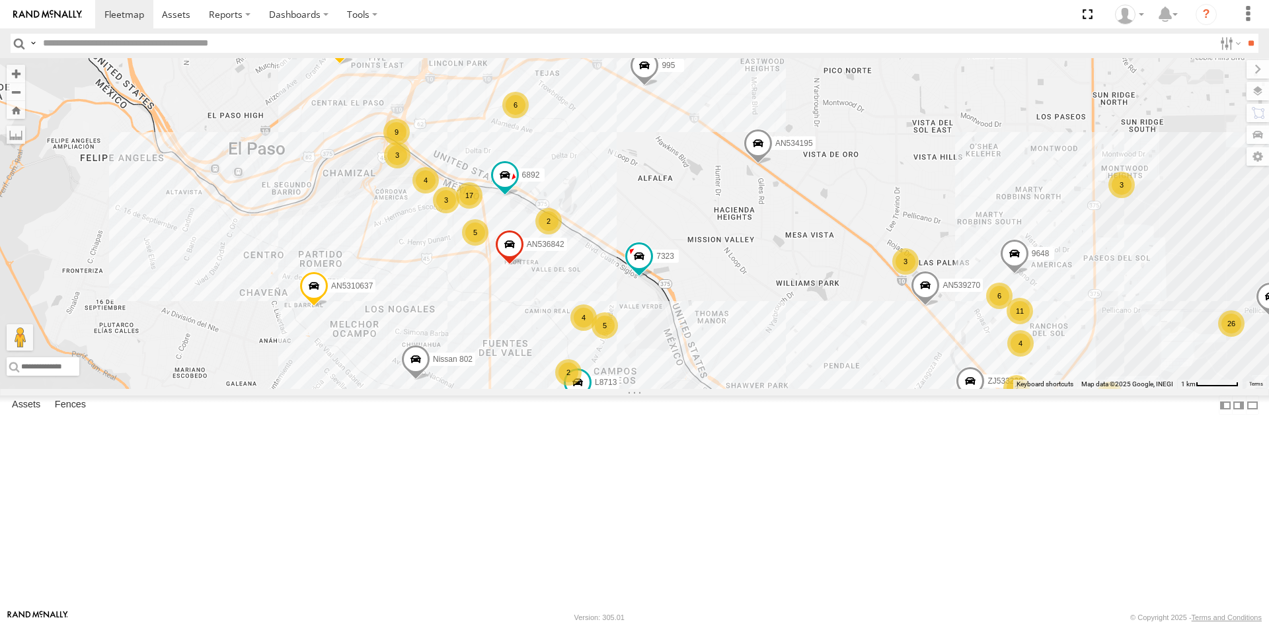
drag, startPoint x: 468, startPoint y: 217, endPoint x: 478, endPoint y: 287, distance: 70.8
click at [478, 287] on div "AN530087 015910001811580 ZJ535914 F2771 AN539091 AN538662 845 141 ZJ533229 7323…" at bounding box center [634, 223] width 1269 height 331
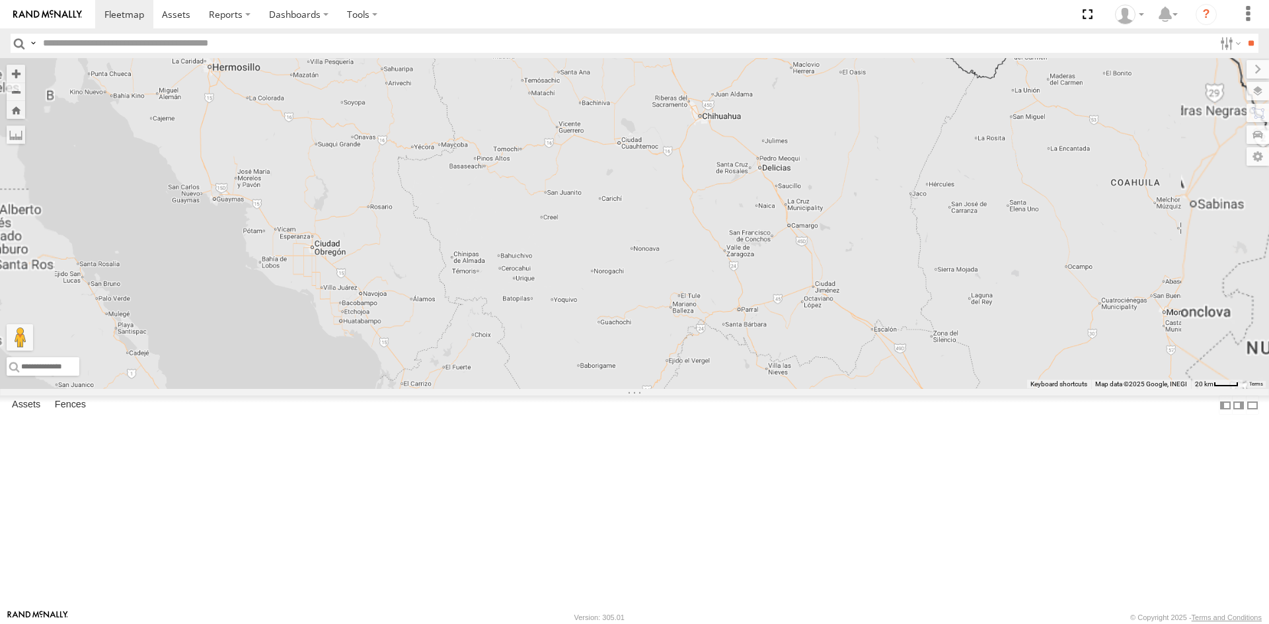
drag, startPoint x: 485, startPoint y: 370, endPoint x: 450, endPoint y: 447, distance: 84.9
click at [450, 389] on div "AN530087 015910001811580 ZJ535914 F2771 AN539091" at bounding box center [634, 223] width 1269 height 331
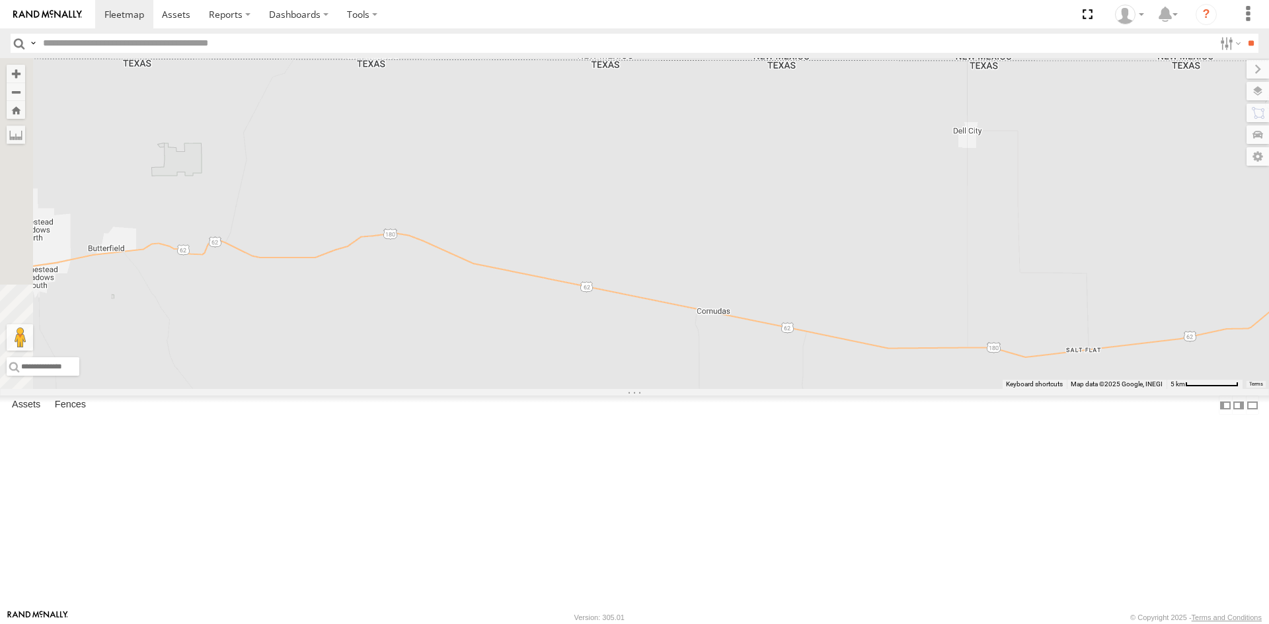
drag, startPoint x: 854, startPoint y: 188, endPoint x: 1237, endPoint y: 195, distance: 383.3
click at [1237, 195] on div "AN530087 015910001811580 ZJ535914 F2771 AN539091 AN531733 015910001845018 01591…" at bounding box center [634, 223] width 1269 height 331
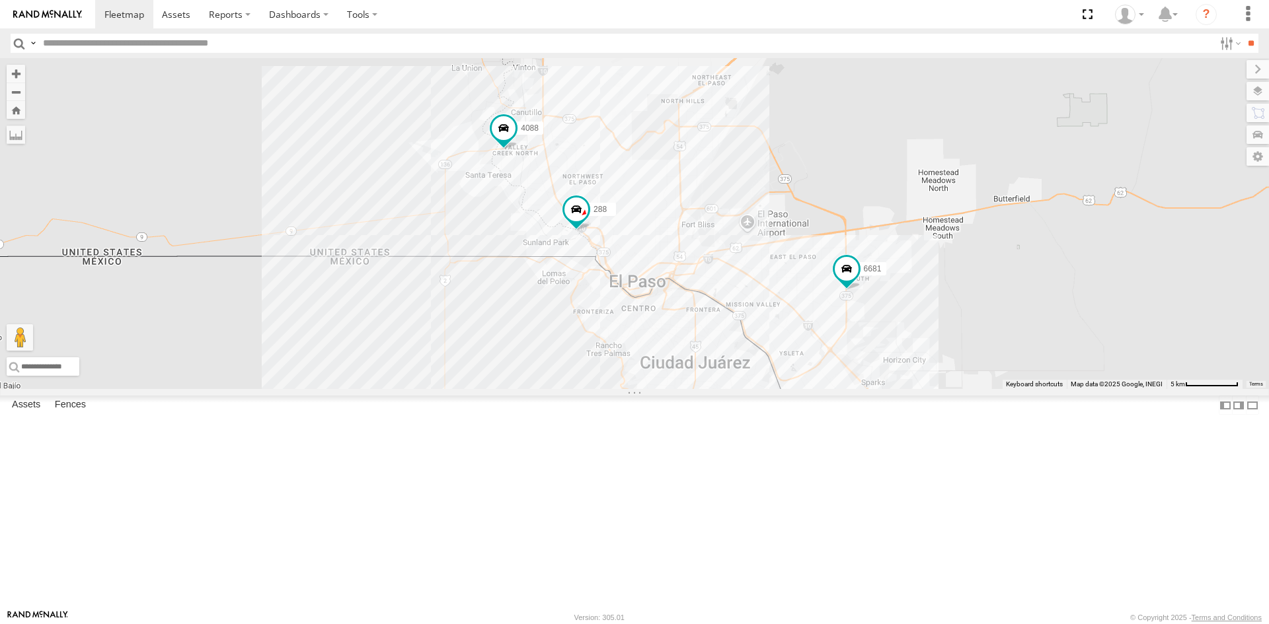
drag, startPoint x: 874, startPoint y: 446, endPoint x: 693, endPoint y: 378, distance: 192.8
click at [694, 378] on div "AN530087 015910001811580 ZJ535914 F2771 AN539091 AN531733 015910001845018 01591…" at bounding box center [634, 223] width 1269 height 331
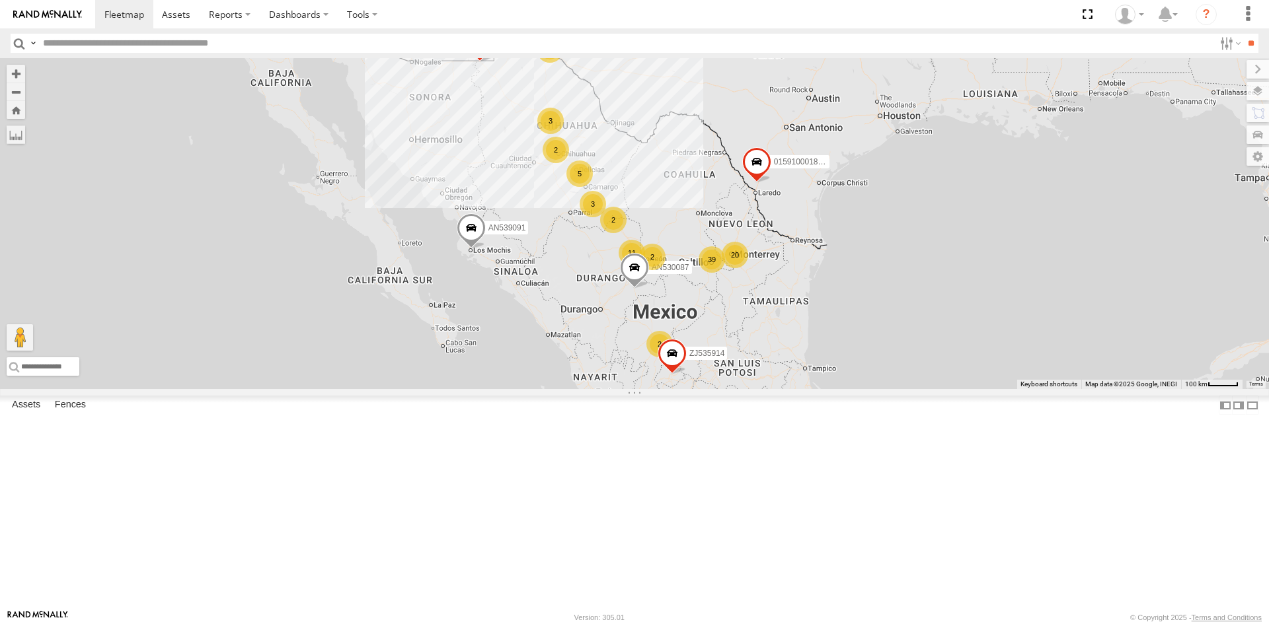
drag, startPoint x: 667, startPoint y: 144, endPoint x: 638, endPoint y: 201, distance: 63.5
click at [641, 188] on div "1176 5 2 AN530087 7 39 5 5 20 3 11 3 2 3 2 015910001811580 ZJ535914 F2771 AN539…" at bounding box center [634, 223] width 1269 height 331
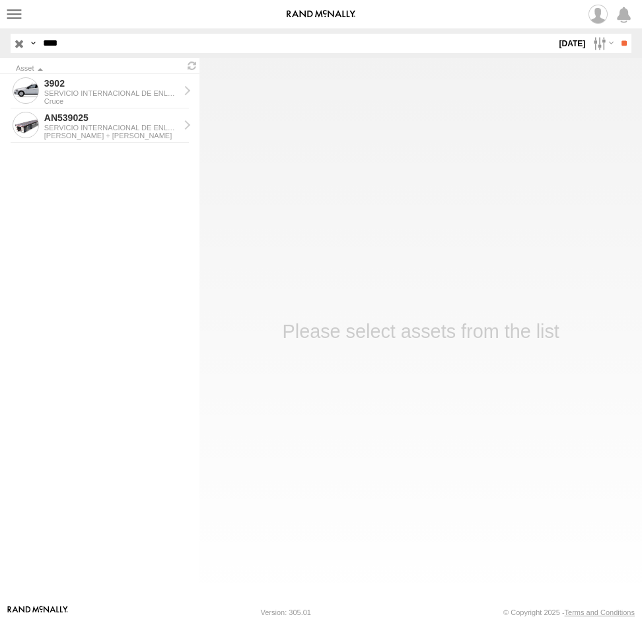
drag, startPoint x: 87, startPoint y: 44, endPoint x: 27, endPoint y: 42, distance: 59.5
click at [28, 44] on div "Search Query Asset ID Asset Label Registration Manufacturer Model VIN" at bounding box center [314, 43] width 606 height 19
type input "****"
click at [617, 34] on input "**" at bounding box center [624, 43] width 15 height 19
click at [562, 43] on label "[DATE]" at bounding box center [572, 43] width 31 height 19
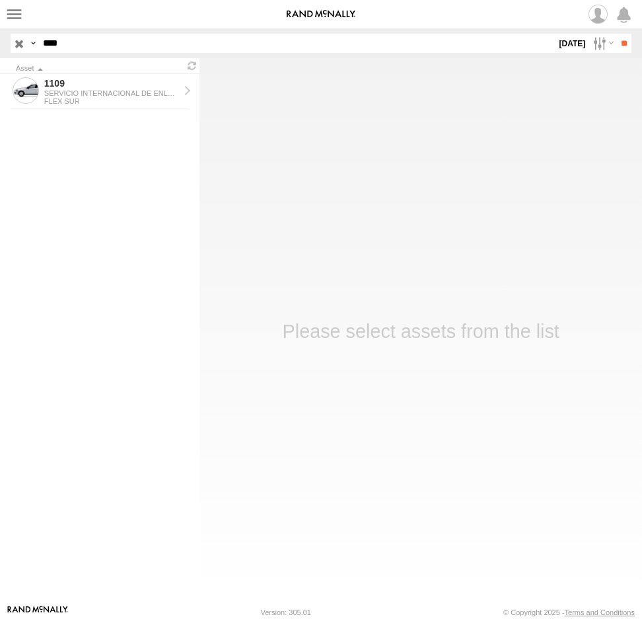
click at [0, 0] on label at bounding box center [0, 0] width 0 height 0
click at [617, 43] on input "**" at bounding box center [624, 43] width 15 height 19
click at [100, 87] on div "1109" at bounding box center [111, 83] width 135 height 12
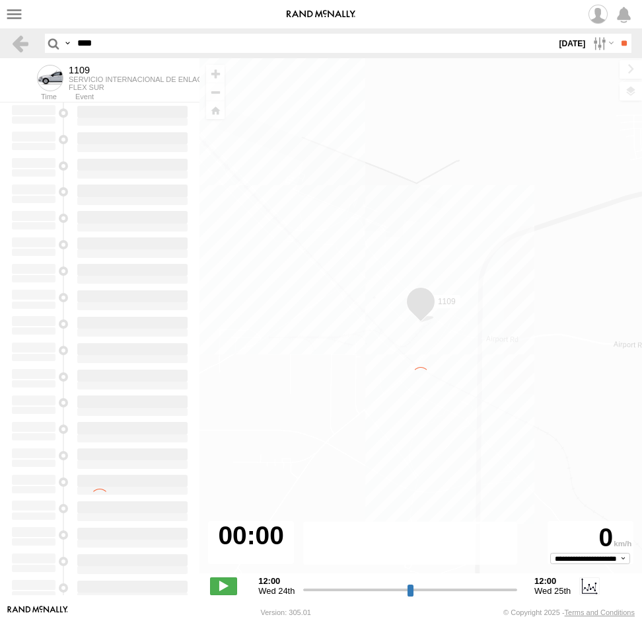
type input "**********"
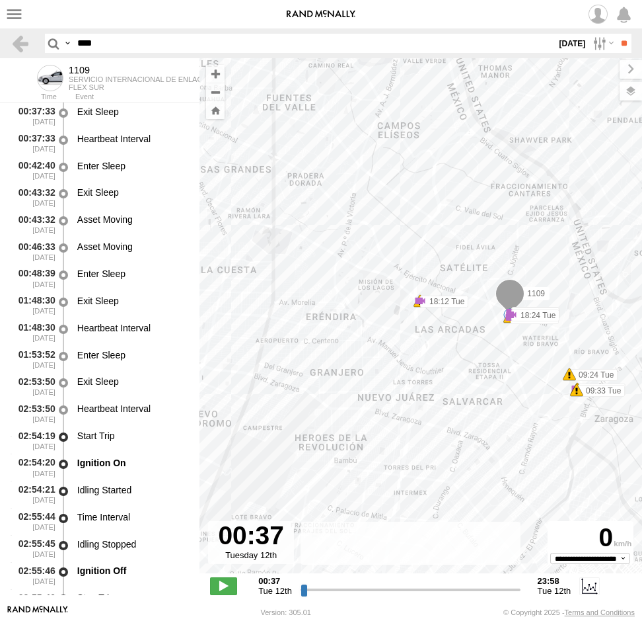
drag, startPoint x: 534, startPoint y: 391, endPoint x: 480, endPoint y: 368, distance: 58.7
click at [552, 443] on div "1109 09:54 Tue 10:02 Tue 10:02 Tue 10:18 Tue 10:18 Tue 12:35 Tue 14:33 Tue 15:2…" at bounding box center [421, 322] width 443 height 529
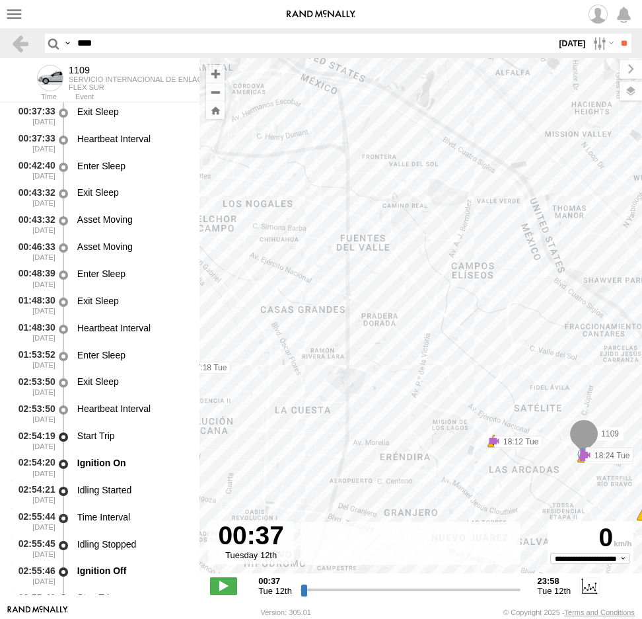
drag, startPoint x: 369, startPoint y: 269, endPoint x: 488, endPoint y: 373, distance: 158.8
click at [498, 381] on div "1109 09:54 Tue 10:02 Tue 10:02 Tue 10:18 Tue 10:18 Tue 12:35 Tue 14:33 Tue 15:2…" at bounding box center [421, 322] width 443 height 529
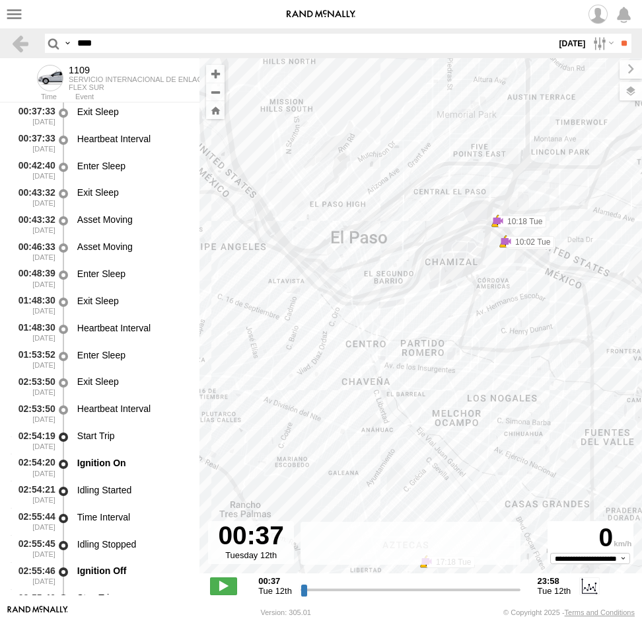
drag, startPoint x: 393, startPoint y: 352, endPoint x: 508, endPoint y: 346, distance: 115.1
click at [502, 346] on div "1109 09:54 Tue 10:02 Tue 10:02 Tue 10:18 Tue 10:18 Tue 12:35 Tue 14:33 Tue 15:2…" at bounding box center [421, 322] width 443 height 529
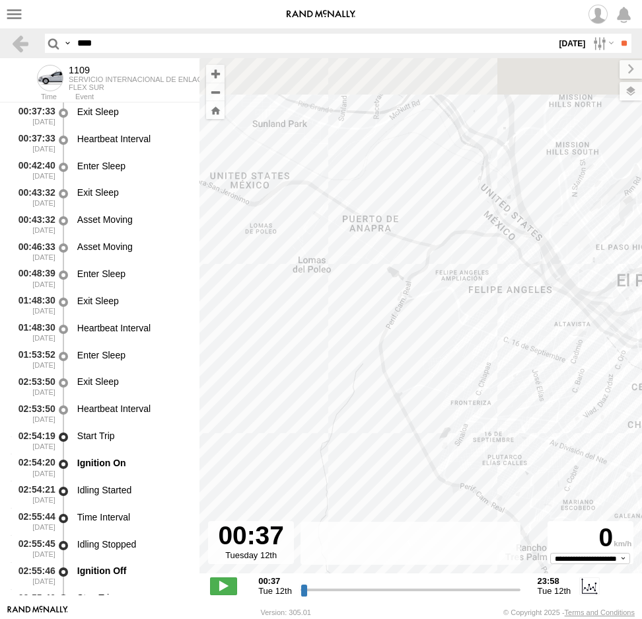
drag, startPoint x: 406, startPoint y: 315, endPoint x: 443, endPoint y: 385, distance: 78.3
click at [443, 385] on div "1109 09:54 Tue 10:02 Tue 10:02 Tue 10:18 Tue 10:18 Tue 12:35 Tue 14:33 Tue 15:2…" at bounding box center [421, 322] width 443 height 529
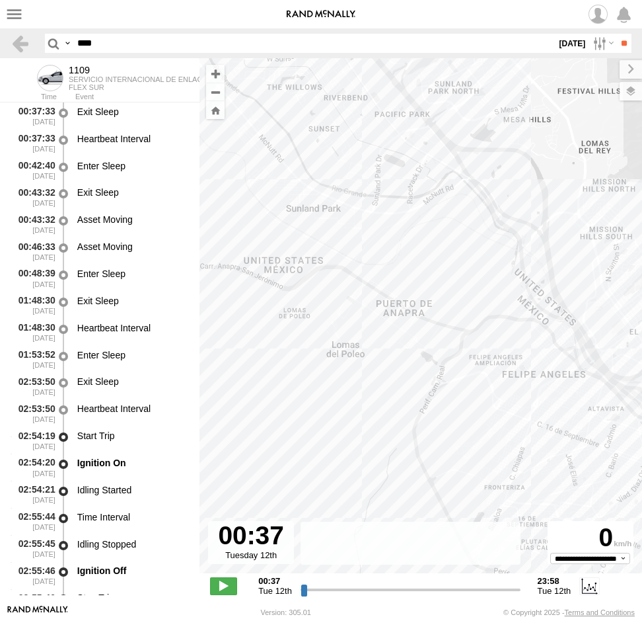
drag, startPoint x: 523, startPoint y: 402, endPoint x: 263, endPoint y: 350, distance: 265.4
click at [263, 350] on div "1109 09:54 Tue 10:02 Tue 10:02 Tue 10:18 Tue 10:18 Tue 12:35 Tue 14:33 Tue 15:2…" at bounding box center [421, 322] width 443 height 529
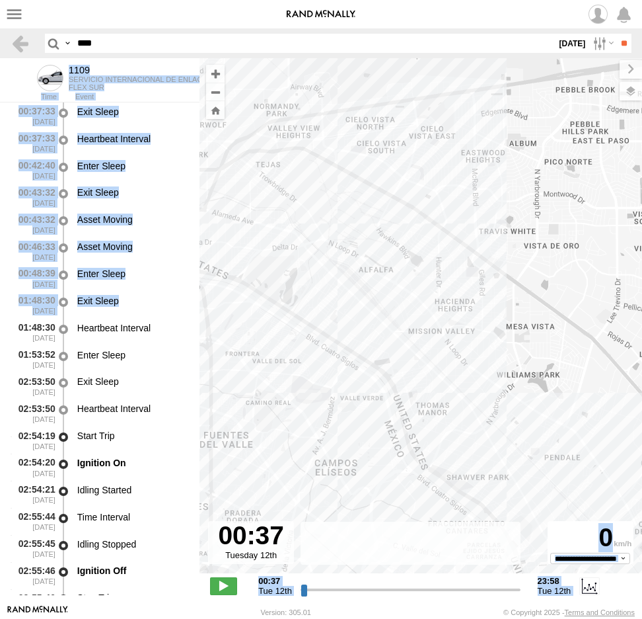
drag, startPoint x: 241, startPoint y: 324, endPoint x: 278, endPoint y: 324, distance: 37.0
click at [278, 324] on main "← Move left → Move right ↑ Move up ↓ Move down + Zoom in - Zoom out Home Jump l…" at bounding box center [321, 331] width 642 height 546
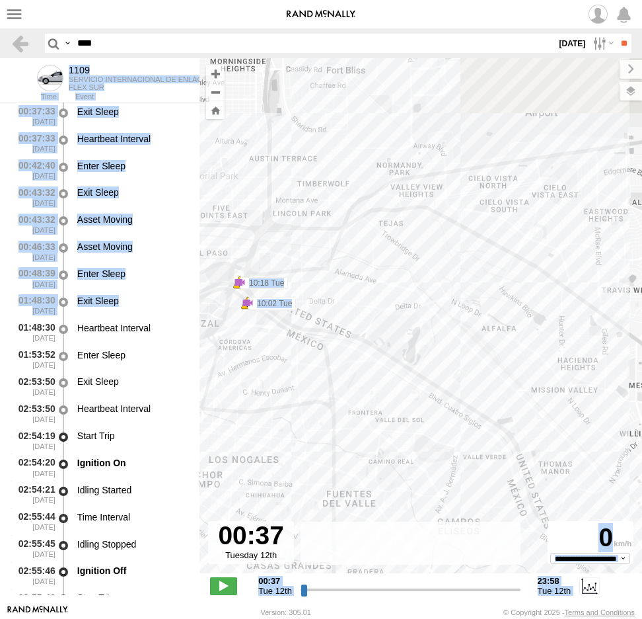
drag, startPoint x: 355, startPoint y: 367, endPoint x: 404, endPoint y: 380, distance: 51.3
click at [404, 380] on div "1109 09:54 Tue 10:02 Tue 10:02 Tue 10:18 Tue 10:18 Tue 12:35 Tue 14:33 Tue 15:2…" at bounding box center [421, 322] width 443 height 529
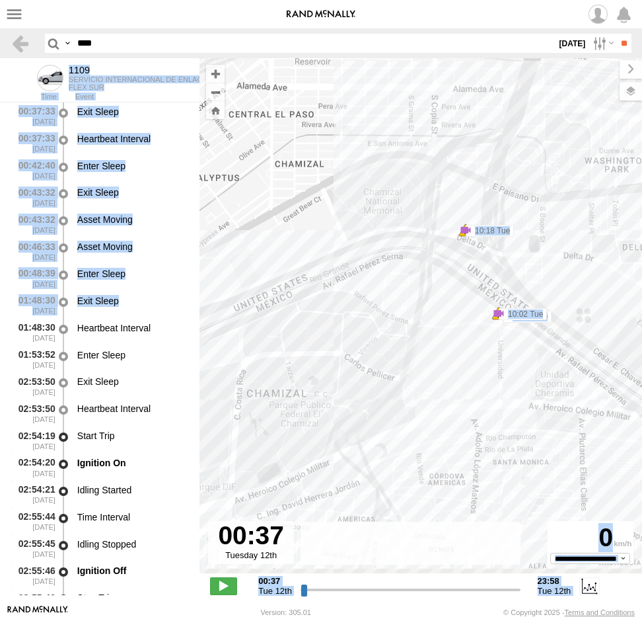
drag, startPoint x: 284, startPoint y: 305, endPoint x: 482, endPoint y: 270, distance: 200.7
click at [462, 271] on div "1109 09:54 Tue 10:02 Tue 10:02 Tue 10:18 Tue 10:18 Tue 12:35 Tue 14:33 Tue 15:2…" at bounding box center [421, 322] width 443 height 529
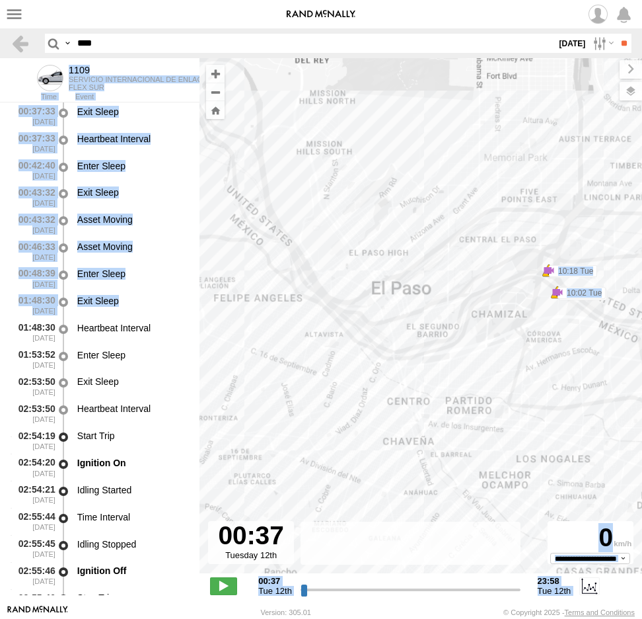
drag, startPoint x: 261, startPoint y: 323, endPoint x: 369, endPoint y: 346, distance: 110.0
click at [369, 346] on div "1109 09:54 Tue 10:02 Tue 10:02 Tue 10:18 Tue 10:18 Tue 12:35 Tue 14:33 Tue 15:2…" at bounding box center [421, 322] width 443 height 529
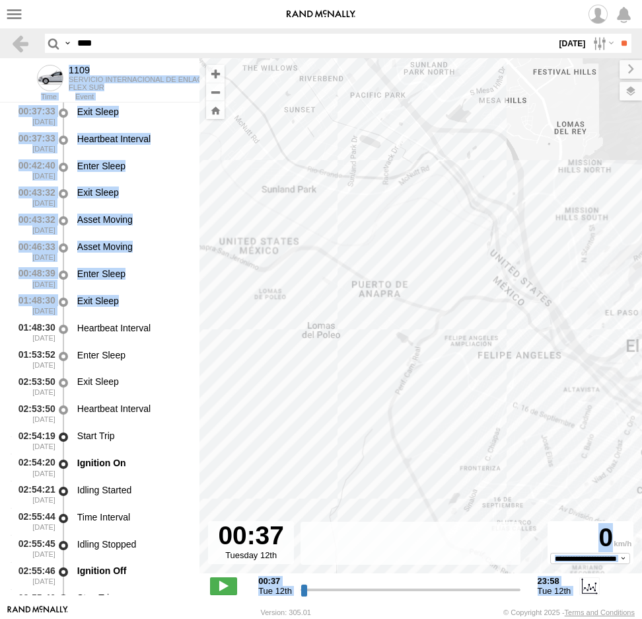
drag, startPoint x: 327, startPoint y: 285, endPoint x: 526, endPoint y: 340, distance: 206.5
click at [518, 349] on div "1109 09:54 Tue 10:02 Tue 10:02 Tue 10:18 Tue 10:18 Tue 12:35 Tue 14:33 Tue 15:2…" at bounding box center [421, 322] width 443 height 529
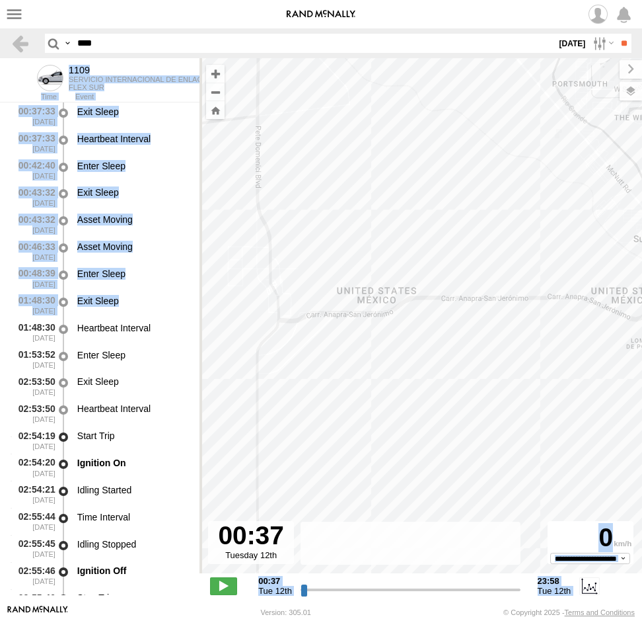
drag, startPoint x: 395, startPoint y: 336, endPoint x: 458, endPoint y: 309, distance: 68.7
click at [449, 318] on div "1109 09:54 Tue 10:02 Tue 10:02 Tue 10:18 Tue 10:18 Tue 12:35 Tue 14:33 Tue 15:2…" at bounding box center [421, 322] width 443 height 529
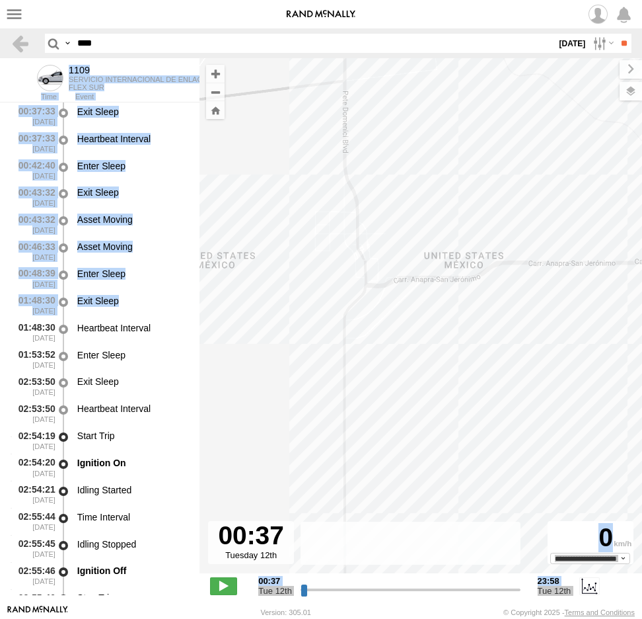
click at [0, 0] on span at bounding box center [0, 0] width 0 height 0
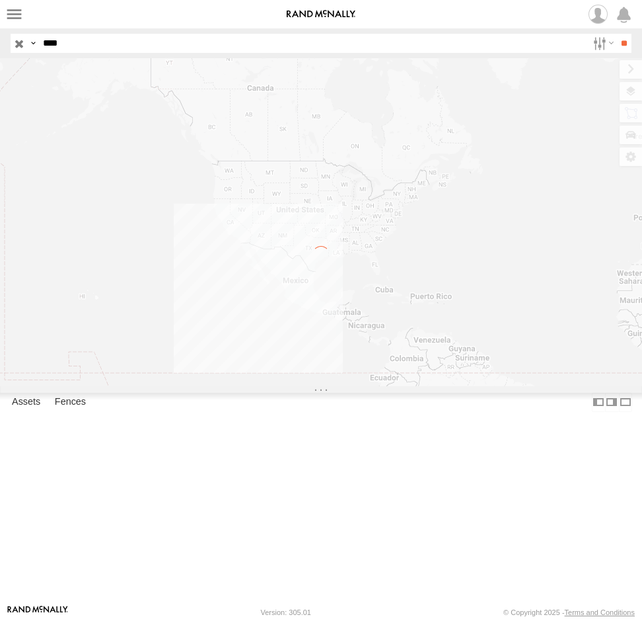
drag, startPoint x: 0, startPoint y: 0, endPoint x: -10, endPoint y: 57, distance: 58.3
click at [0, 57] on html at bounding box center [321, 309] width 642 height 619
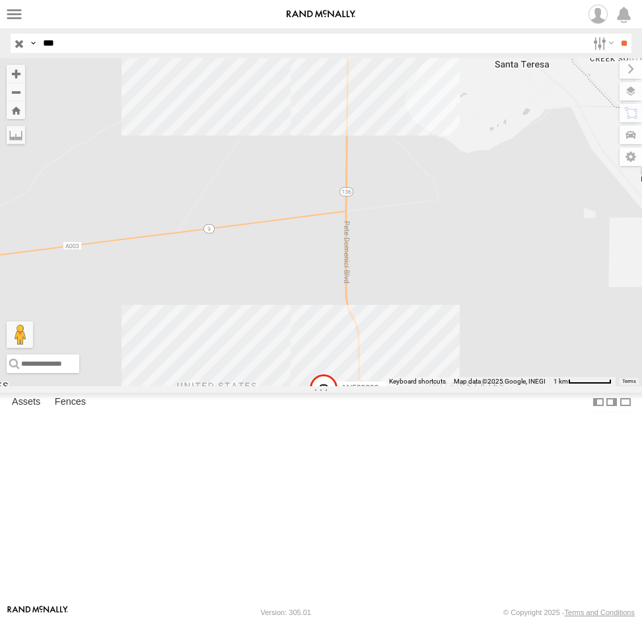
click at [617, 34] on input "**" at bounding box center [624, 43] width 15 height 19
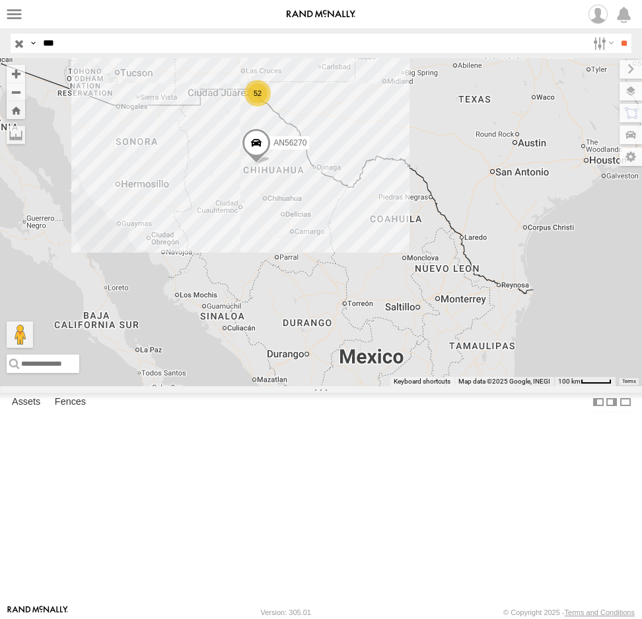
drag, startPoint x: 247, startPoint y: 170, endPoint x: 264, endPoint y: 225, distance: 57.9
click at [264, 226] on div "52 AN56270 AN531522" at bounding box center [321, 222] width 642 height 328
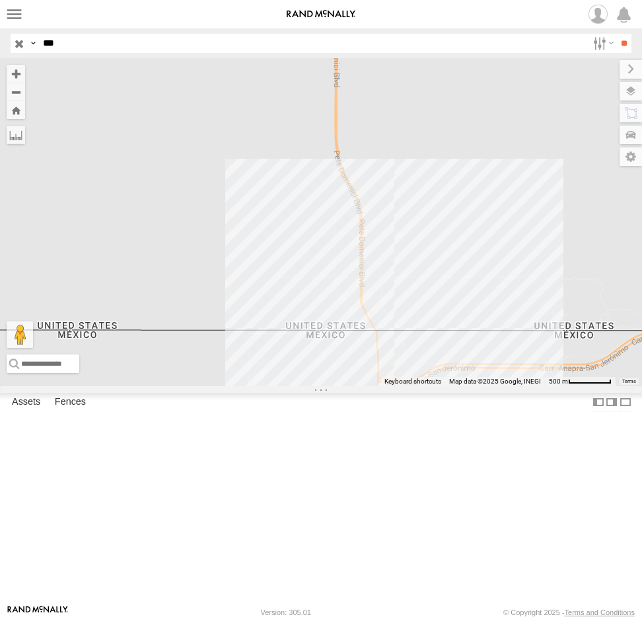
drag, startPoint x: 76, startPoint y: 41, endPoint x: 2, endPoint y: 34, distance: 74.3
click at [7, 34] on header "Search Query Asset ID Asset Label Registration Manufacturer Model VIN Job ID IP" at bounding box center [321, 43] width 642 height 30
click at [617, 34] on input "**" at bounding box center [624, 43] width 15 height 19
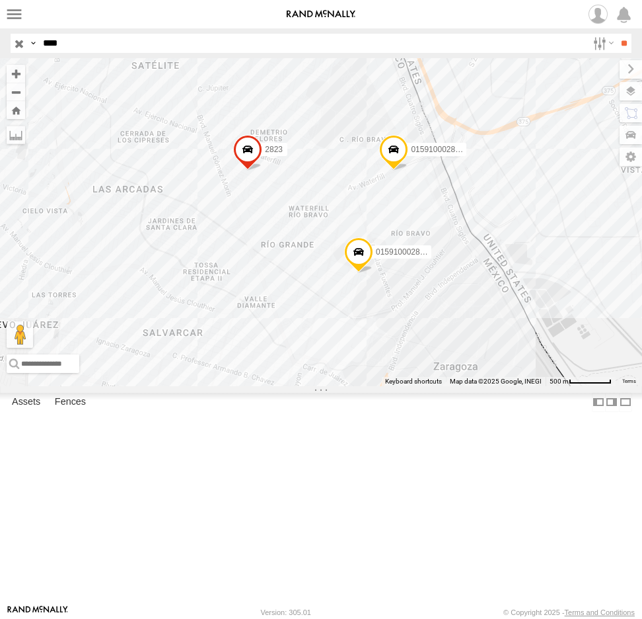
drag, startPoint x: 13, startPoint y: 40, endPoint x: -1, endPoint y: 40, distance: 13.2
click at [0, 40] on html at bounding box center [321, 309] width 642 height 619
type input "*"
click at [617, 34] on input "**" at bounding box center [624, 43] width 15 height 19
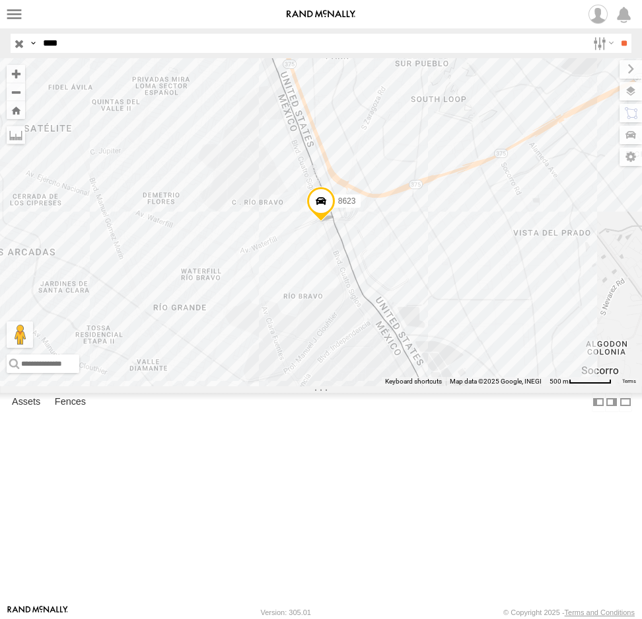
click at [324, 222] on span at bounding box center [321, 204] width 29 height 36
drag, startPoint x: 87, startPoint y: 40, endPoint x: 13, endPoint y: 42, distance: 74.0
click at [16, 41] on div "Search Query Asset ID Asset Label Registration Manufacturer Model VIN Job ID Dr…" at bounding box center [314, 43] width 606 height 19
type input "****"
click at [617, 34] on input "**" at bounding box center [624, 43] width 15 height 19
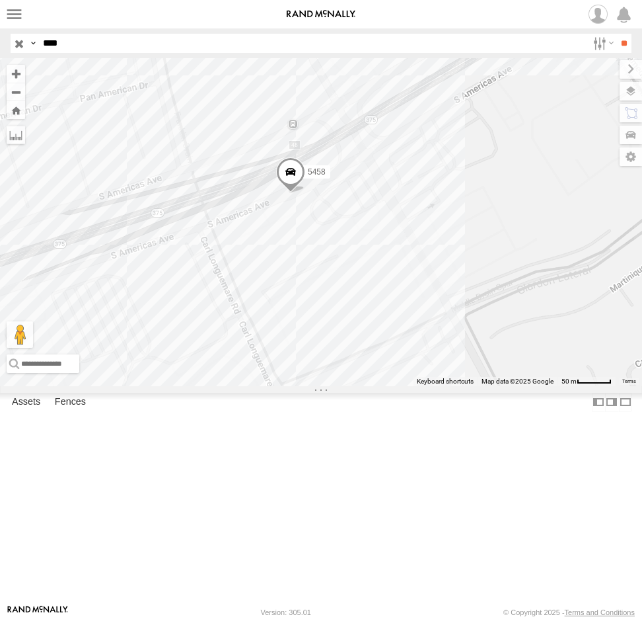
drag, startPoint x: 289, startPoint y: 311, endPoint x: 309, endPoint y: 375, distance: 67.7
click at [309, 375] on div "5458" at bounding box center [321, 222] width 642 height 328
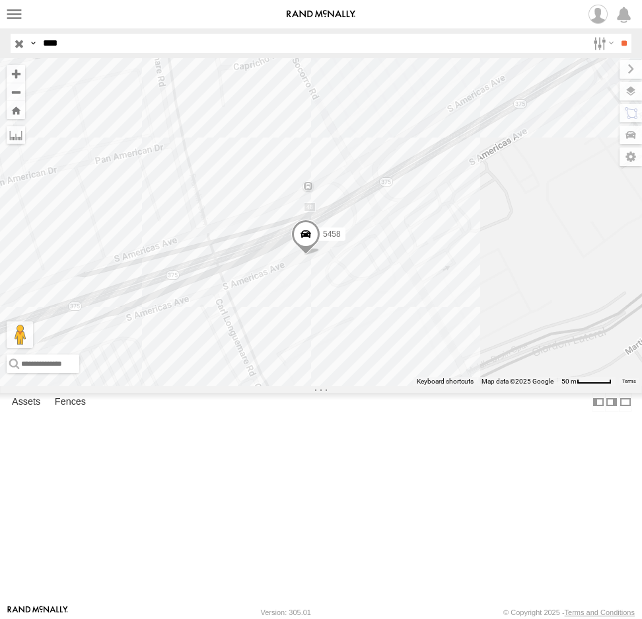
click at [310, 255] on span at bounding box center [305, 237] width 29 height 36
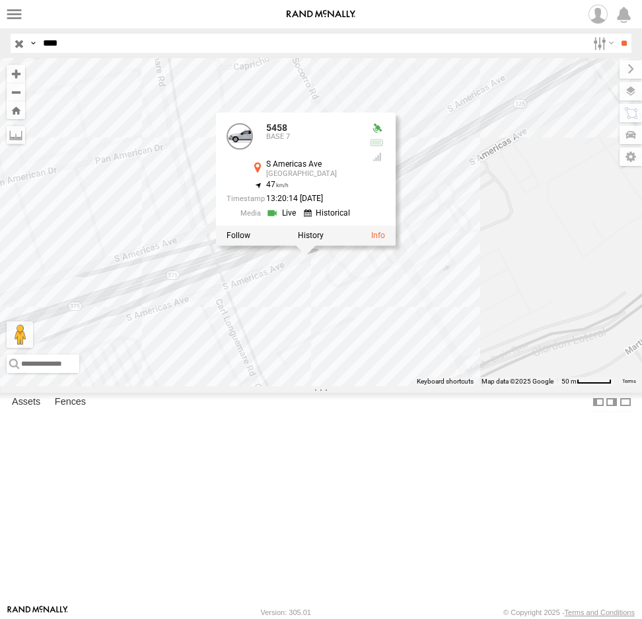
click at [284, 219] on link at bounding box center [283, 212] width 34 height 13
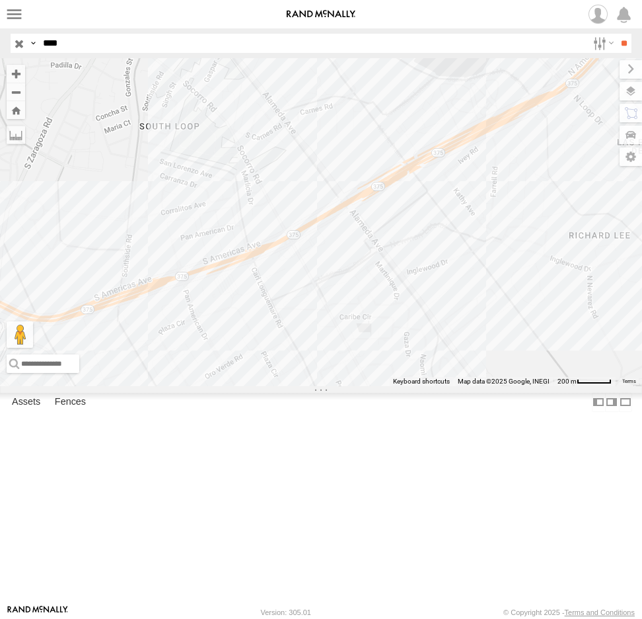
drag, startPoint x: 209, startPoint y: 416, endPoint x: 315, endPoint y: 332, distance: 134.9
click at [315, 332] on div "5458 5458 BASE 7 S Americas Ave El Paso 31.71807 , -106.29751 49 13:26:35 08/13…" at bounding box center [321, 222] width 642 height 328
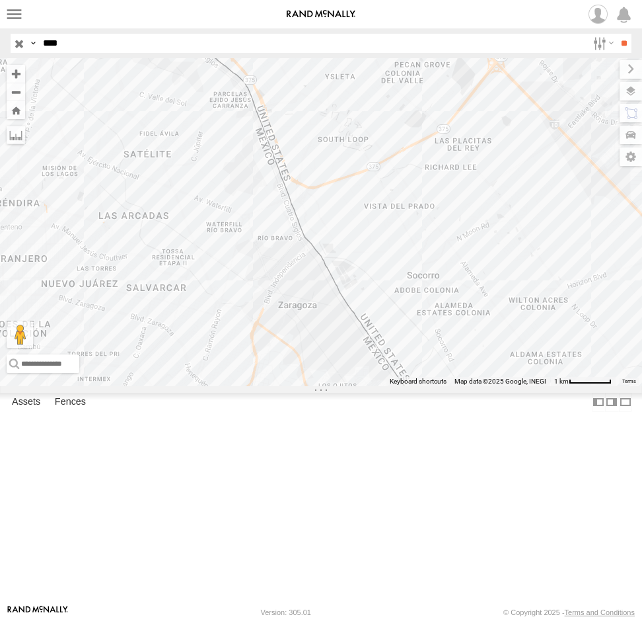
click at [104, 41] on input "****" at bounding box center [313, 43] width 550 height 19
click at [617, 34] on input "**" at bounding box center [624, 43] width 15 height 19
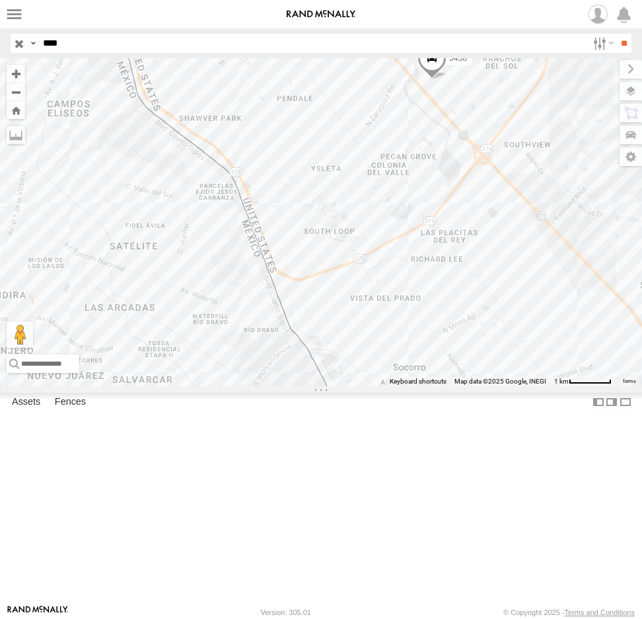
drag, startPoint x: 369, startPoint y: 196, endPoint x: 357, endPoint y: 278, distance: 82.8
click at [357, 272] on div "5458" at bounding box center [321, 222] width 642 height 328
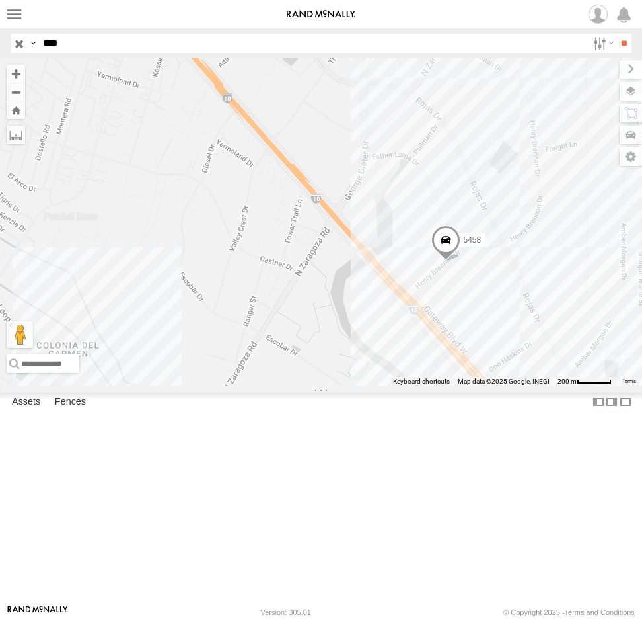
click at [447, 260] on span at bounding box center [446, 243] width 29 height 36
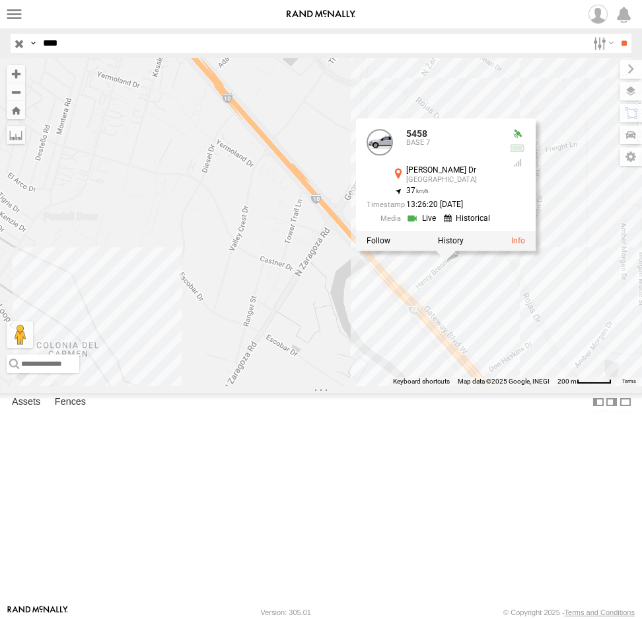
click at [471, 225] on link at bounding box center [469, 218] width 50 height 13
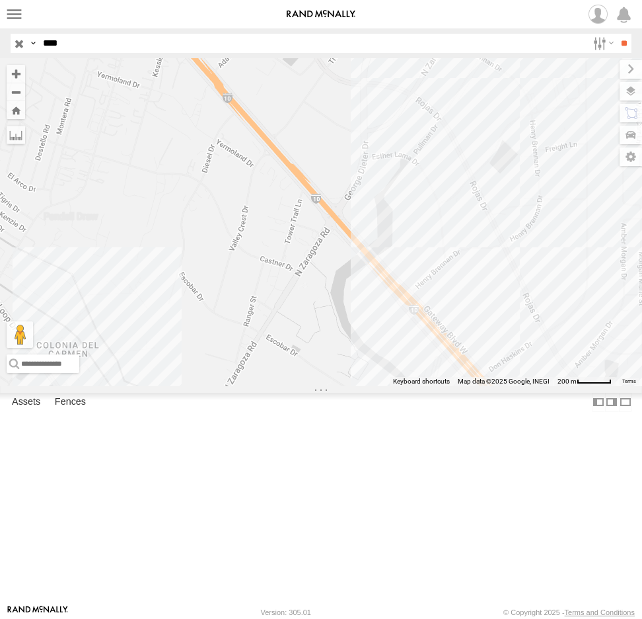
drag, startPoint x: 79, startPoint y: 41, endPoint x: 25, endPoint y: 39, distance: 53.6
click at [25, 39] on div "Search Query Asset ID Asset Label Registration Manufacturer Model VIN Job ID Dr…" at bounding box center [314, 43] width 606 height 19
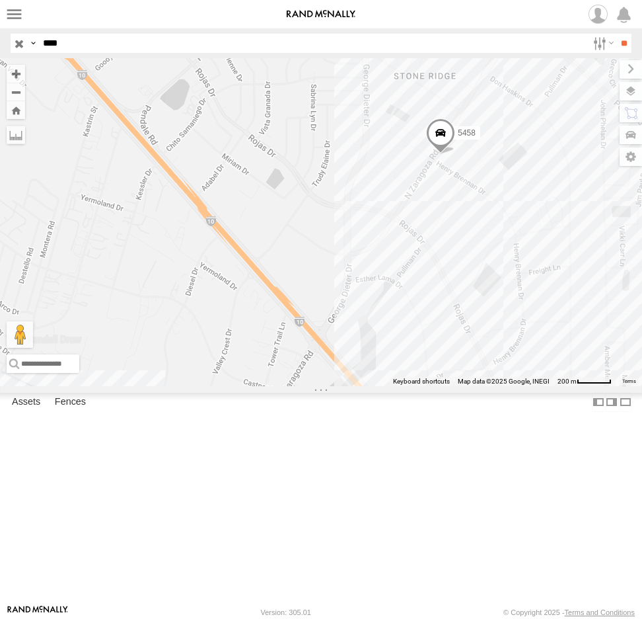
drag, startPoint x: 473, startPoint y: 181, endPoint x: 455, endPoint y: 294, distance: 114.5
click at [455, 294] on div "5458" at bounding box center [321, 222] width 642 height 328
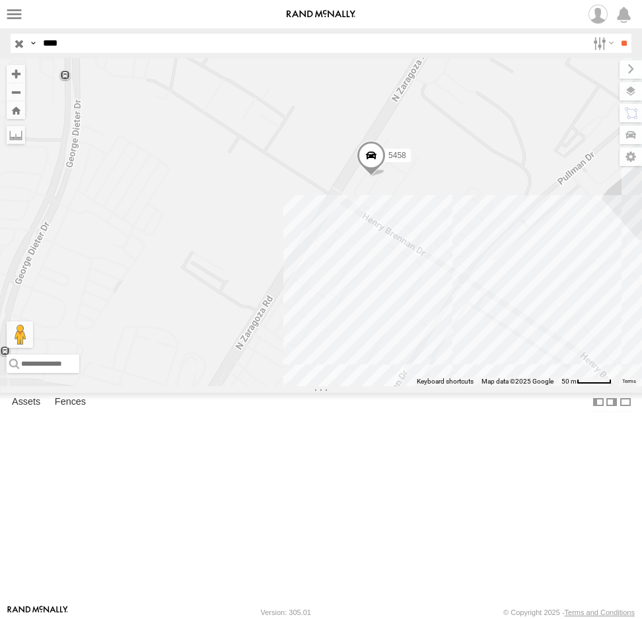
click at [372, 176] on span at bounding box center [371, 159] width 29 height 36
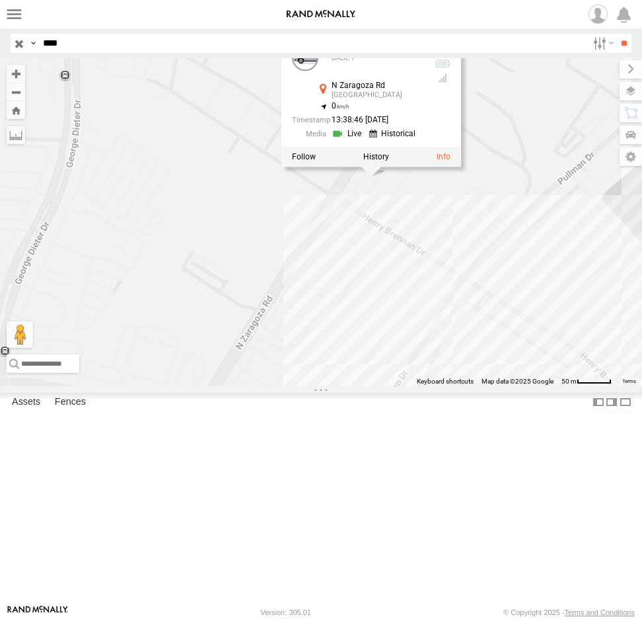
click at [385, 140] on link at bounding box center [394, 134] width 50 height 13
click at [541, 254] on div "5458 5458 BASE 7 N Zaragoza Rd El Paso 31.73076 , -106.29679 0 13:39:47 08/13/2…" at bounding box center [321, 222] width 642 height 328
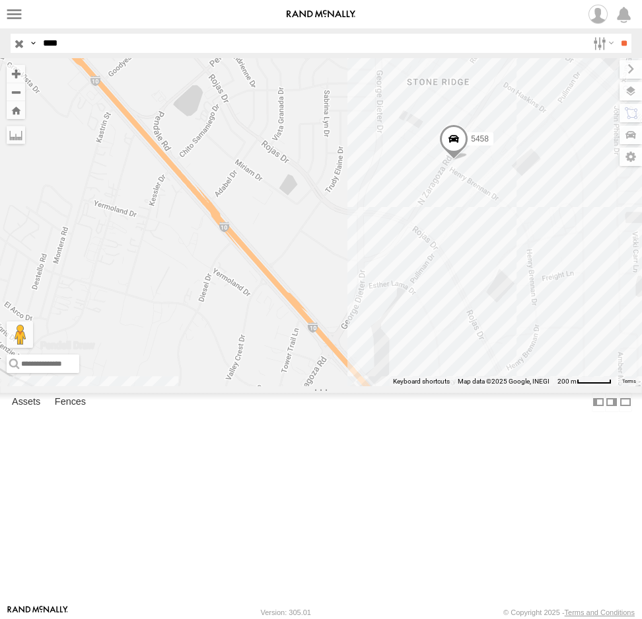
click at [455, 160] on span at bounding box center [453, 142] width 29 height 36
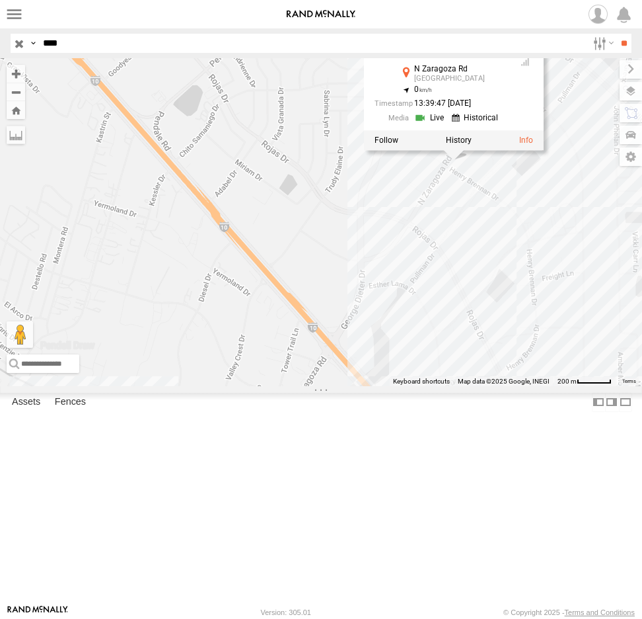
click at [432, 124] on link at bounding box center [431, 117] width 34 height 13
click at [467, 145] on label at bounding box center [459, 139] width 26 height 9
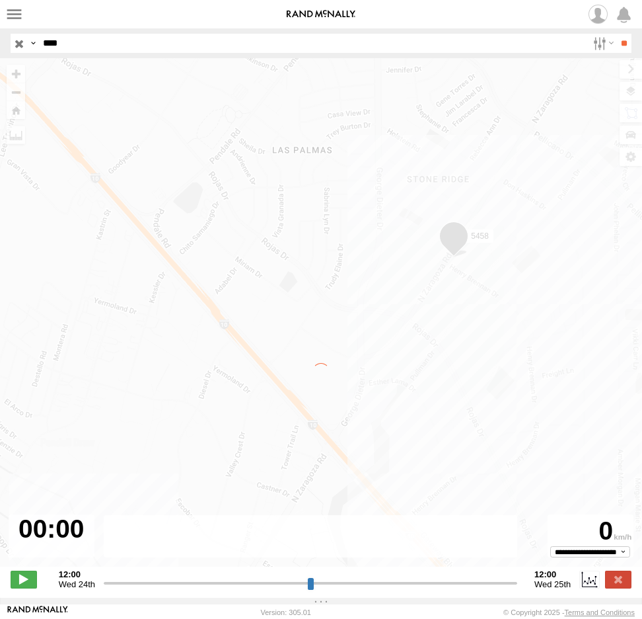
type input "**********"
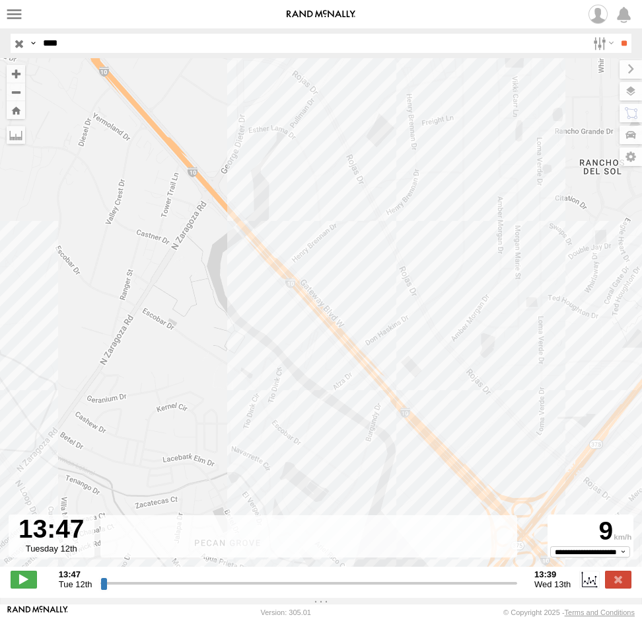
drag, startPoint x: 445, startPoint y: 211, endPoint x: 459, endPoint y: 115, distance: 96.9
click at [458, 120] on div "5458 15:09 Tue 15:09 Tue" at bounding box center [321, 319] width 642 height 522
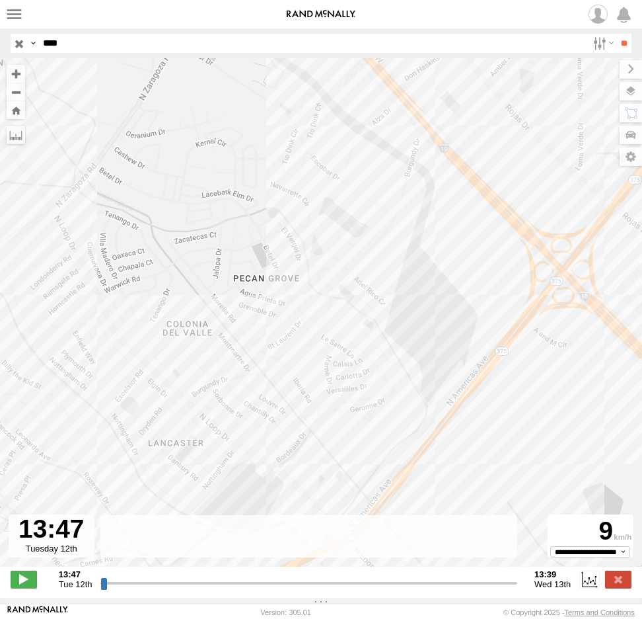
drag, startPoint x: 391, startPoint y: 322, endPoint x: 476, endPoint y: 164, distance: 179.7
click at [476, 164] on div "5458 15:09 Tue 15:09 Tue" at bounding box center [321, 319] width 642 height 522
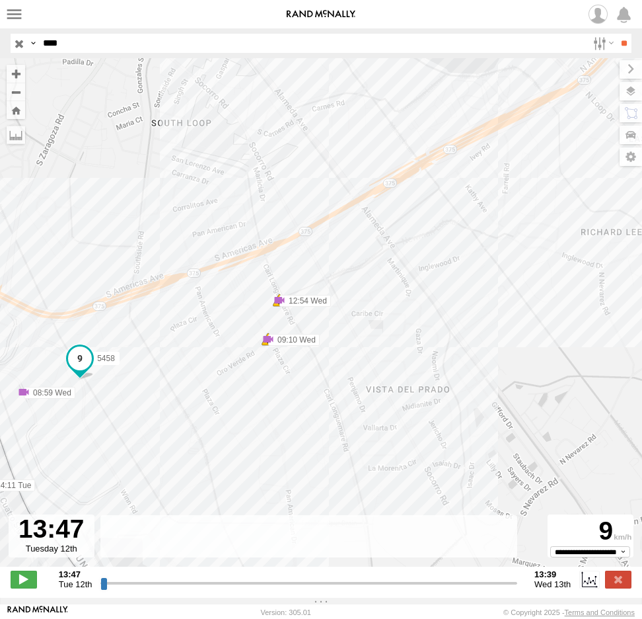
drag, startPoint x: 340, startPoint y: 301, endPoint x: 381, endPoint y: 270, distance: 51.9
click at [381, 271] on div "5458 15:09 Tue 15:09 Tue 14:11 Tue 09:10 Wed 12:54 Wed 14:11 Tue 08:59 Wed 09:1…" at bounding box center [321, 319] width 642 height 522
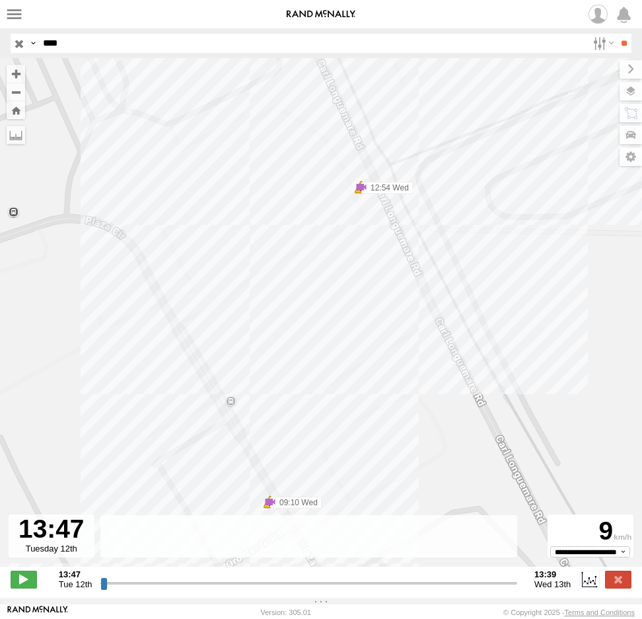
click at [311, 297] on div "5458 15:09 Tue 15:09 Tue 14:11 Tue 09:10 Wed 12:54 Wed 14:11 Tue 08:59 Wed 09:1…" at bounding box center [321, 319] width 642 height 522
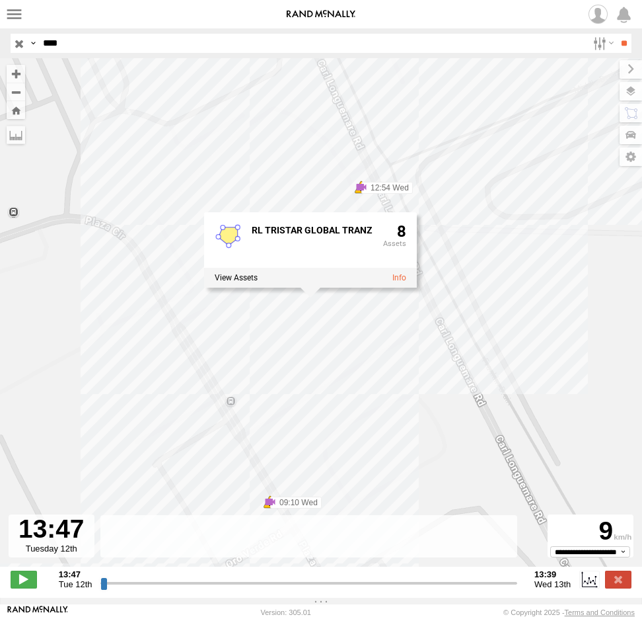
click at [504, 278] on div "5458 15:09 Tue 15:09 Tue 14:11 Tue 09:10 Wed 12:54 Wed 14:11 Tue 08:59 Wed 09:1…" at bounding box center [321, 319] width 642 height 522
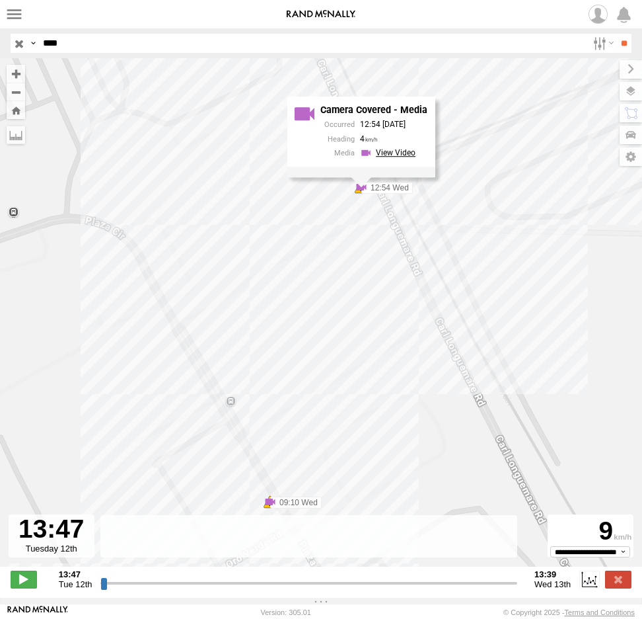
click at [389, 153] on link at bounding box center [389, 153] width 59 height 13
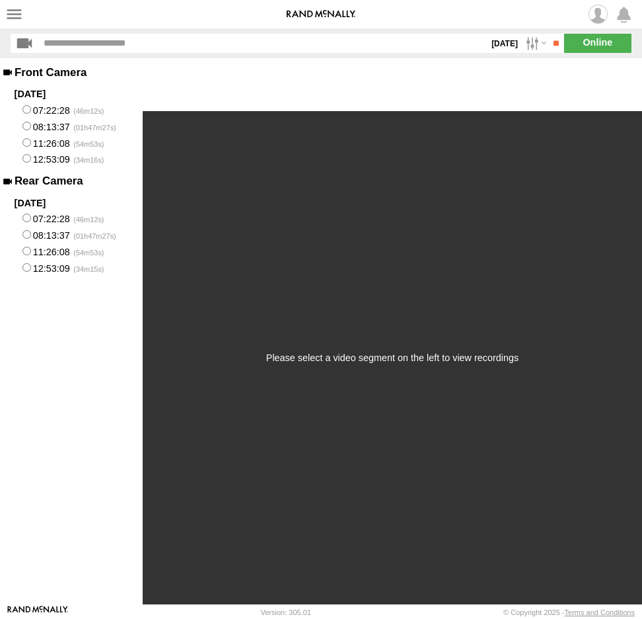
click at [42, 158] on label "12:53:09" at bounding box center [71, 159] width 143 height 17
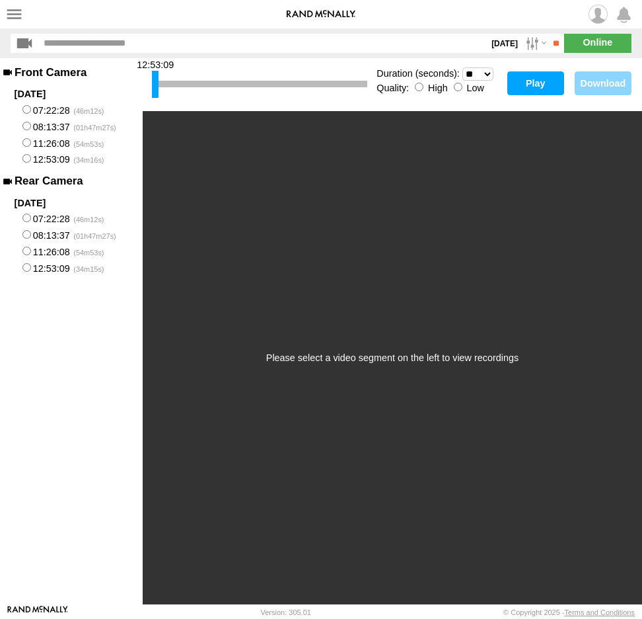
click at [530, 83] on button "Play" at bounding box center [536, 83] width 57 height 24
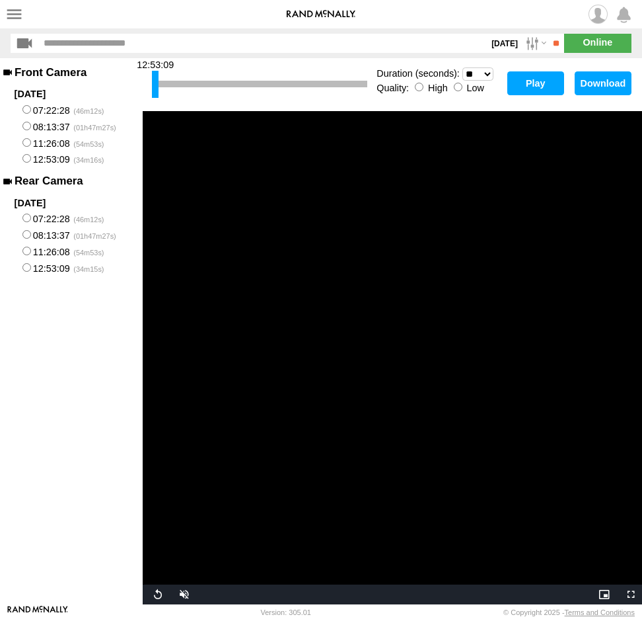
click at [293, 422] on video "Video Player" at bounding box center [393, 357] width 500 height 493
drag, startPoint x: 155, startPoint y: 86, endPoint x: 207, endPoint y: 90, distance: 51.7
click at [206, 90] on div at bounding box center [204, 84] width 7 height 27
click at [532, 86] on button "Play" at bounding box center [536, 83] width 57 height 24
drag, startPoint x: 206, startPoint y: 84, endPoint x: 231, endPoint y: 85, distance: 25.1
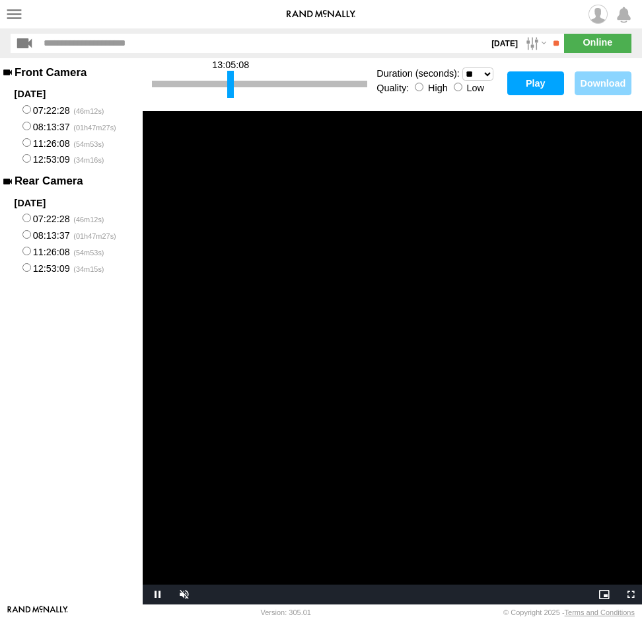
click at [231, 85] on div at bounding box center [230, 84] width 7 height 27
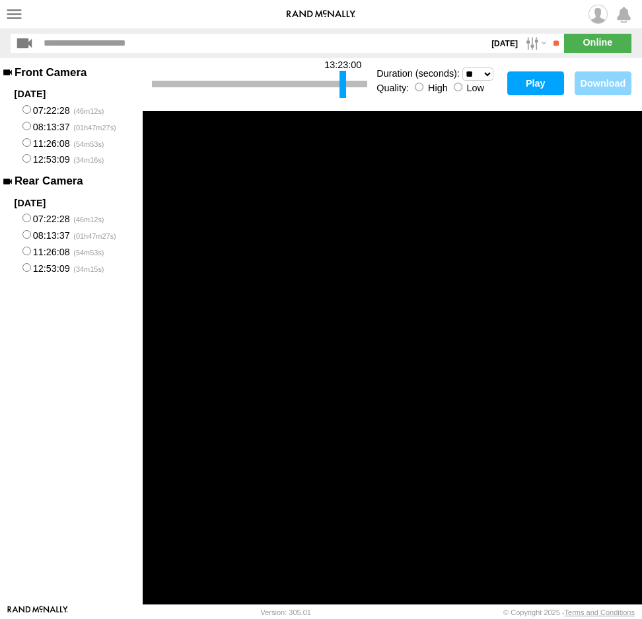
drag, startPoint x: 231, startPoint y: 85, endPoint x: 343, endPoint y: 92, distance: 112.6
click at [343, 92] on div at bounding box center [343, 84] width 7 height 27
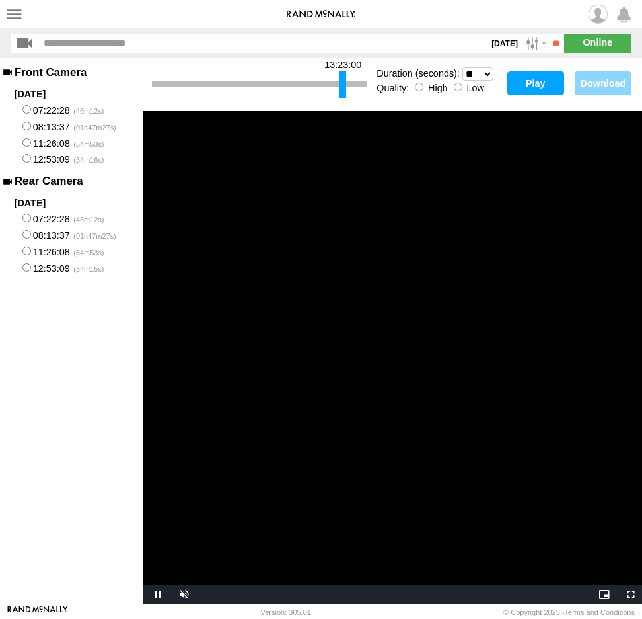
click at [535, 86] on button "Play" at bounding box center [536, 83] width 57 height 24
click at [201, 89] on div at bounding box center [204, 84] width 7 height 27
click at [529, 79] on button "Play" at bounding box center [536, 83] width 57 height 24
click at [534, 83] on button "Play" at bounding box center [536, 83] width 57 height 24
drag, startPoint x: 202, startPoint y: 90, endPoint x: 146, endPoint y: 87, distance: 55.6
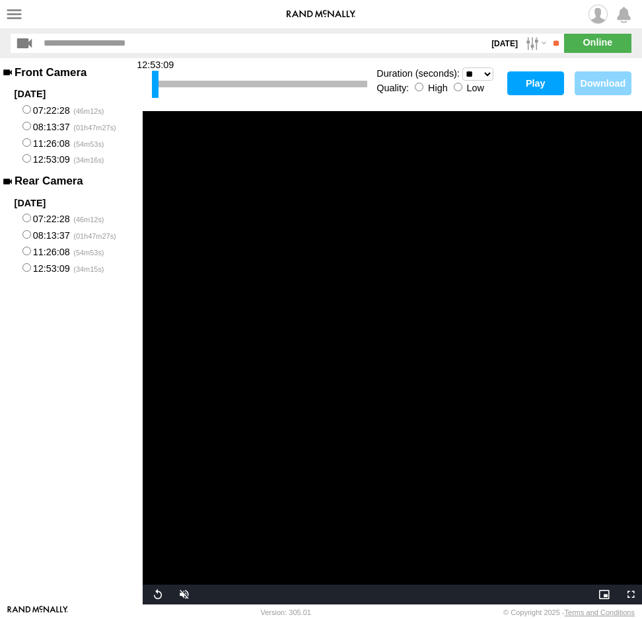
click at [146, 87] on div "12:53:09 Duration (seconds): * ** ** ** ** ** ** *** *** *** *** Quality: High …" at bounding box center [393, 84] width 500 height 53
click at [535, 83] on button "Play" at bounding box center [536, 83] width 57 height 24
click at [535, 85] on button "Play" at bounding box center [536, 83] width 57 height 24
drag, startPoint x: 155, startPoint y: 87, endPoint x: 291, endPoint y: 100, distance: 136.8
click at [291, 100] on div "12:00:49" at bounding box center [259, 84] width 215 height 34
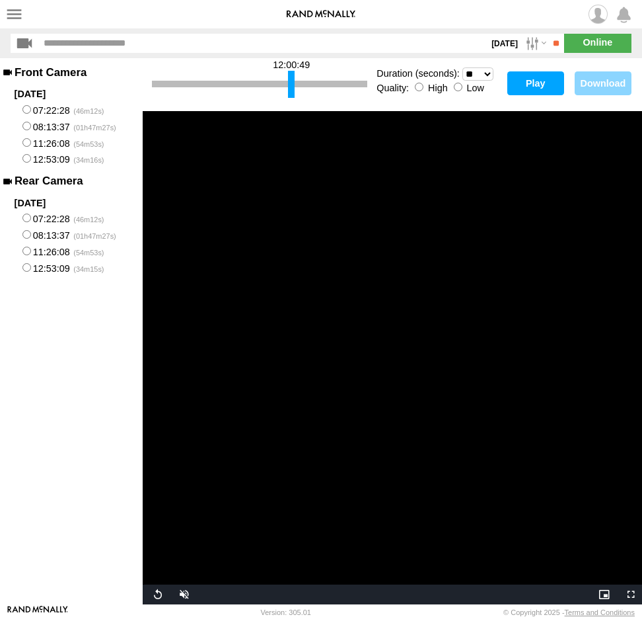
click at [529, 84] on button "Play" at bounding box center [536, 83] width 57 height 24
click at [541, 83] on button "Play" at bounding box center [536, 83] width 57 height 24
click at [287, 94] on div "12:00:49" at bounding box center [259, 84] width 215 height 34
click at [529, 83] on button "Play" at bounding box center [536, 83] width 57 height 24
drag, startPoint x: 291, startPoint y: 85, endPoint x: 315, endPoint y: 87, distance: 23.2
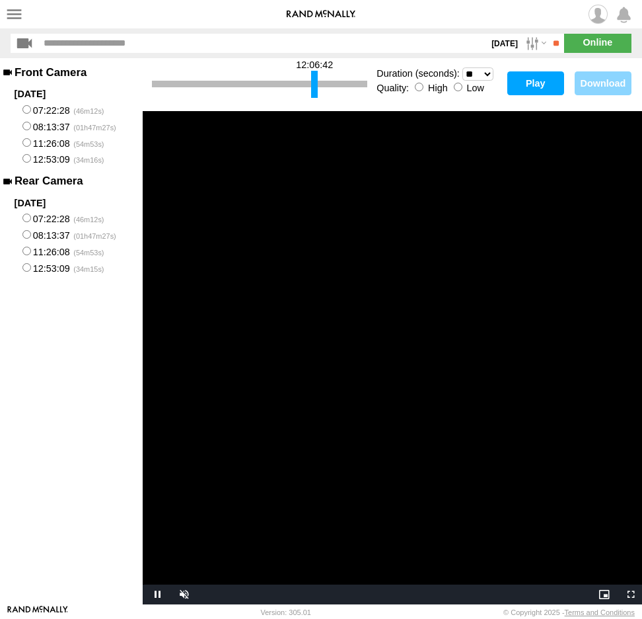
click at [315, 87] on div at bounding box center [314, 84] width 7 height 27
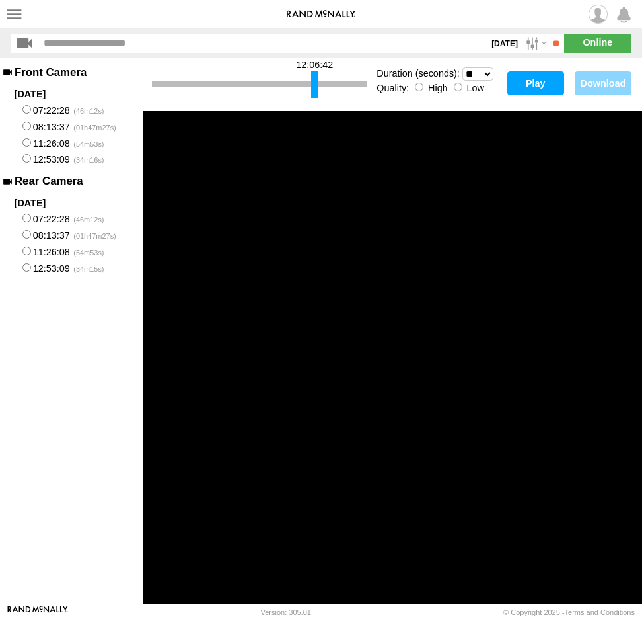
click at [542, 83] on button "Play" at bounding box center [536, 83] width 57 height 24
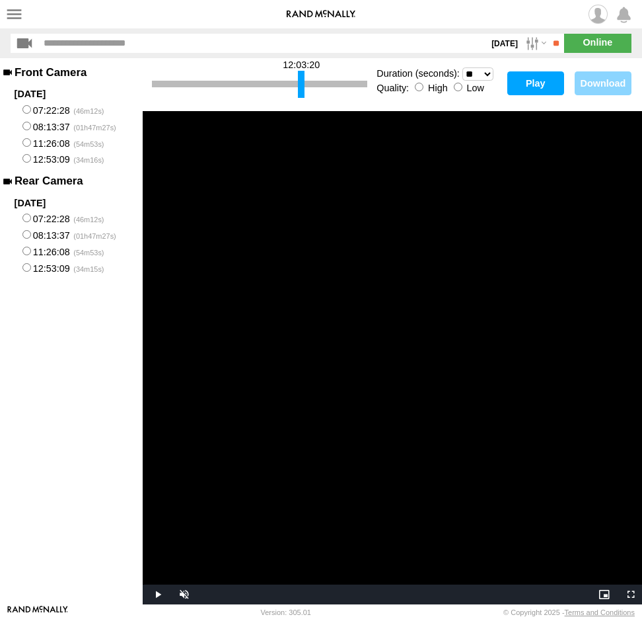
drag, startPoint x: 313, startPoint y: 87, endPoint x: 300, endPoint y: 87, distance: 13.2
click at [300, 87] on div at bounding box center [301, 84] width 7 height 27
click at [295, 87] on div at bounding box center [296, 84] width 7 height 27
click at [539, 83] on button "Play" at bounding box center [536, 83] width 57 height 24
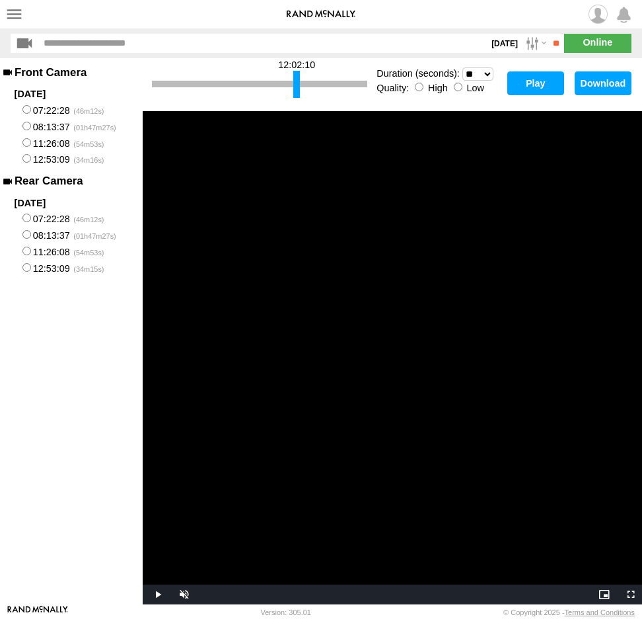
click at [530, 81] on button "Play" at bounding box center [536, 83] width 57 height 24
click at [301, 89] on div at bounding box center [302, 84] width 7 height 27
click at [535, 89] on button "Play" at bounding box center [536, 83] width 57 height 24
click at [541, 88] on button "Play" at bounding box center [536, 83] width 57 height 24
click at [308, 87] on div at bounding box center [307, 84] width 7 height 27
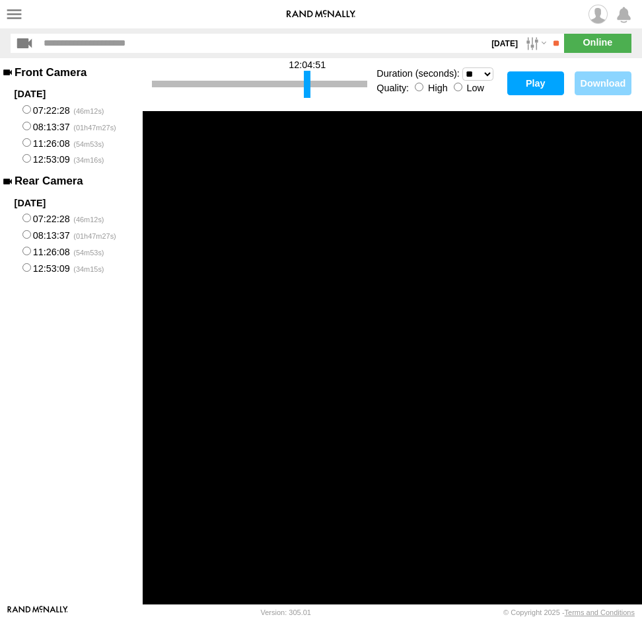
click at [543, 80] on button "Play" at bounding box center [536, 83] width 57 height 24
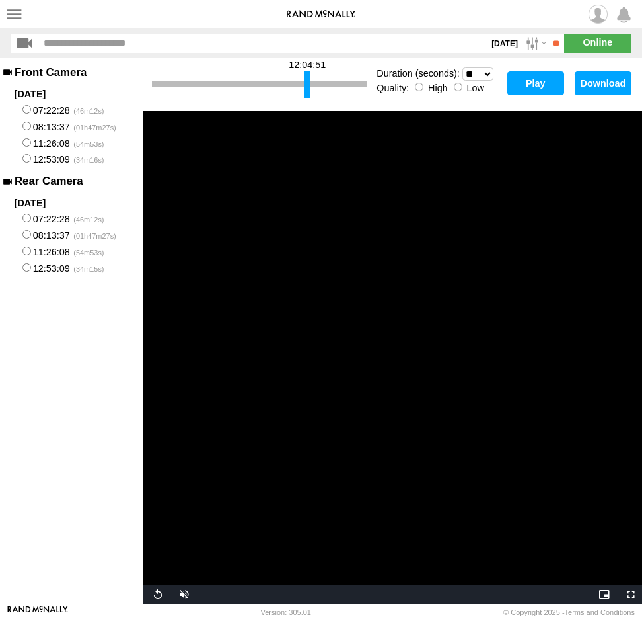
click at [533, 85] on button "Play" at bounding box center [536, 83] width 57 height 24
click at [327, 88] on div at bounding box center [327, 84] width 7 height 27
click at [543, 79] on button "Play" at bounding box center [536, 83] width 57 height 24
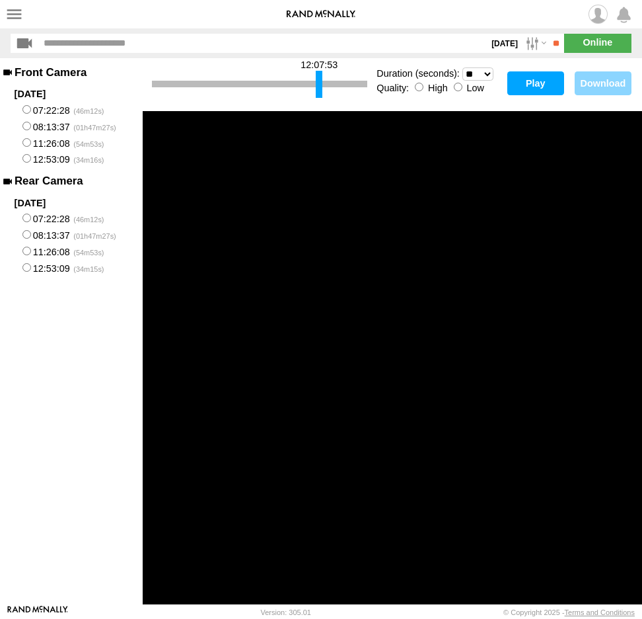
drag, startPoint x: 327, startPoint y: 90, endPoint x: 319, endPoint y: 90, distance: 7.9
click at [319, 90] on div at bounding box center [319, 84] width 7 height 27
click at [543, 80] on button "Play" at bounding box center [536, 83] width 57 height 24
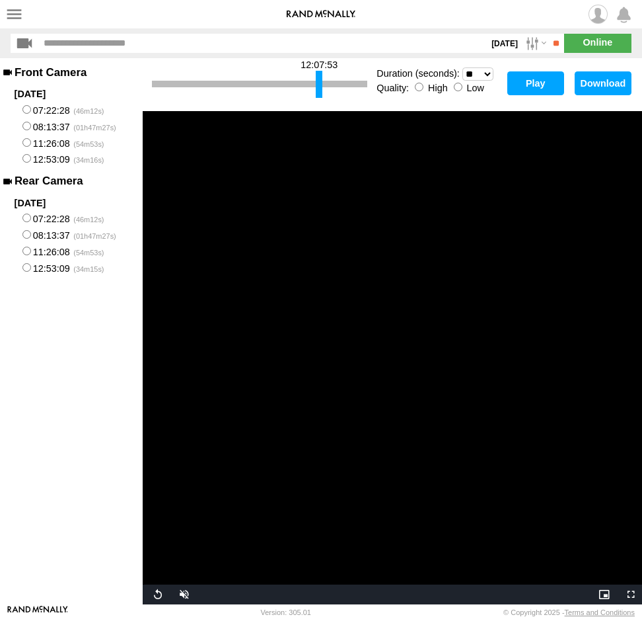
click at [543, 80] on button "Play" at bounding box center [536, 83] width 57 height 24
drag, startPoint x: 322, startPoint y: 84, endPoint x: 352, endPoint y: 90, distance: 30.3
click at [352, 90] on div at bounding box center [349, 84] width 7 height 27
click at [529, 79] on button "Play" at bounding box center [536, 83] width 57 height 24
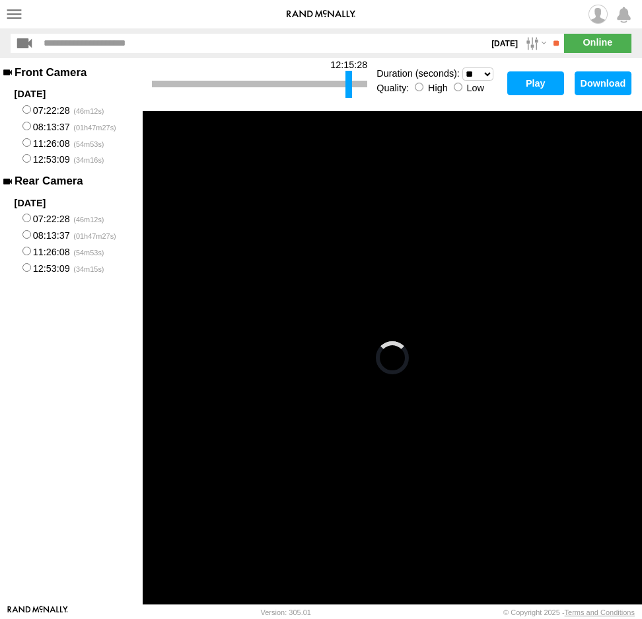
click at [486, 75] on select "* ** ** ** ** ** ** *** *** *** ***" at bounding box center [478, 73] width 31 height 13
click at [463, 67] on select "* ** ** ** ** ** ** *** *** *** ***" at bounding box center [478, 73] width 31 height 13
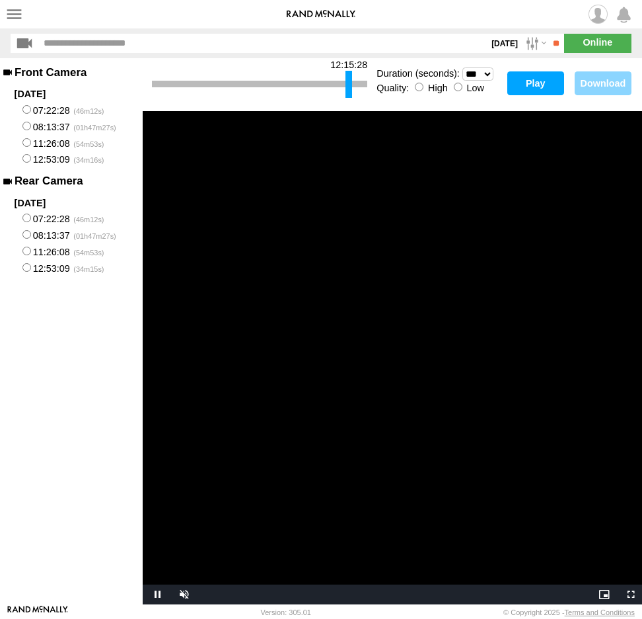
click at [534, 83] on button "Play" at bounding box center [536, 83] width 57 height 24
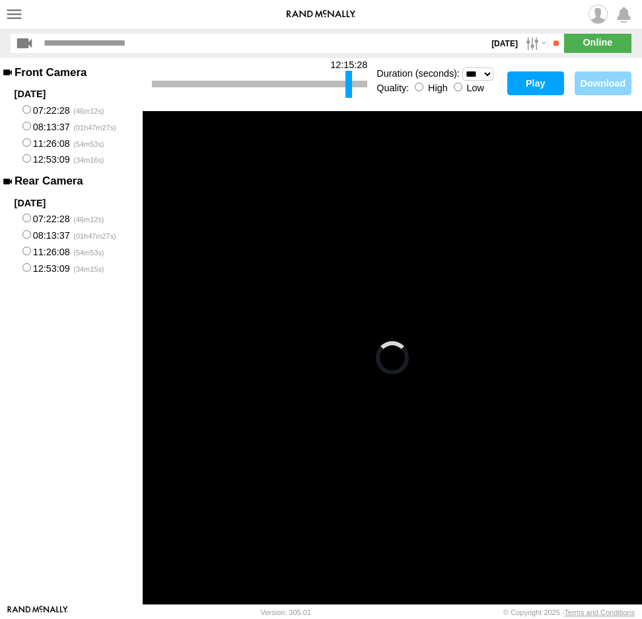
click at [488, 77] on select "* ** ** ** ** ** ** *** *** *** ***" at bounding box center [478, 73] width 31 height 13
click at [463, 67] on select "* ** ** ** ** ** ** *** *** *** ***" at bounding box center [478, 73] width 31 height 13
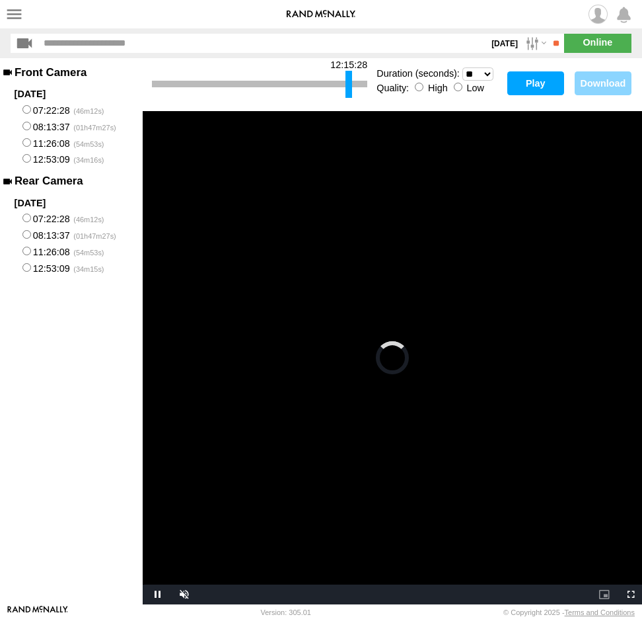
click at [530, 83] on button "Play" at bounding box center [536, 83] width 57 height 24
click at [488, 74] on select "* ** ** ** ** ** ** *** *** *** ***" at bounding box center [478, 73] width 31 height 13
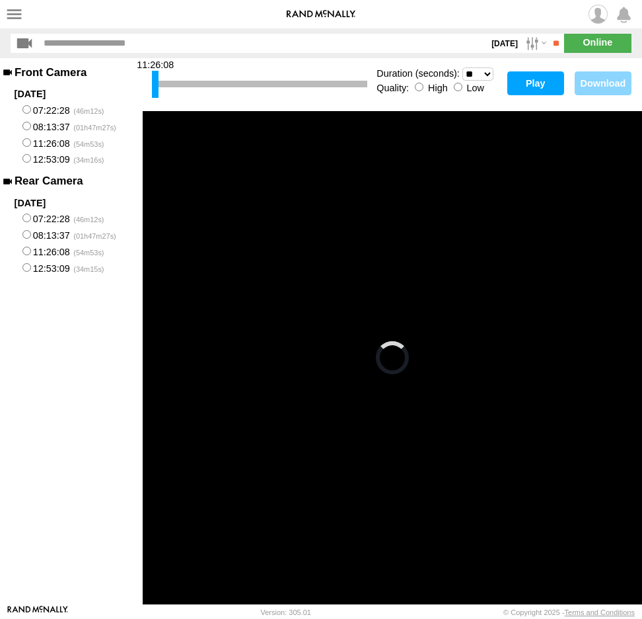
click at [463, 67] on select "* ** ** ** ** ** ** *** *** *** ***" at bounding box center [478, 73] width 31 height 13
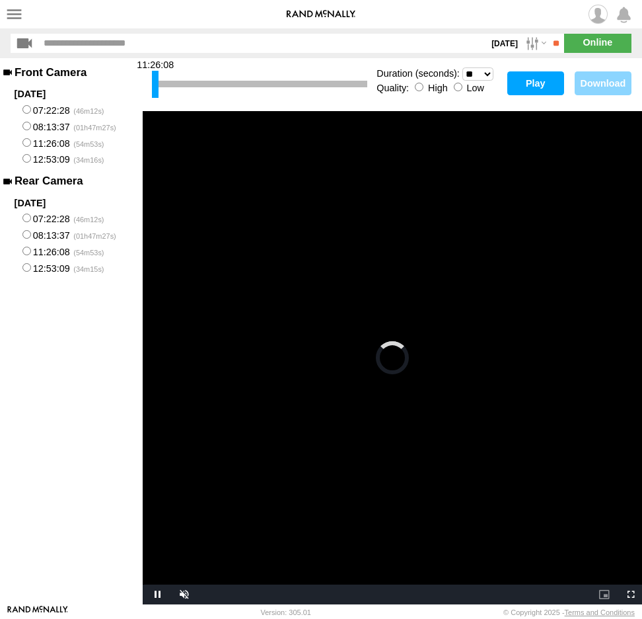
click at [535, 82] on button "Play" at bounding box center [536, 83] width 57 height 24
click at [487, 75] on select "* ** ** ** ** ** ** *** *** *** ***" at bounding box center [478, 73] width 31 height 13
select select "**"
click at [463, 67] on select "* ** ** ** ** ** ** *** *** *** ***" at bounding box center [478, 73] width 31 height 13
click at [545, 85] on button "Play" at bounding box center [536, 83] width 57 height 24
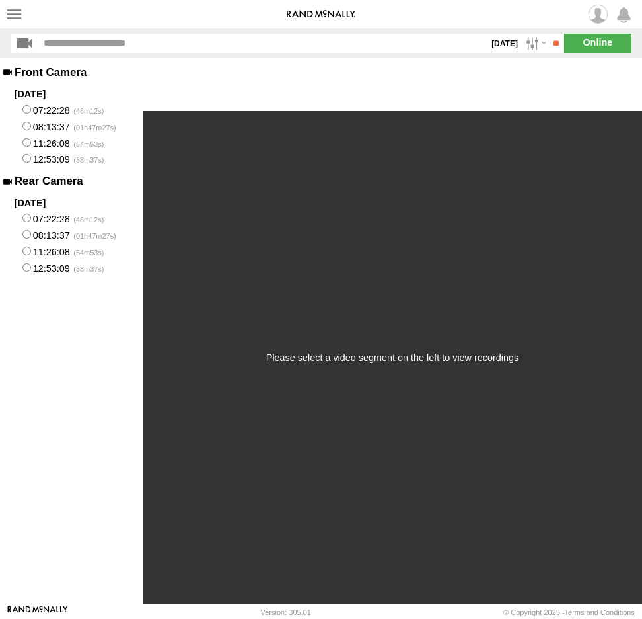
click at [0, 0] on span at bounding box center [0, 0] width 0 height 0
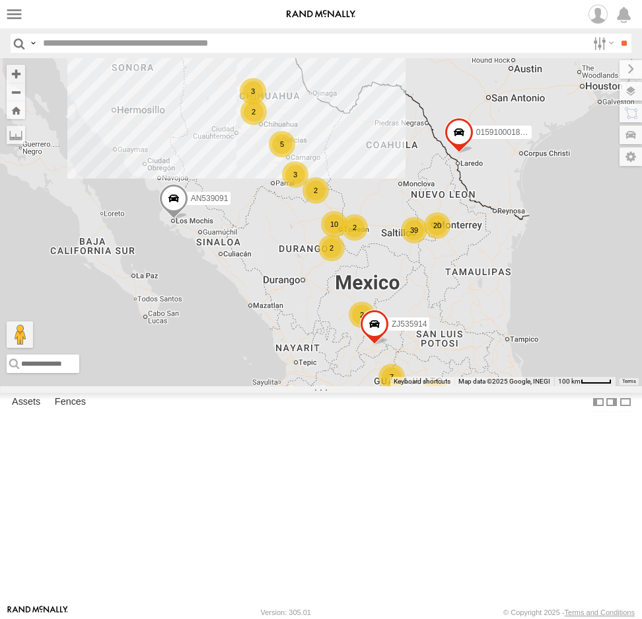
click at [0, 0] on span at bounding box center [0, 0] width 0 height 0
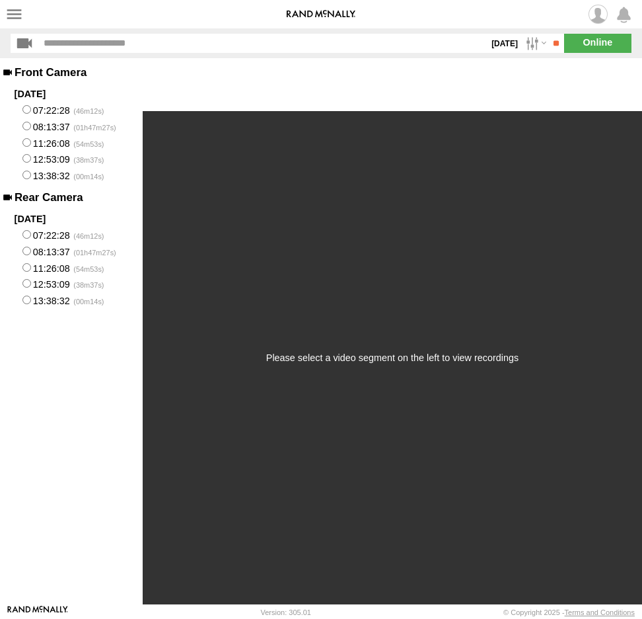
click at [59, 160] on label "12:53:09" at bounding box center [71, 159] width 143 height 17
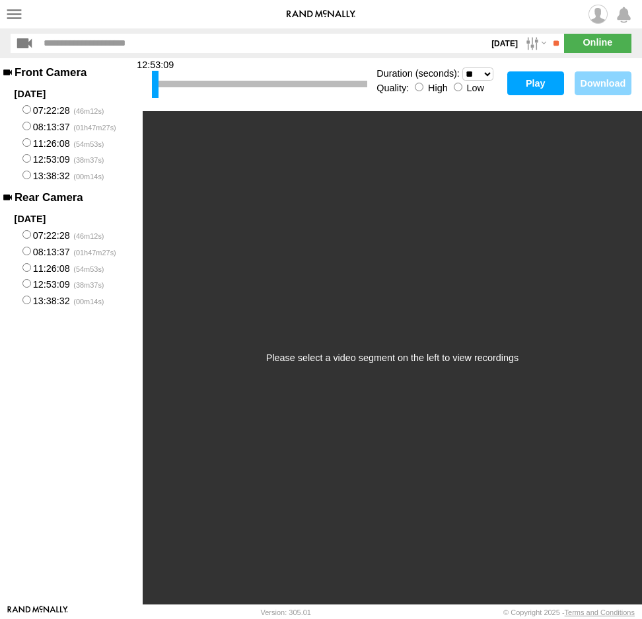
click at [486, 72] on select "* ** ** ** ** ** ** *** *** *** ***" at bounding box center [478, 73] width 31 height 13
click at [463, 67] on select "* ** ** ** ** ** ** *** *** *** ***" at bounding box center [478, 73] width 31 height 13
click at [536, 85] on button "Play" at bounding box center [536, 83] width 57 height 24
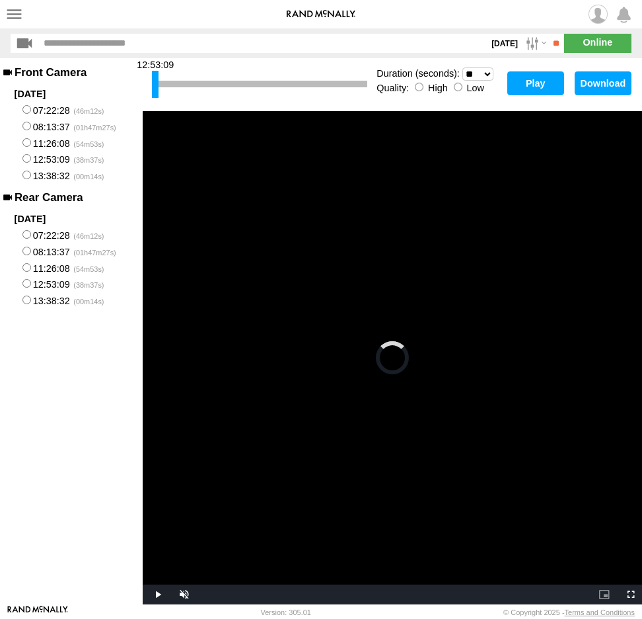
click at [489, 75] on select "* ** ** ** ** ** ** *** *** *** ***" at bounding box center [478, 73] width 31 height 13
select select "**"
click at [463, 67] on select "* ** ** ** ** ** ** *** *** *** ***" at bounding box center [478, 73] width 31 height 13
click at [548, 83] on button "Play" at bounding box center [536, 83] width 57 height 24
click at [41, 174] on label "13:38:32" at bounding box center [71, 175] width 143 height 17
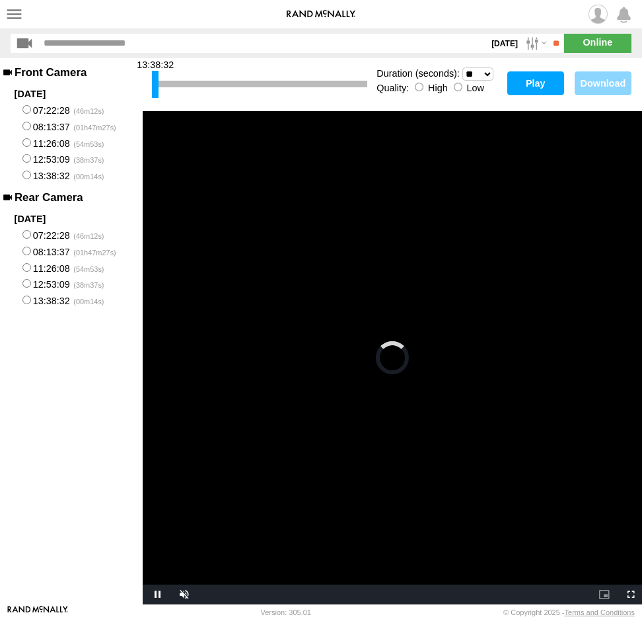
click at [535, 79] on button "Play" at bounding box center [536, 83] width 57 height 24
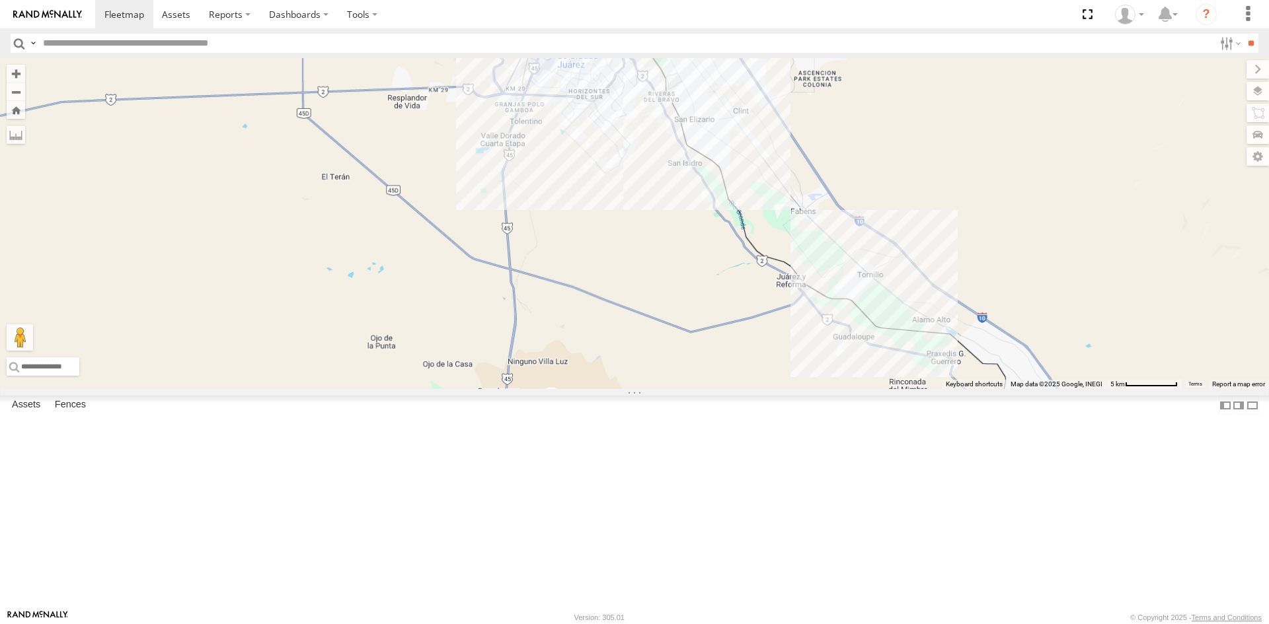
drag, startPoint x: 639, startPoint y: 156, endPoint x: 524, endPoint y: 307, distance: 189.5
click at [527, 304] on div "015910001811580 ZJ535914 F2771 AN539091 015910001990939 6806" at bounding box center [634, 223] width 1269 height 331
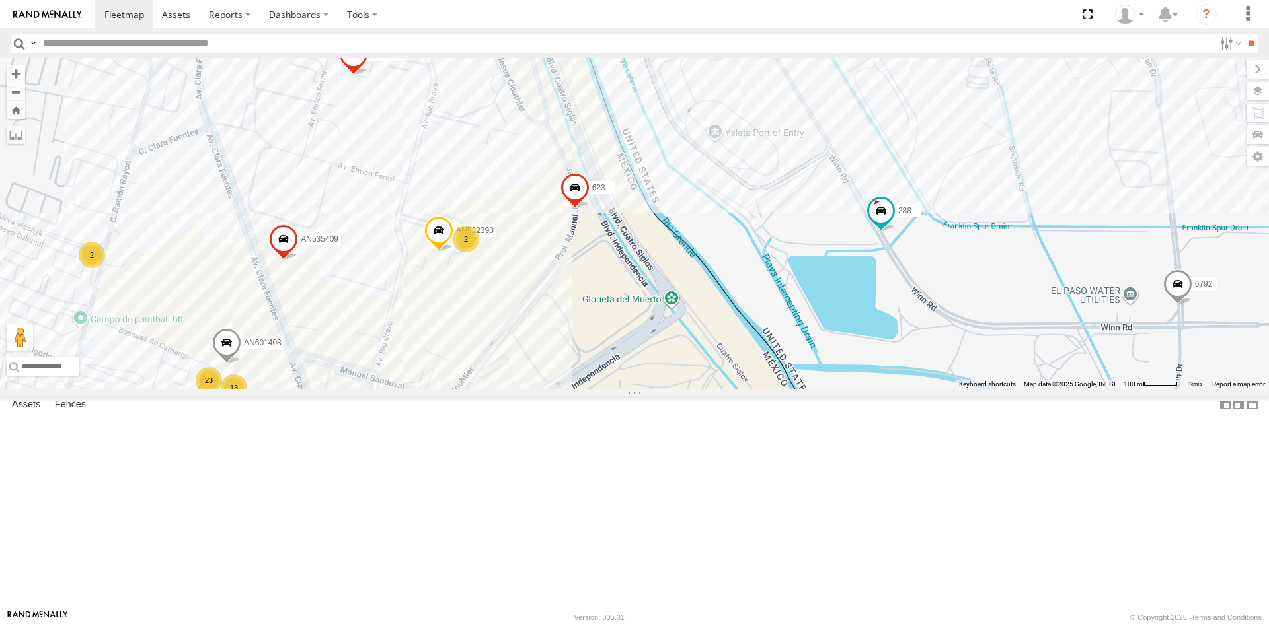
drag, startPoint x: 597, startPoint y: 321, endPoint x: 599, endPoint y: 375, distance: 53.6
click at [599, 375] on div "015910001811580 ZJ535914 F2771 AN539091 015910001990939 6806 C143 845 015910001…" at bounding box center [634, 223] width 1269 height 331
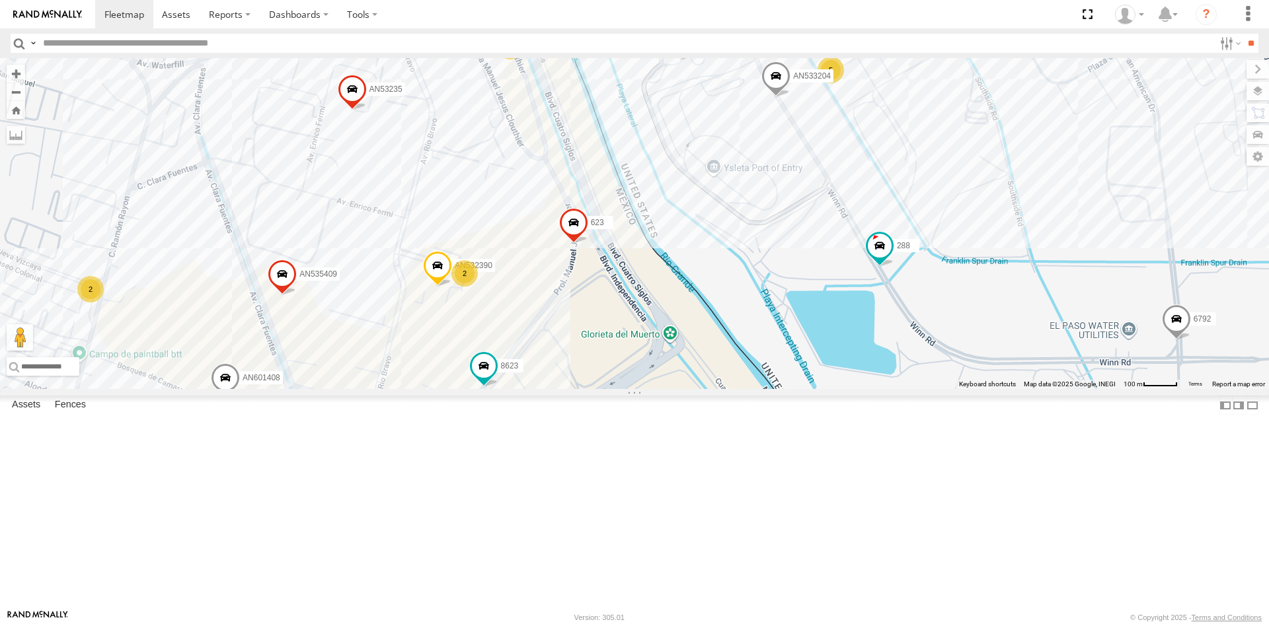
drag, startPoint x: 709, startPoint y: 348, endPoint x: 706, endPoint y: 381, distance: 32.5
click at [706, 381] on div "015910001811580 ZJ535914 F2771 AN539091 015910001990939 6806 C143 845 015910001…" at bounding box center [634, 223] width 1269 height 331
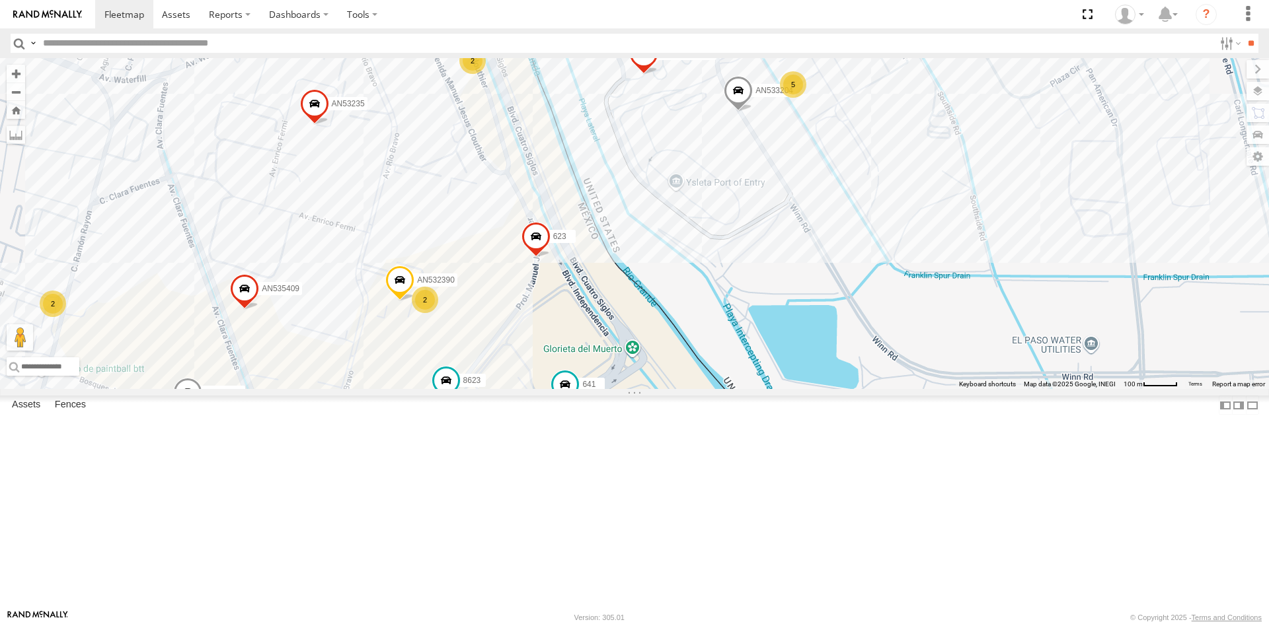
drag, startPoint x: 583, startPoint y: 416, endPoint x: 543, endPoint y: 433, distance: 43.6
click at [543, 389] on div "357660104096649 9648 AN532390 AN601408 6792 3499 AN535409 623 687 AN533204 641 …" at bounding box center [634, 223] width 1269 height 331
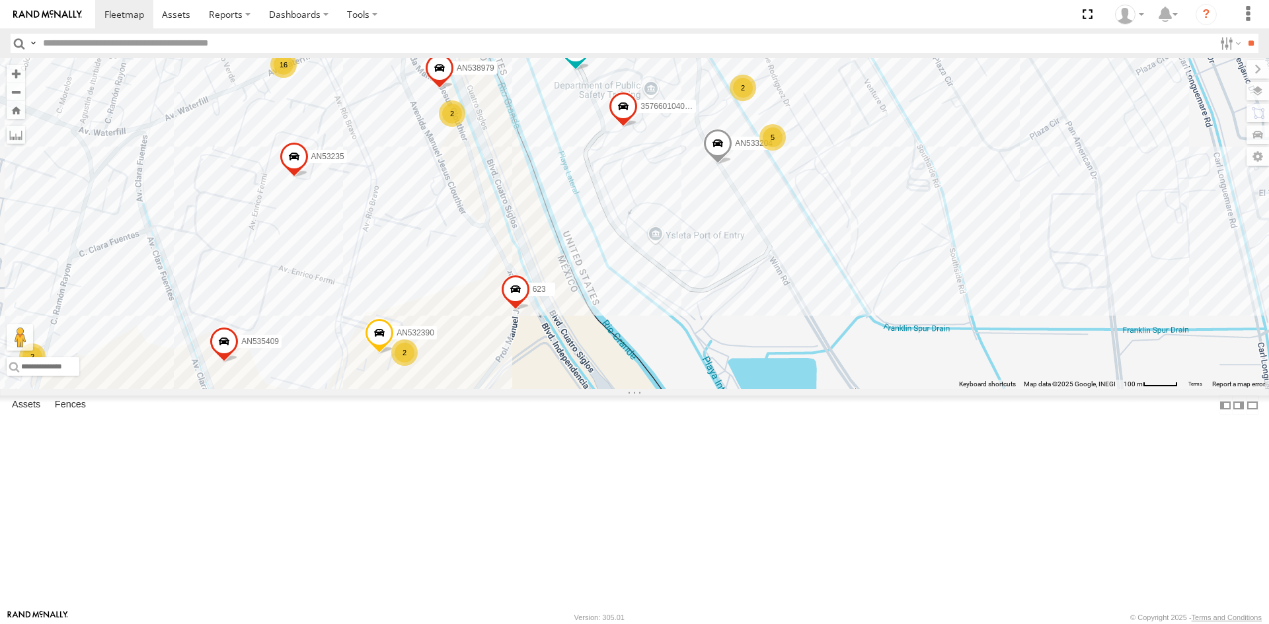
drag, startPoint x: 630, startPoint y: 322, endPoint x: 613, endPoint y: 377, distance: 57.0
click at [613, 377] on div "357660104096649 9648 AN532390 AN601408 6792 3499 AN535409 623 687 AN533204 641 …" at bounding box center [634, 223] width 1269 height 331
